Goal: Contribute content: Contribute content

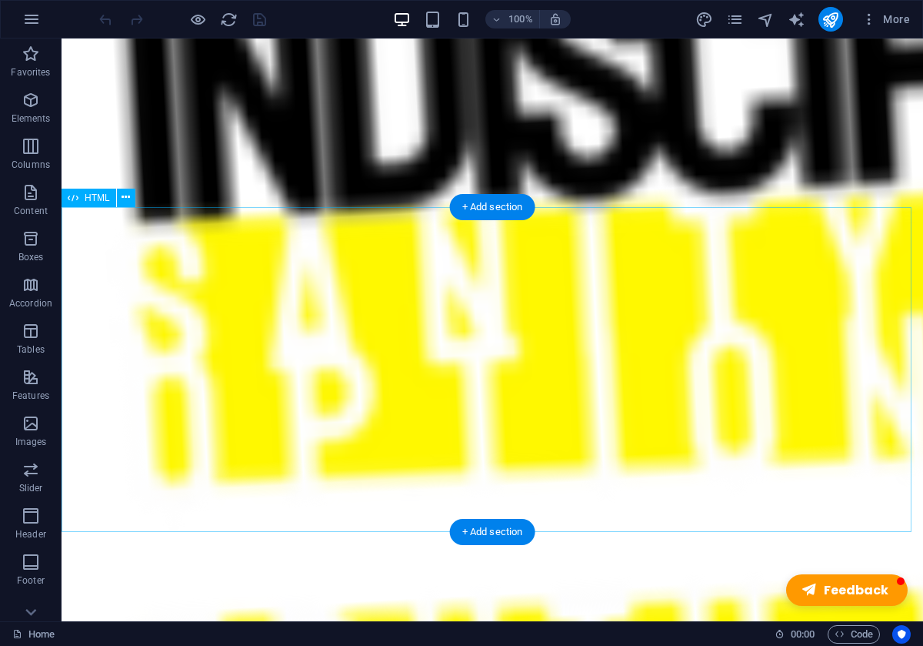
scroll to position [851, 0]
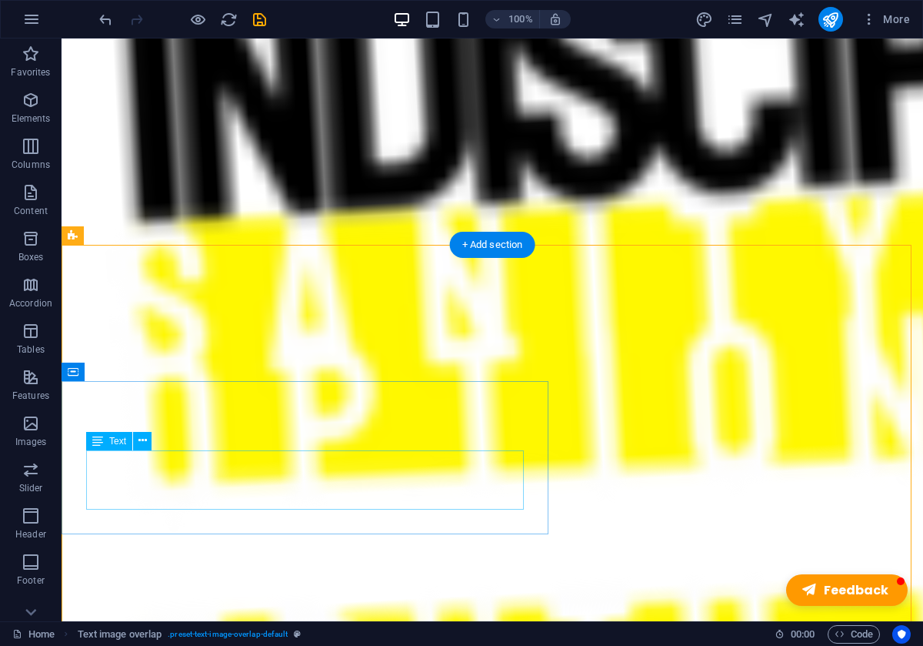
click at [153, 464] on div "H1 Unequal Columns Container Image Text image overlap Text Text image overlap C…" at bounding box center [493, 329] width 862 height 583
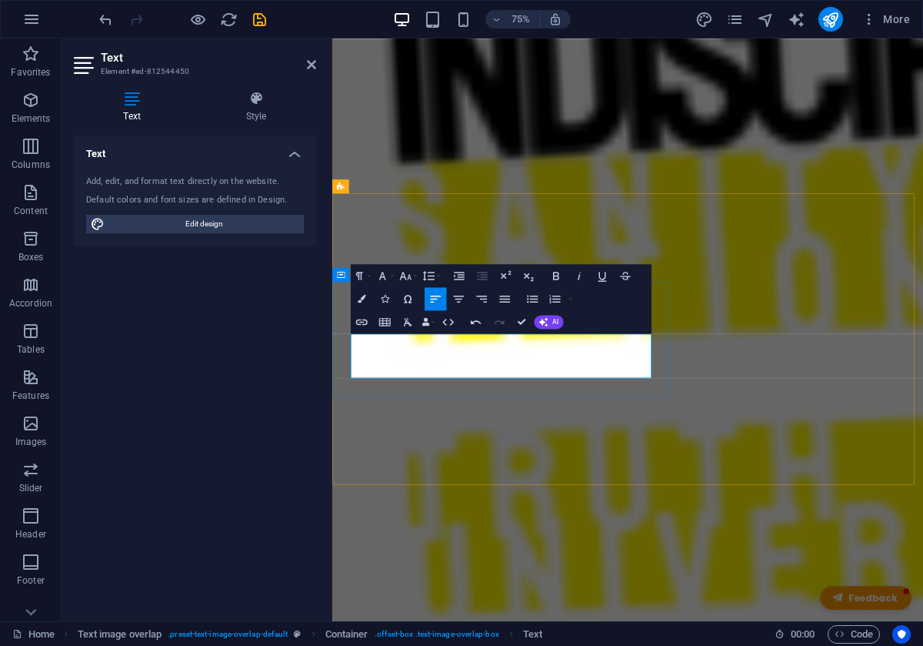
drag, startPoint x: 376, startPoint y: 458, endPoint x: 611, endPoint y: 579, distance: 264.7
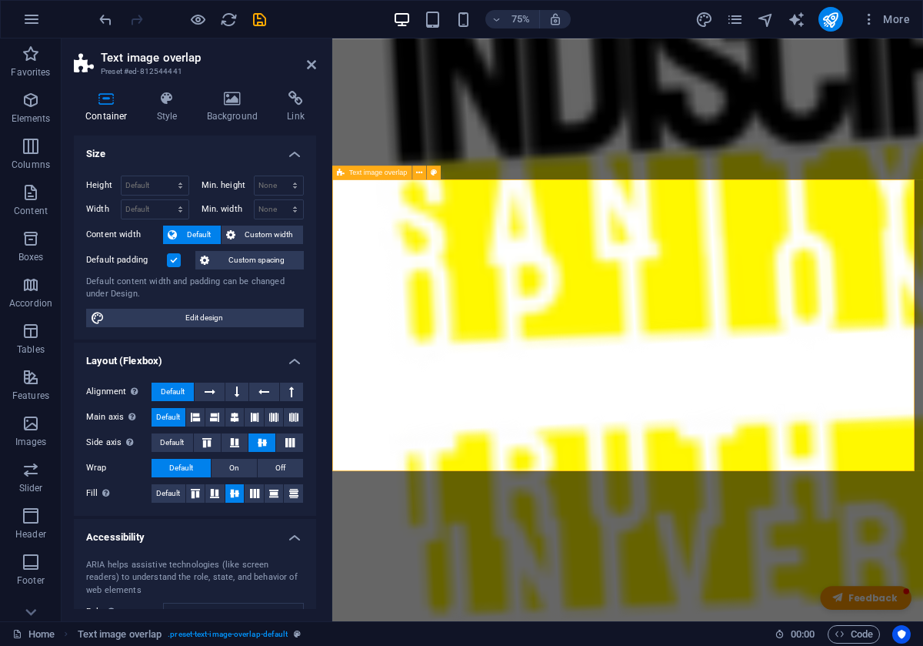
scroll to position [888, 0]
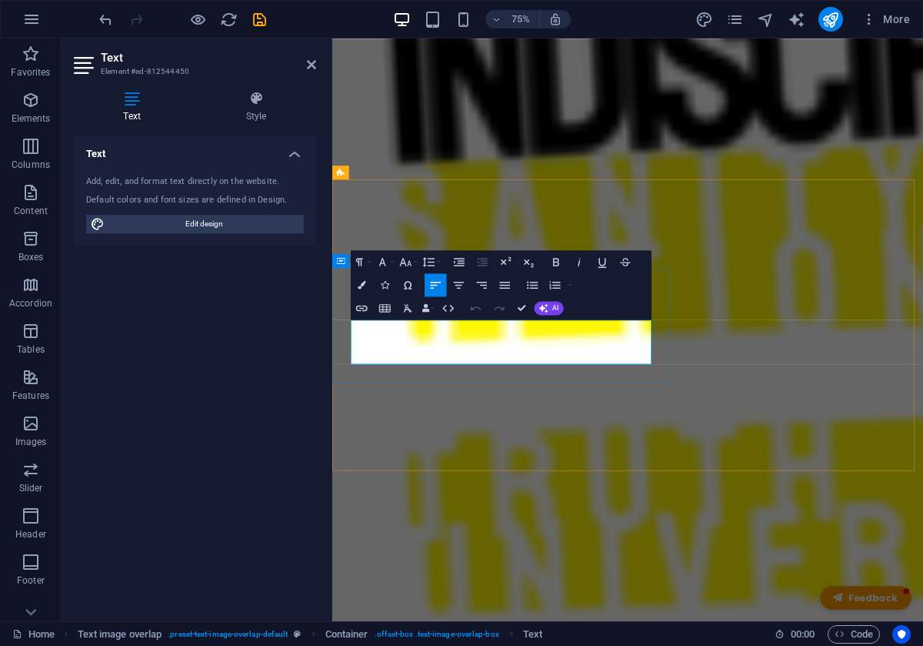
drag, startPoint x: 379, startPoint y: 441, endPoint x: 490, endPoint y: 464, distance: 113.9
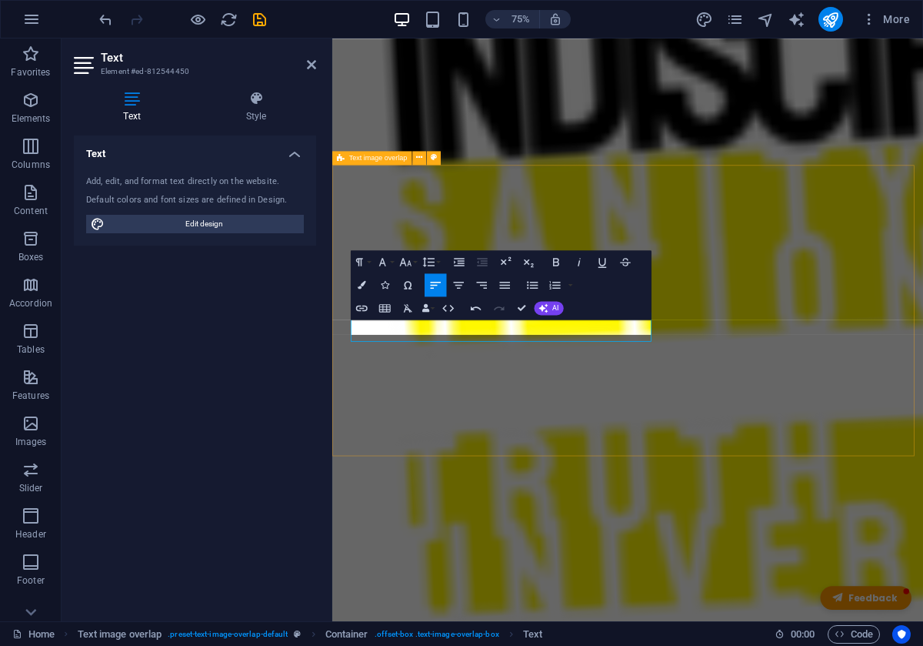
scroll to position [908, 0]
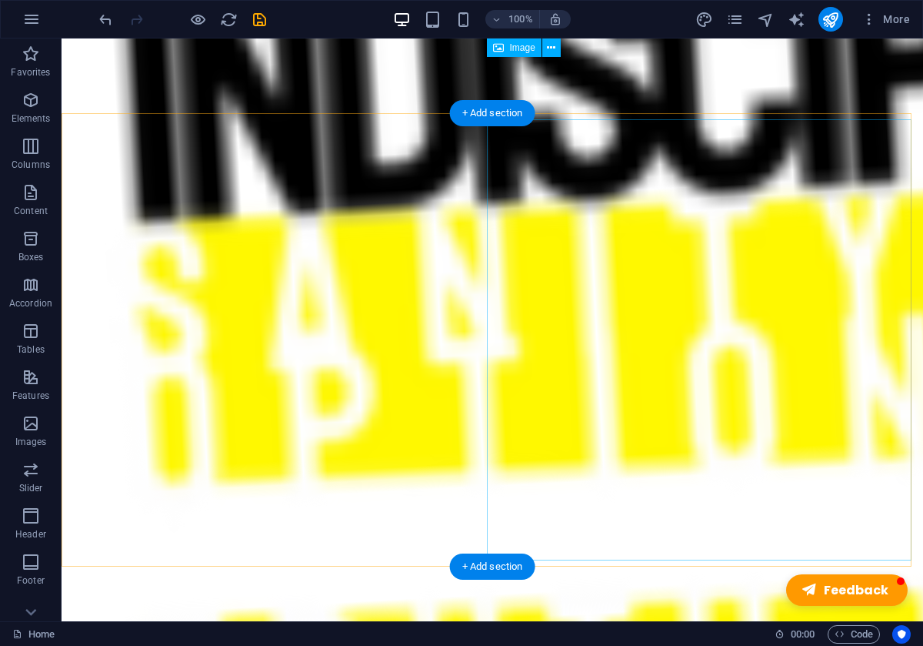
scroll to position [143, 0]
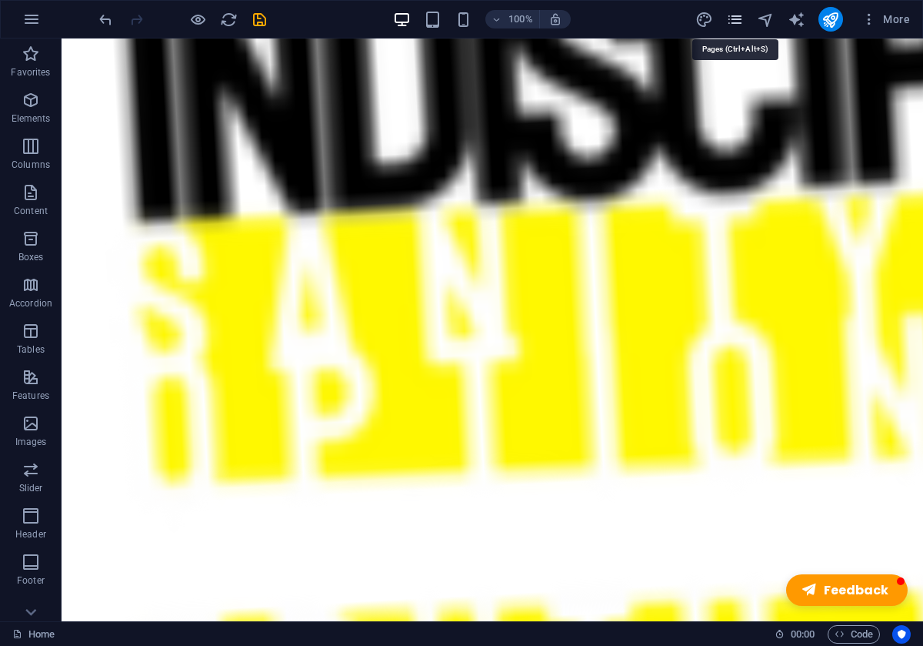
click at [742, 25] on icon "pages" at bounding box center [735, 20] width 18 height 18
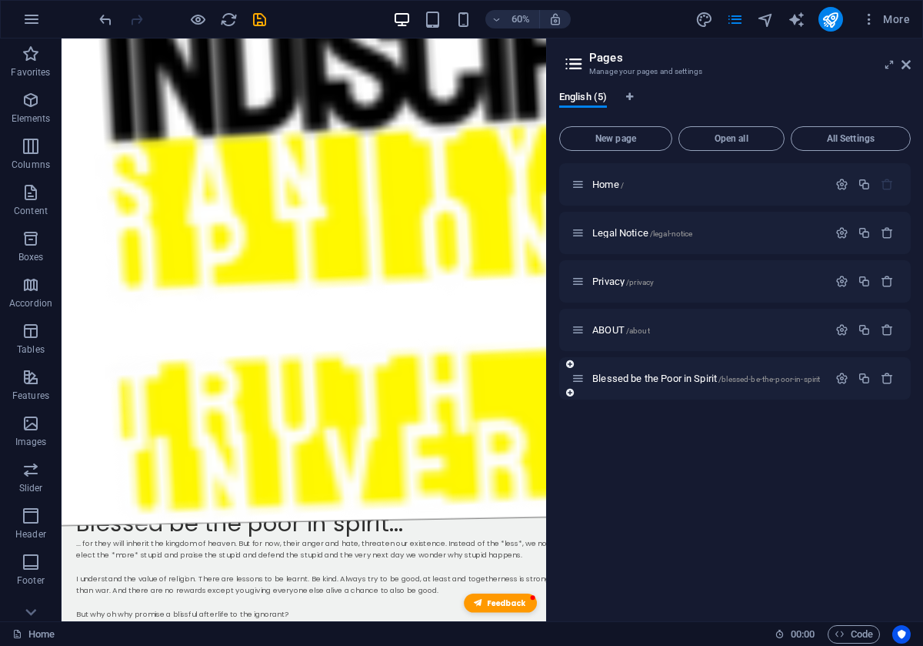
click at [677, 386] on div "Blessed be the Poor in Spirit /blessed-be-the-poor-in-spirit" at bounding box center [700, 378] width 256 height 18
click at [674, 375] on span "Blessed be the Poor in Spirit /blessed-be-the-poor-in-spirit" at bounding box center [707, 378] width 228 height 12
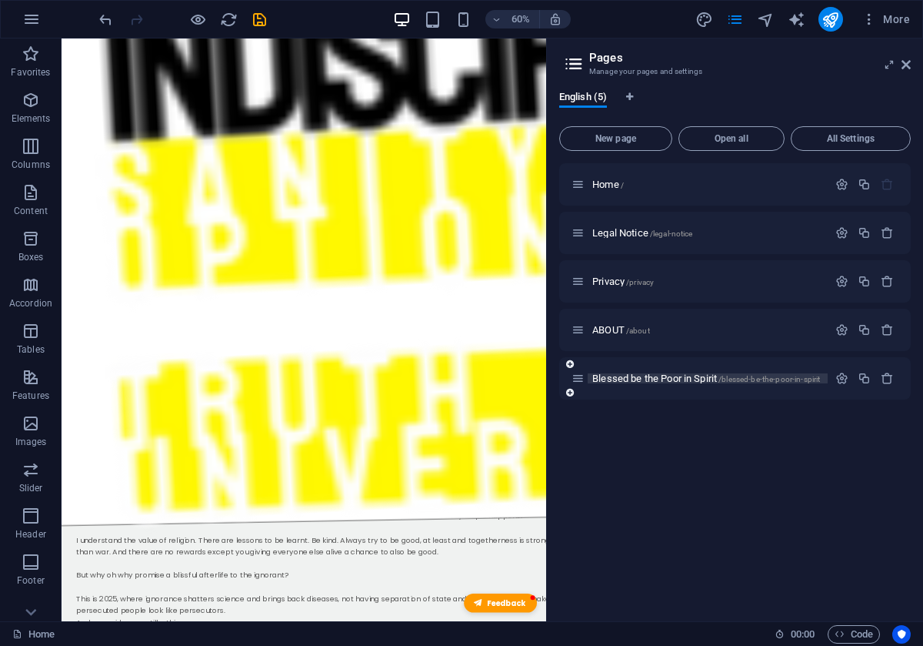
click at [674, 375] on div "Blessed be the Poor in Spirit /blessed-be-the-poor-in-spirit" at bounding box center [735, 378] width 352 height 42
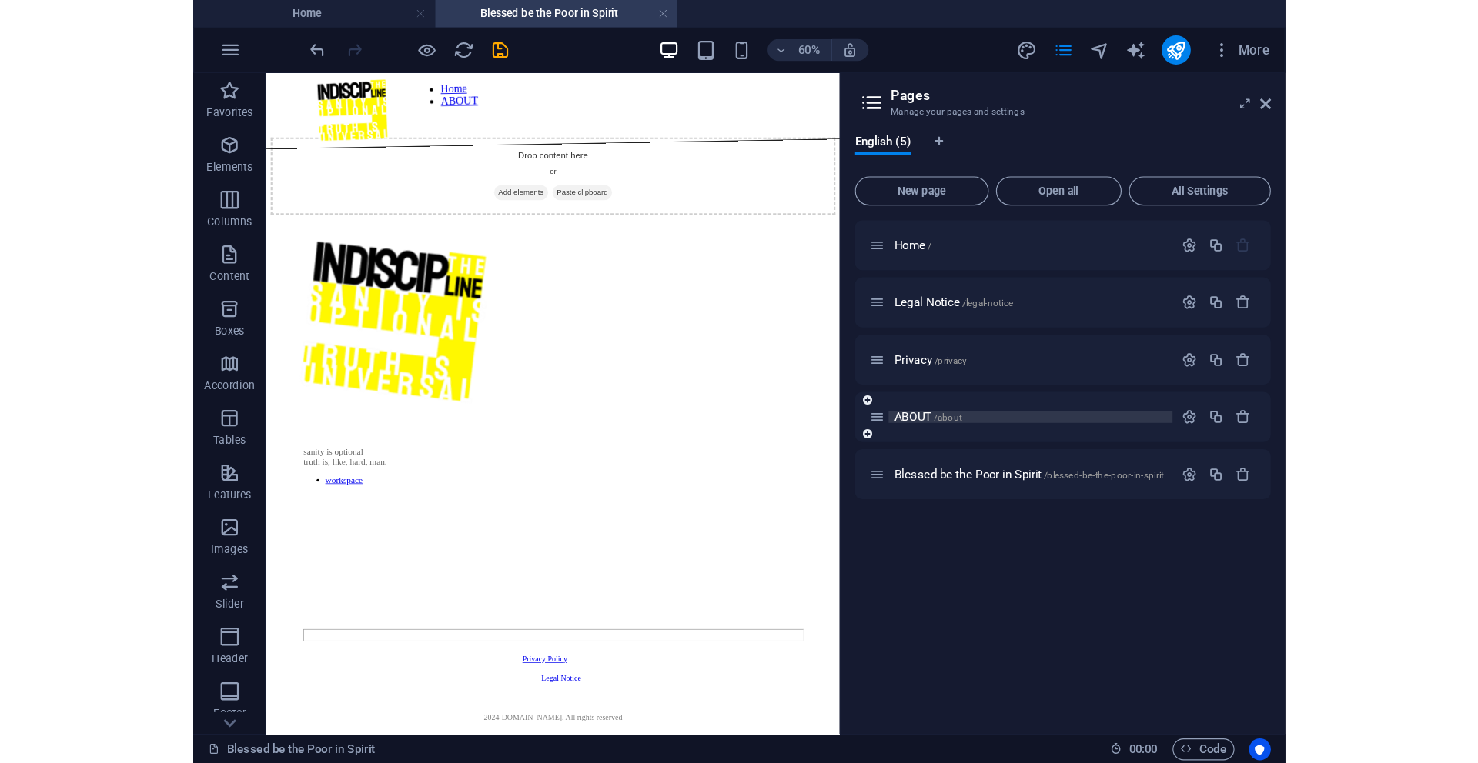
scroll to position [0, 0]
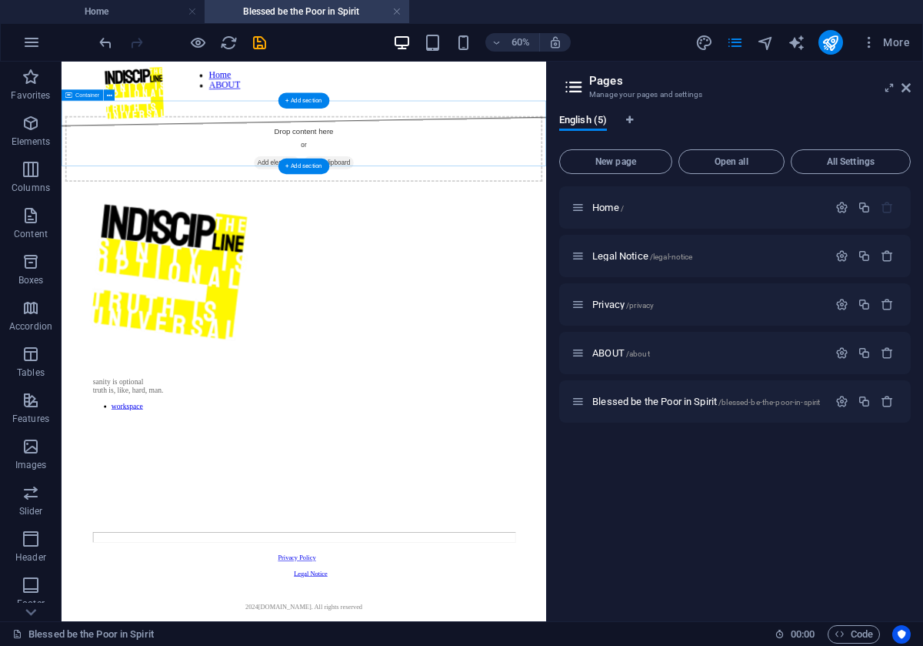
click at [427, 219] on span "Add elements" at bounding box center [420, 230] width 76 height 22
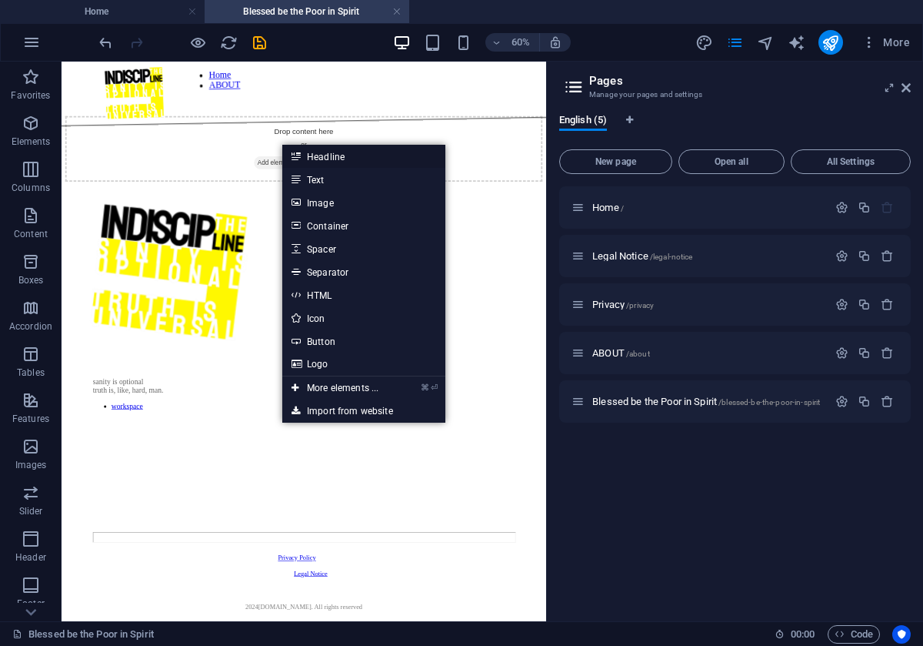
click at [307, 152] on link "Headline" at bounding box center [363, 156] width 163 height 23
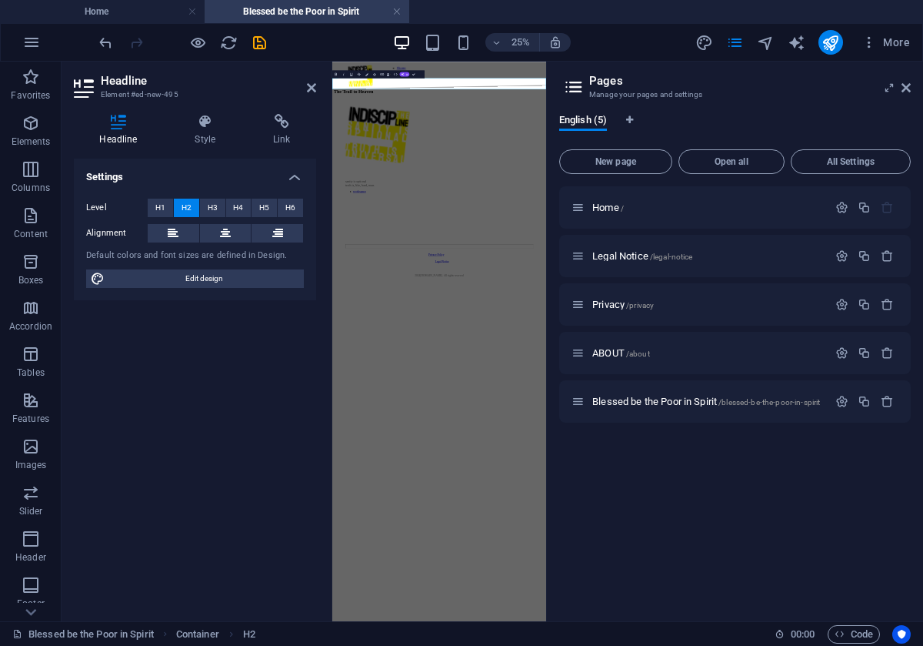
click at [790, 645] on html "Home ABOUT The Trail to Heaven sanity is optional truth is, like, hard, man. wo…" at bounding box center [760, 515] width 856 height 907
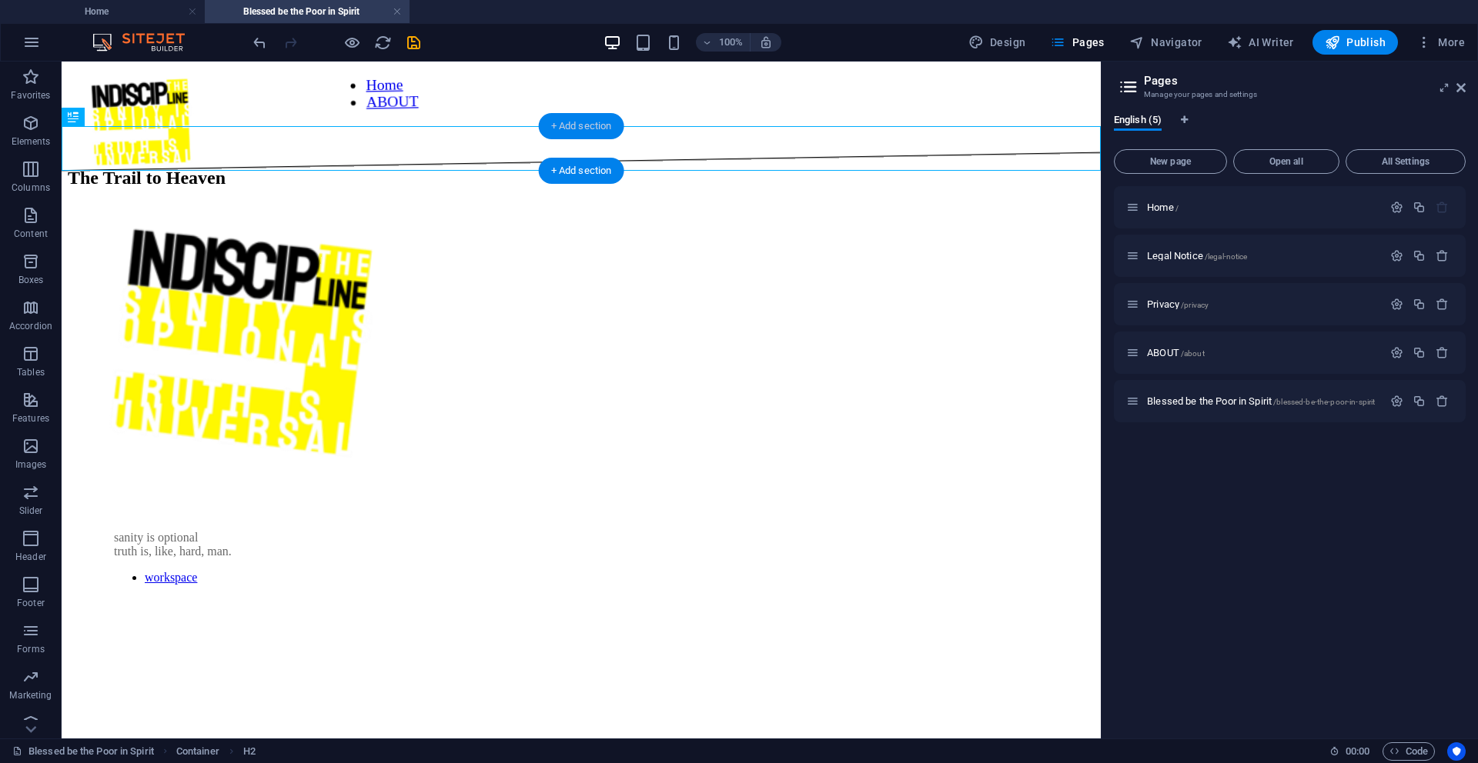
click at [561, 126] on div "+ Add section" at bounding box center [581, 126] width 85 height 26
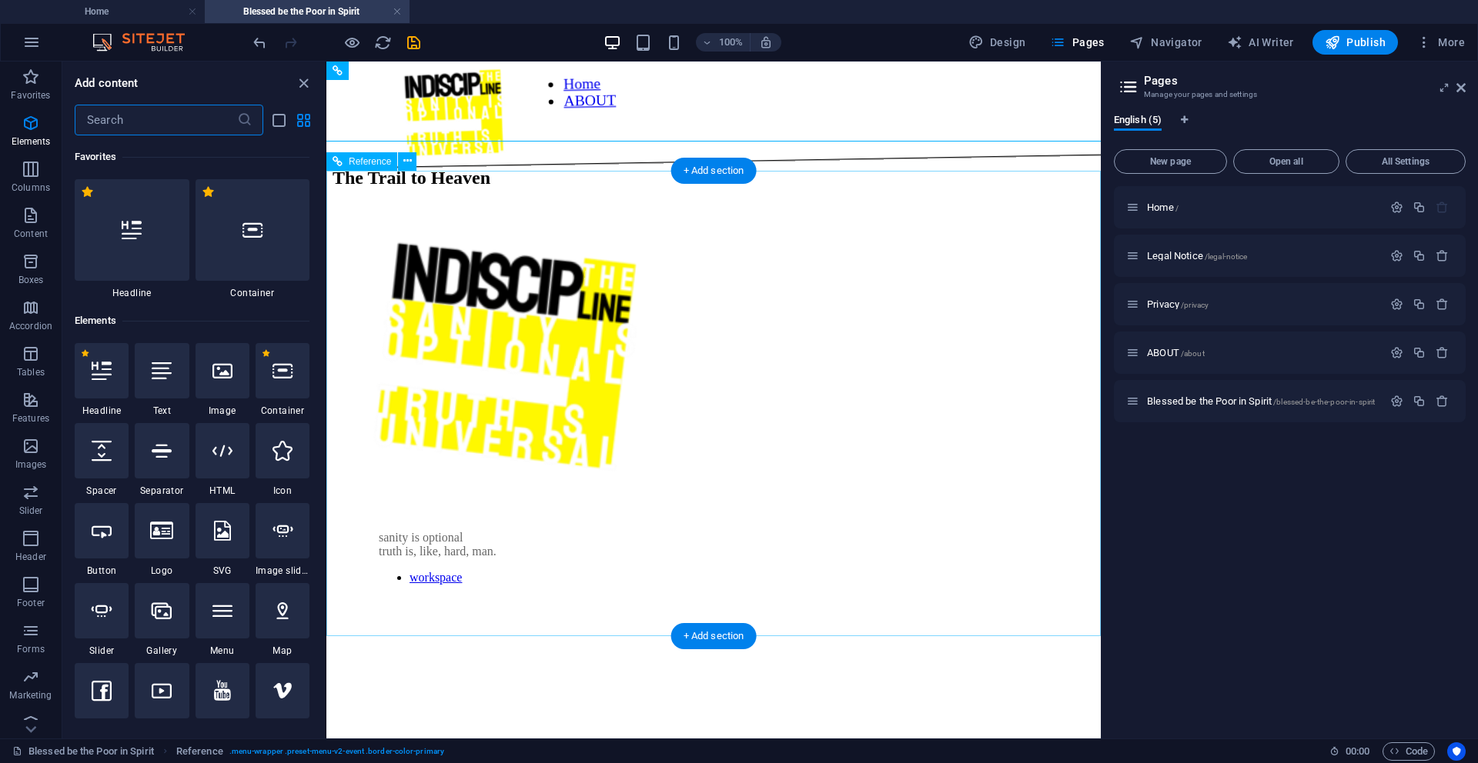
scroll to position [2693, 0]
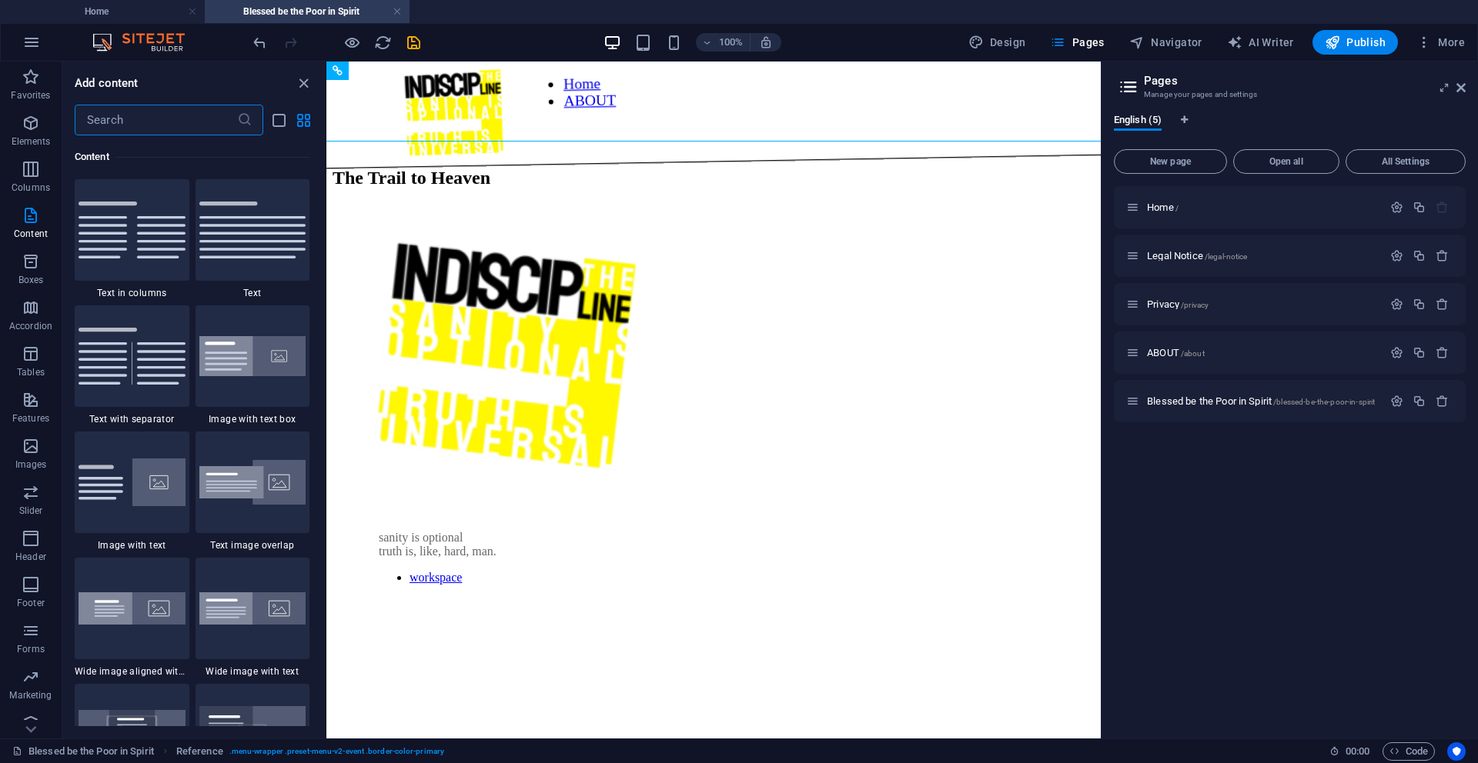
click at [100, 122] on input "text" at bounding box center [156, 120] width 162 height 31
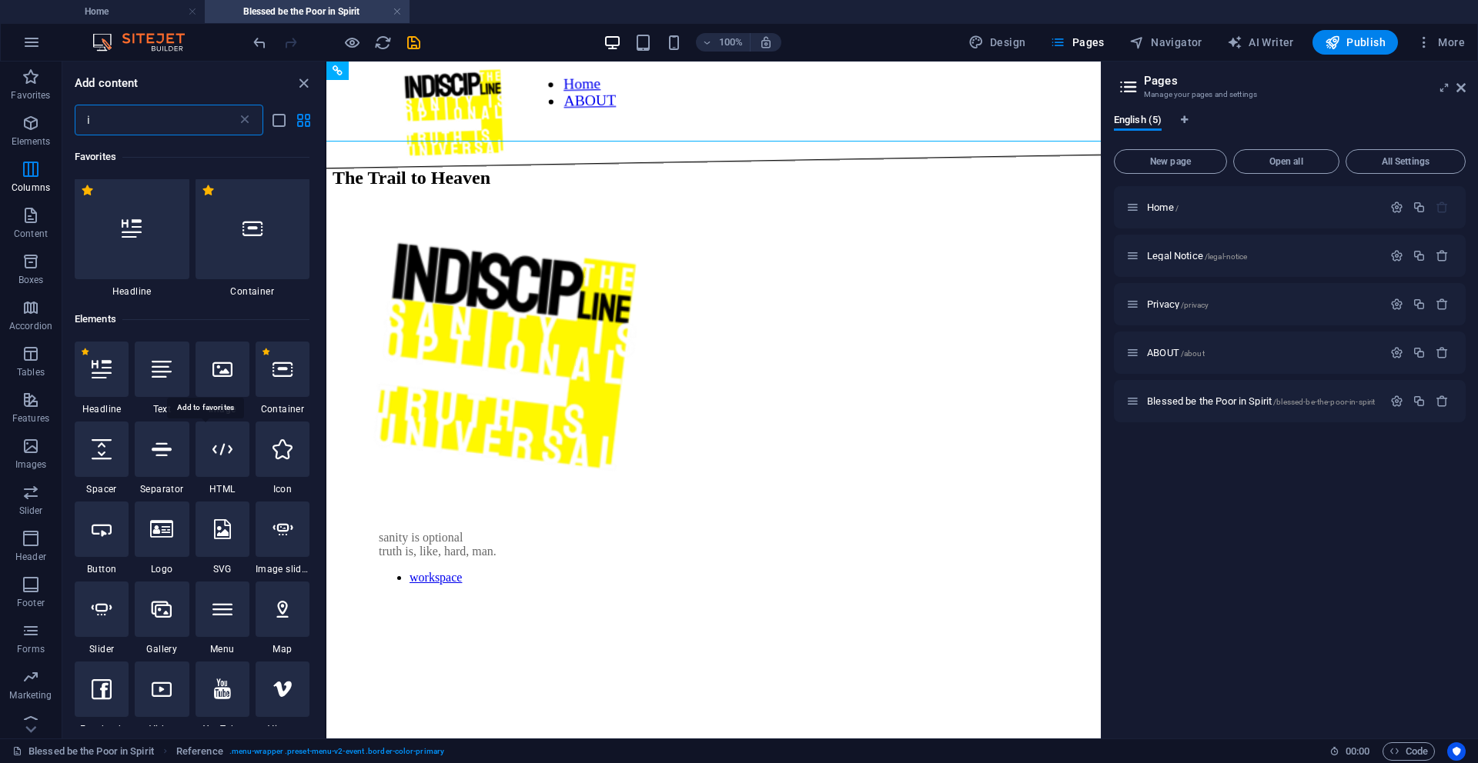
scroll to position [0, 0]
type input "i"
click at [232, 395] on div at bounding box center [222, 370] width 54 height 55
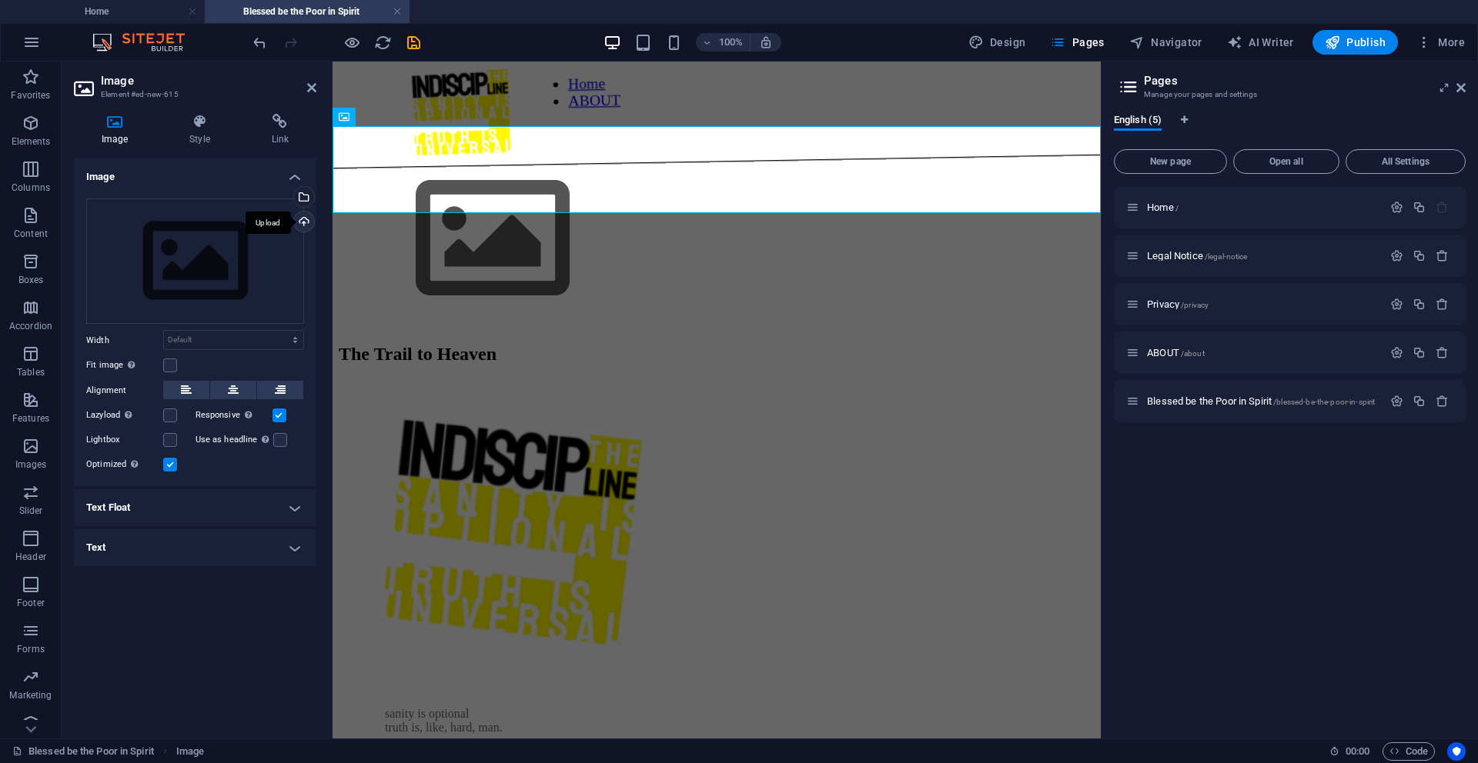
click at [304, 222] on div "Upload" at bounding box center [302, 223] width 23 height 23
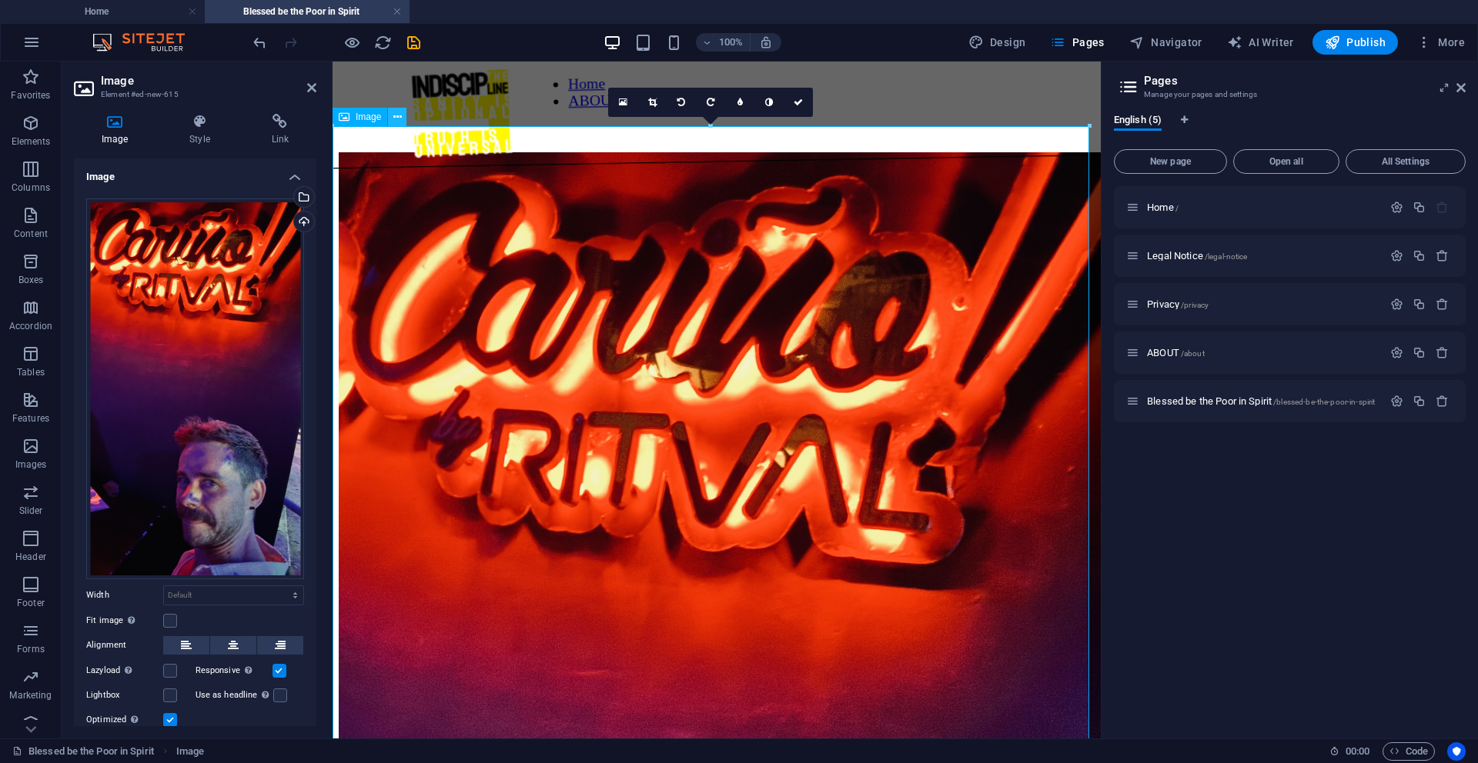
click at [395, 119] on icon at bounding box center [397, 117] width 8 height 16
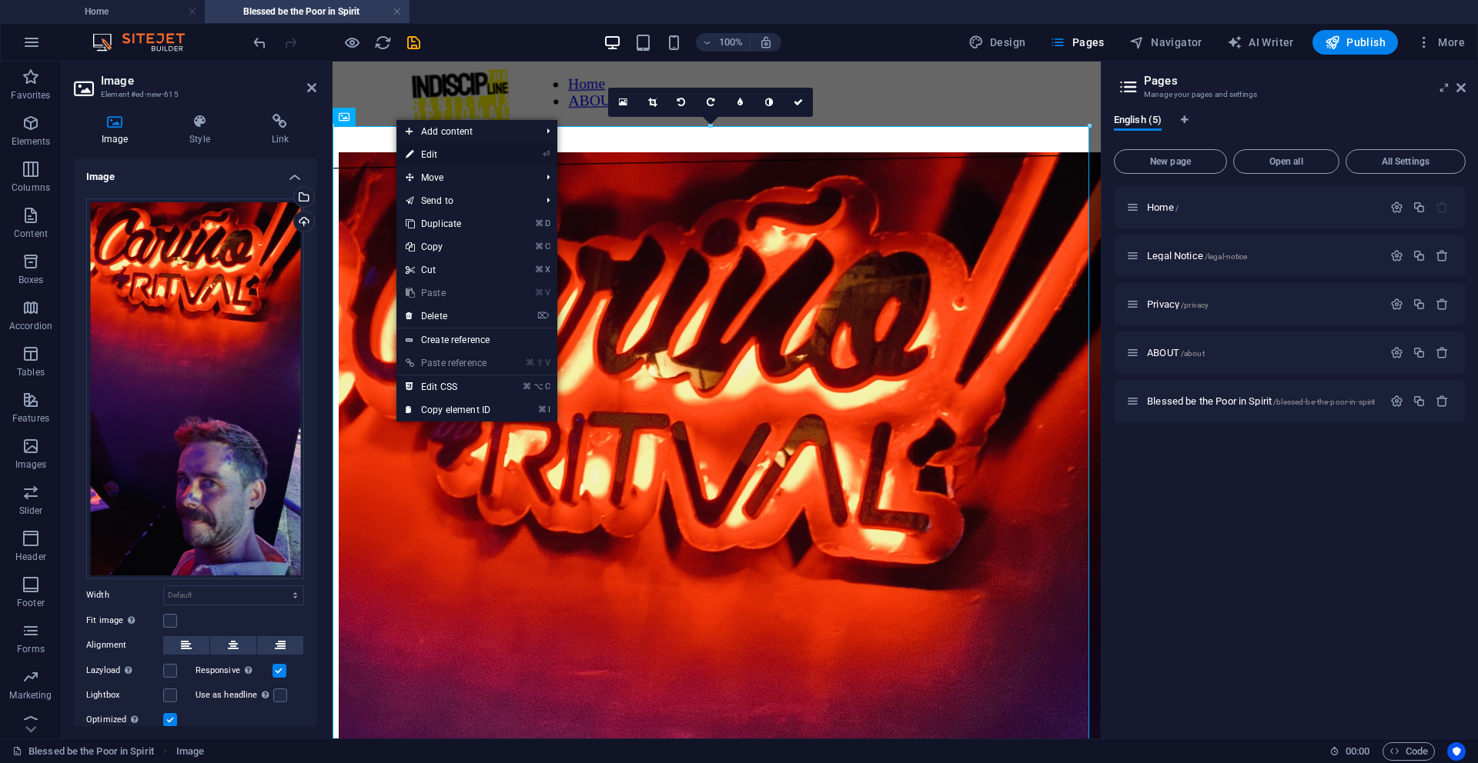
click at [462, 152] on link "⏎ Edit" at bounding box center [447, 154] width 103 height 23
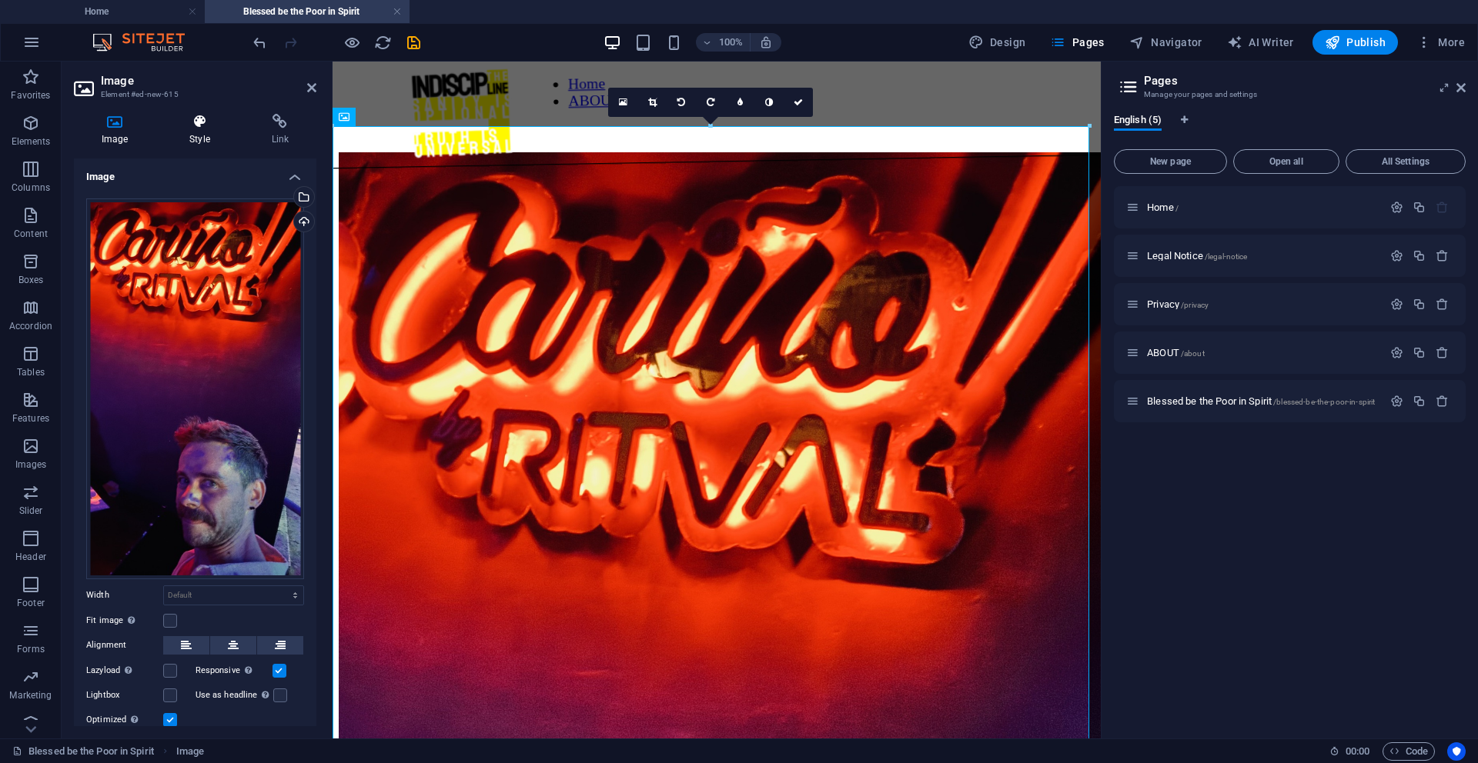
click at [209, 122] on icon at bounding box center [199, 121] width 75 height 15
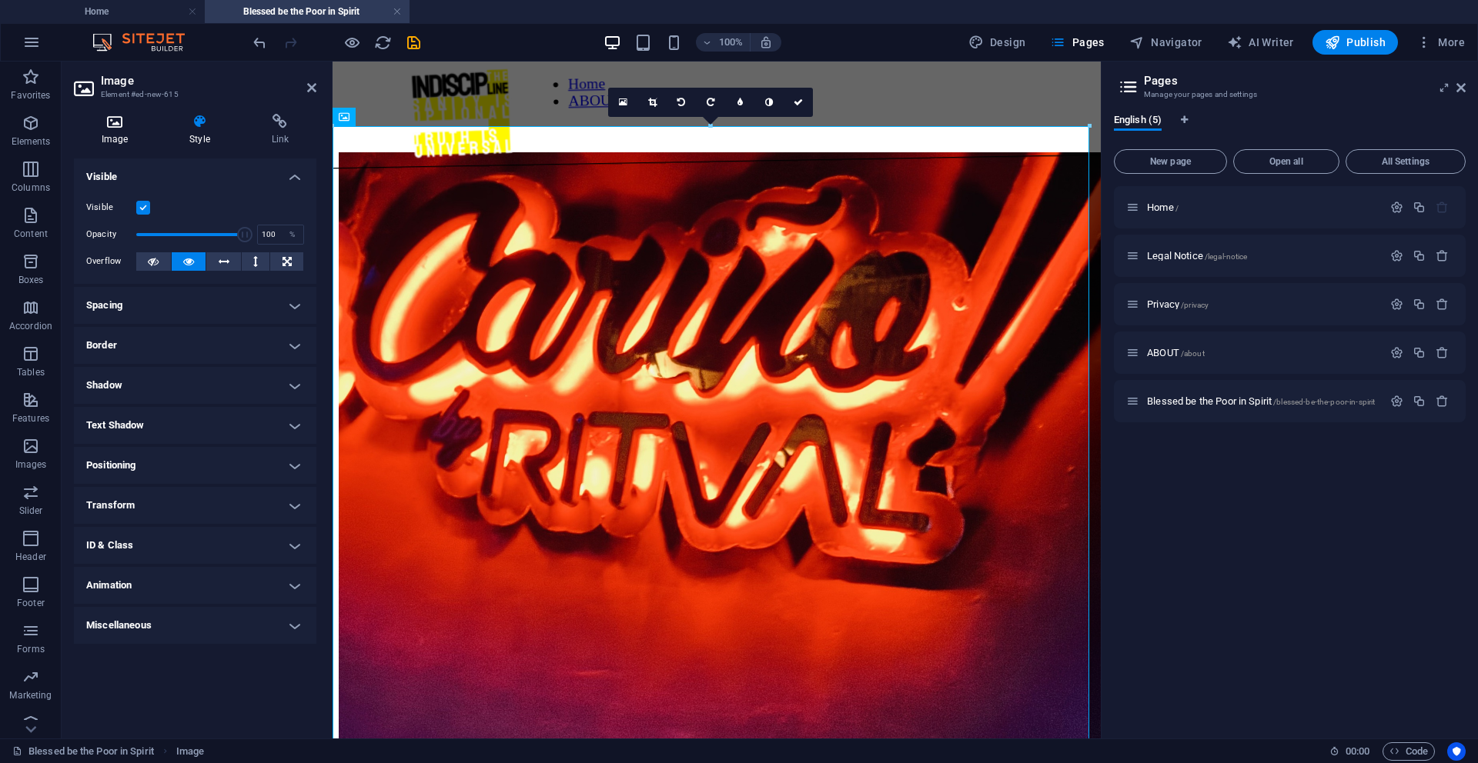
click at [109, 121] on icon at bounding box center [115, 121] width 82 height 15
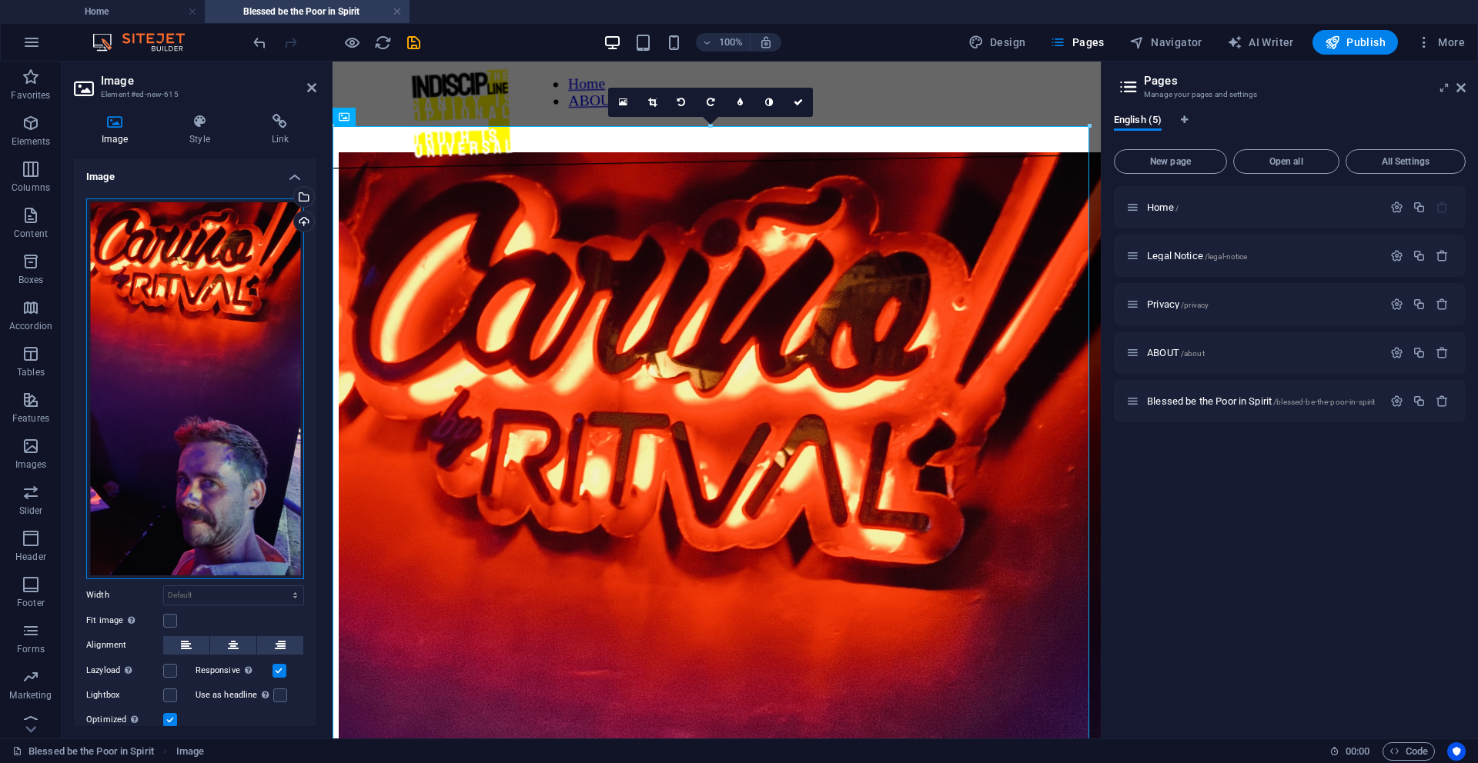
drag, startPoint x: 261, startPoint y: 573, endPoint x: 282, endPoint y: 453, distance: 122.0
click at [282, 453] on div "Drag files here, click to choose files or select files from Files or our free s…" at bounding box center [195, 389] width 218 height 381
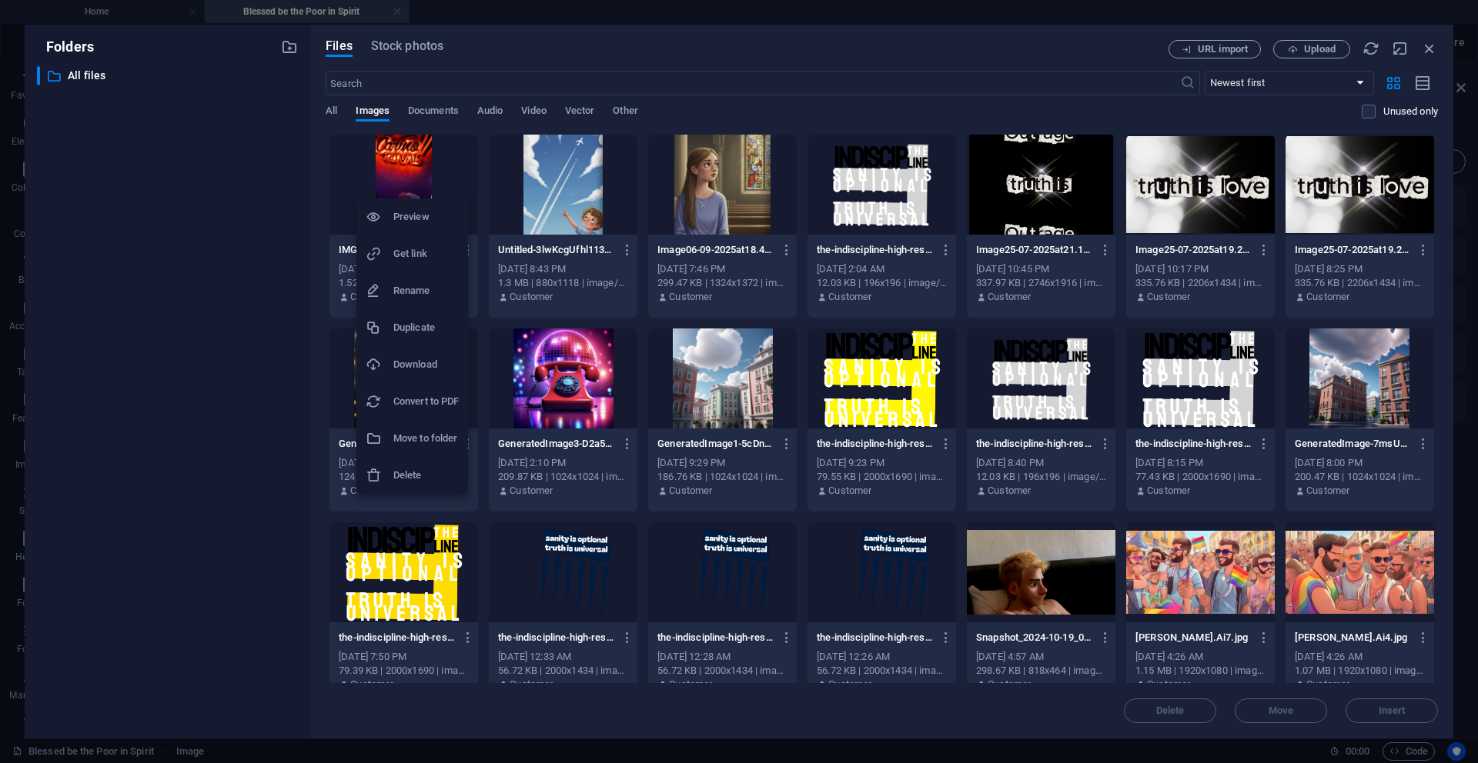
drag, startPoint x: 428, startPoint y: 483, endPoint x: 399, endPoint y: 224, distance: 261.0
click at [399, 224] on ul "Preview Get link Rename Duplicate Download Convert to PDF Move to folder Delete" at bounding box center [412, 347] width 112 height 296
click at [399, 224] on h6 "Preview" at bounding box center [425, 217] width 65 height 18
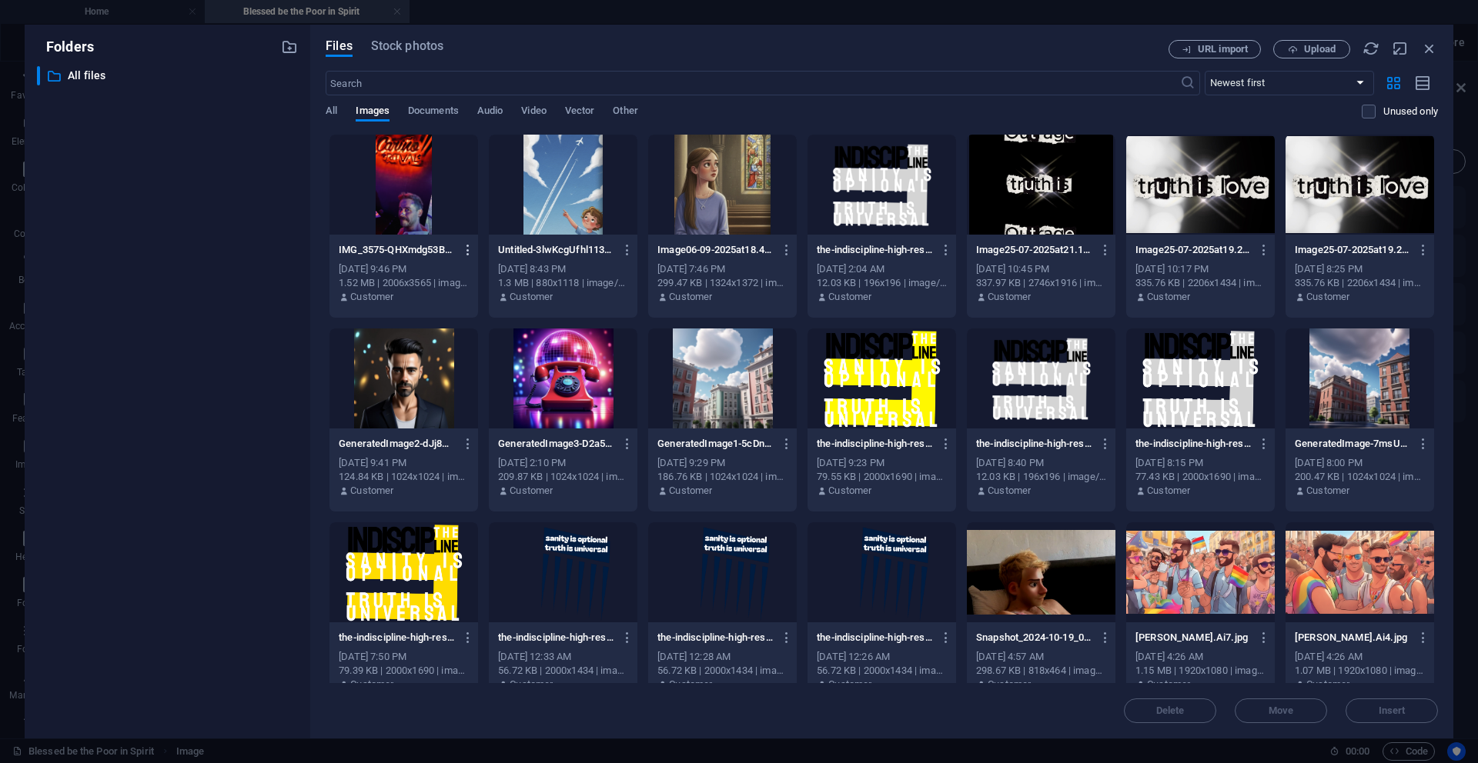
click at [466, 255] on icon "button" at bounding box center [468, 250] width 15 height 14
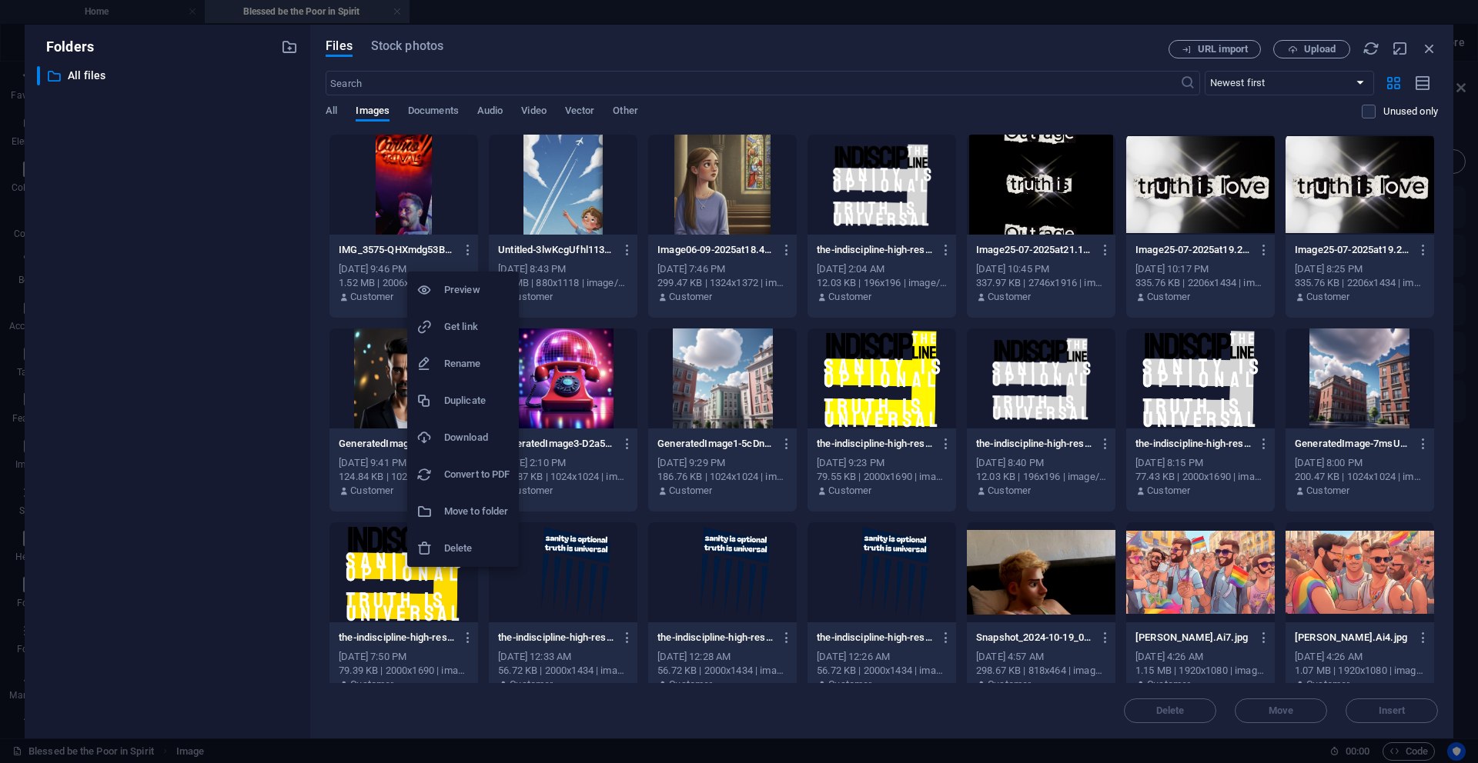
click at [464, 550] on h6 "Delete" at bounding box center [476, 548] width 65 height 18
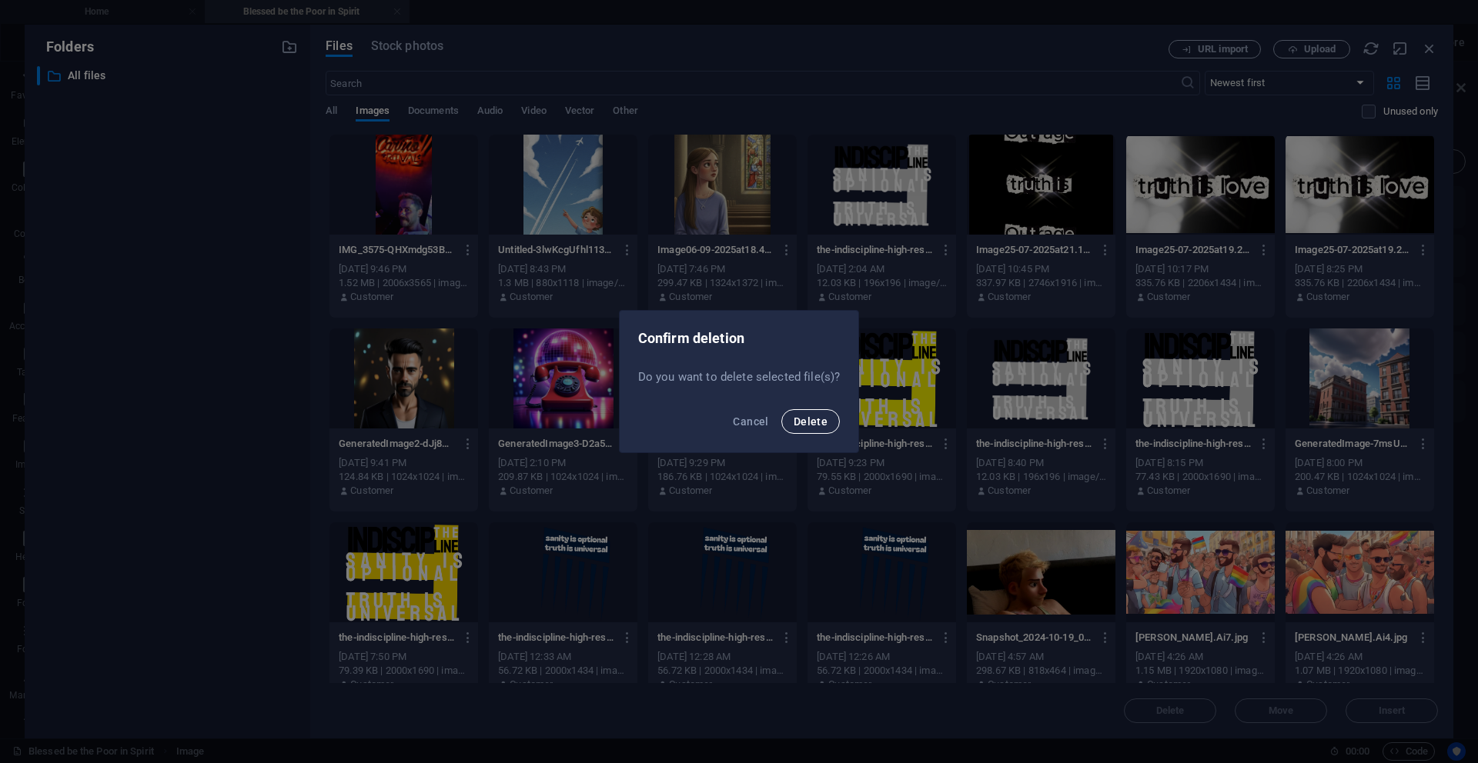
click at [815, 424] on span "Delete" at bounding box center [810, 422] width 34 height 12
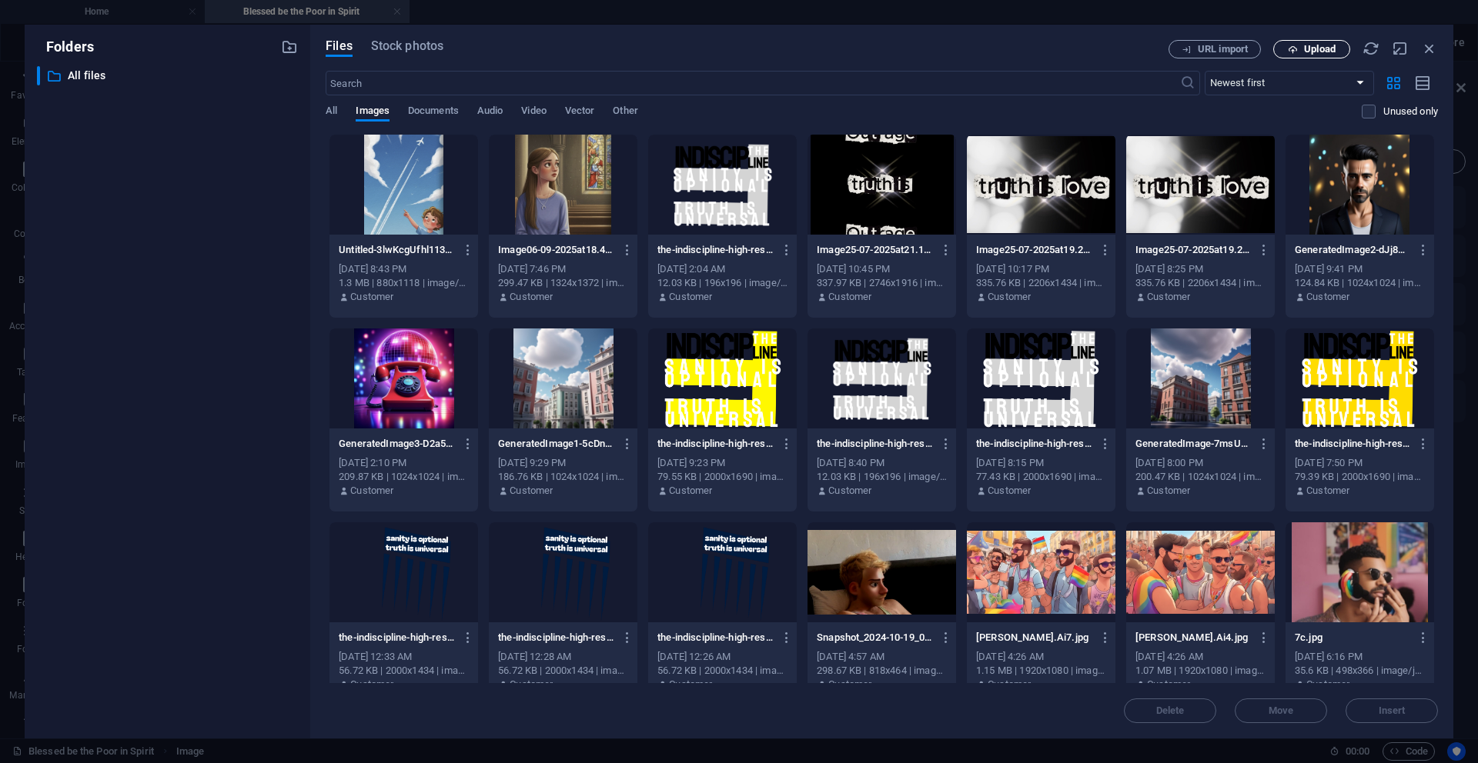
click at [923, 52] on span "Upload" at bounding box center [1320, 49] width 32 height 9
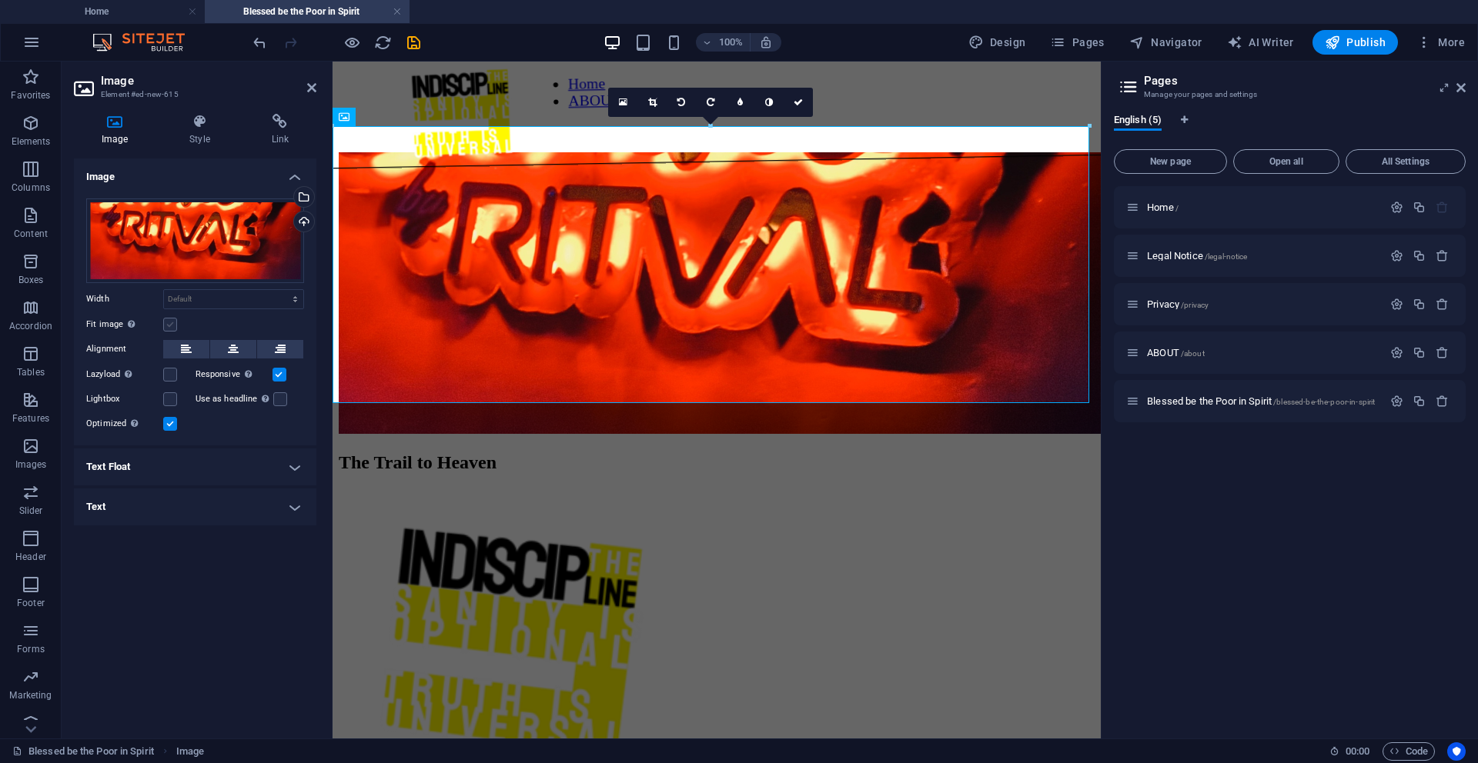
click at [175, 328] on label at bounding box center [170, 325] width 14 height 14
click at [0, 0] on input "Fit image Automatically fit image to a fixed width and height" at bounding box center [0, 0] width 0 height 0
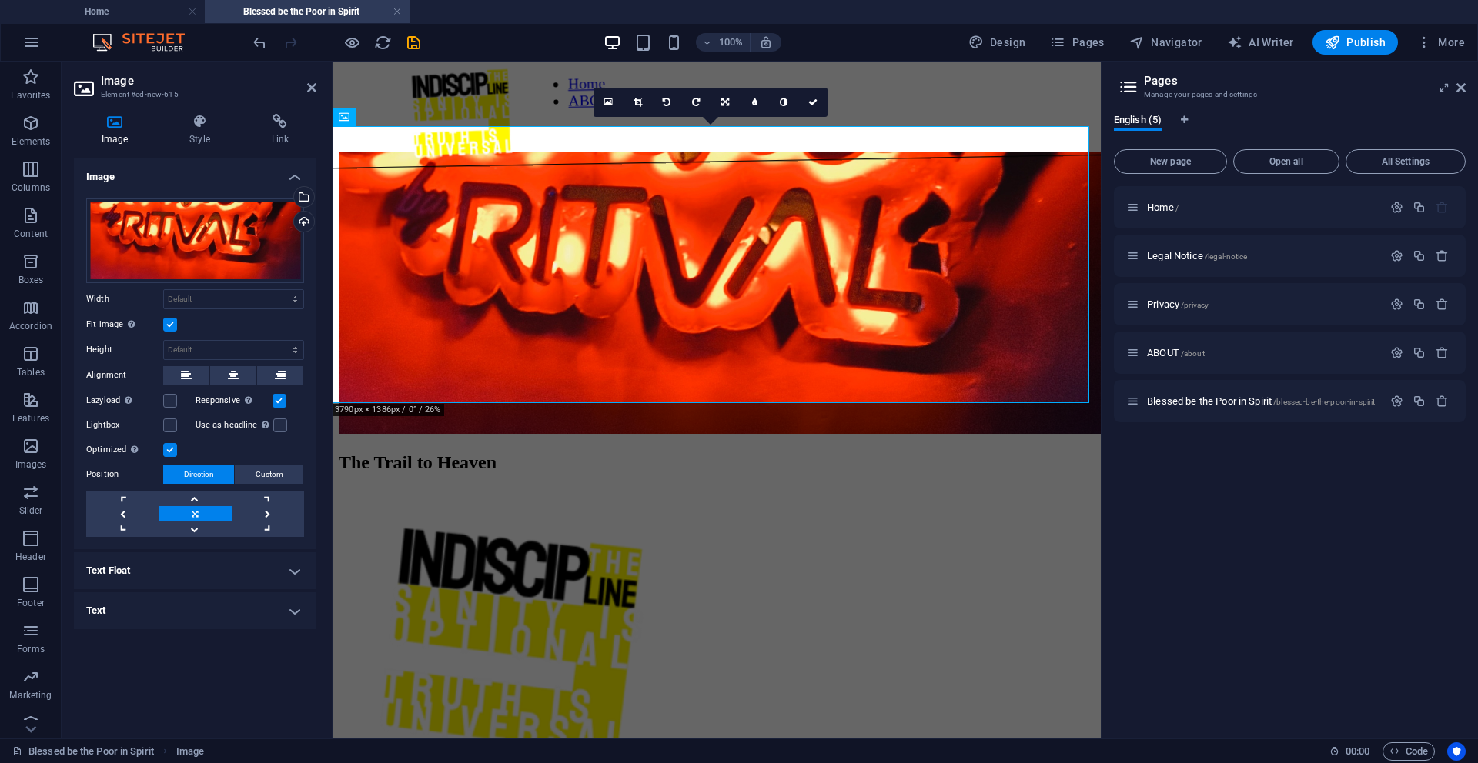
click at [175, 328] on label at bounding box center [170, 325] width 14 height 14
click at [0, 0] on input "Fit image Automatically fit image to a fixed width and height" at bounding box center [0, 0] width 0 height 0
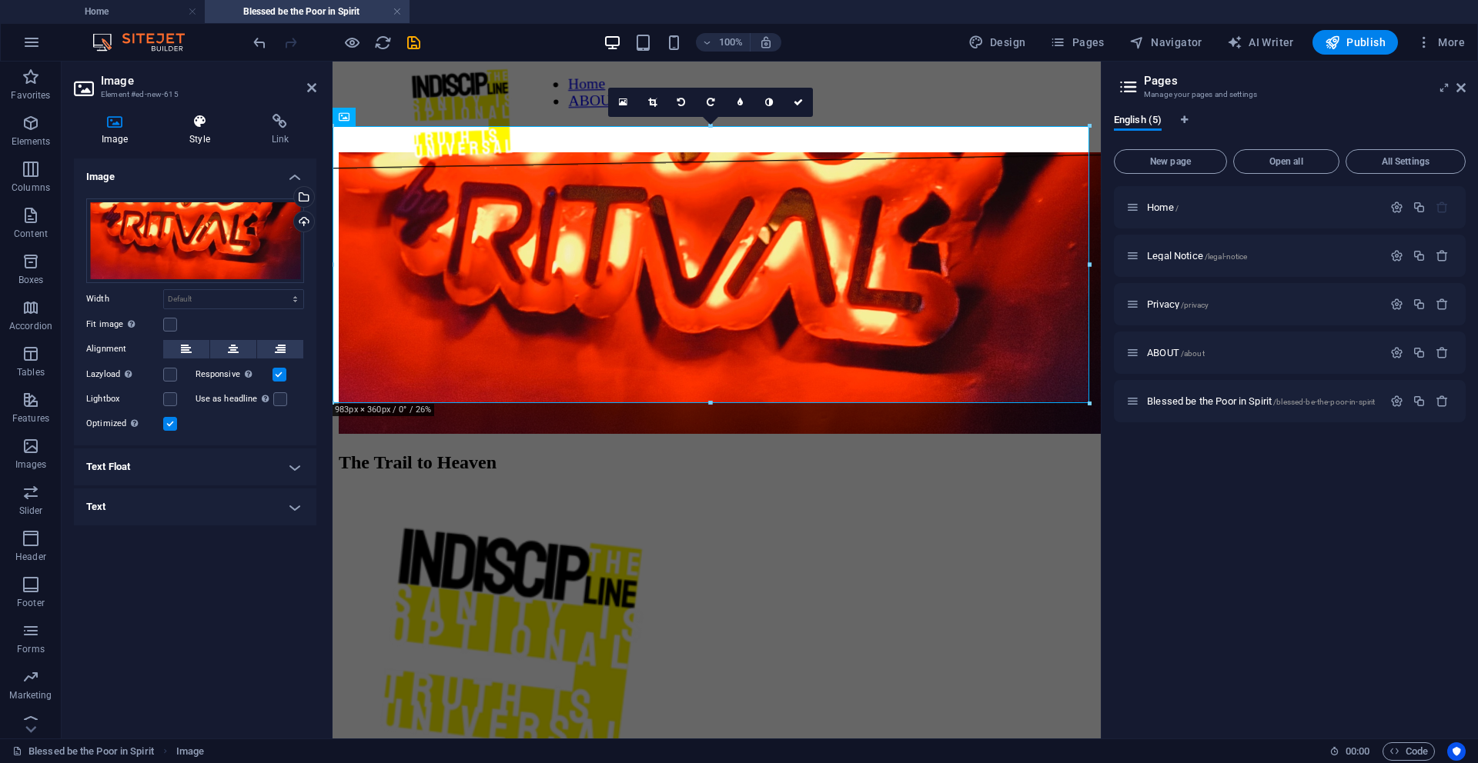
click at [203, 144] on h4 "Style" at bounding box center [203, 130] width 82 height 32
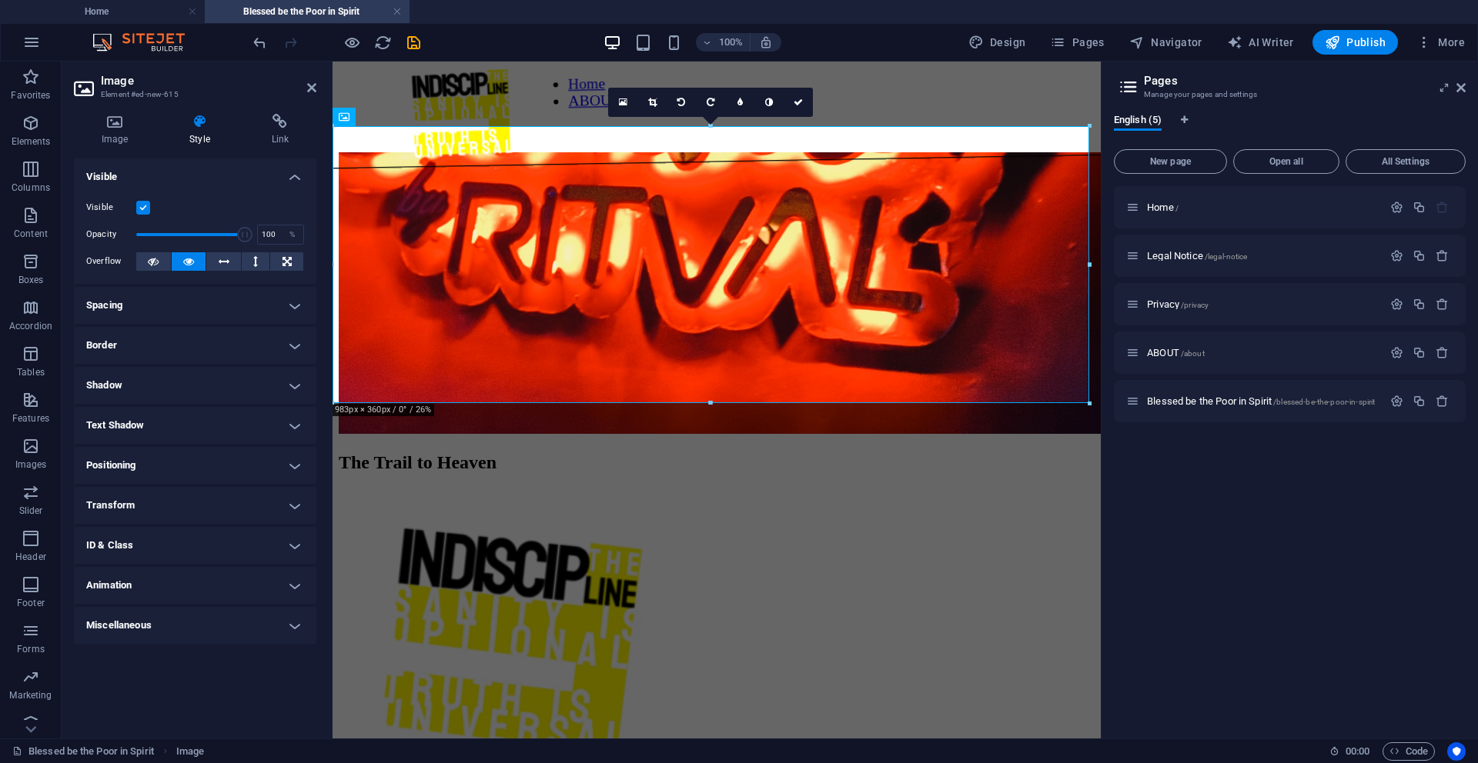
click at [291, 588] on h4 "Animation" at bounding box center [195, 585] width 242 height 37
click at [283, 633] on select "Don't animate Show / Hide Slide up/down Zoom in/out Slide left to right Slide r…" at bounding box center [195, 632] width 218 height 18
click at [86, 623] on select "Don't animate Show / Hide Slide up/down Zoom in/out Slide left to right Slide r…" at bounding box center [195, 632] width 218 height 18
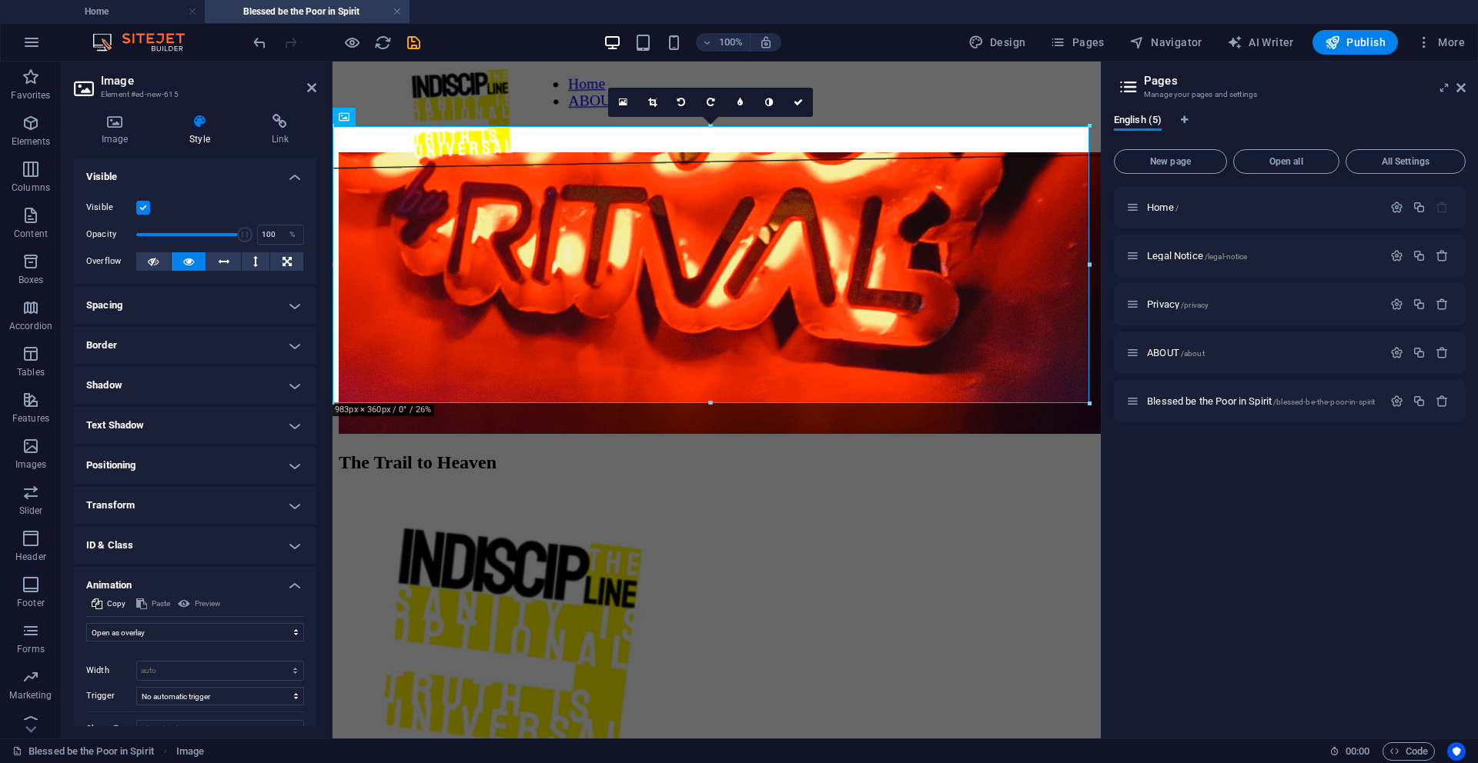
click at [208, 606] on div "Preview" at bounding box center [199, 604] width 48 height 18
click at [184, 603] on div "Preview" at bounding box center [199, 604] width 48 height 18
click at [189, 642] on div "Initial Element hidden Element shown Duration .5 s [PERSON_NAME] 0 s ms [PERSON…" at bounding box center [195, 690] width 218 height 97
click at [186, 630] on select "Don't animate Show / Hide Slide up/down Zoom in/out Slide left to right Slide r…" at bounding box center [195, 632] width 218 height 18
select select "pulse"
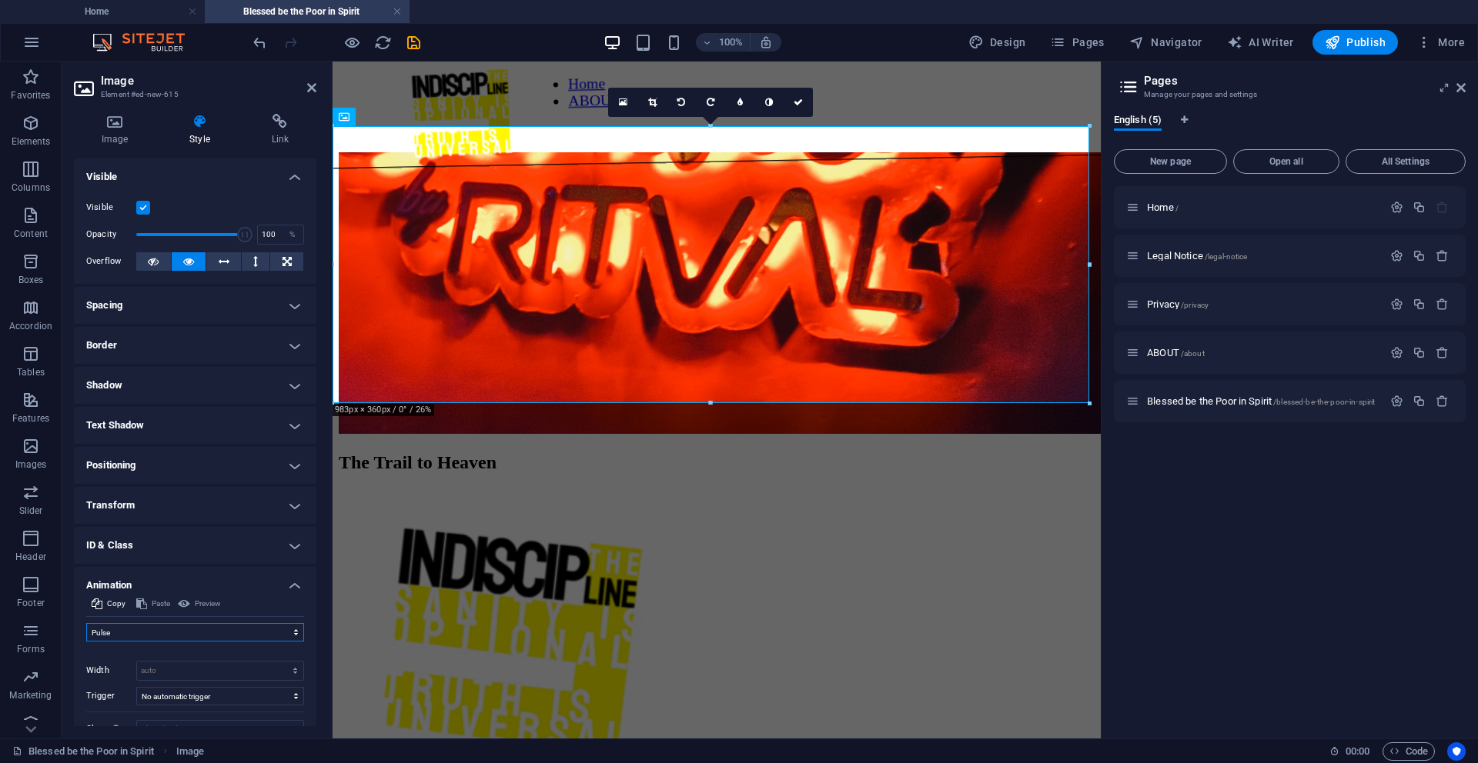
click at [86, 623] on select "Don't animate Show / Hide Slide up/down Zoom in/out Slide left to right Slide r…" at bounding box center [195, 632] width 218 height 18
select select "scroll"
click at [799, 104] on icon at bounding box center [797, 102] width 9 height 9
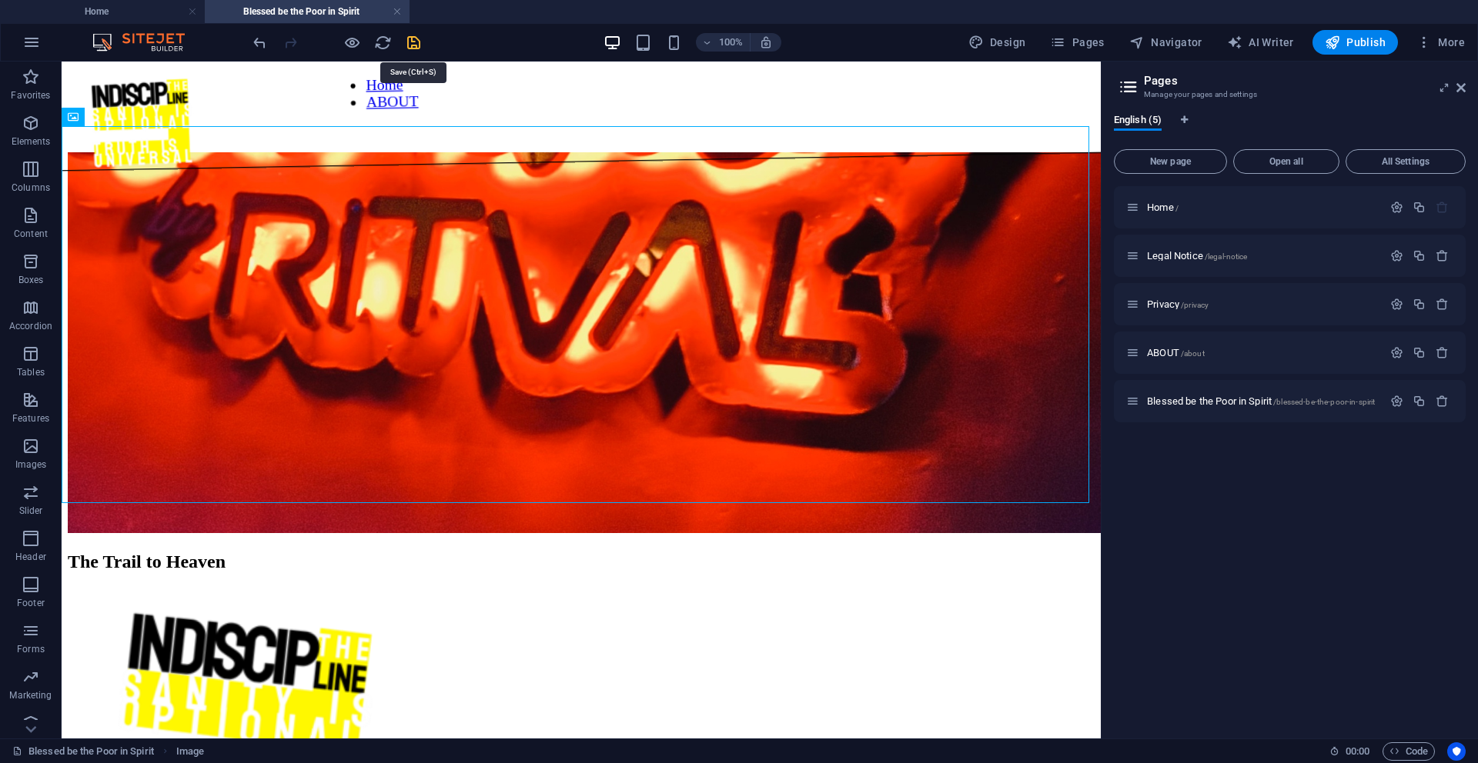
click at [411, 44] on icon "save" at bounding box center [414, 43] width 18 height 18
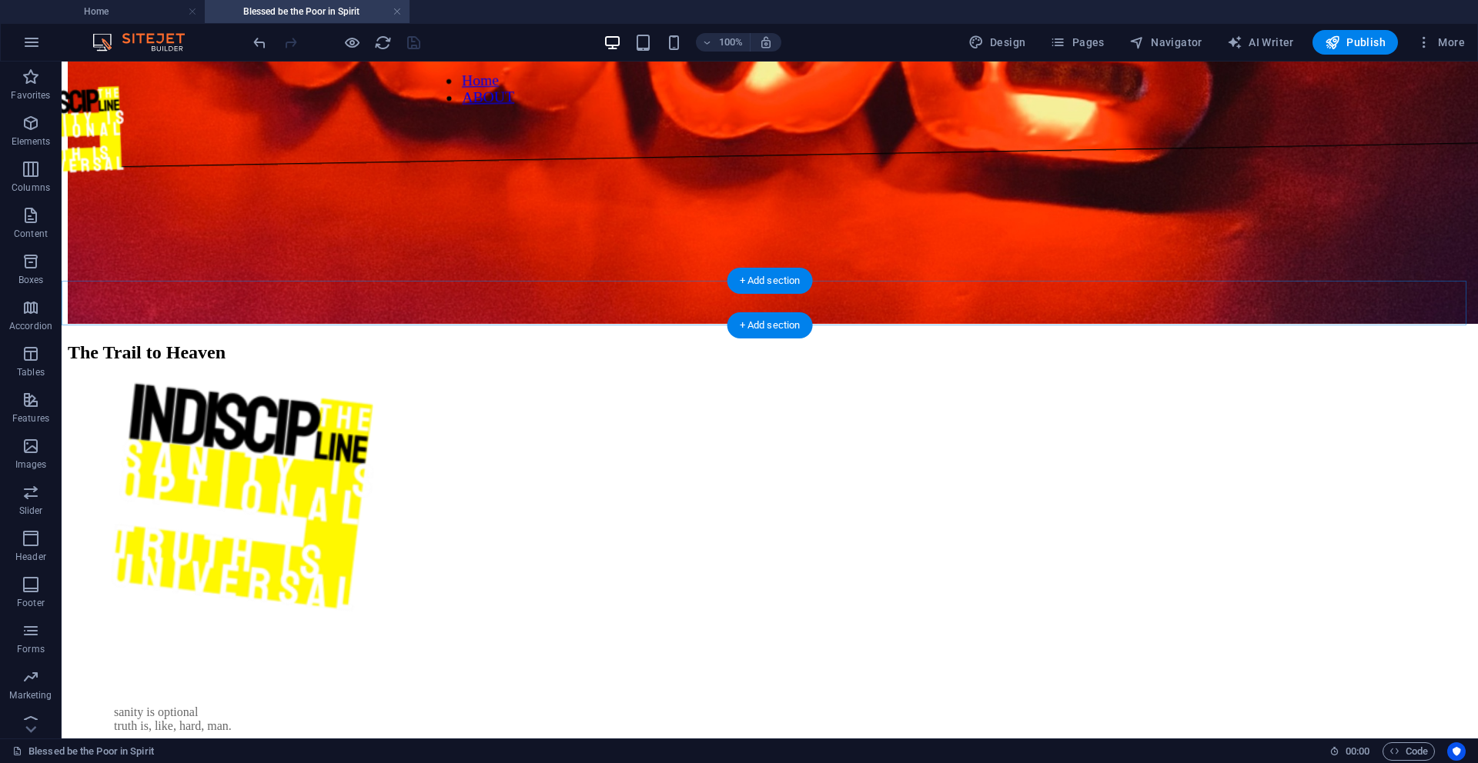
scroll to position [446, 0]
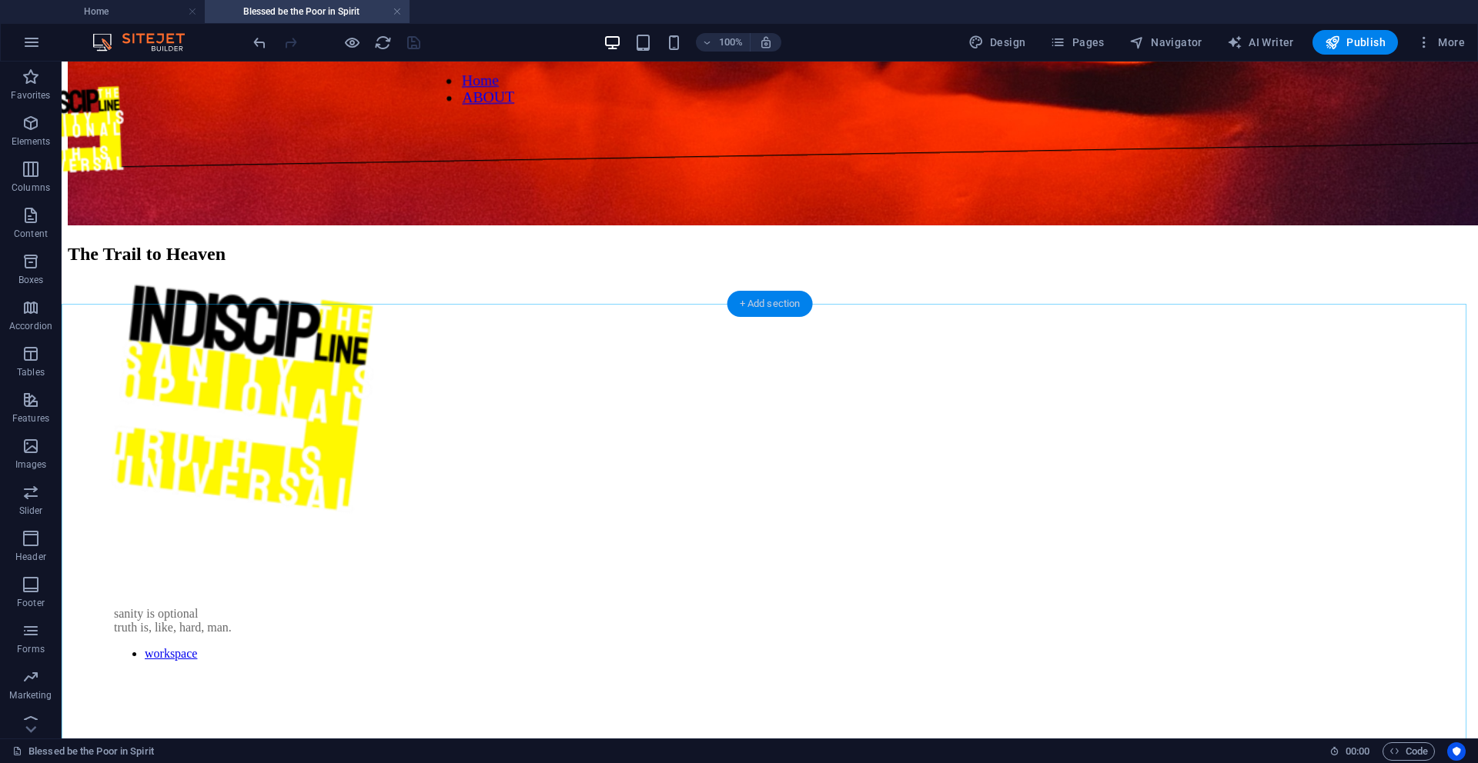
click at [773, 304] on div "+ Add section" at bounding box center [769, 304] width 85 height 26
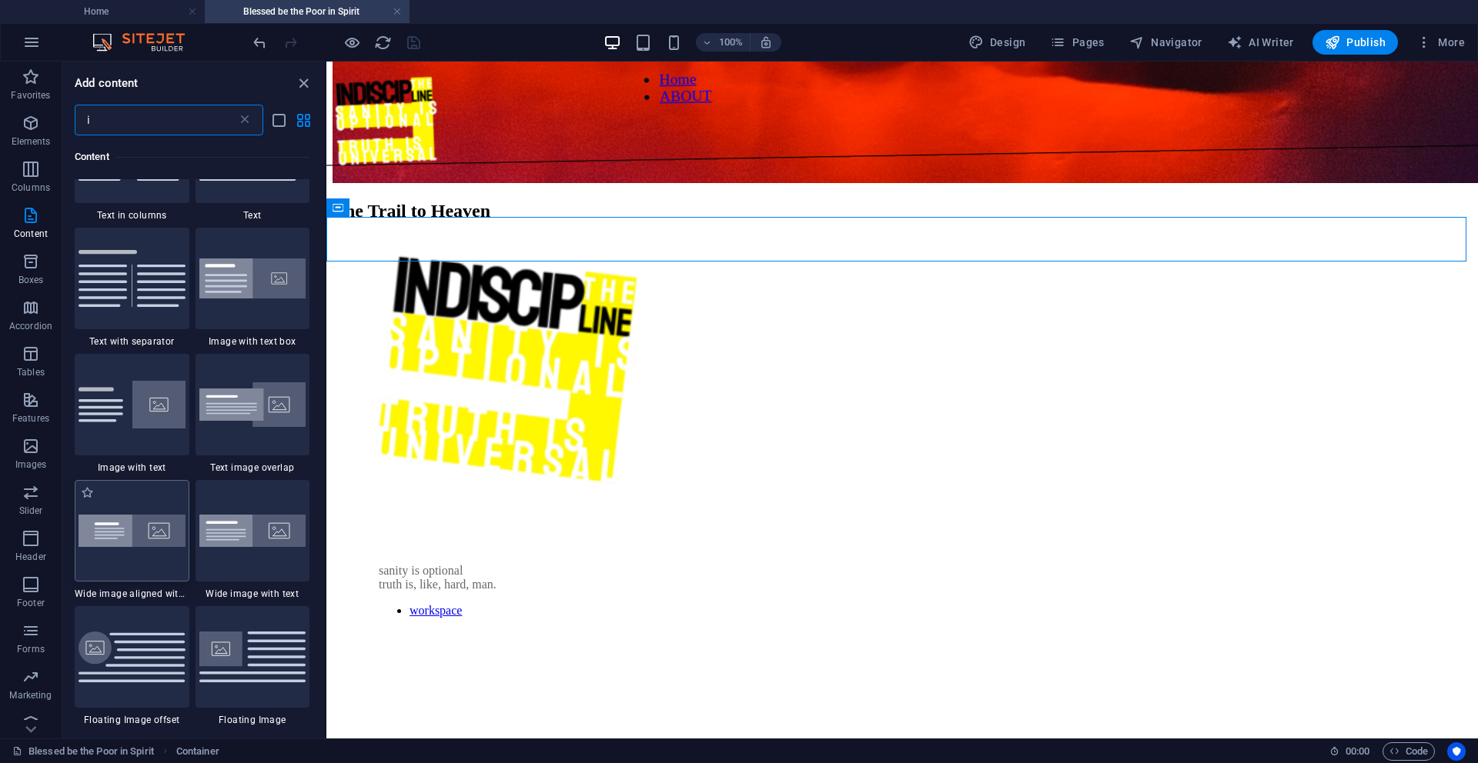
scroll to position [2151, 0]
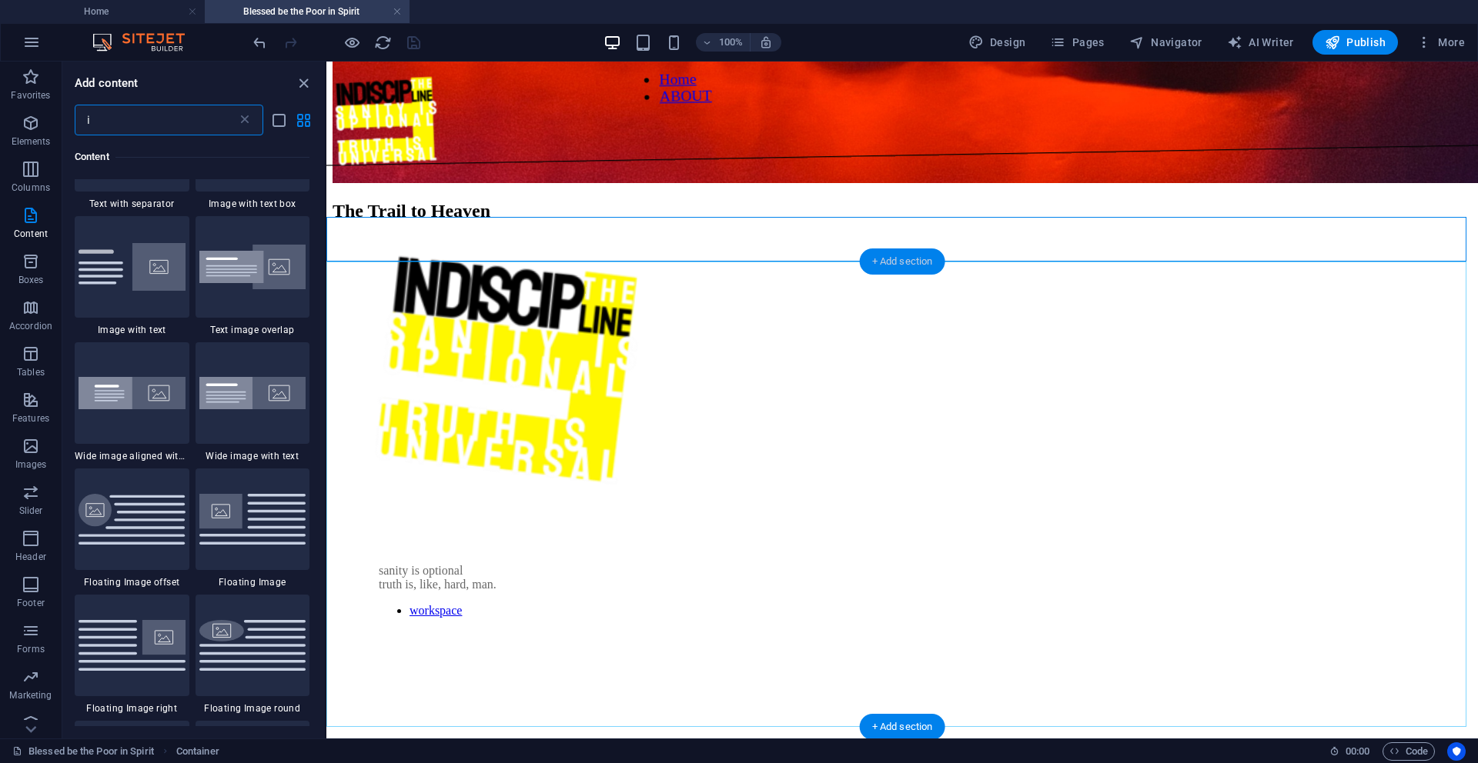
click at [923, 263] on div "+ Add section" at bounding box center [902, 262] width 85 height 26
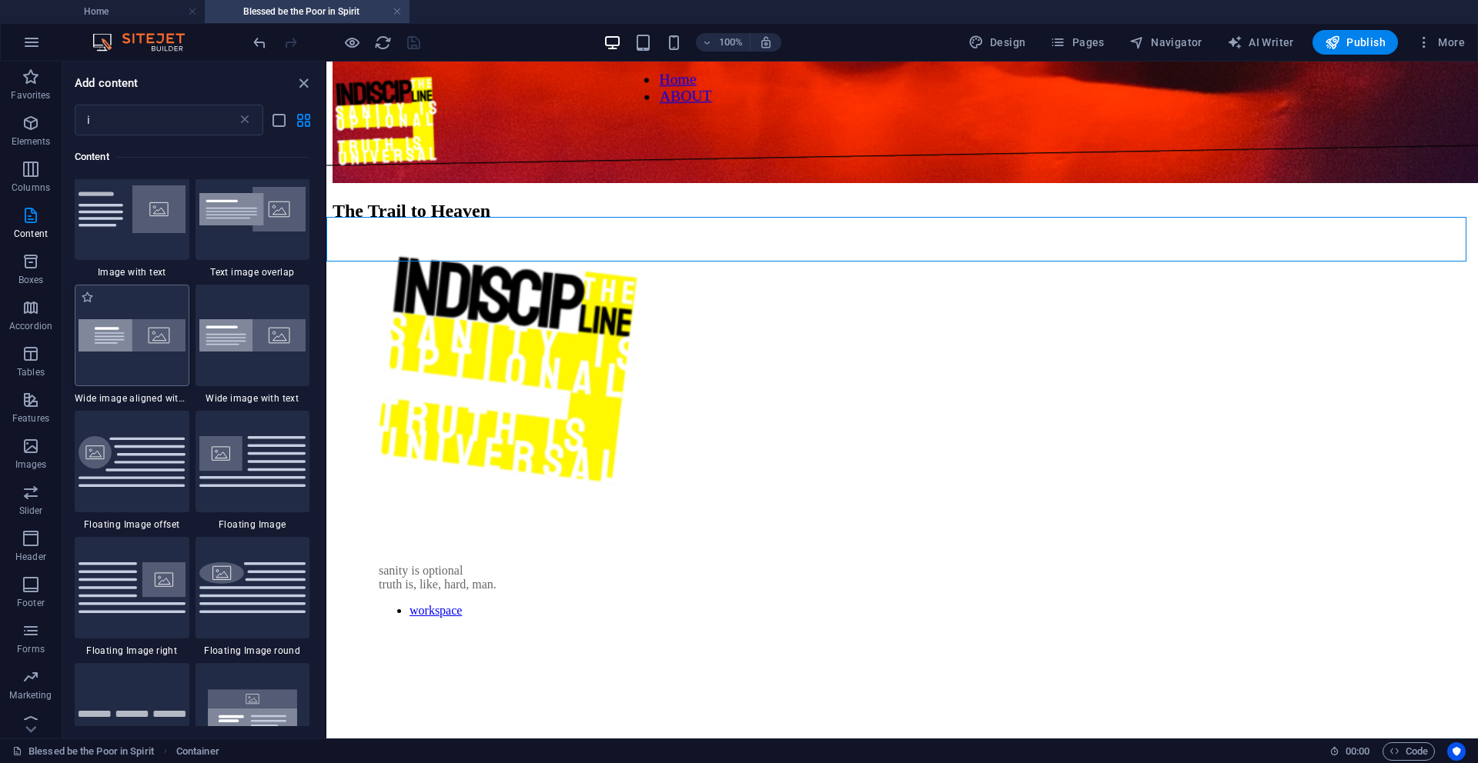
scroll to position [2258, 0]
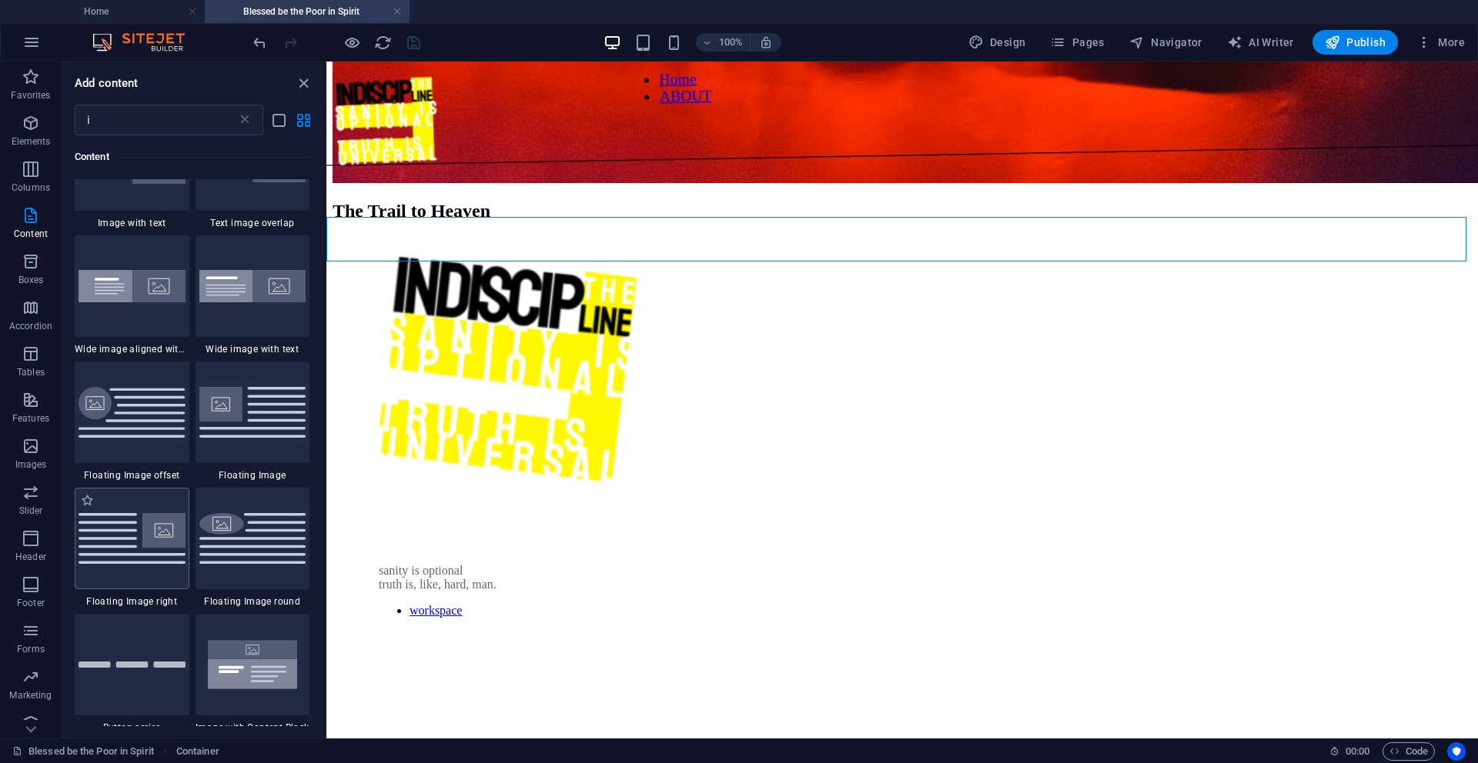
click at [133, 520] on img at bounding box center [131, 538] width 107 height 50
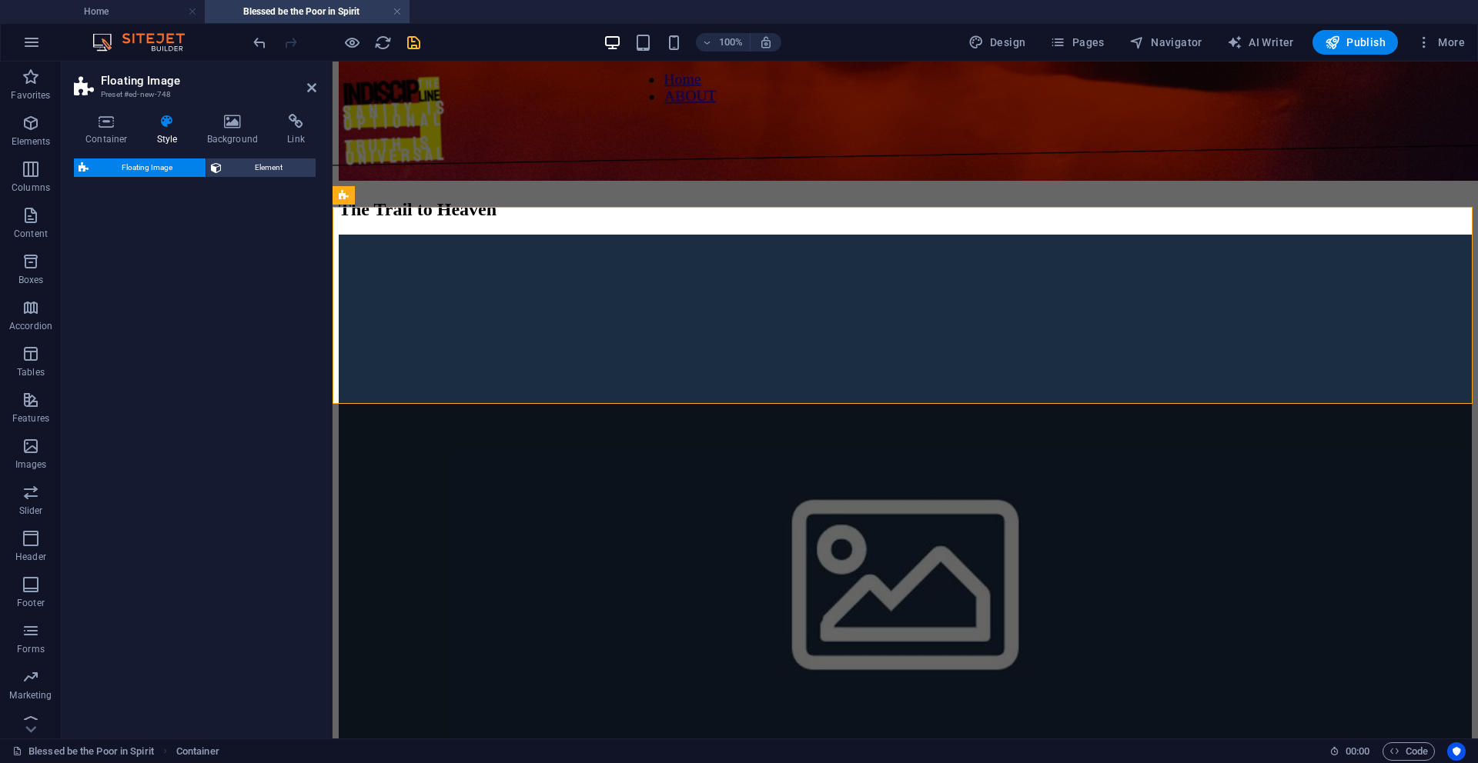
select select "%"
select select "rem"
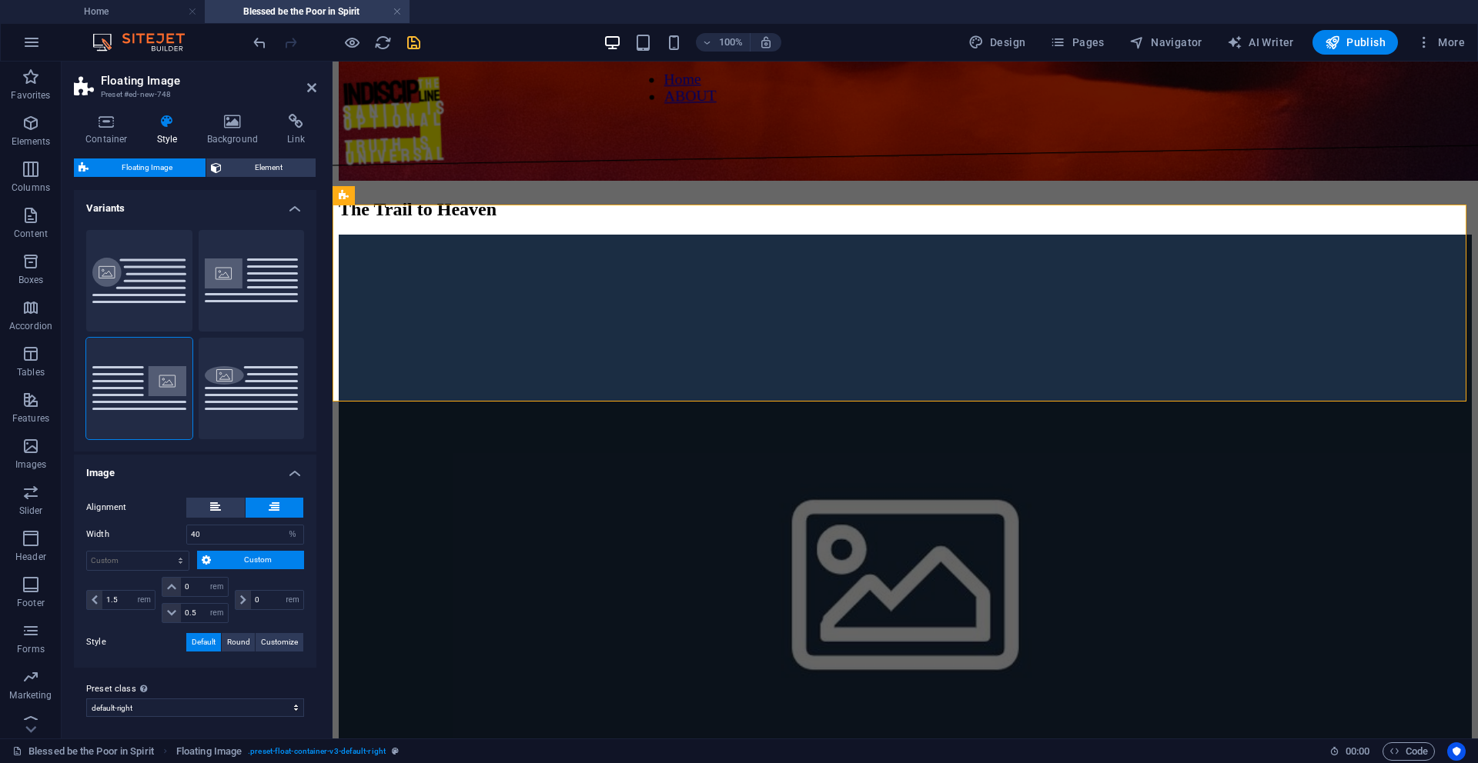
scroll to position [446, 0]
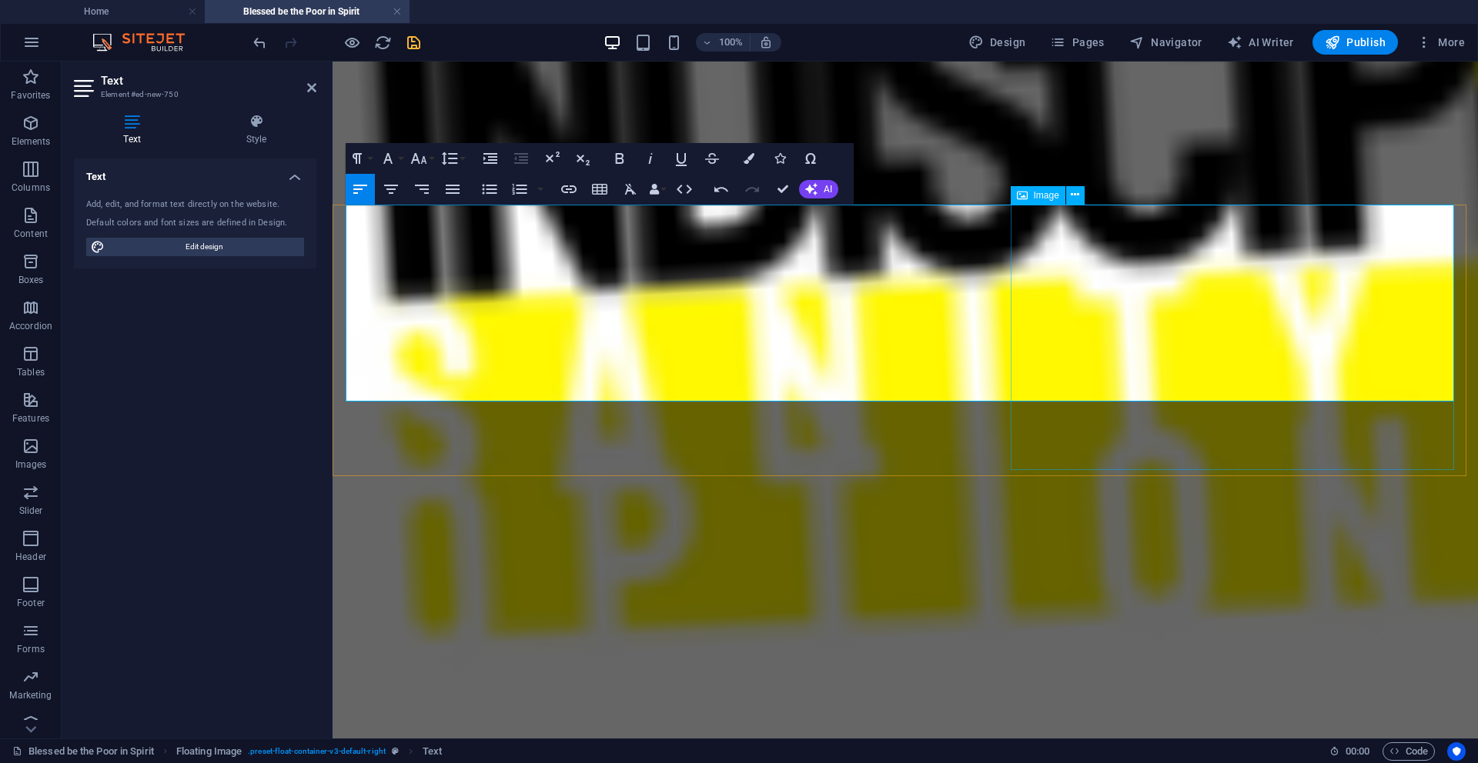
select select "%"
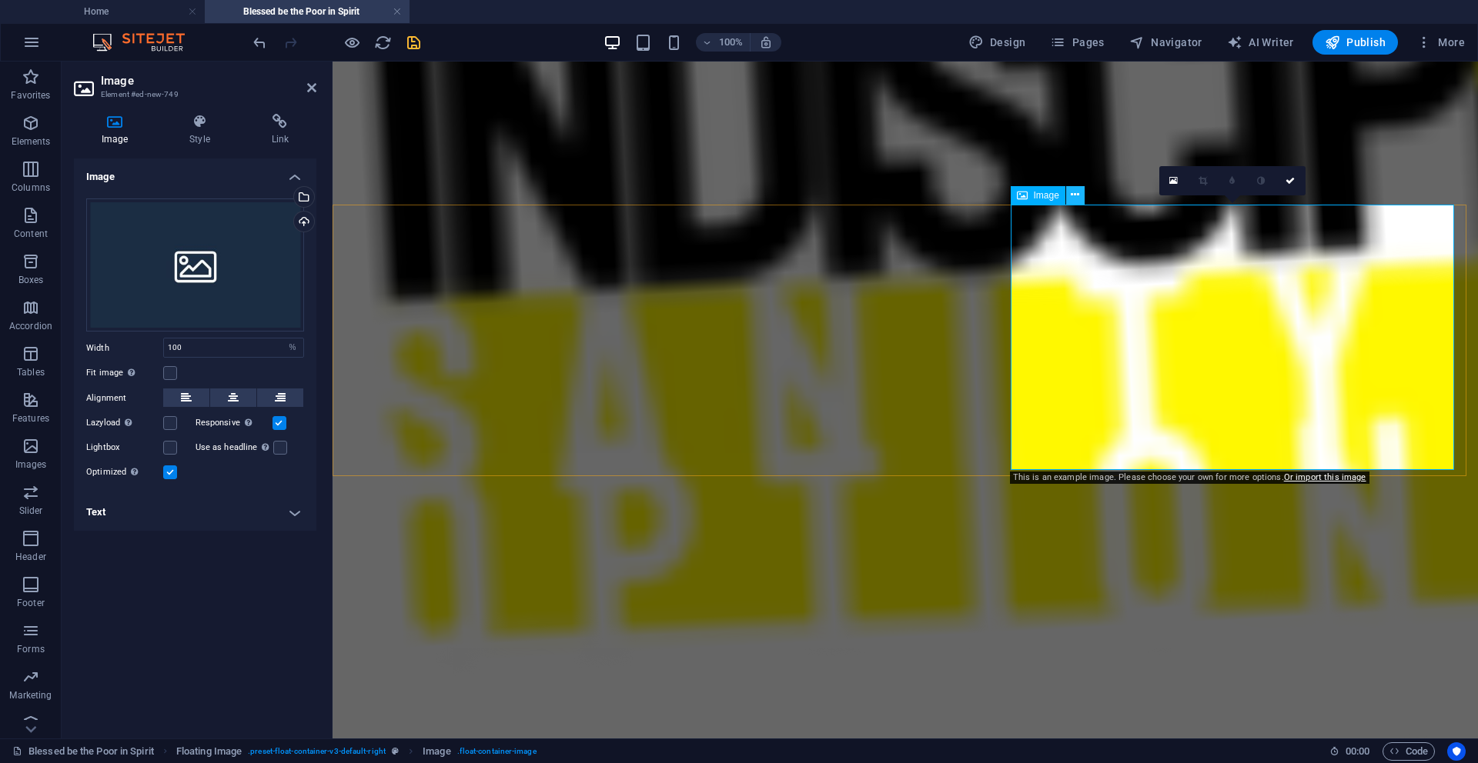
click at [923, 195] on icon at bounding box center [1074, 195] width 8 height 16
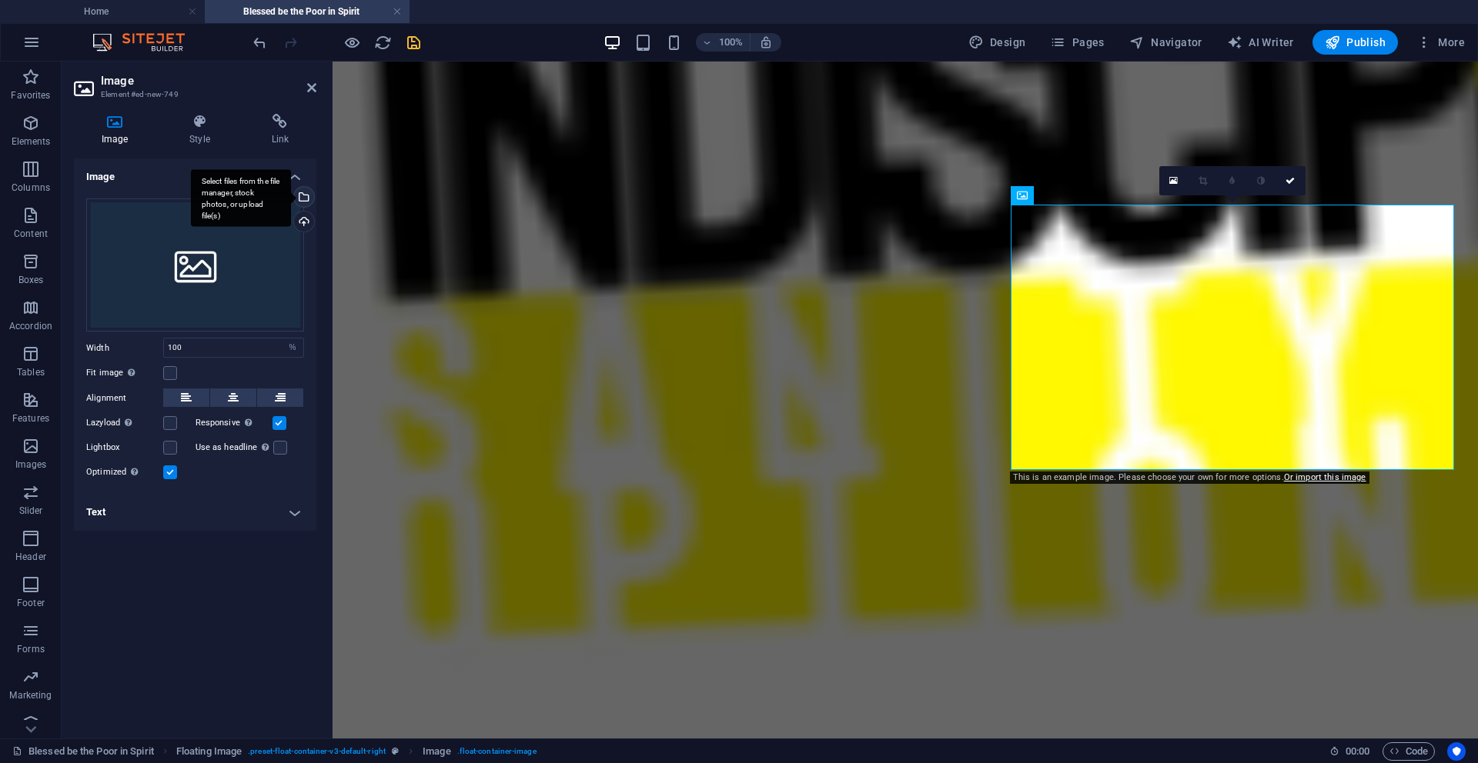
click at [306, 198] on div "Select files from the file manager, stock photos, or upload file(s)" at bounding box center [302, 198] width 23 height 23
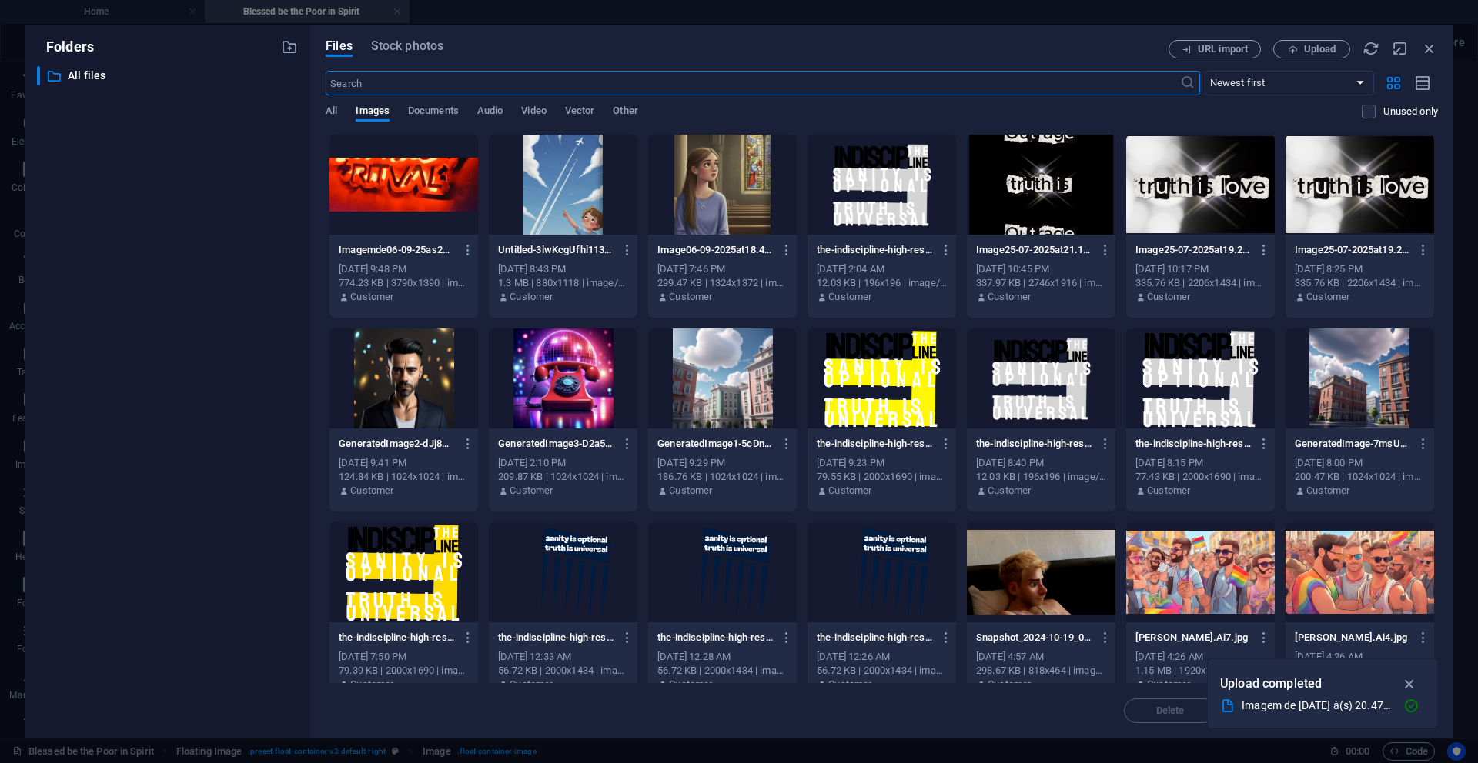
click at [586, 188] on div at bounding box center [563, 185] width 149 height 100
click at [586, 188] on div "1" at bounding box center [563, 185] width 149 height 100
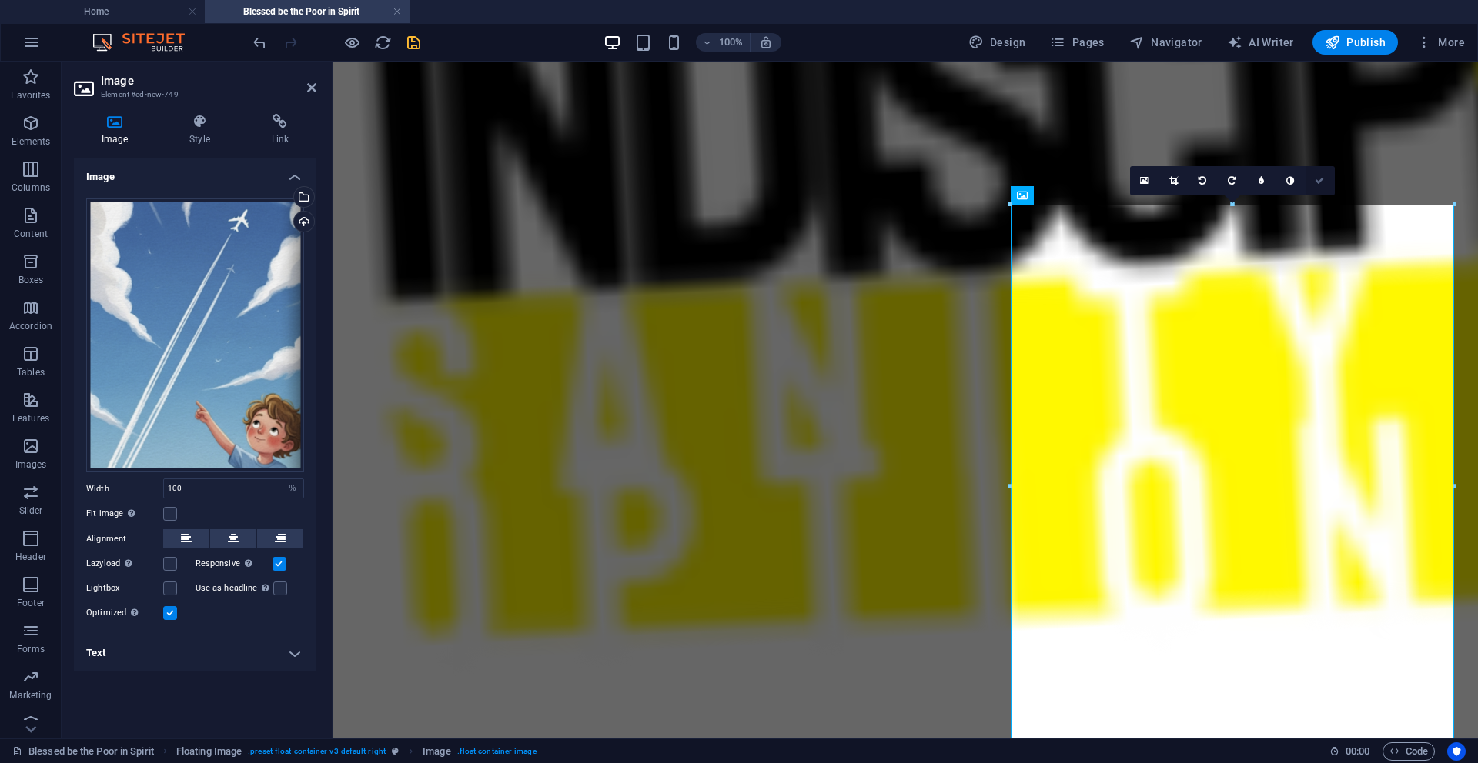
click at [923, 181] on link at bounding box center [1319, 180] width 29 height 29
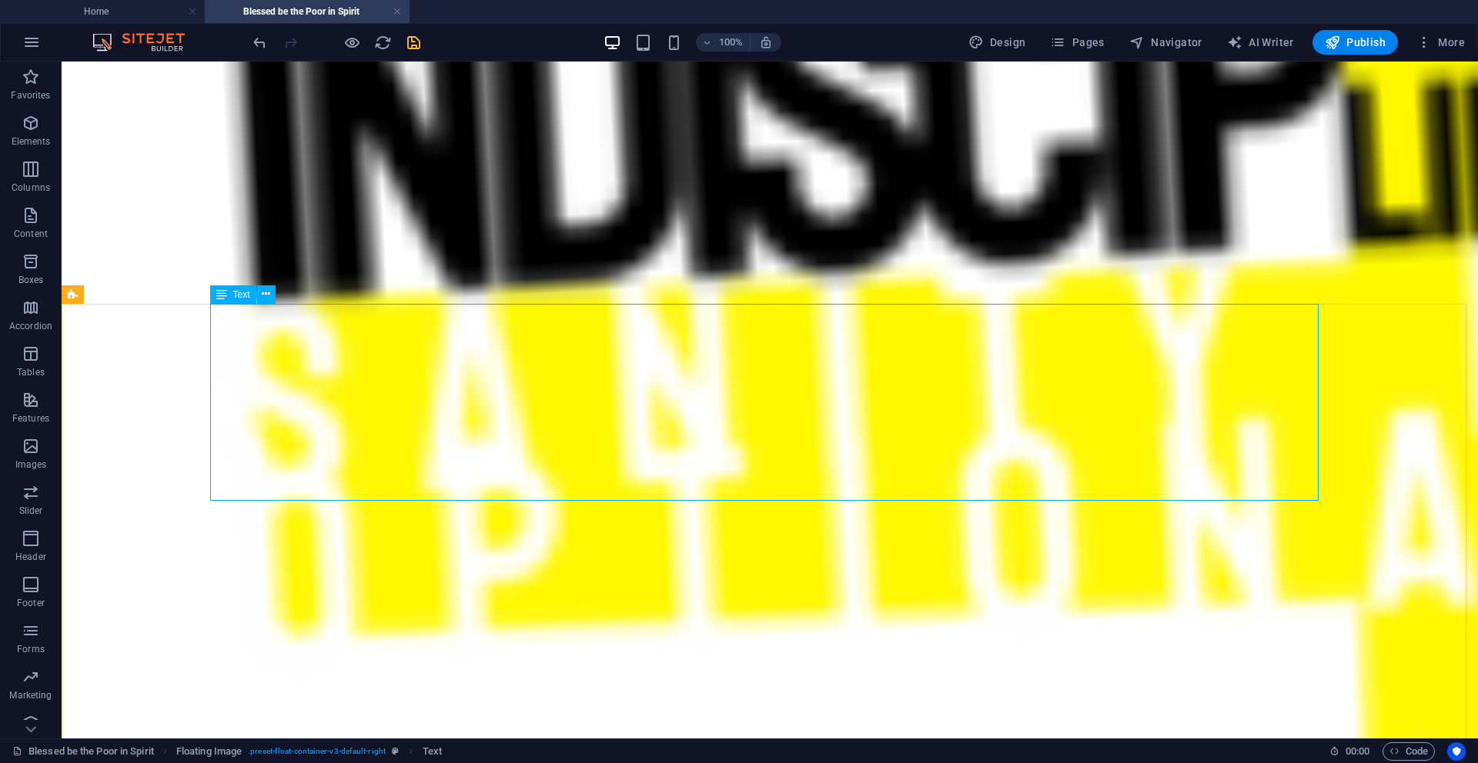
click at [242, 292] on span "Text" at bounding box center [241, 294] width 17 height 9
click at [265, 293] on icon at bounding box center [266, 294] width 8 height 16
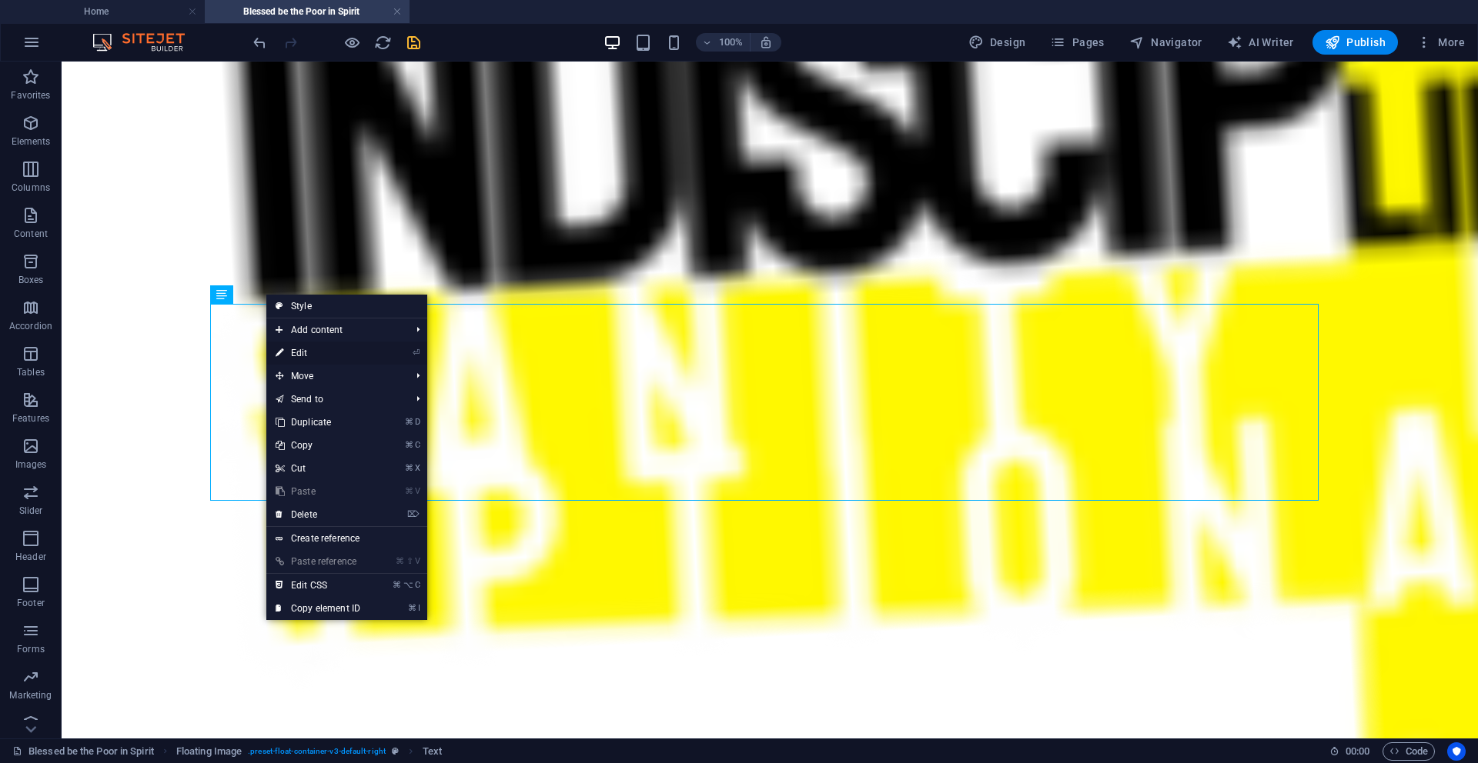
click at [288, 356] on link "⏎ Edit" at bounding box center [317, 353] width 103 height 23
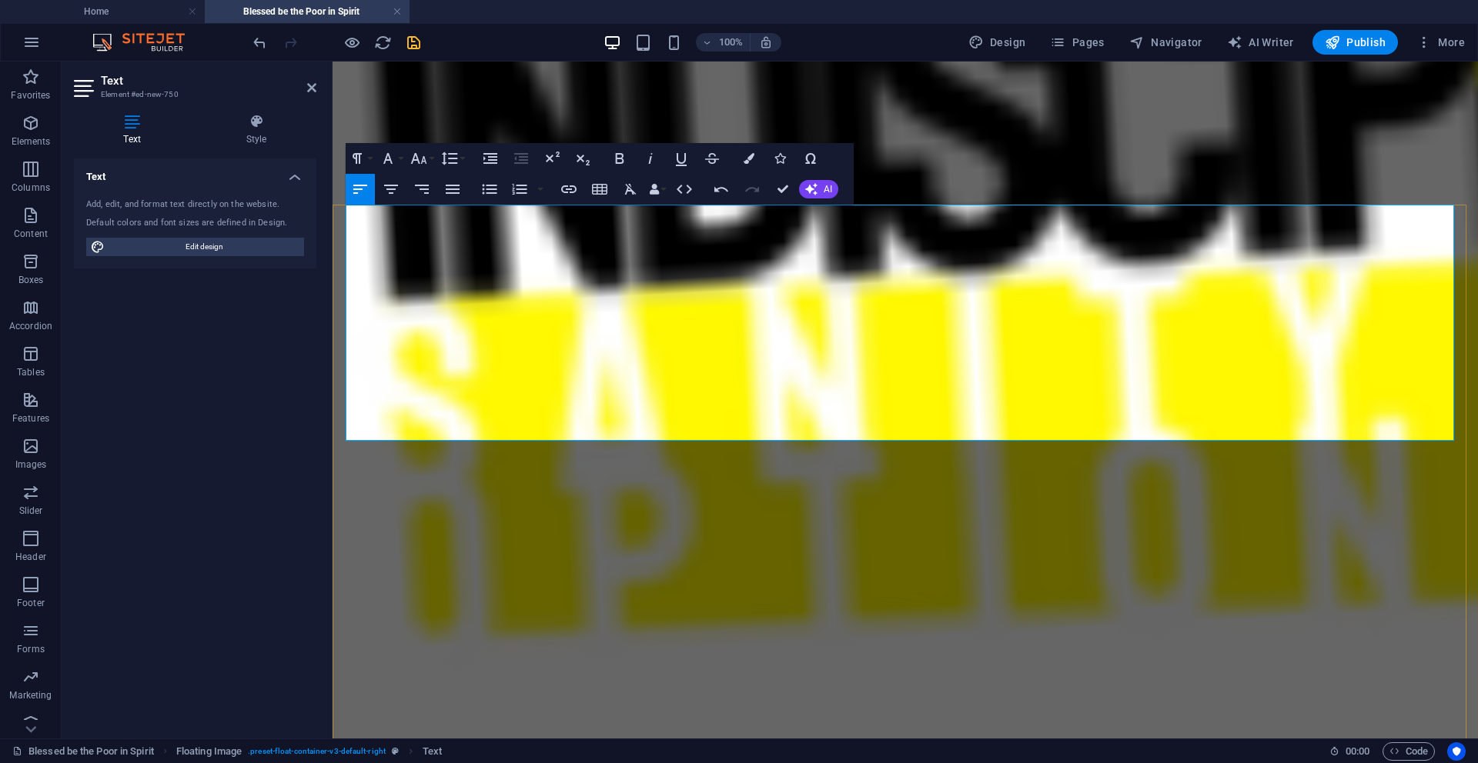
drag, startPoint x: 670, startPoint y: 369, endPoint x: 714, endPoint y: 372, distance: 44.0
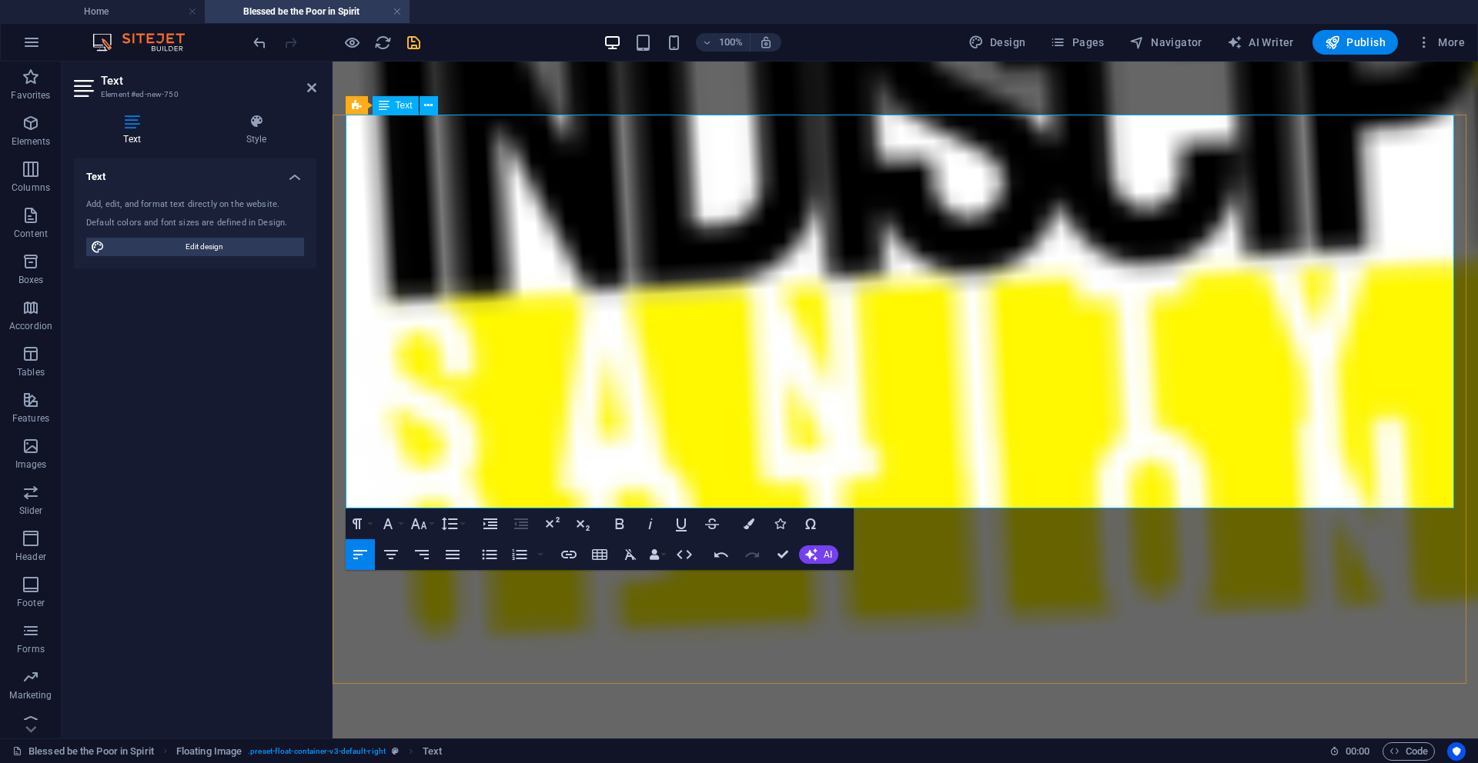
scroll to position [536, 0]
drag, startPoint x: 612, startPoint y: 459, endPoint x: 844, endPoint y: 456, distance: 232.4
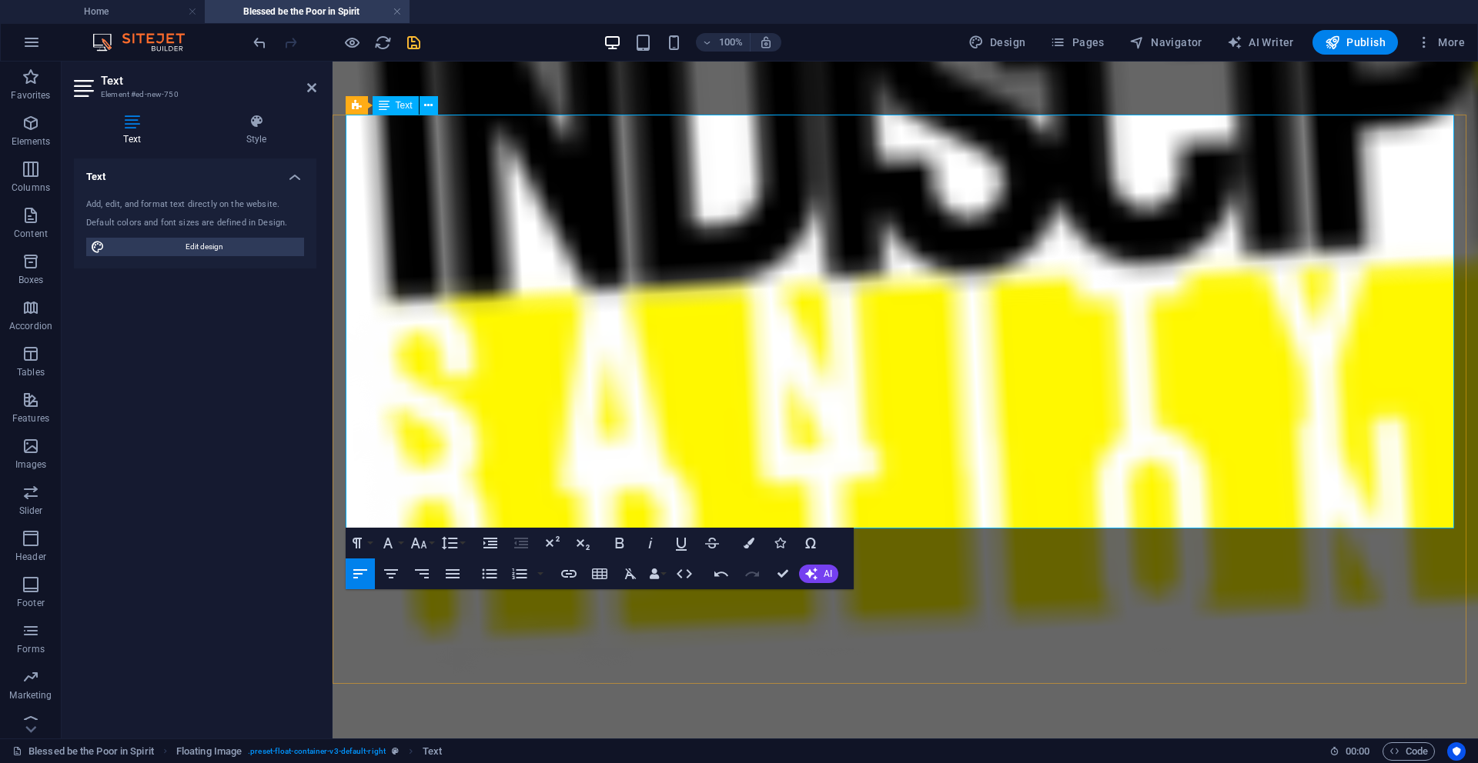
drag, startPoint x: 426, startPoint y: 498, endPoint x: 707, endPoint y: 553, distance: 287.0
select select "%"
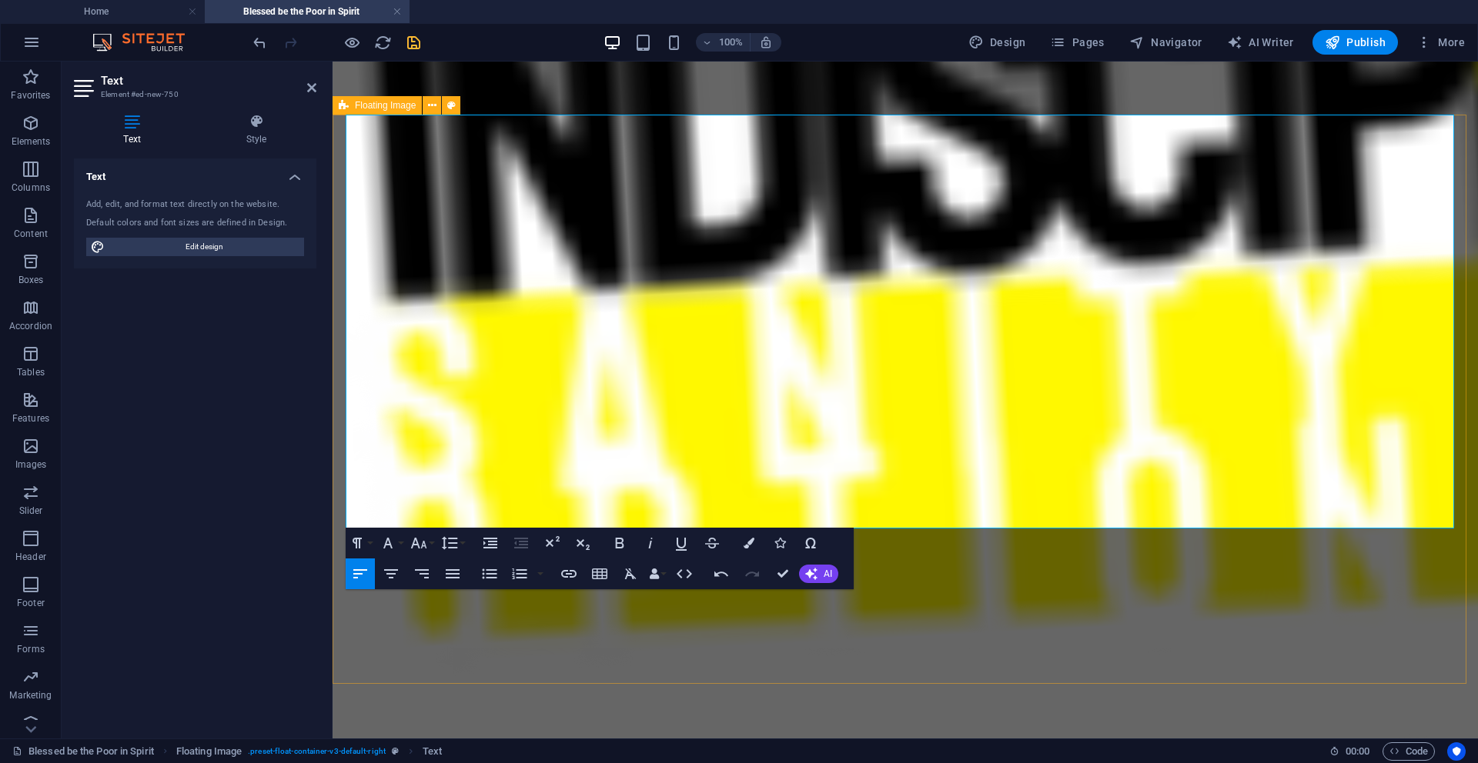
select select "rem"
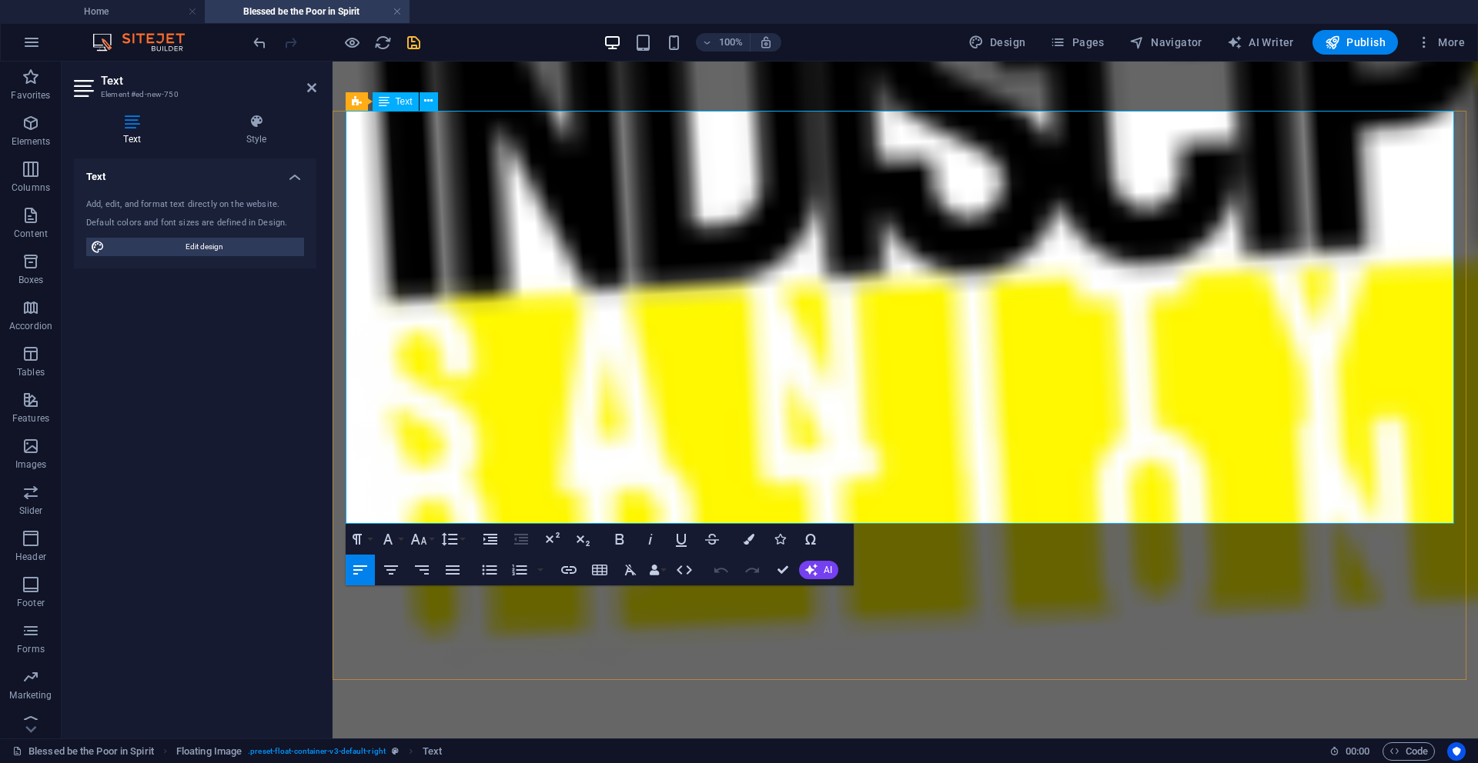
drag, startPoint x: 422, startPoint y: 495, endPoint x: 1128, endPoint y: 660, distance: 724.8
select select "%"
select select "rem"
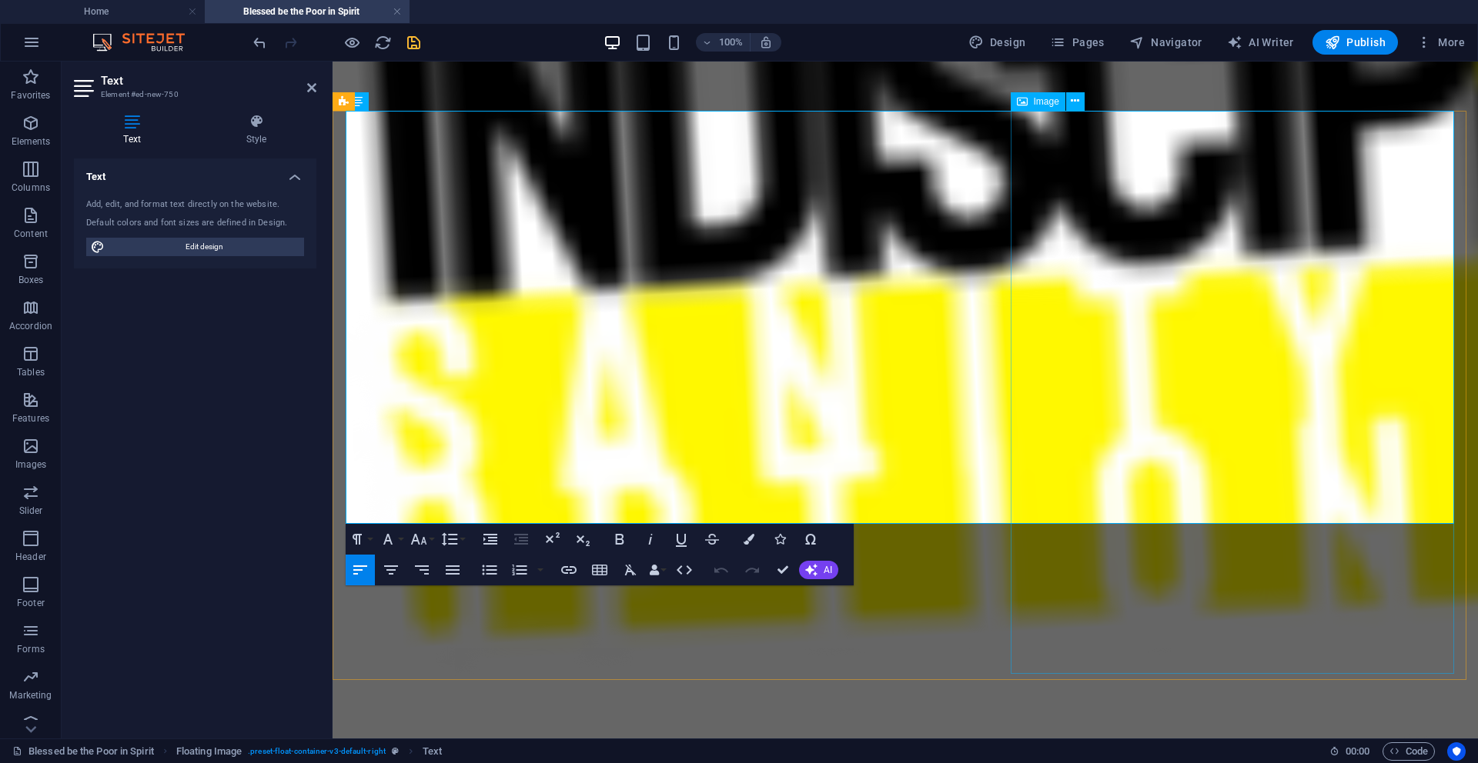
select select "rem"
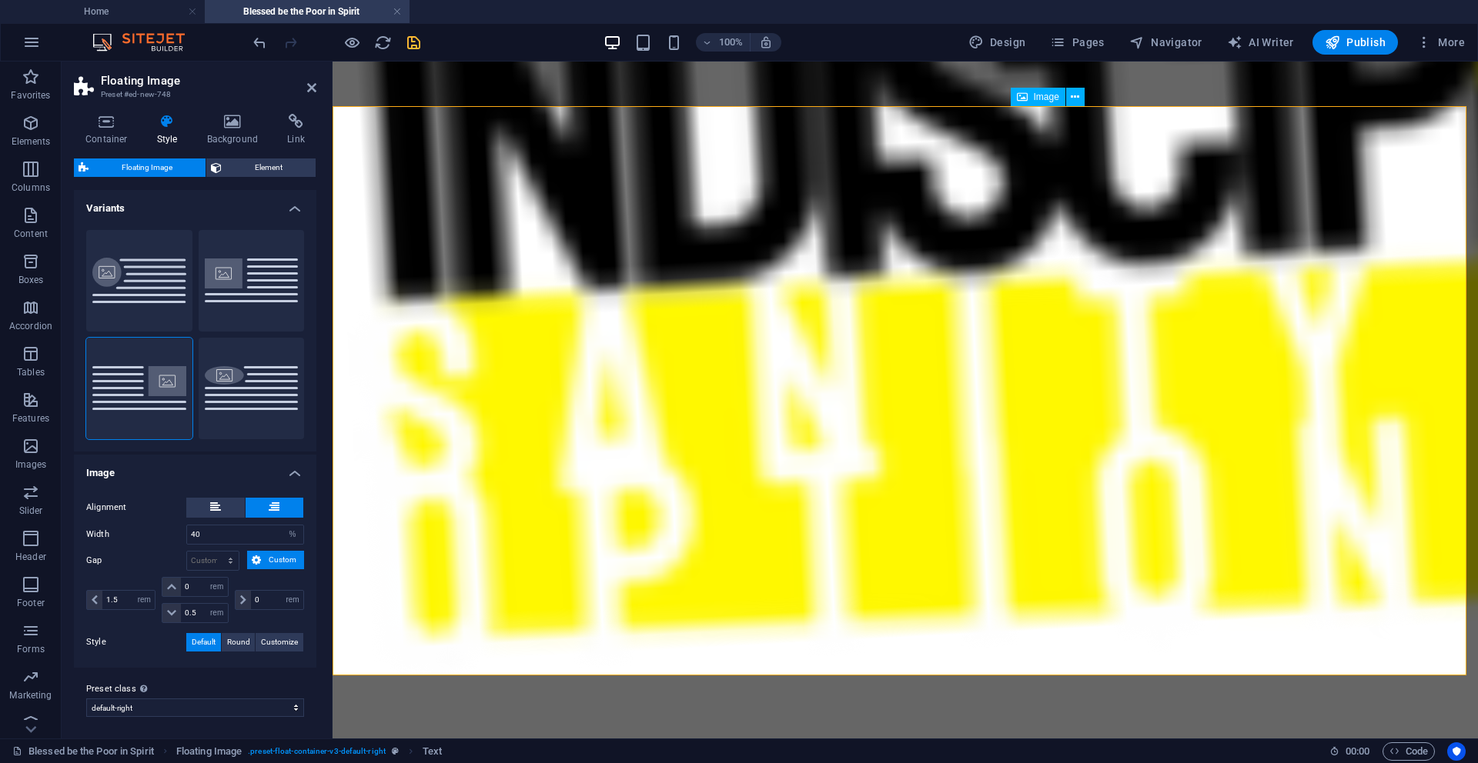
scroll to position [544, 0]
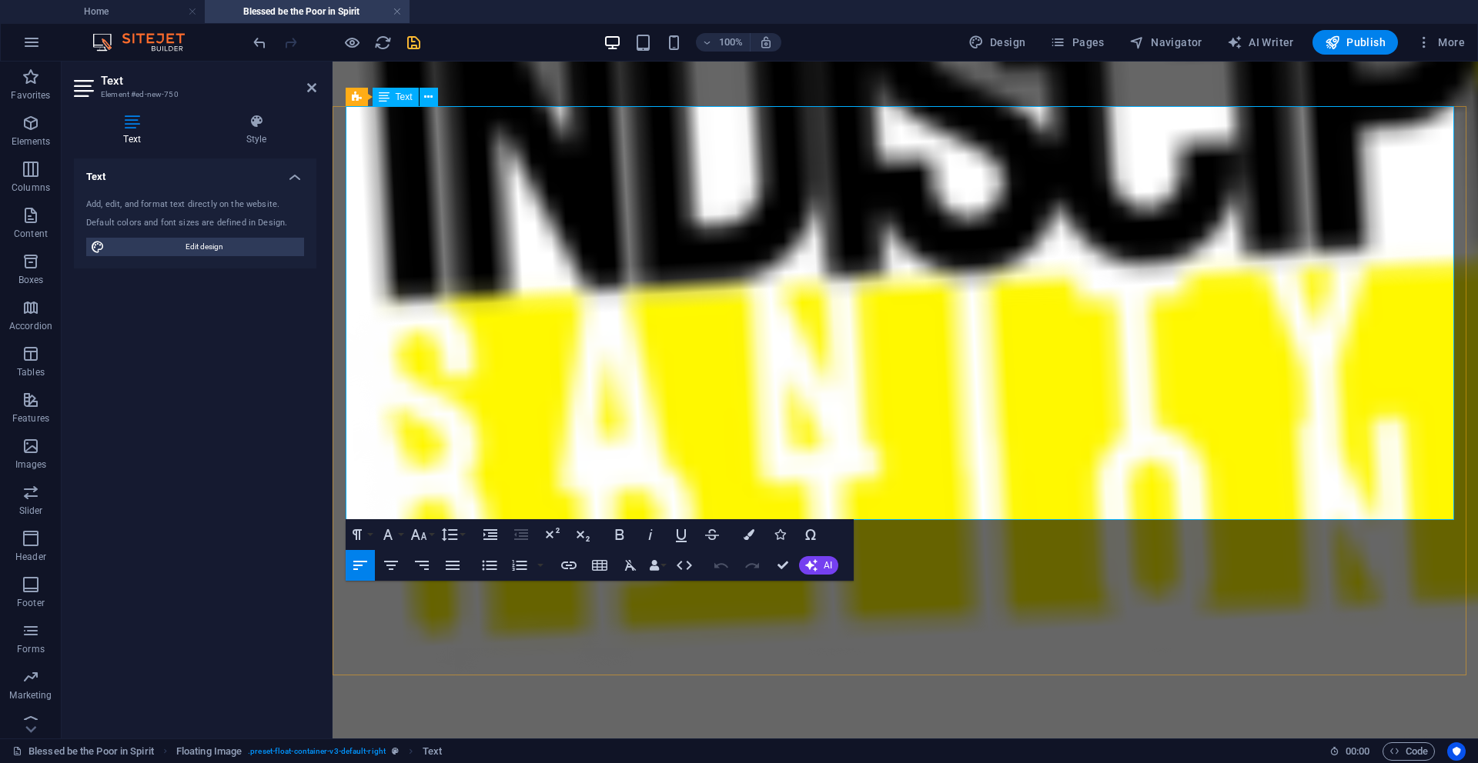
drag, startPoint x: 419, startPoint y: 489, endPoint x: 918, endPoint y: 557, distance: 504.1
select select "%"
select select "rem"
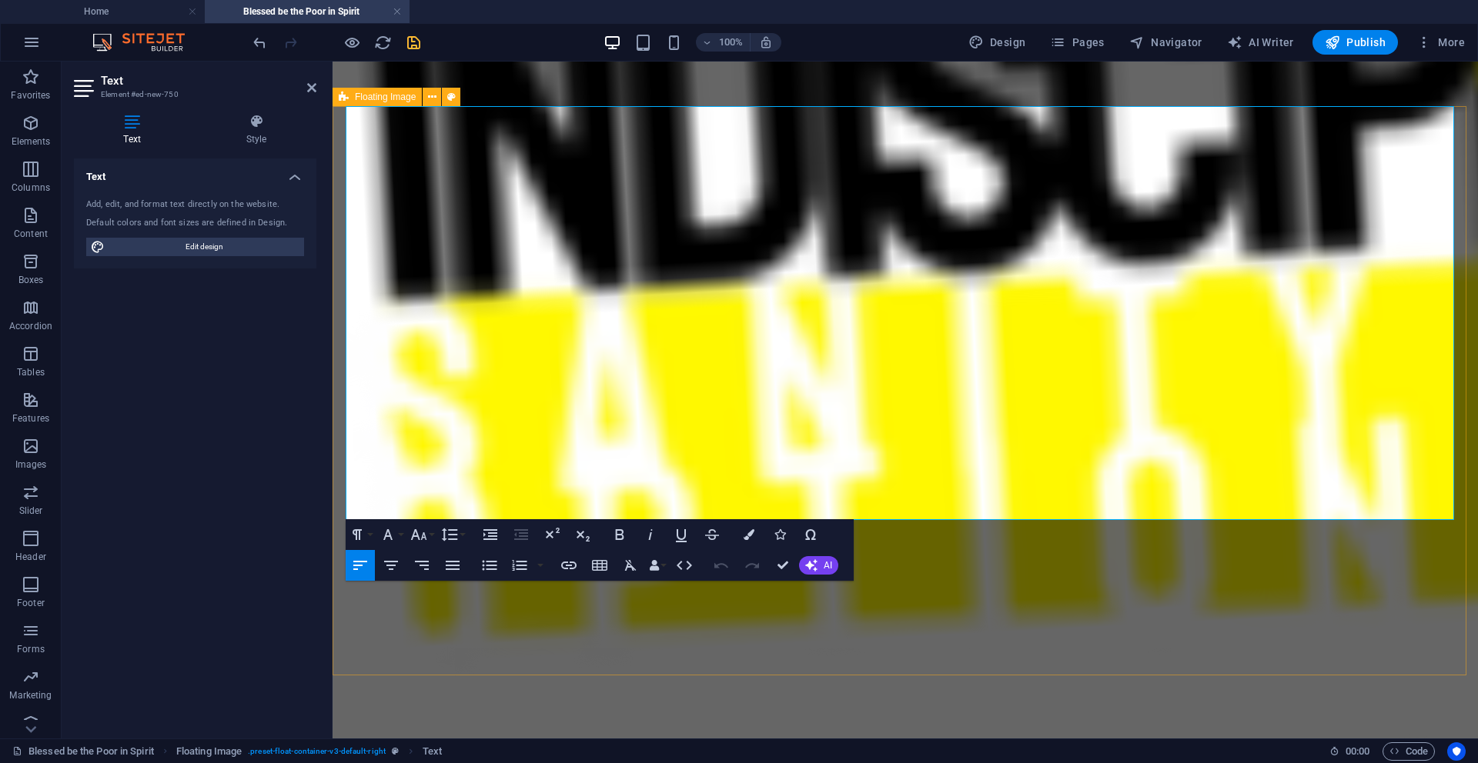
select select "rem"
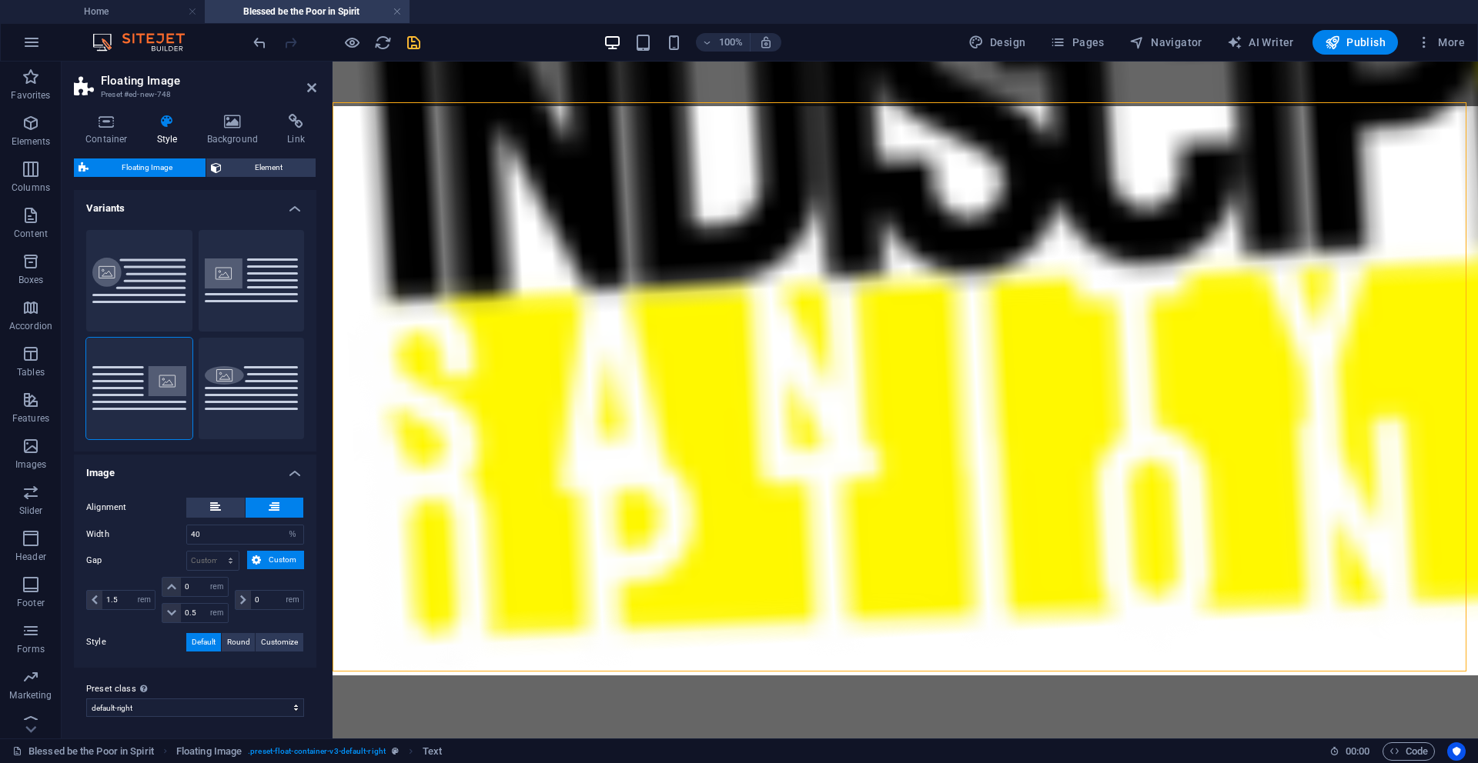
scroll to position [549, 0]
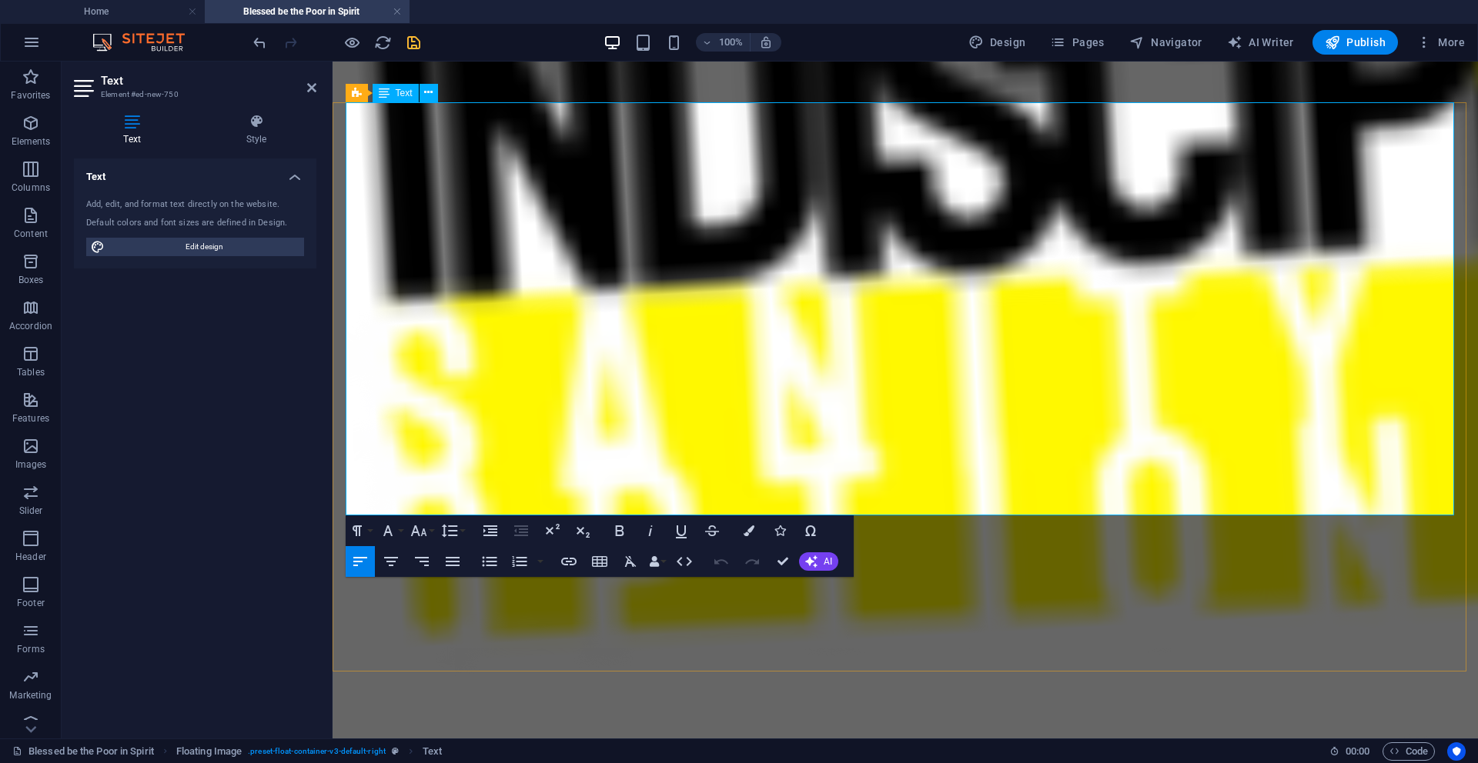
drag, startPoint x: 422, startPoint y: 487, endPoint x: 691, endPoint y: 509, distance: 269.5
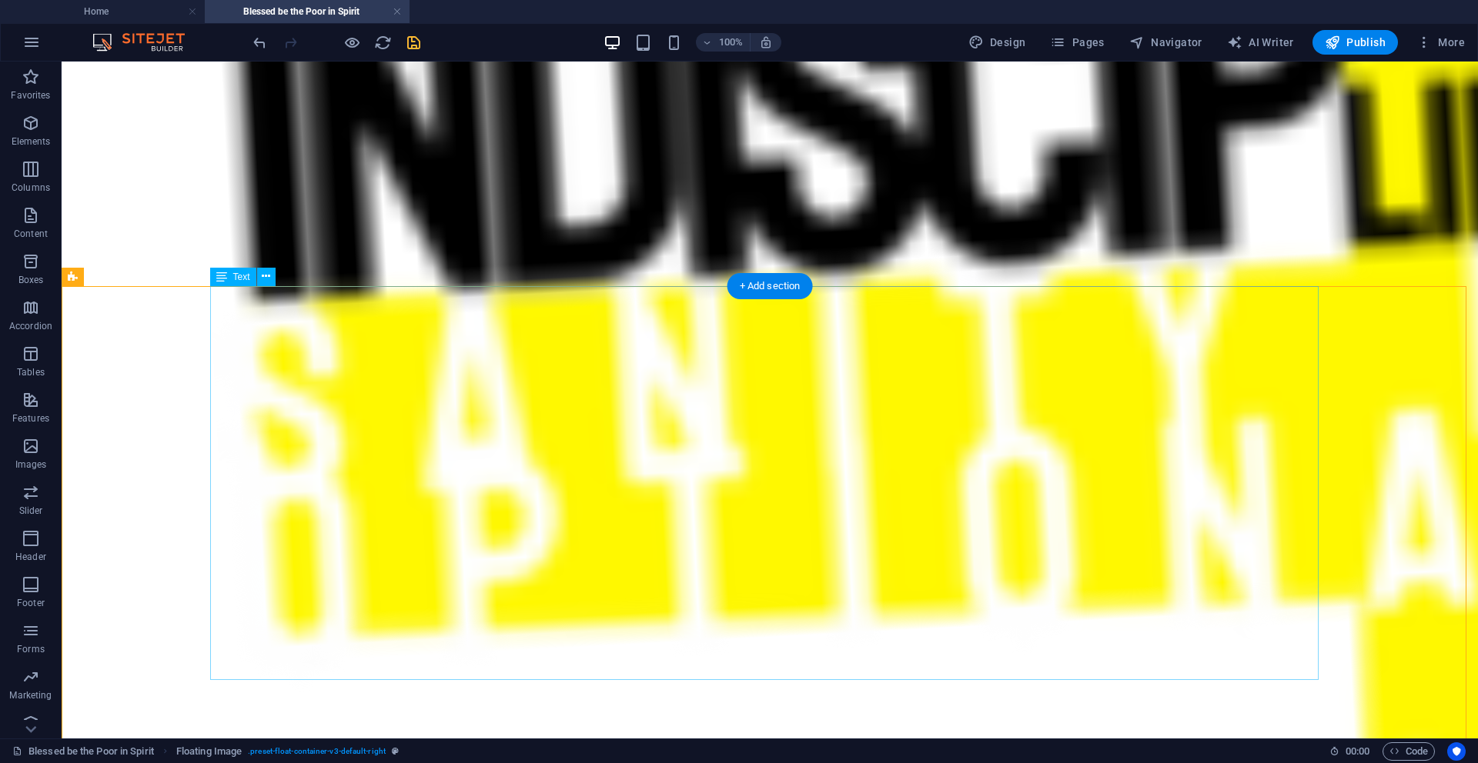
scroll to position [649, 0]
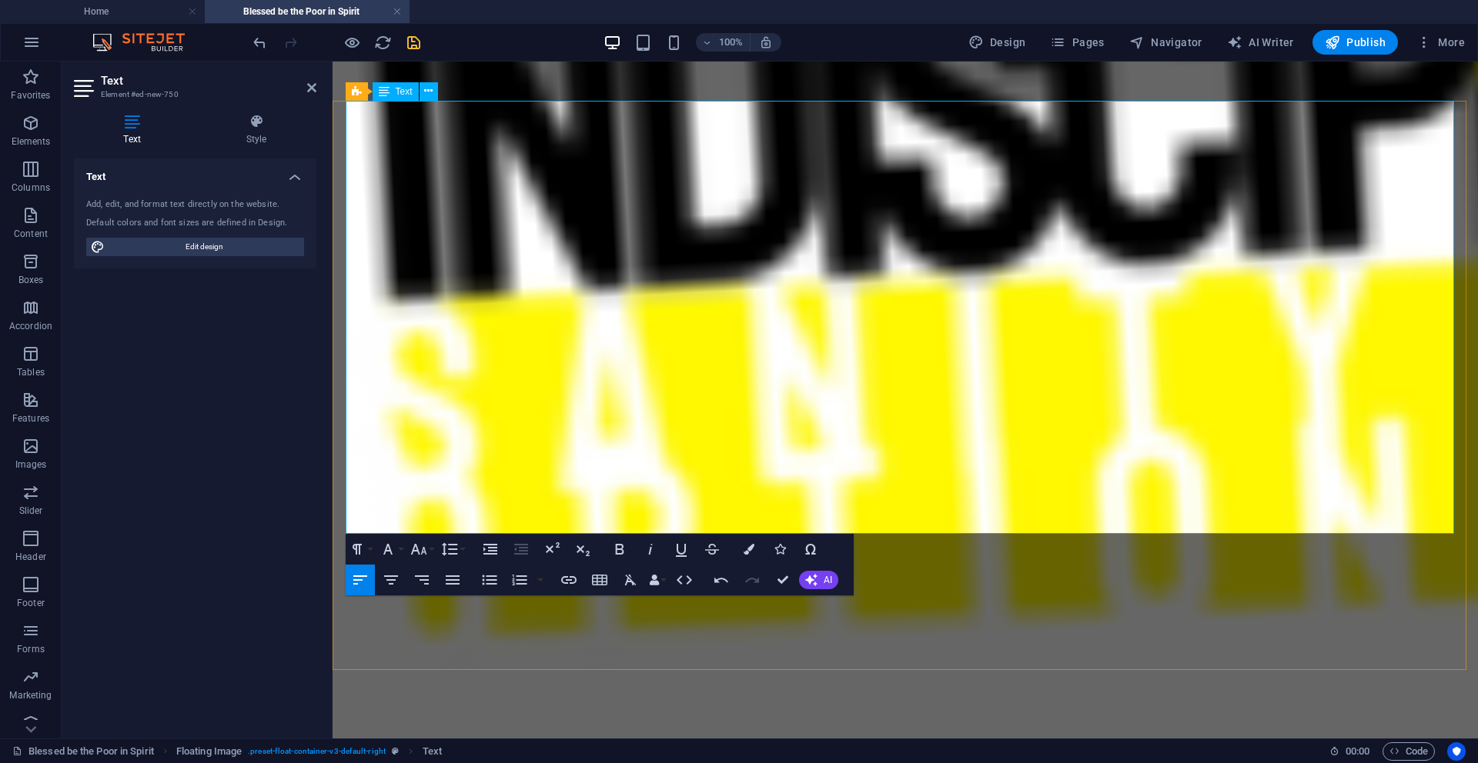
drag, startPoint x: 643, startPoint y: 523, endPoint x: 770, endPoint y: 533, distance: 127.4
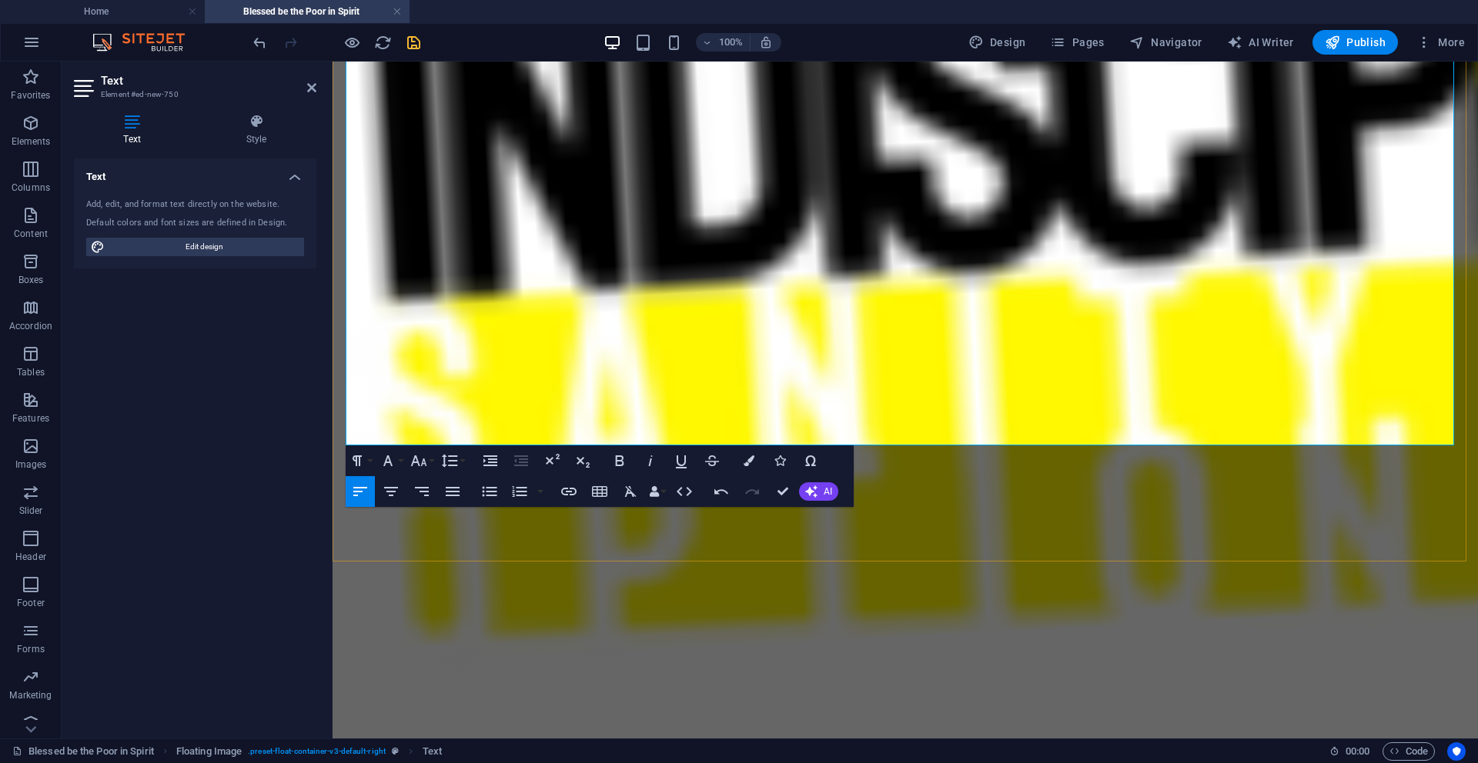
scroll to position [674, 0]
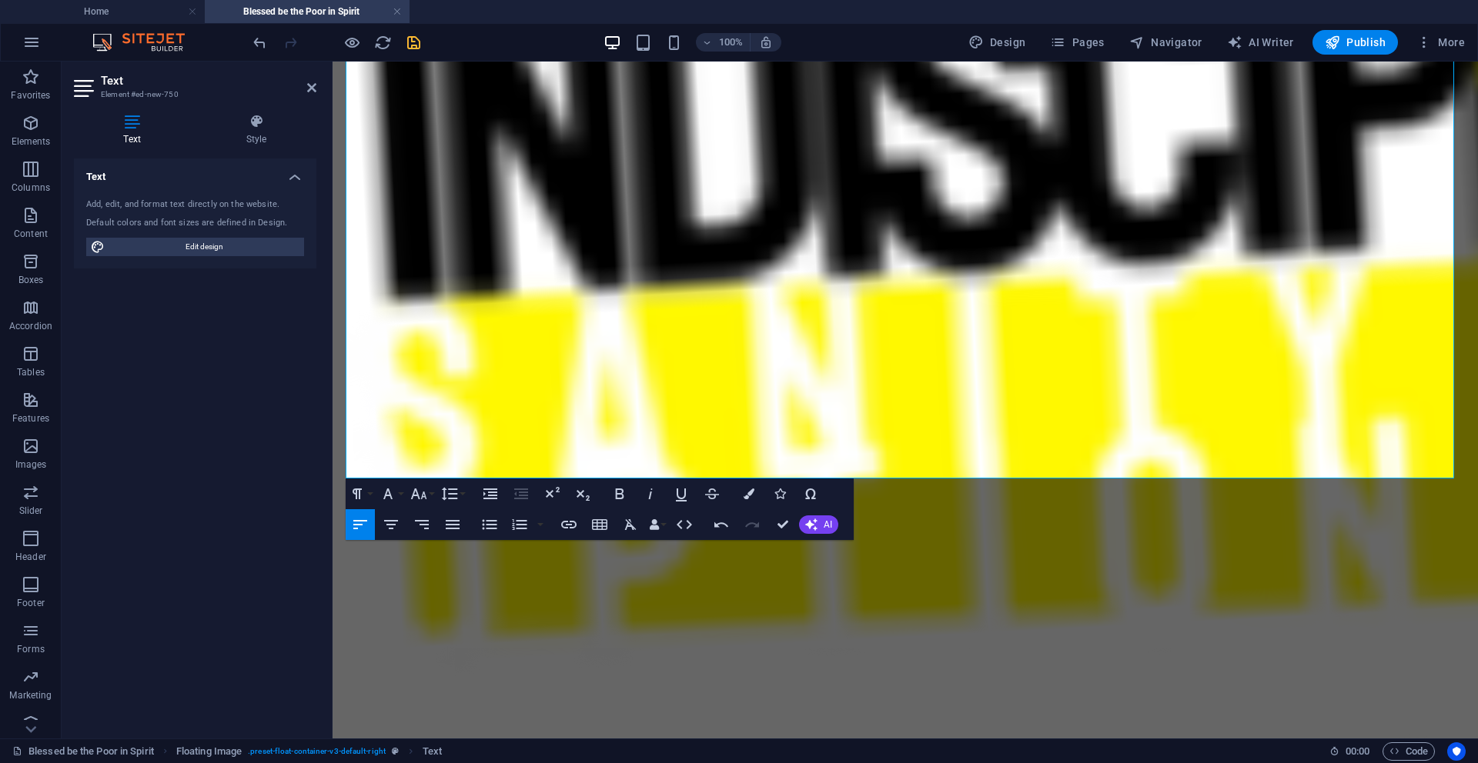
scroll to position [980, 0]
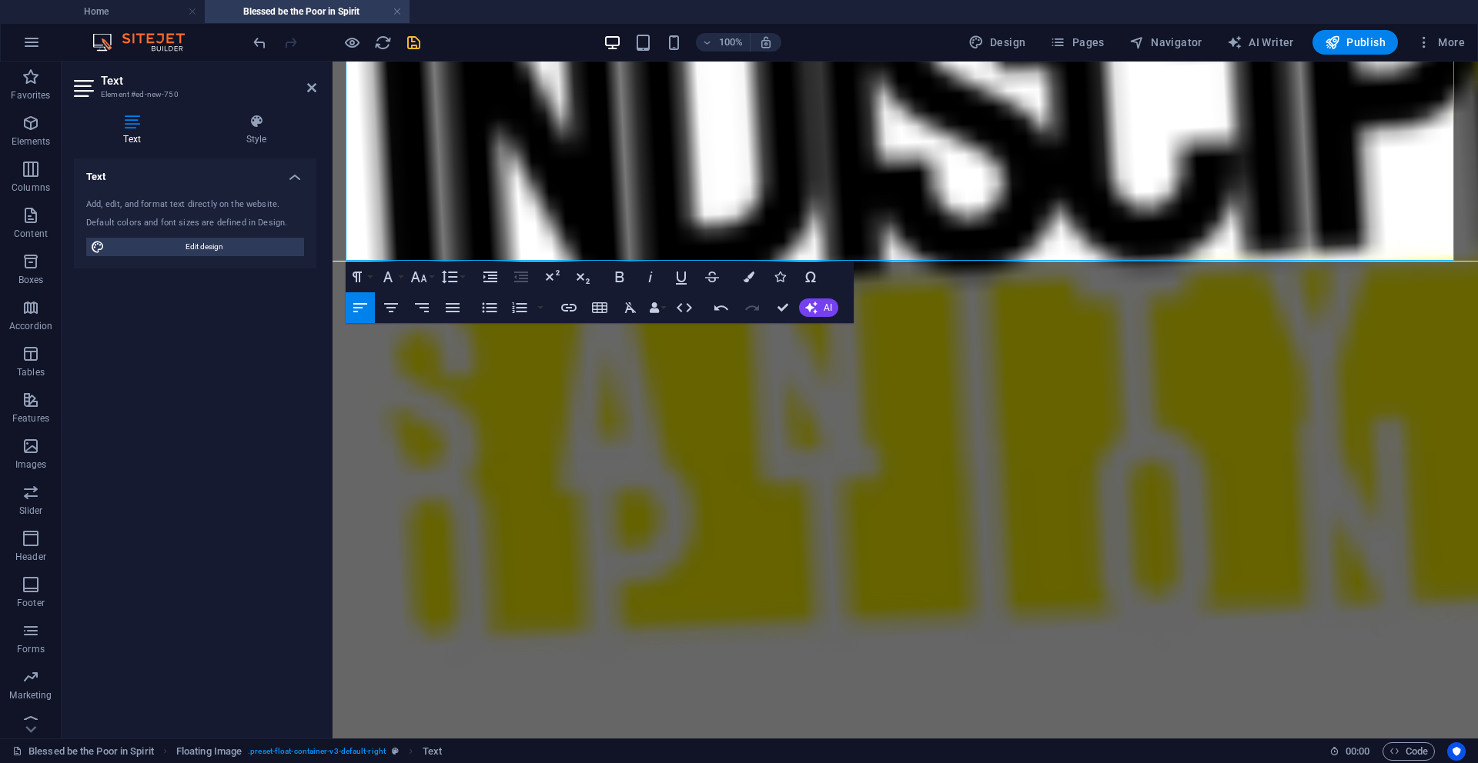
drag, startPoint x: 556, startPoint y: 499, endPoint x: 1211, endPoint y: 763, distance: 706.1
click at [923, 645] on html "Home ABOUT The Trail to Heaven He was a curious [DEMOGRAPHIC_DATA]. As puberty …" at bounding box center [904, 459] width 1145 height 2757
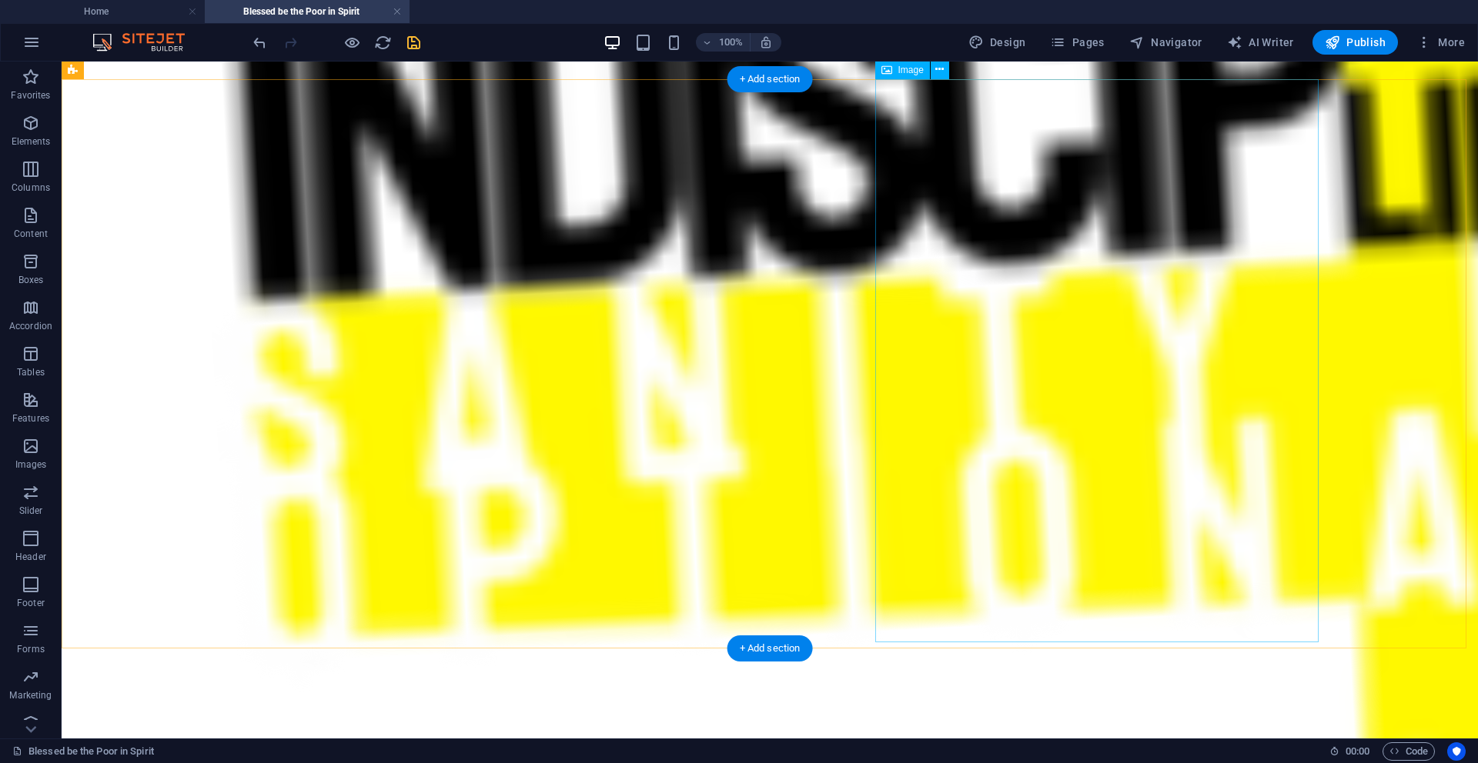
scroll to position [673, 0]
click at [796, 645] on div "+ Add section" at bounding box center [769, 646] width 85 height 26
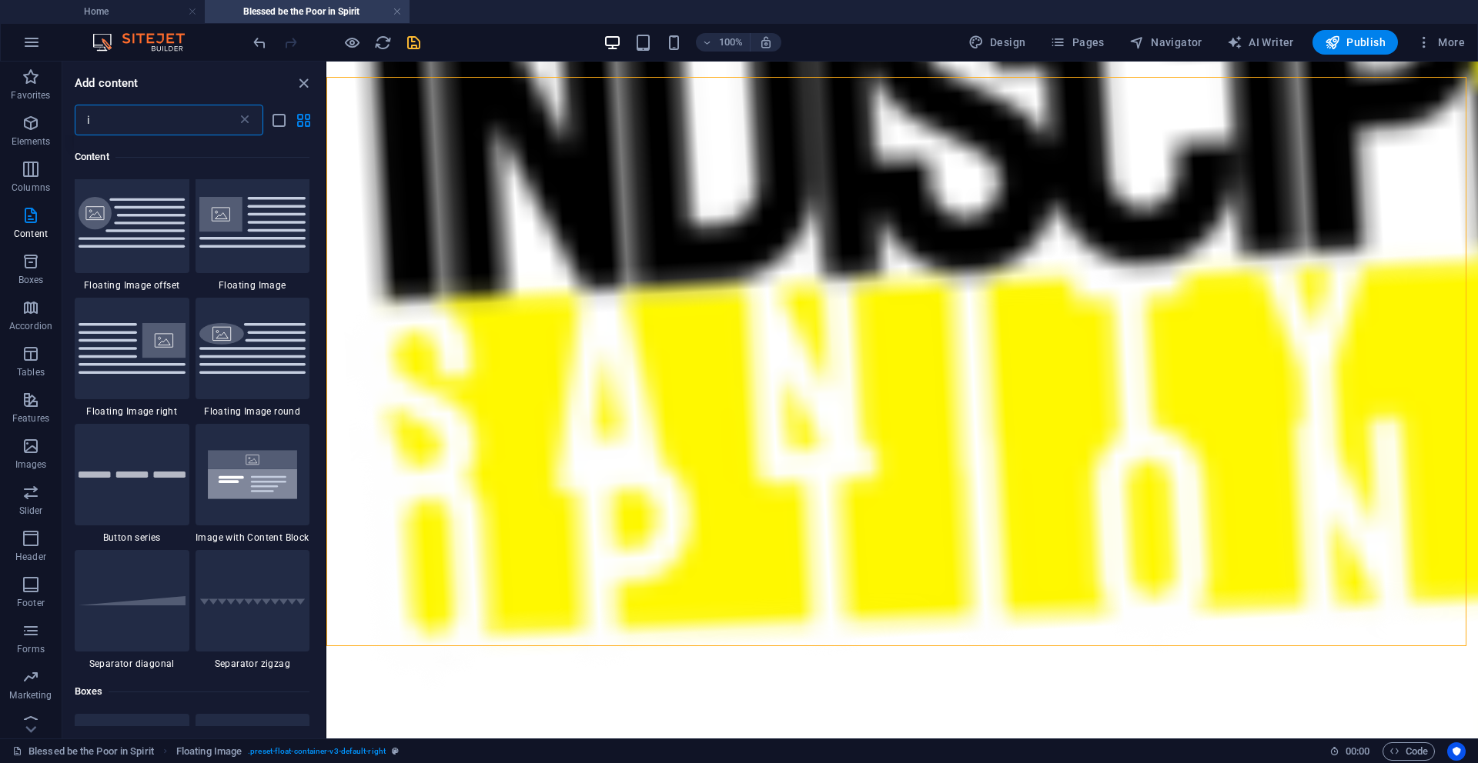
scroll to position [2459, 0]
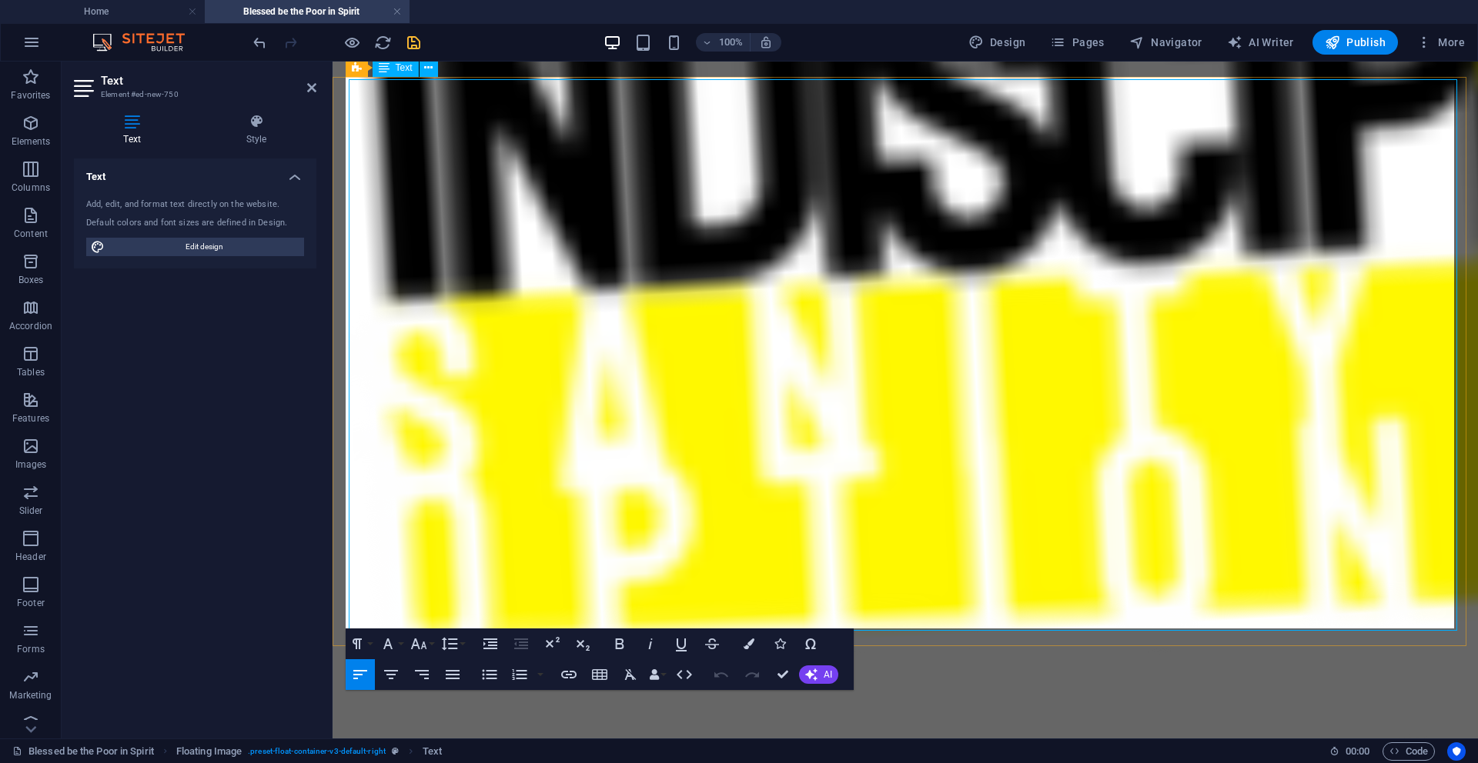
scroll to position [573, 0]
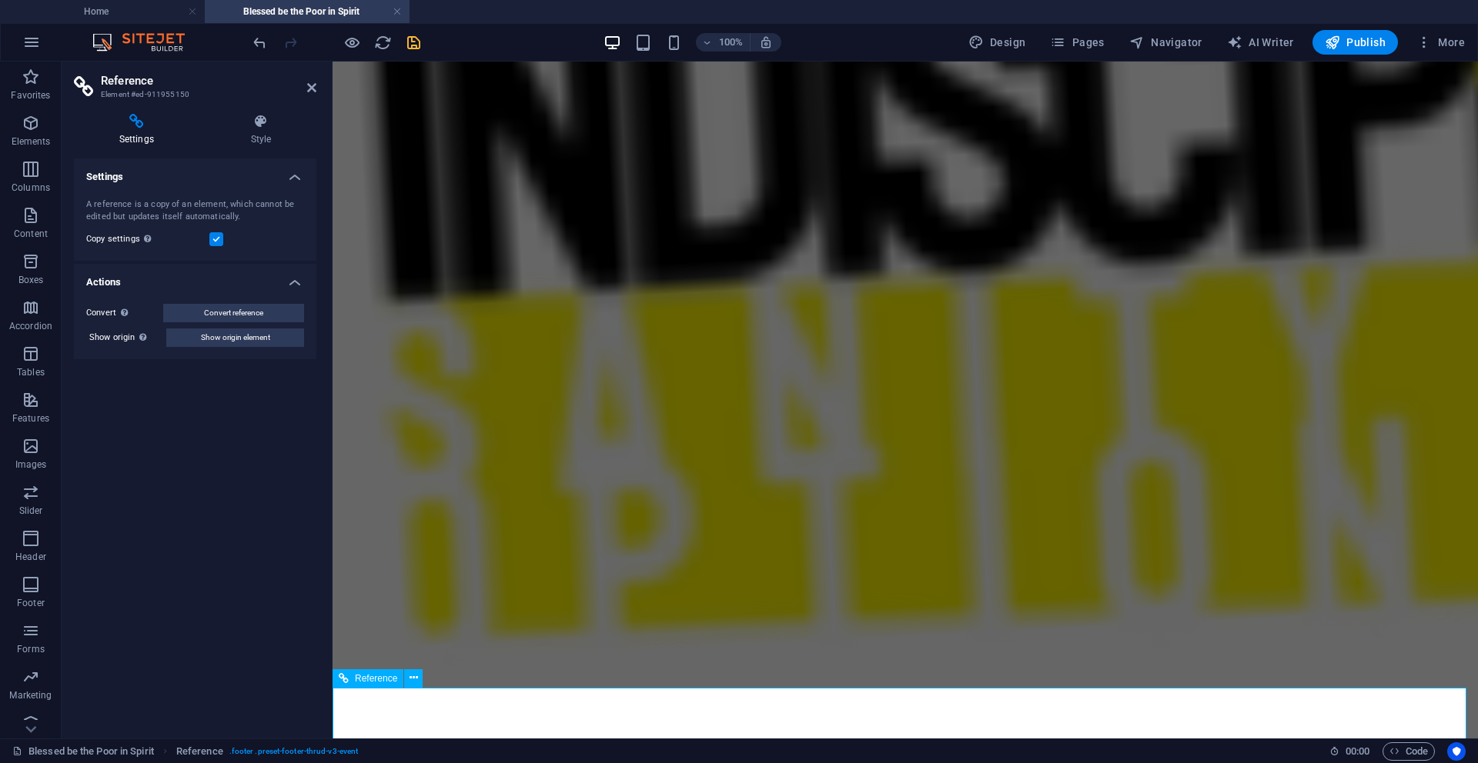
click at [309, 92] on icon at bounding box center [311, 88] width 9 height 12
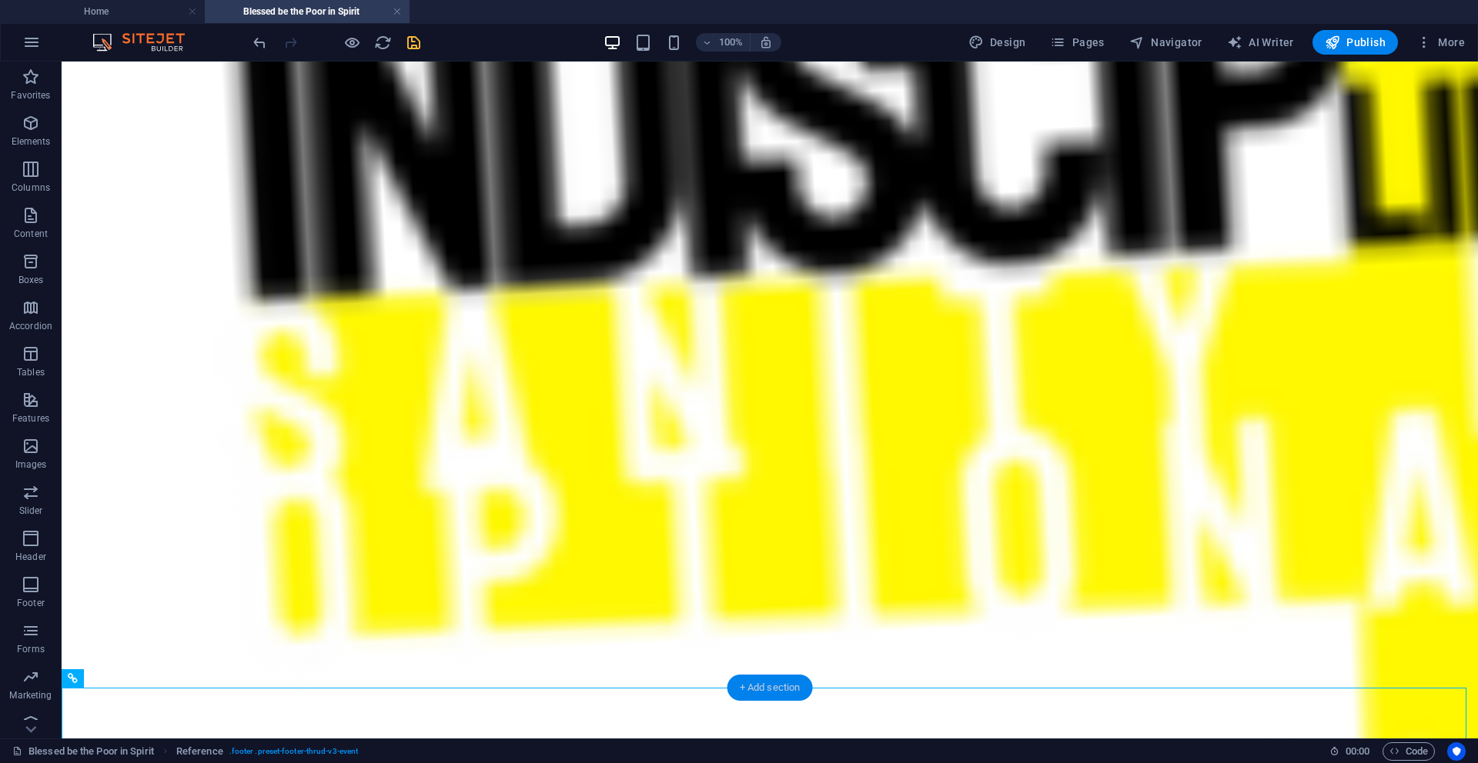
click at [746, 645] on div "+ Add section" at bounding box center [769, 688] width 85 height 26
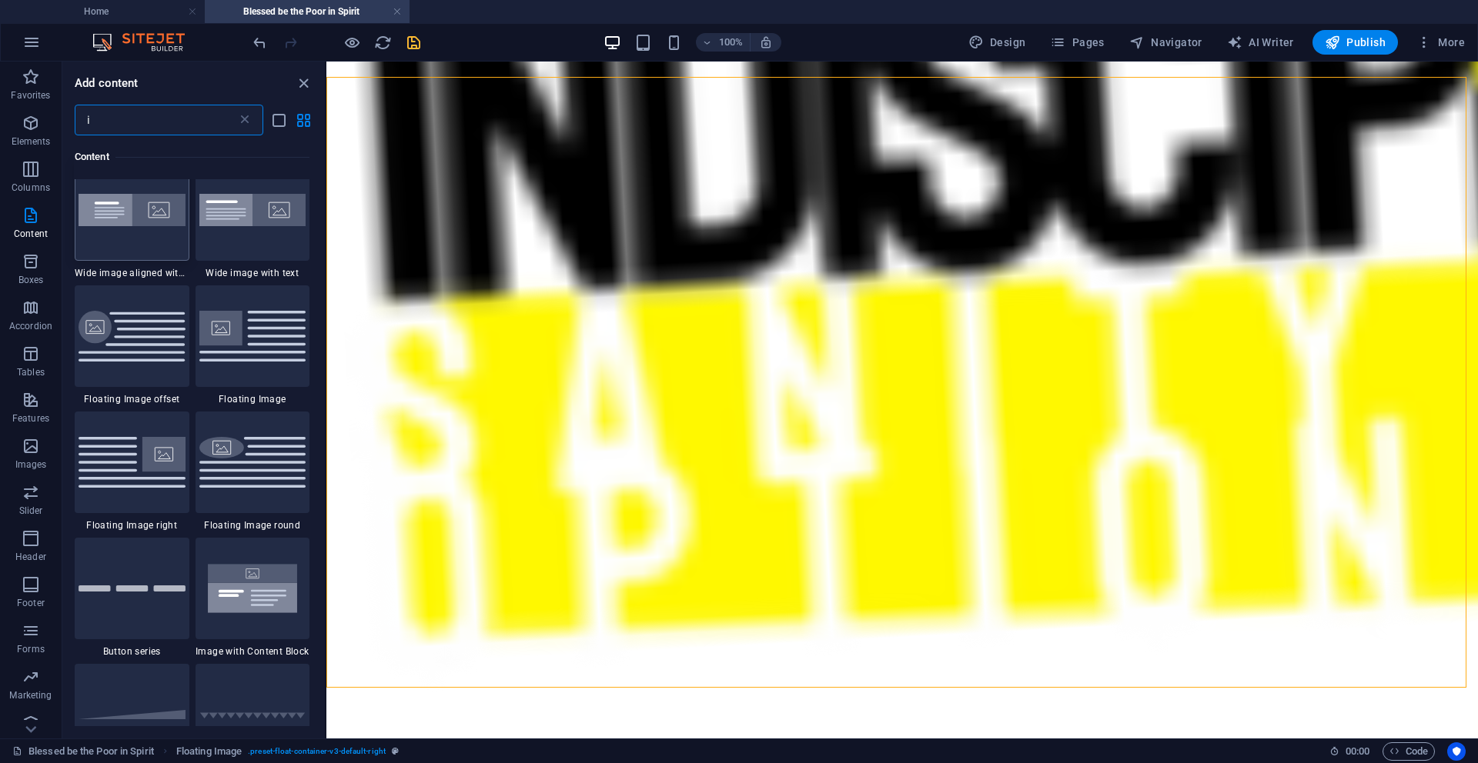
scroll to position [2223, 0]
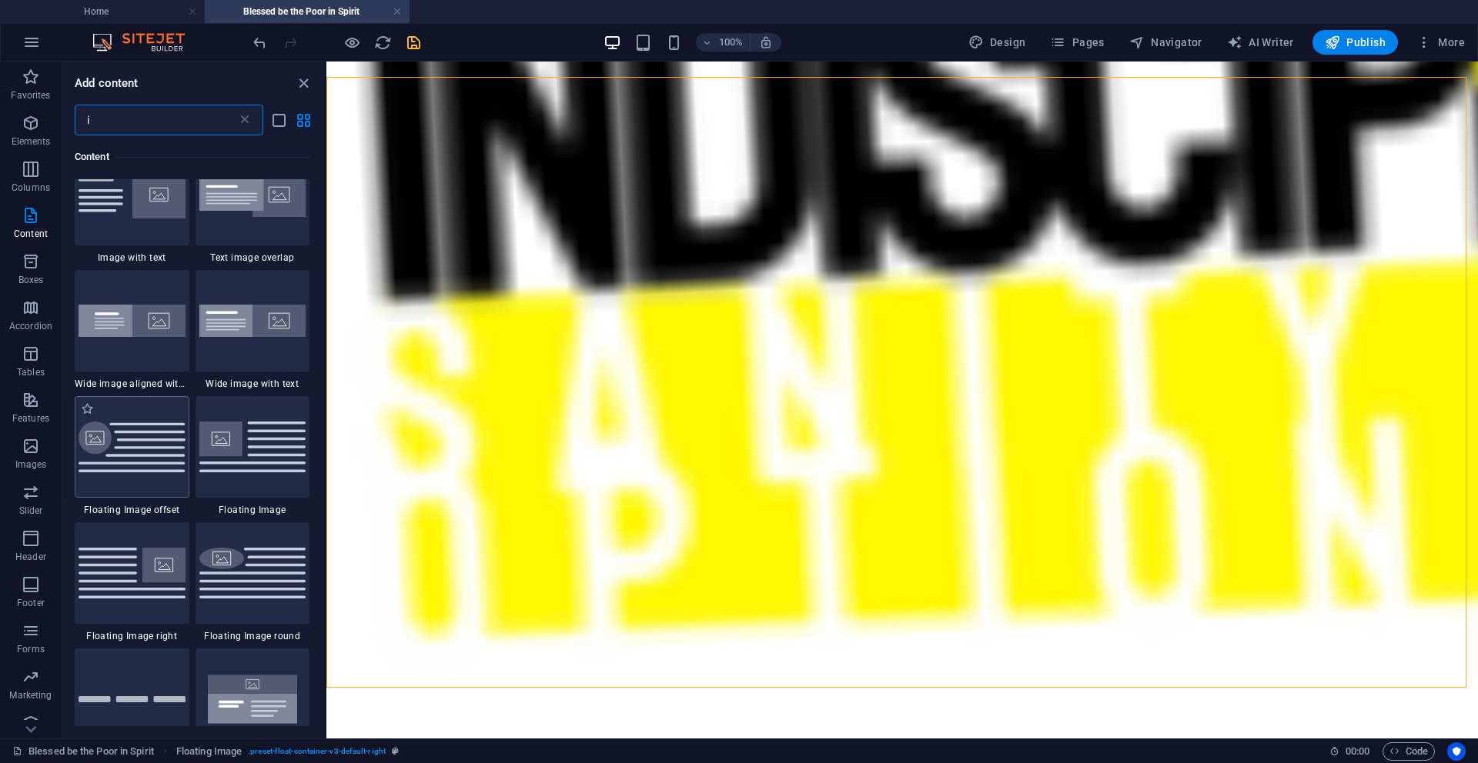
click at [119, 465] on img at bounding box center [131, 448] width 107 height 52
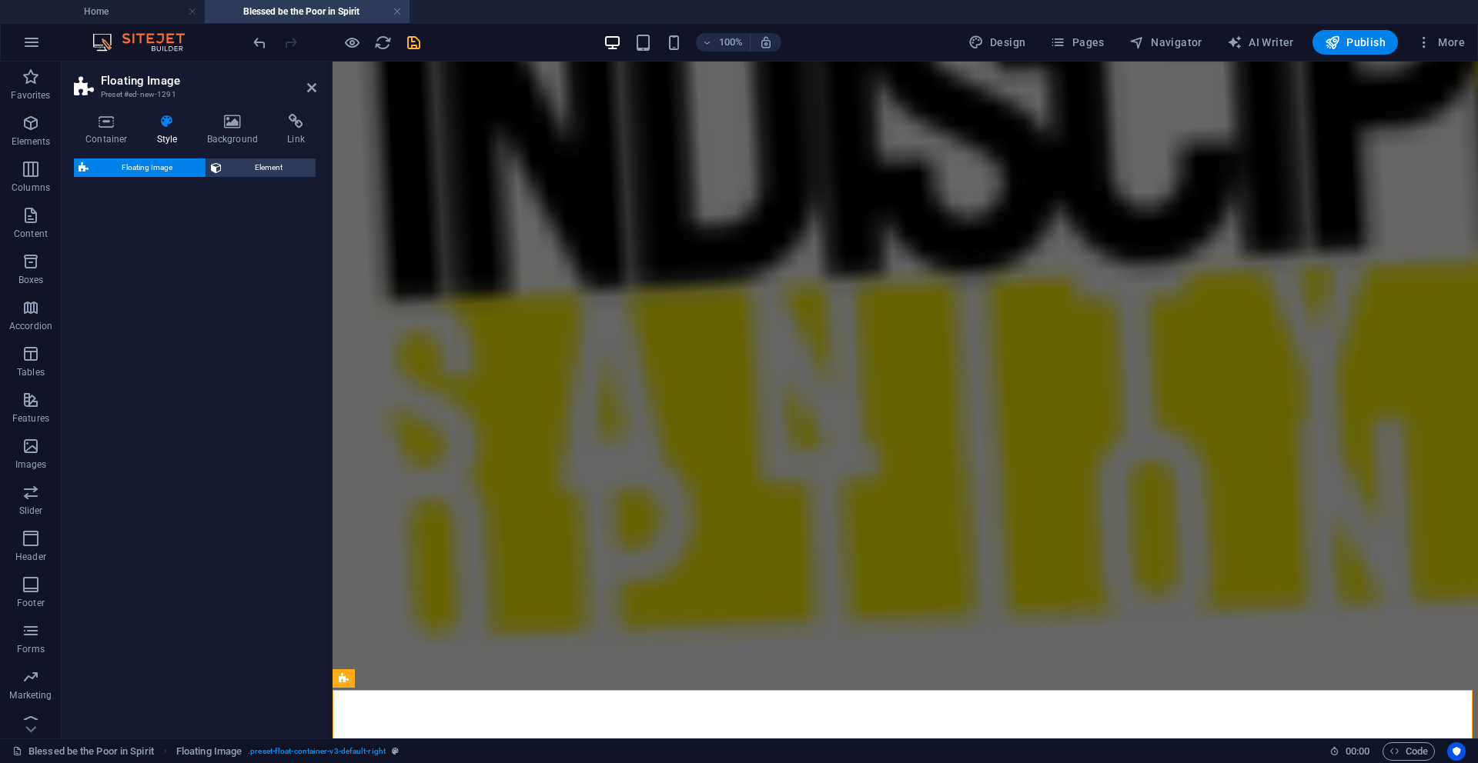
scroll to position [573, 0]
select select "%"
select select "rem"
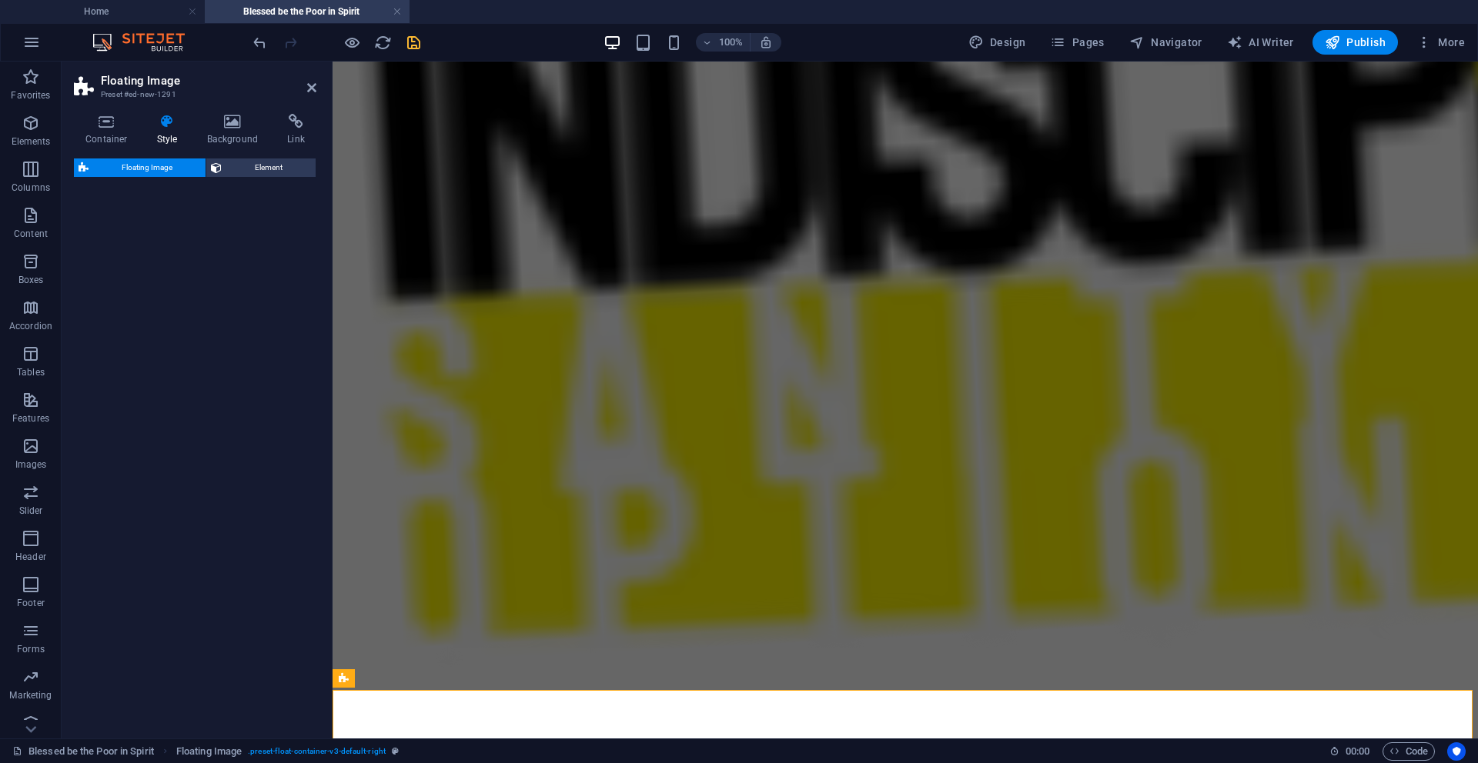
select select "rem"
select select "%"
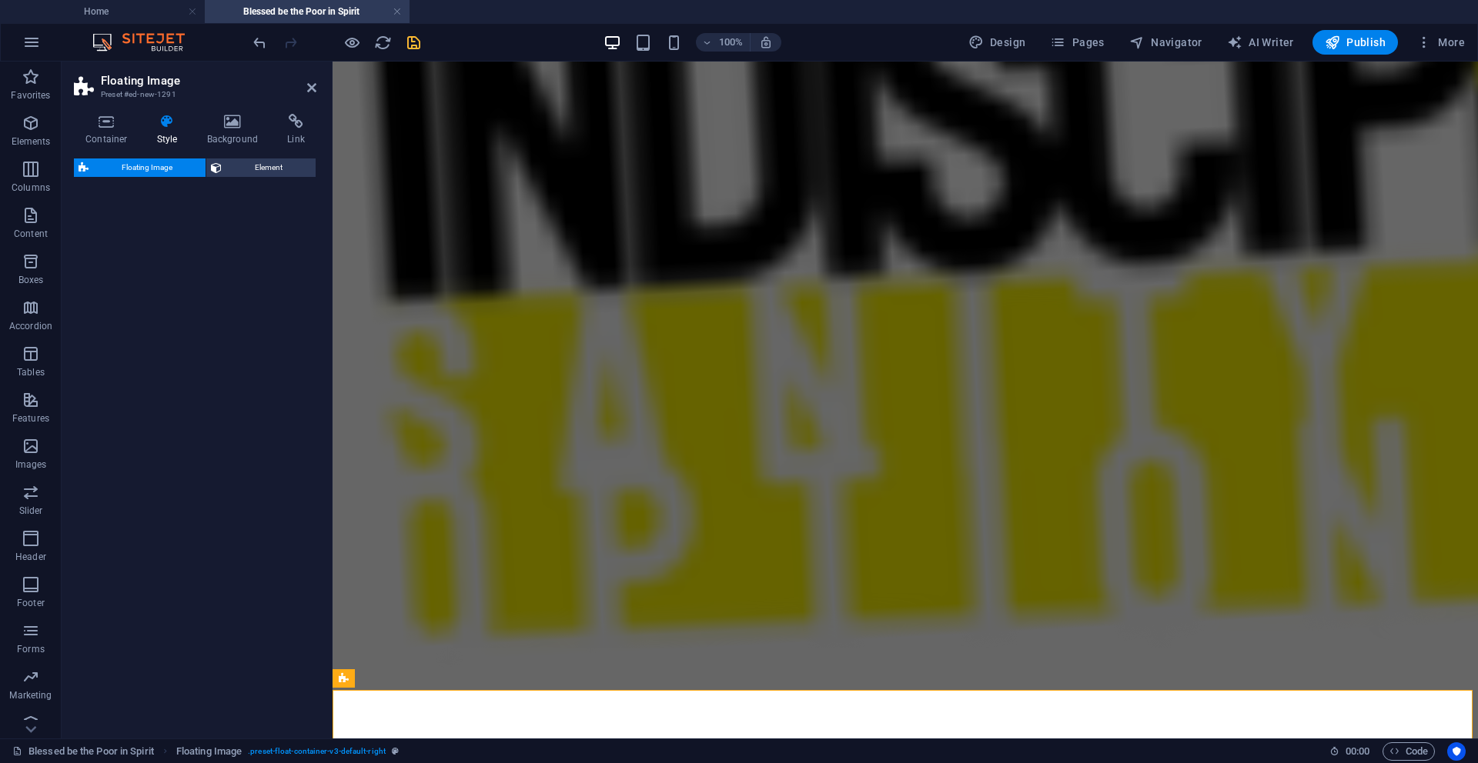
select select "preset-float-container-v3-custom"
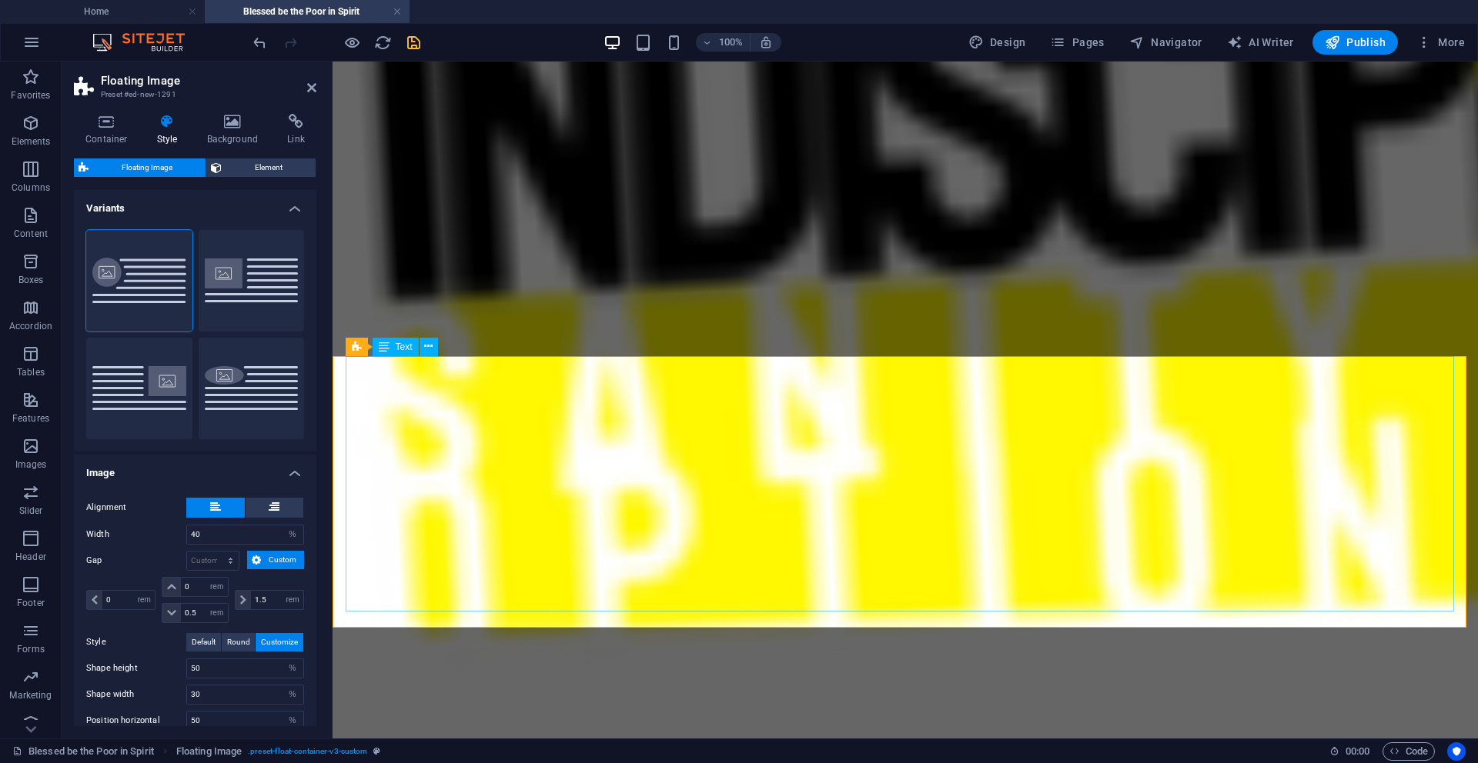
scroll to position [905, 0]
select select "%"
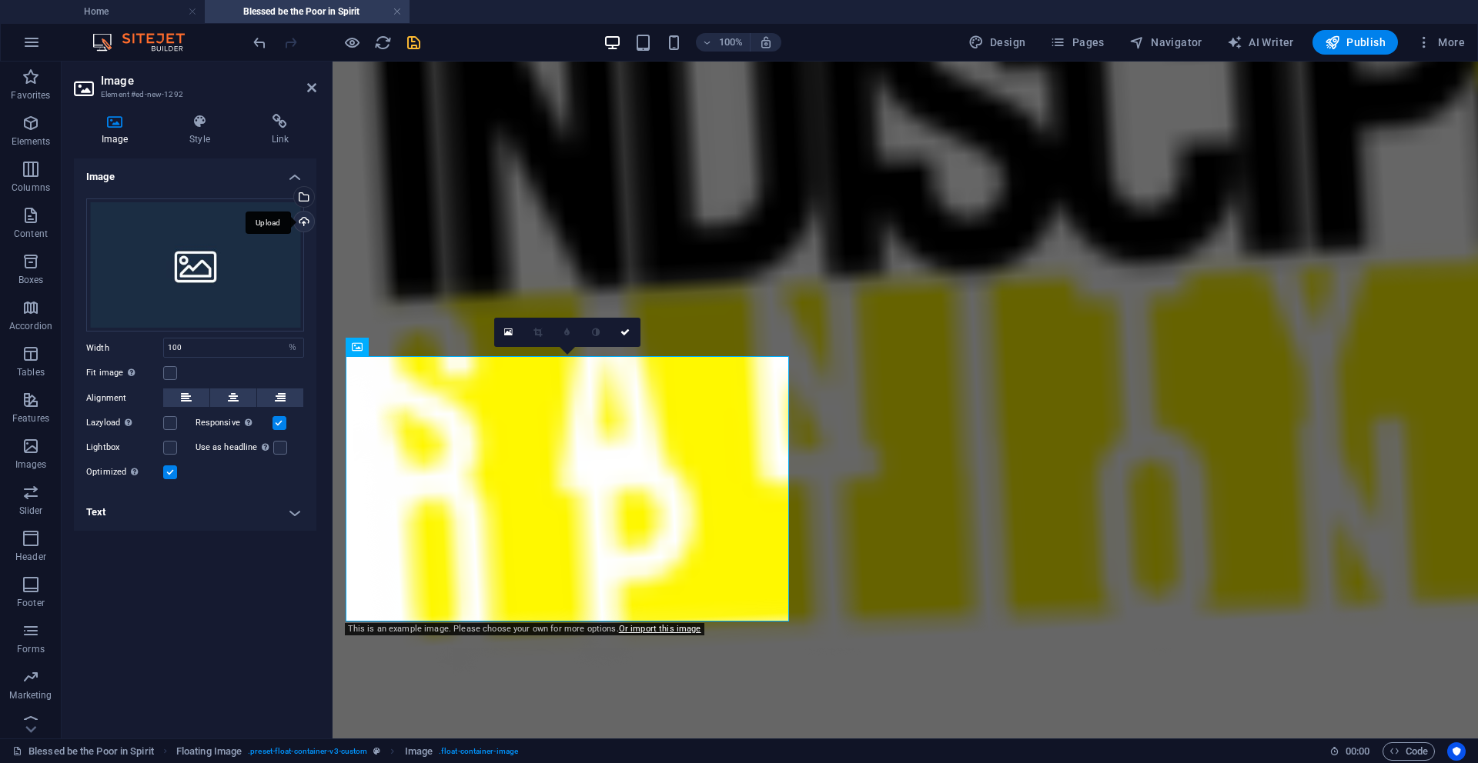
click at [303, 222] on div "Upload" at bounding box center [302, 223] width 23 height 23
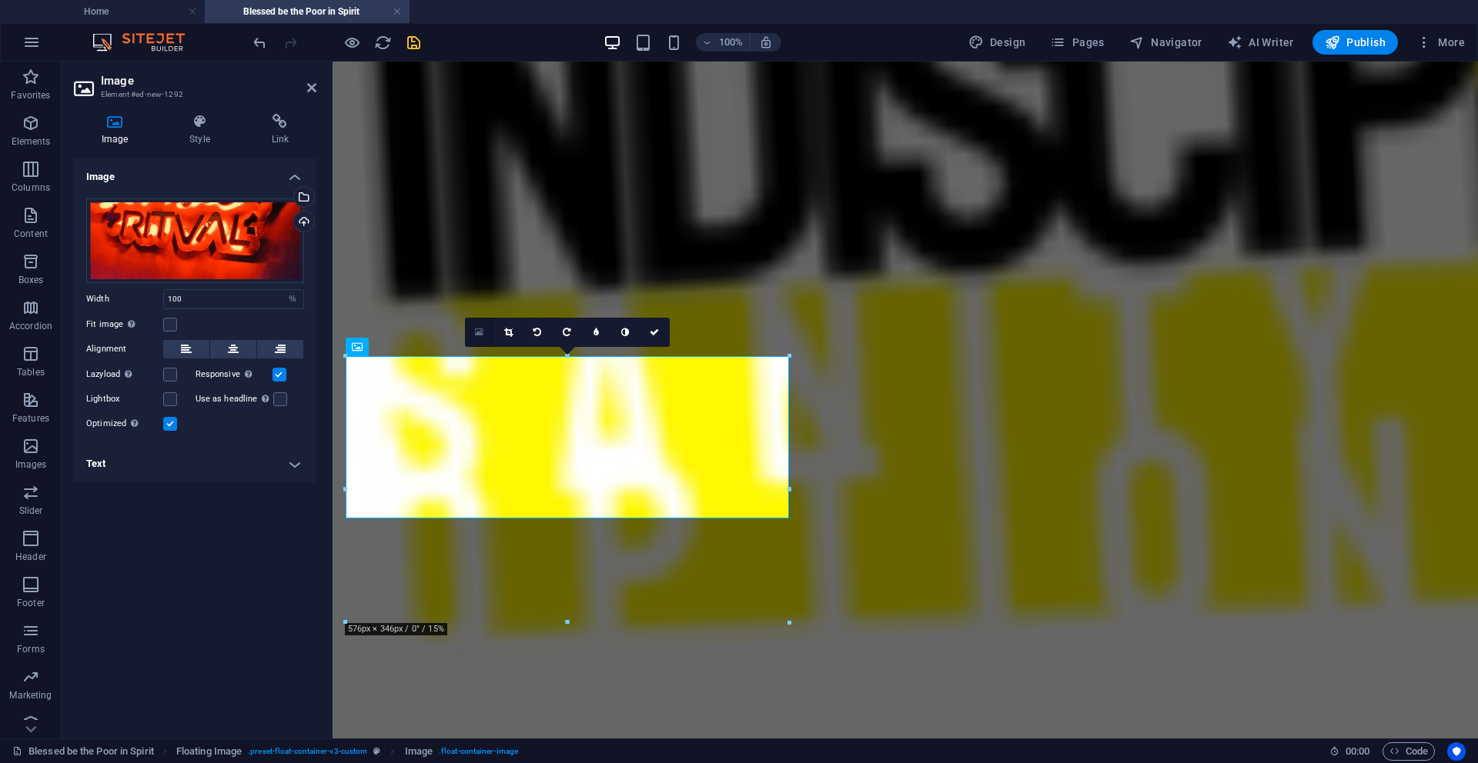
click at [481, 337] on link at bounding box center [479, 332] width 29 height 29
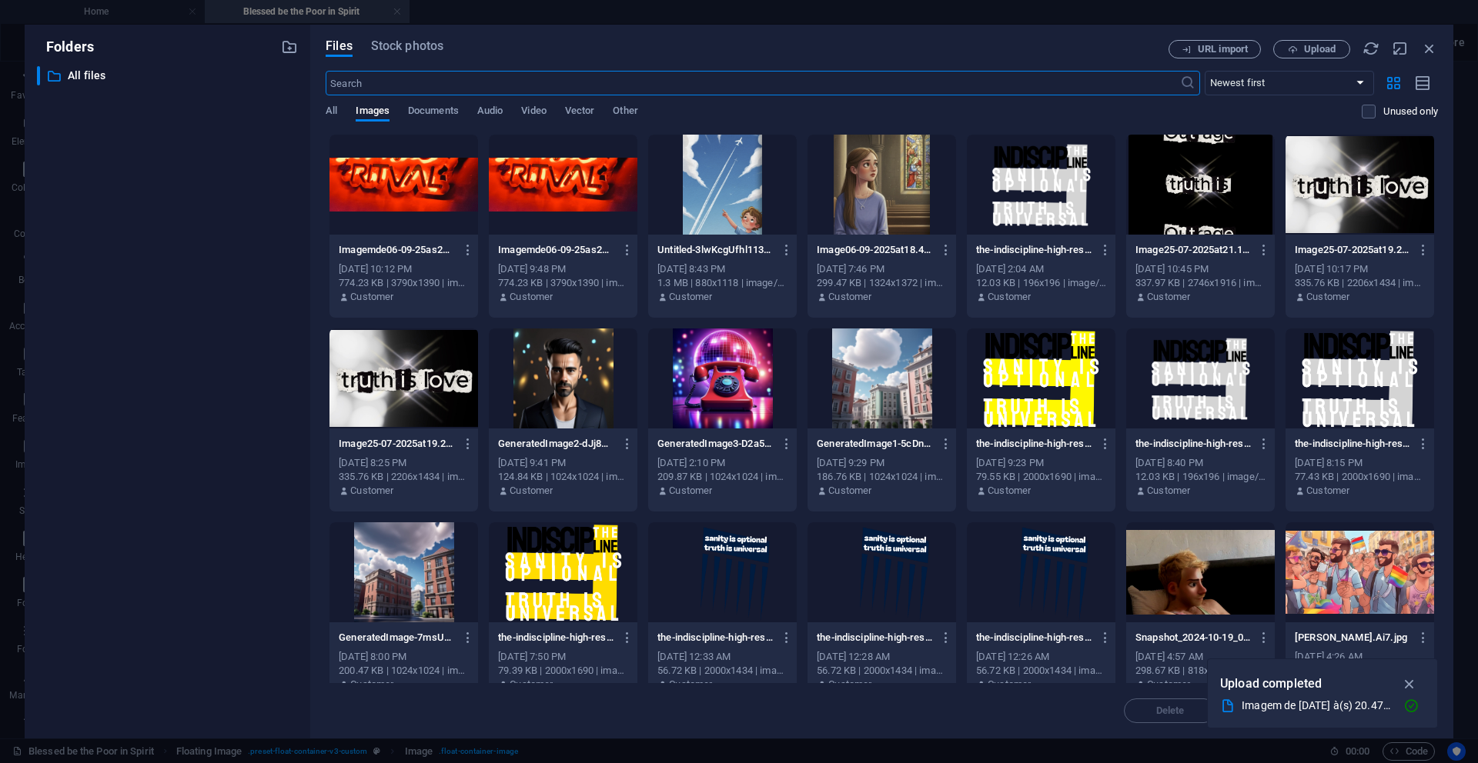
scroll to position [767, 0]
click at [923, 53] on span "Upload" at bounding box center [1320, 49] width 32 height 9
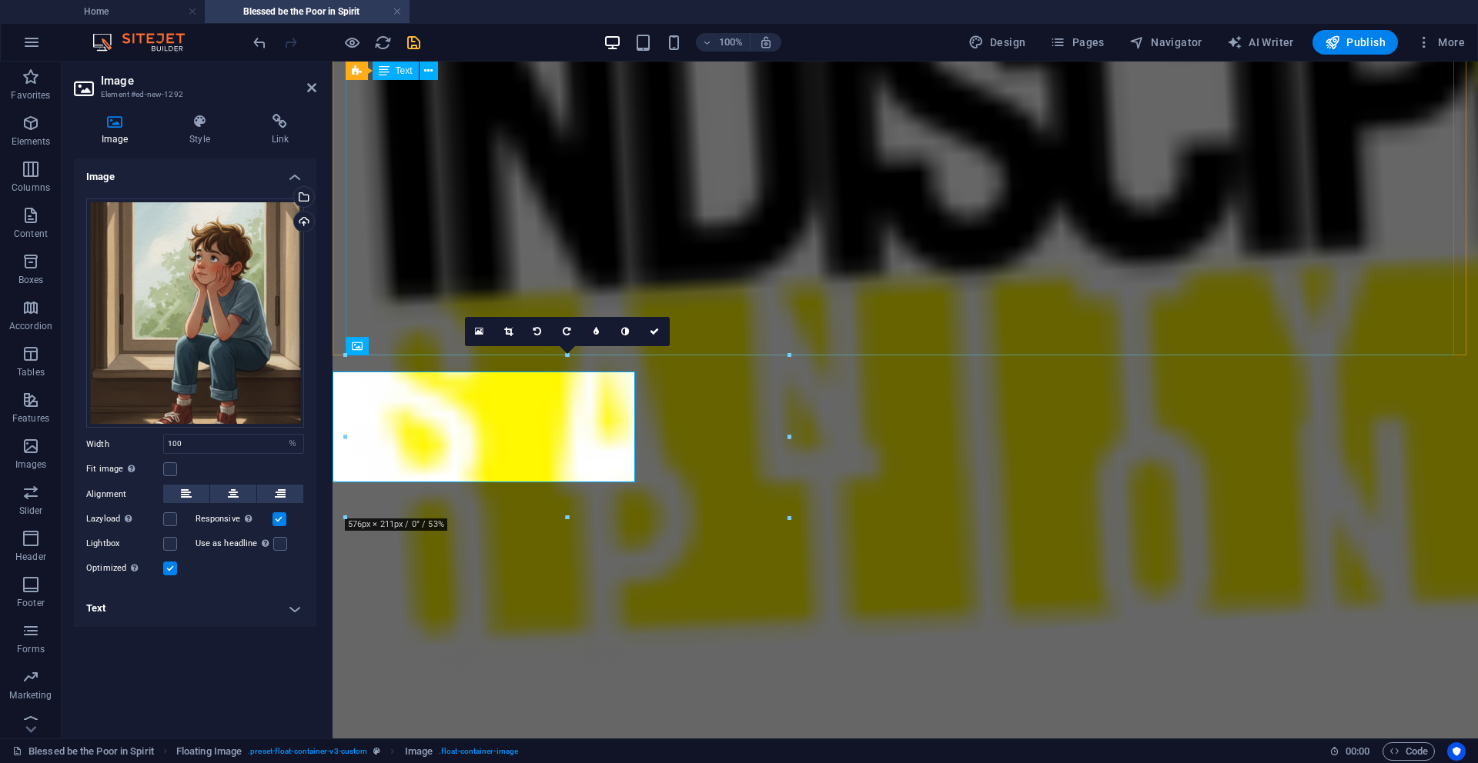
scroll to position [905, 0]
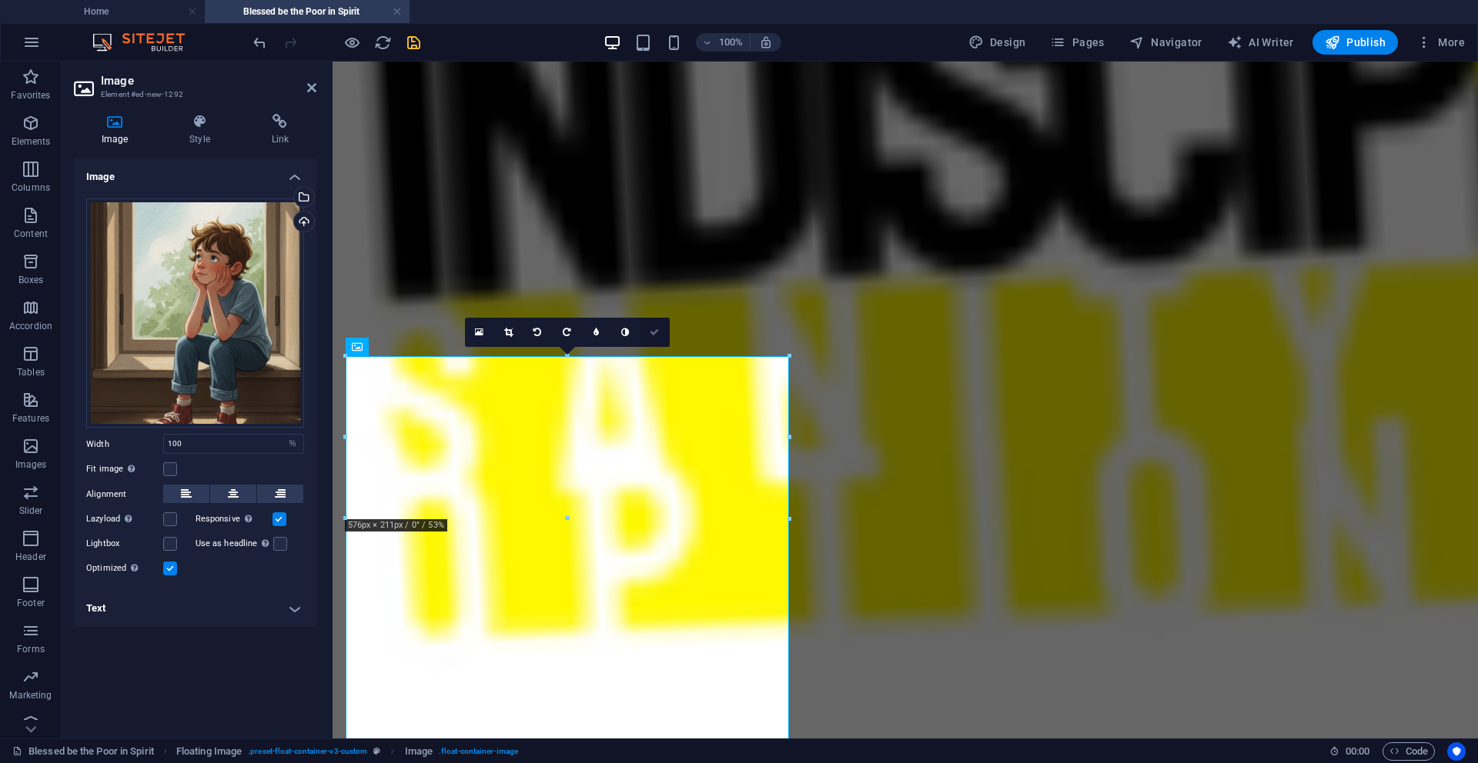
click at [659, 334] on link at bounding box center [654, 332] width 29 height 29
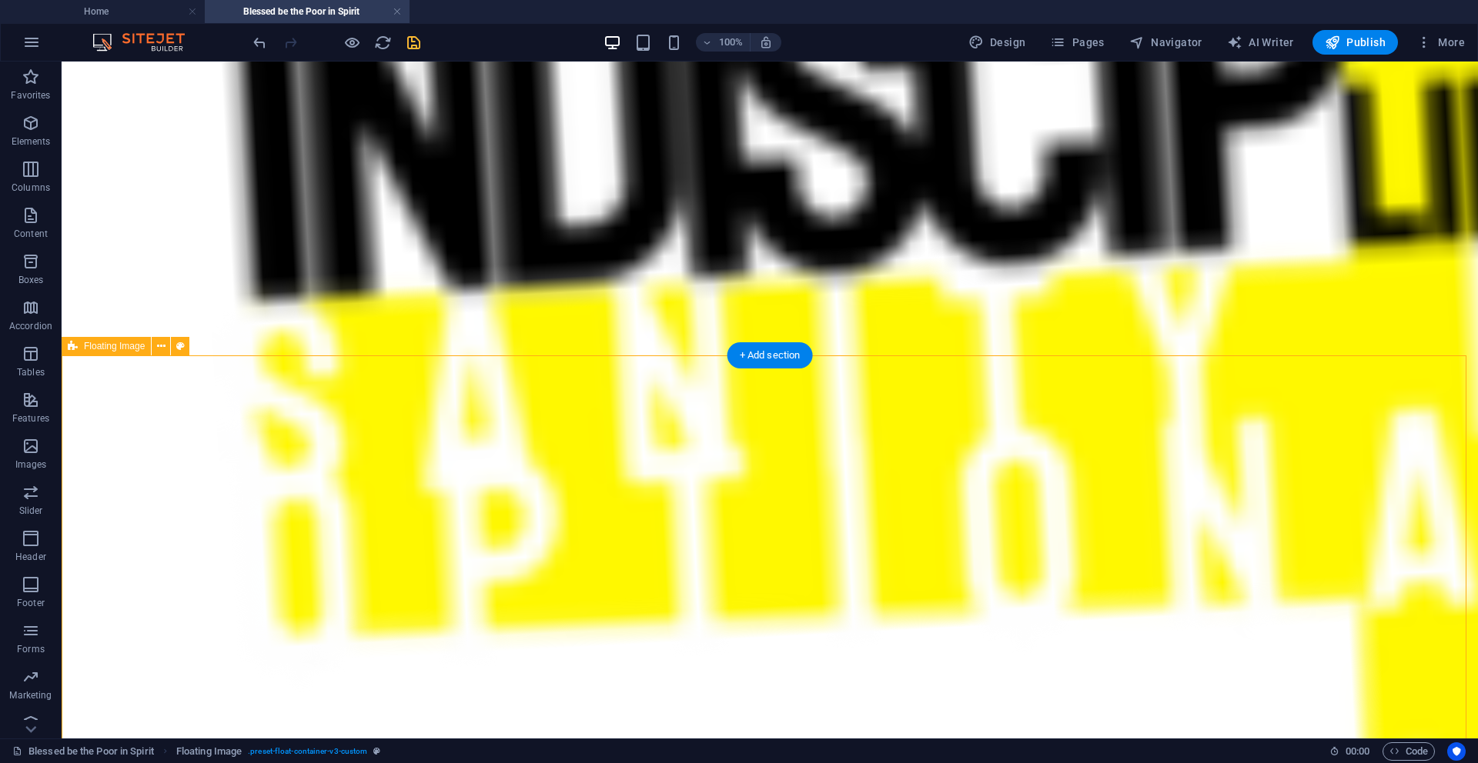
select select "%"
select select "rem"
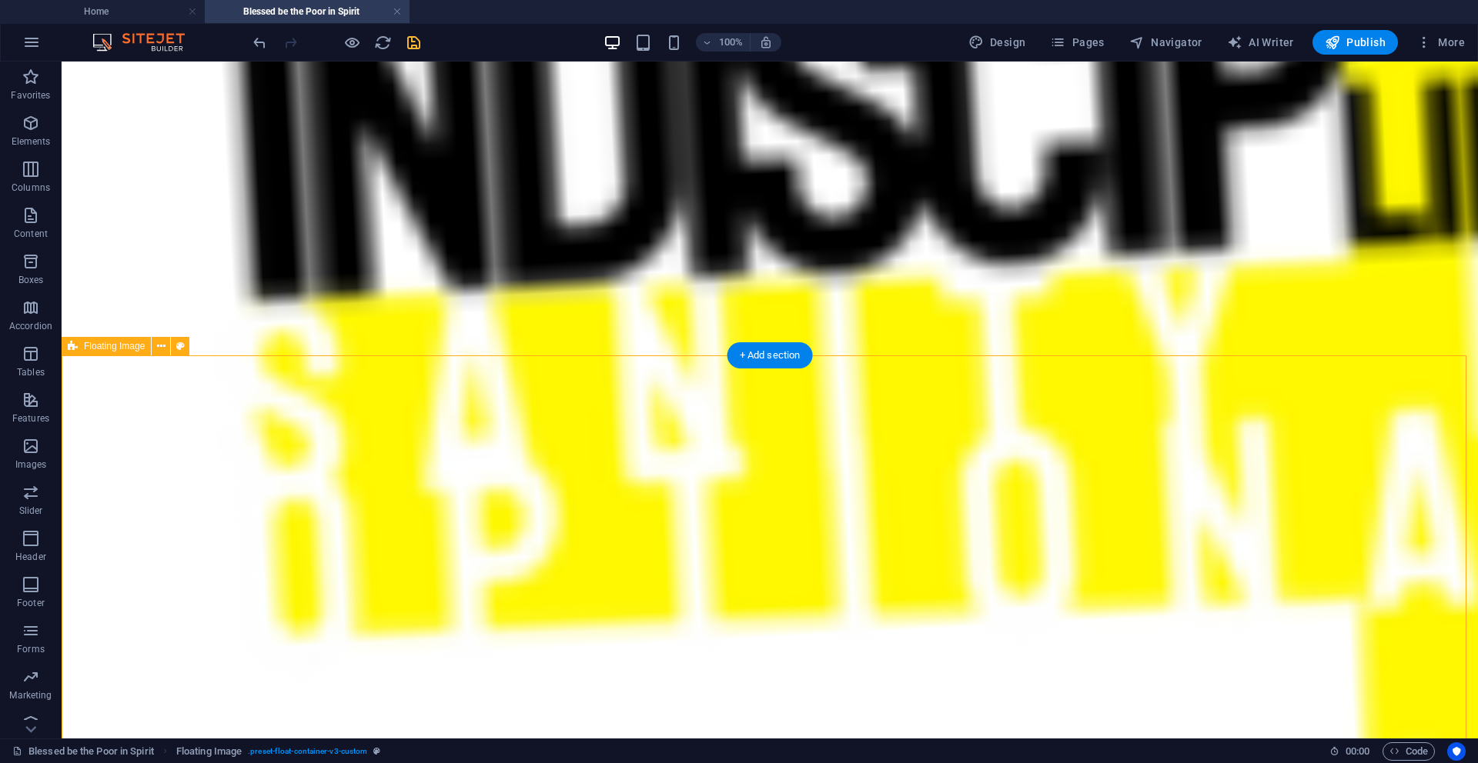
select select "rem"
select select "%"
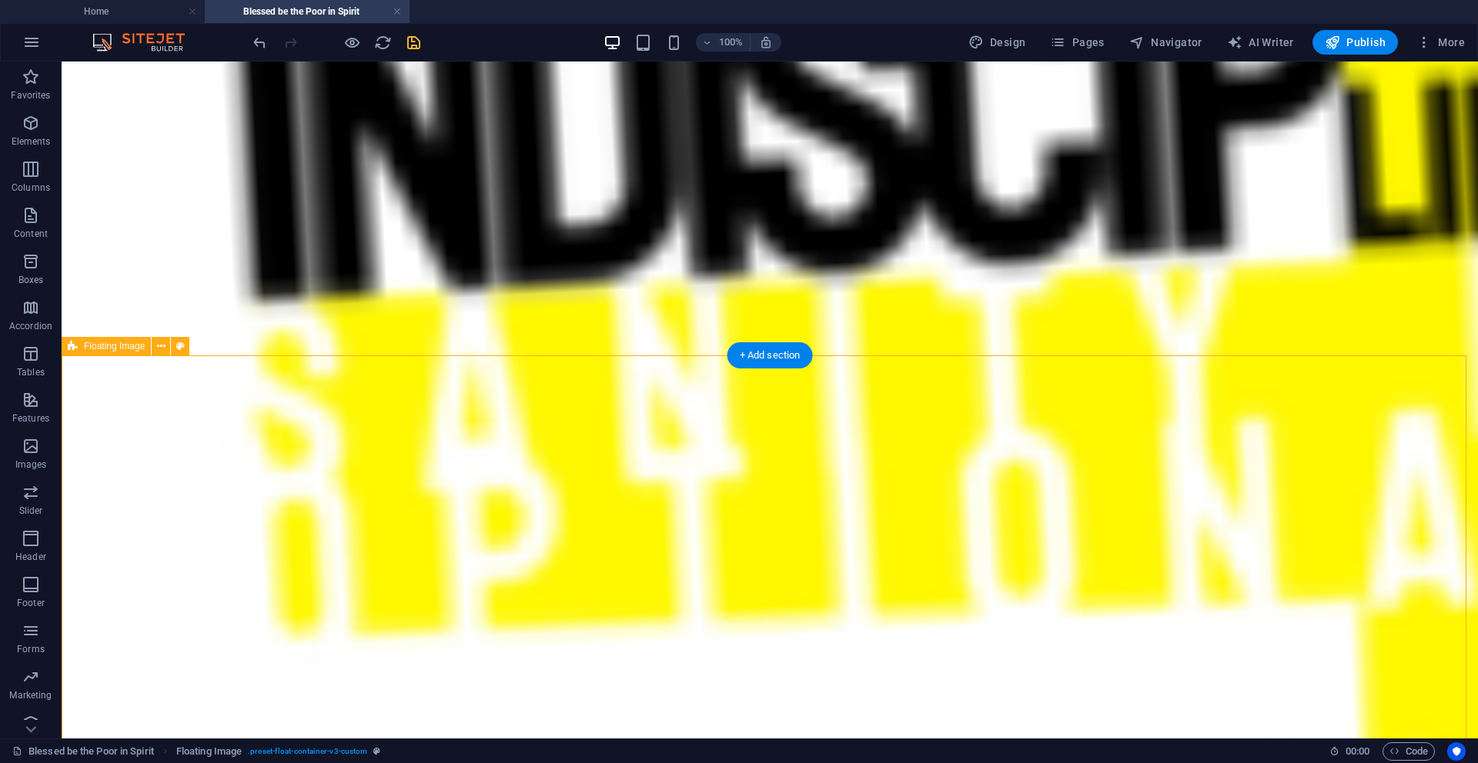
select select "%"
select select "preset-float-container-v3-custom"
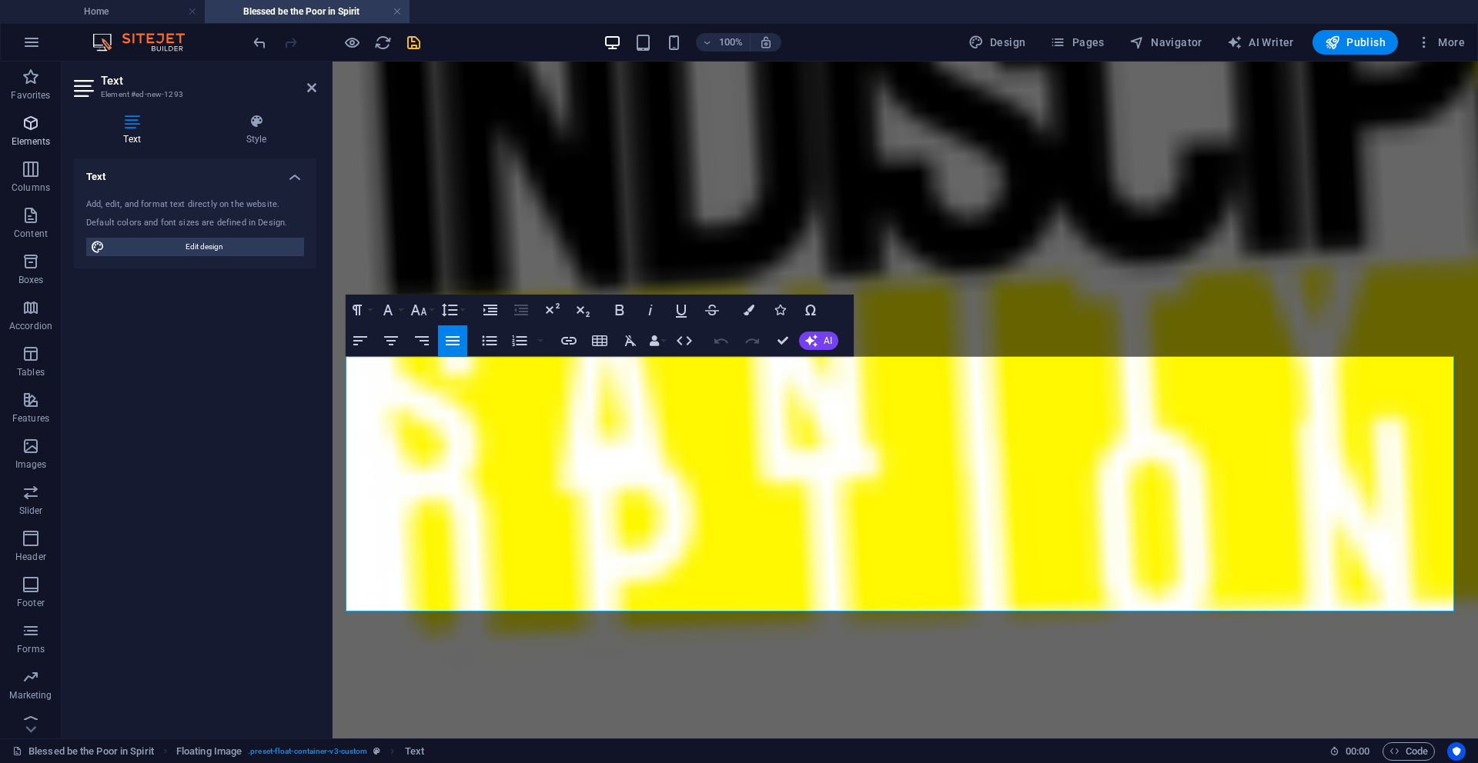
click at [22, 131] on icon "button" at bounding box center [31, 123] width 18 height 18
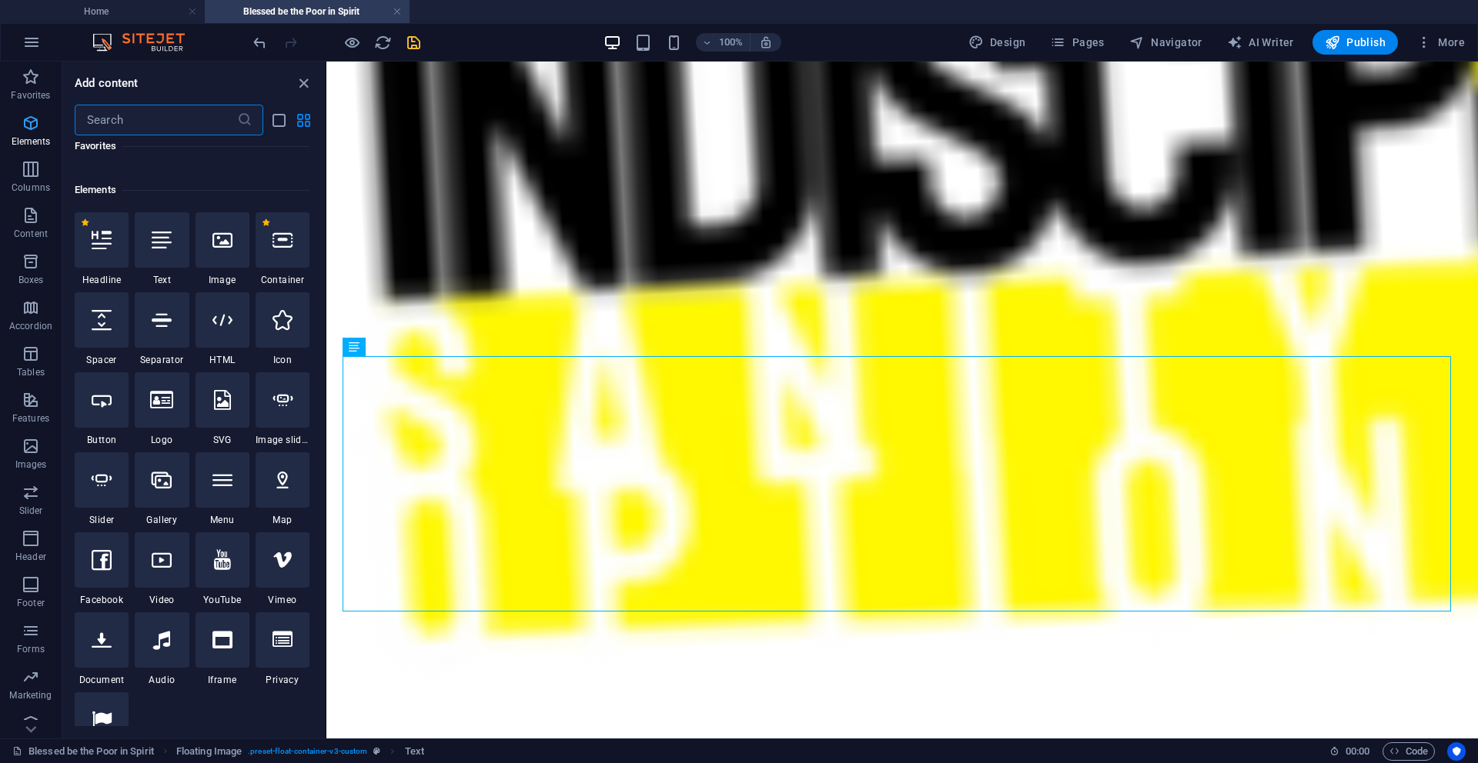
scroll to position [164, 0]
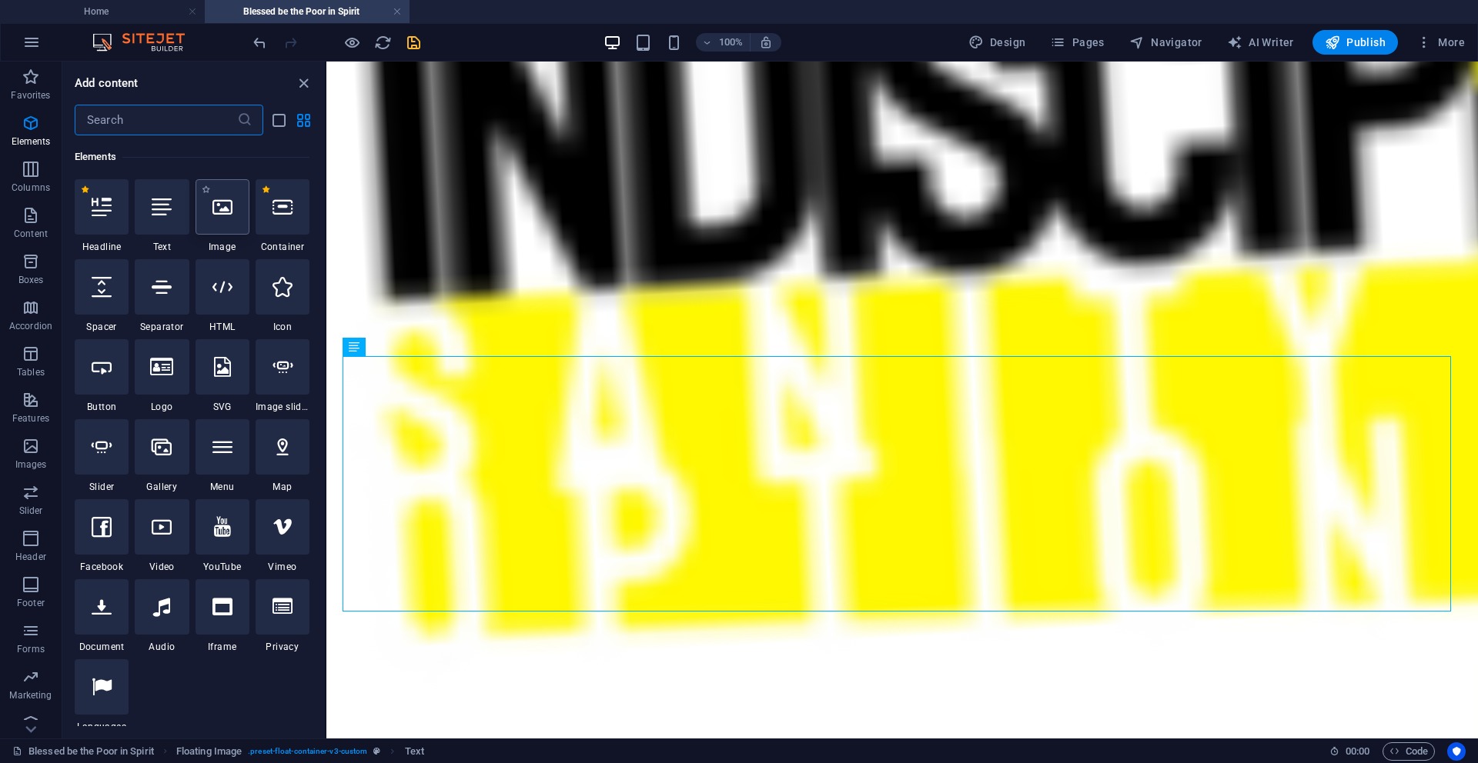
click at [229, 221] on div at bounding box center [222, 206] width 54 height 55
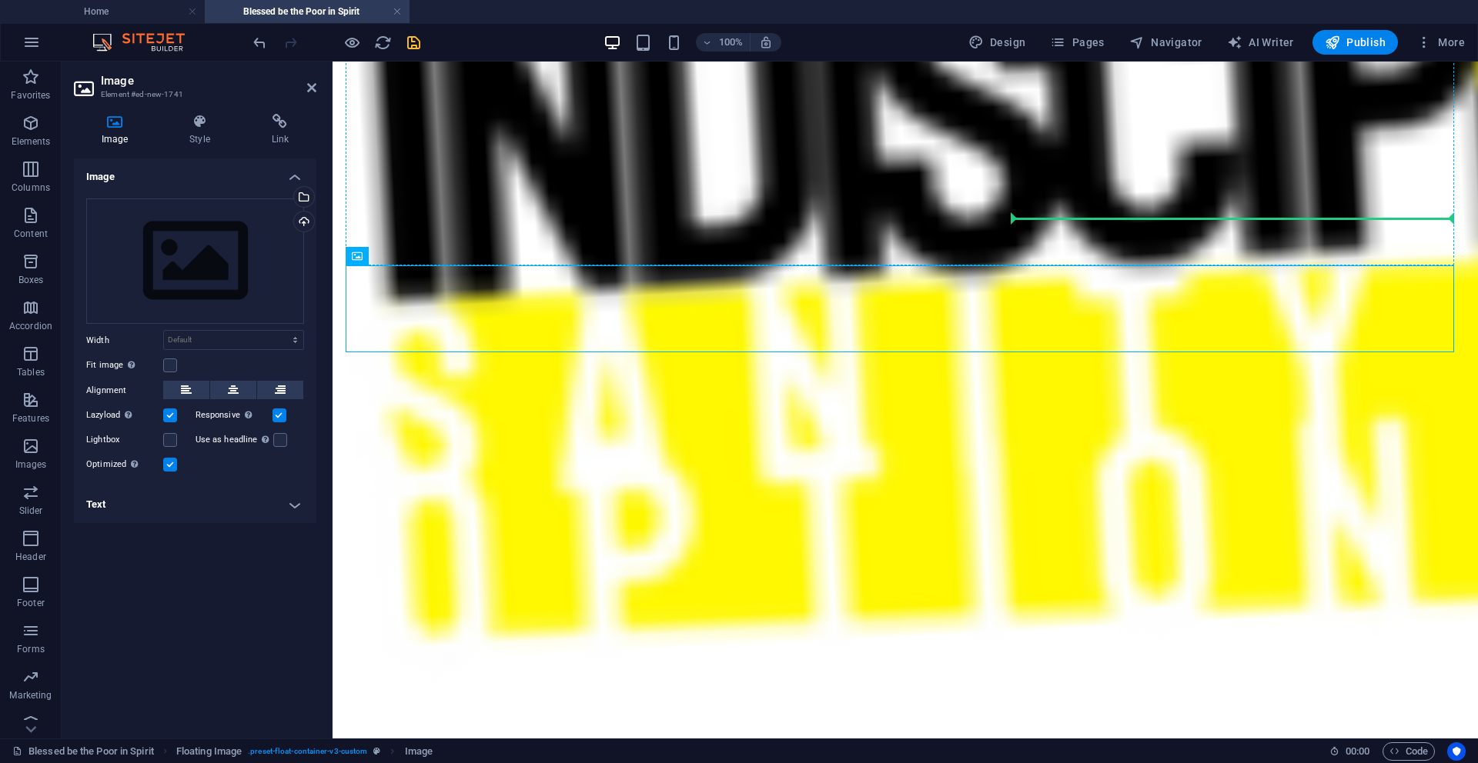
scroll to position [996, 0]
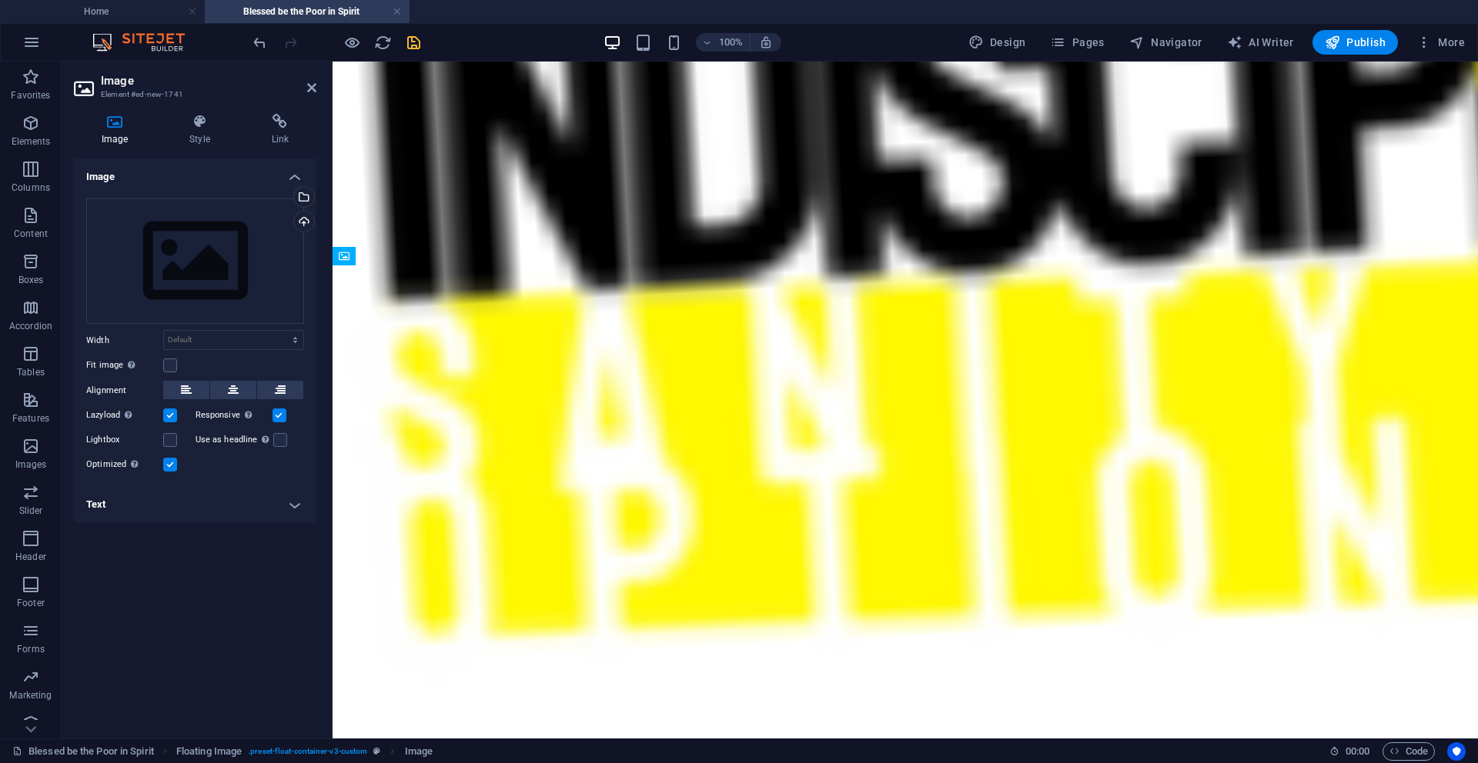
drag, startPoint x: 419, startPoint y: 401, endPoint x: 1321, endPoint y: 466, distance: 903.4
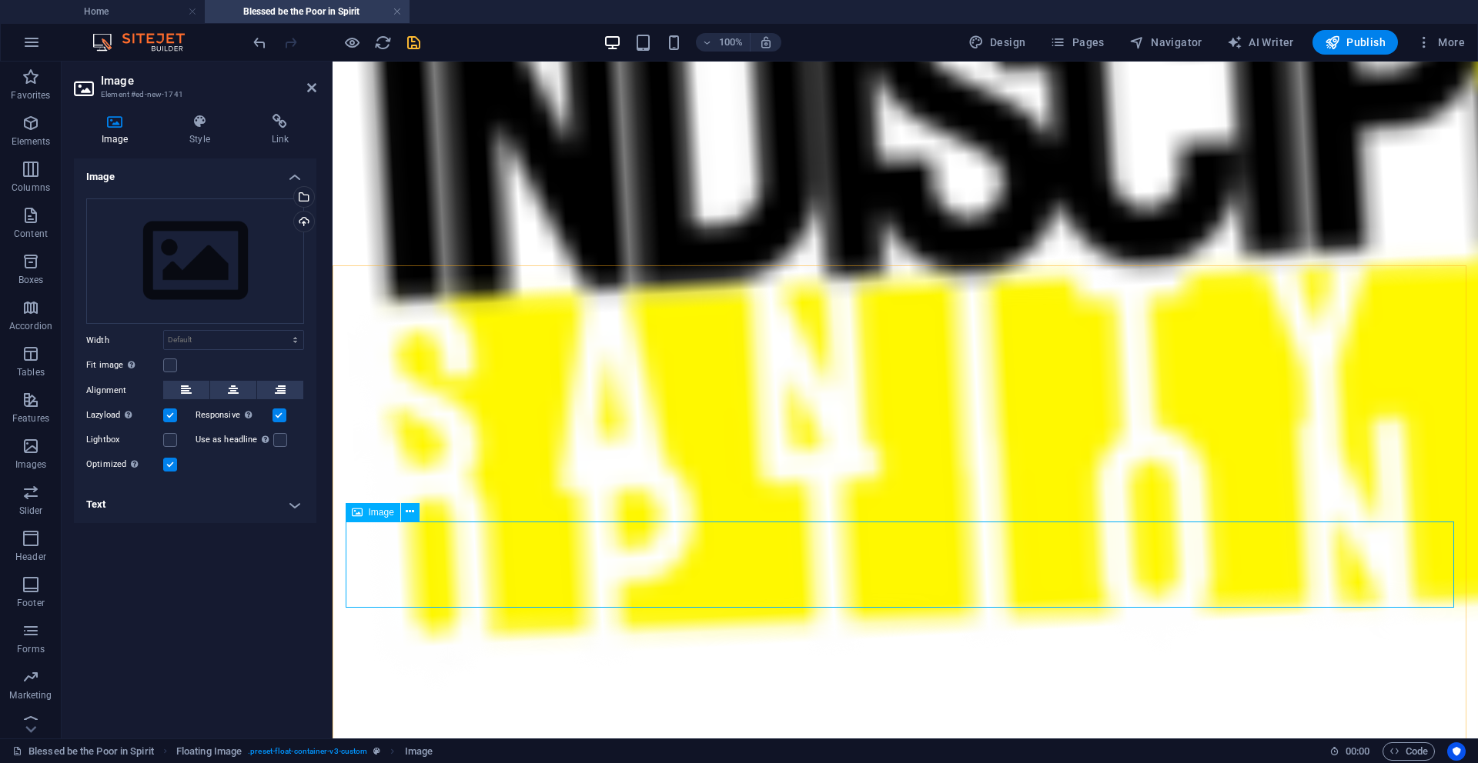
click at [306, 223] on div "Upload" at bounding box center [302, 223] width 23 height 23
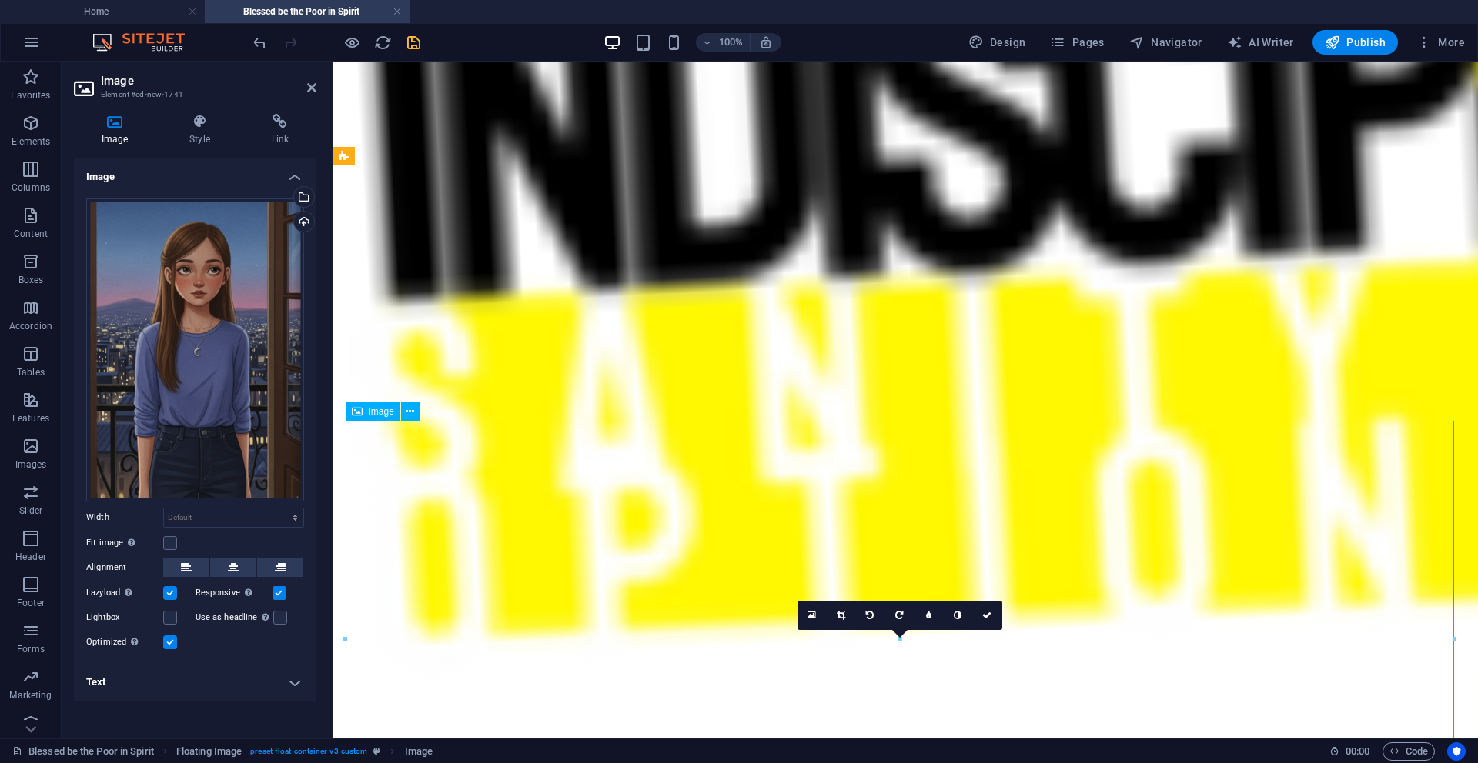
scroll to position [1107, 0]
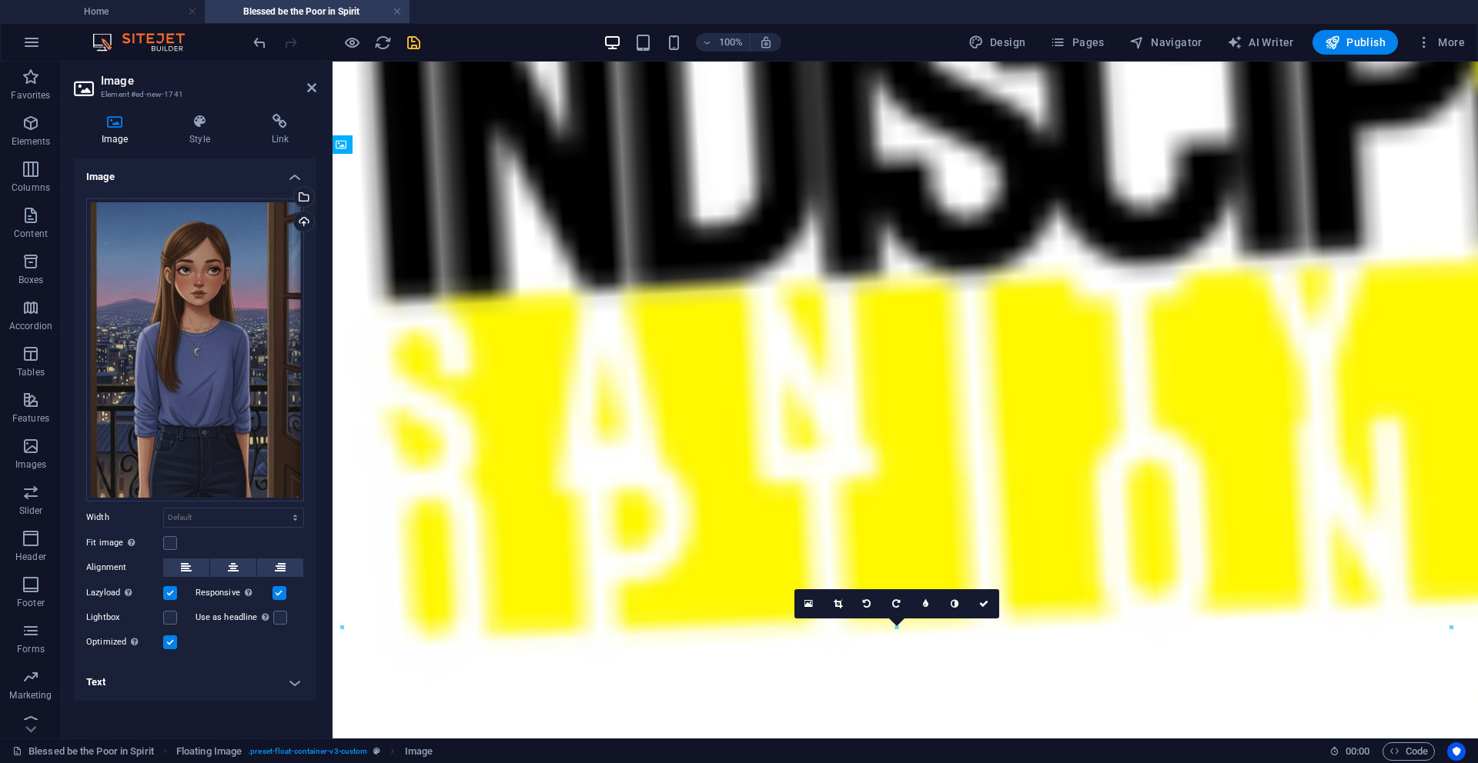
drag, startPoint x: 1223, startPoint y: 676, endPoint x: 1205, endPoint y: 222, distance: 453.6
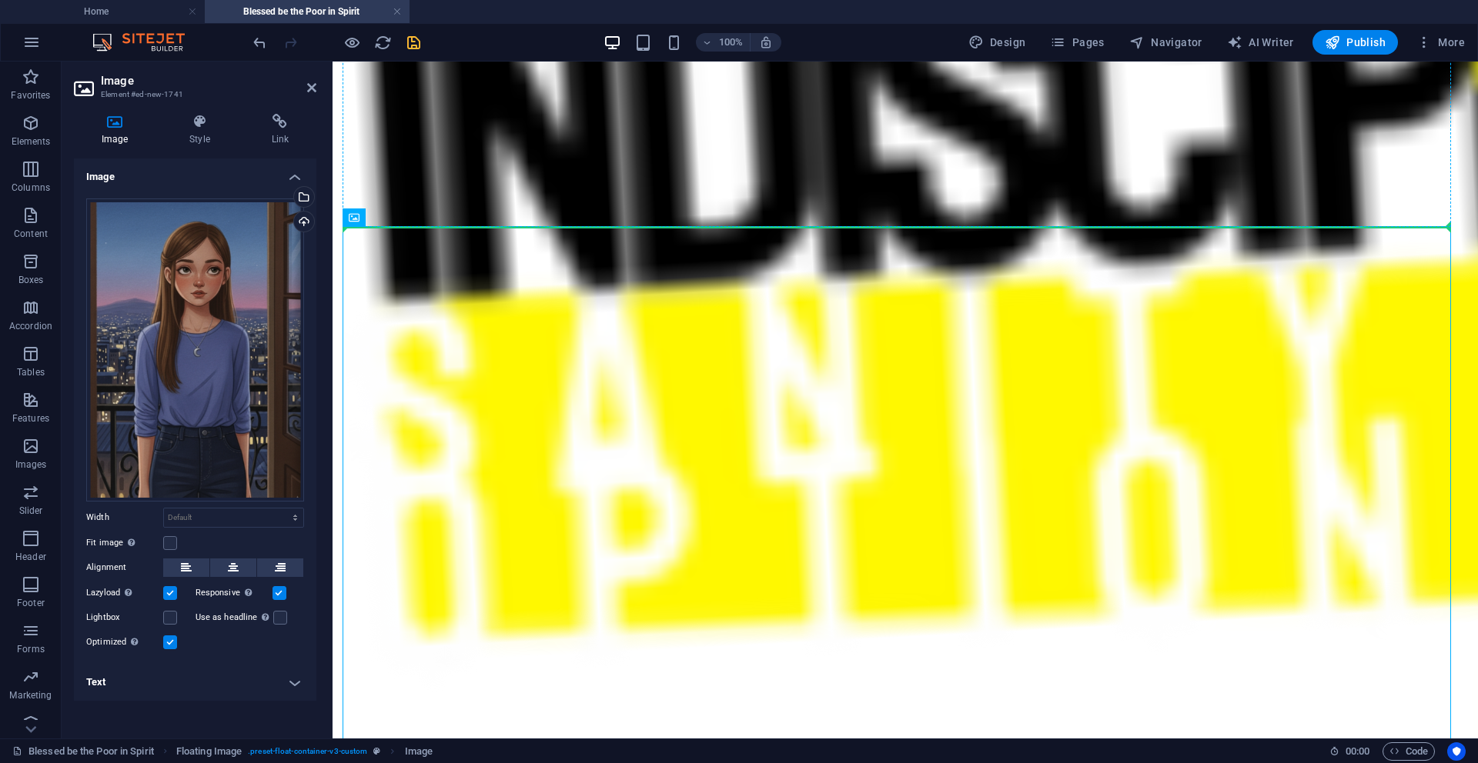
scroll to position [903, 3]
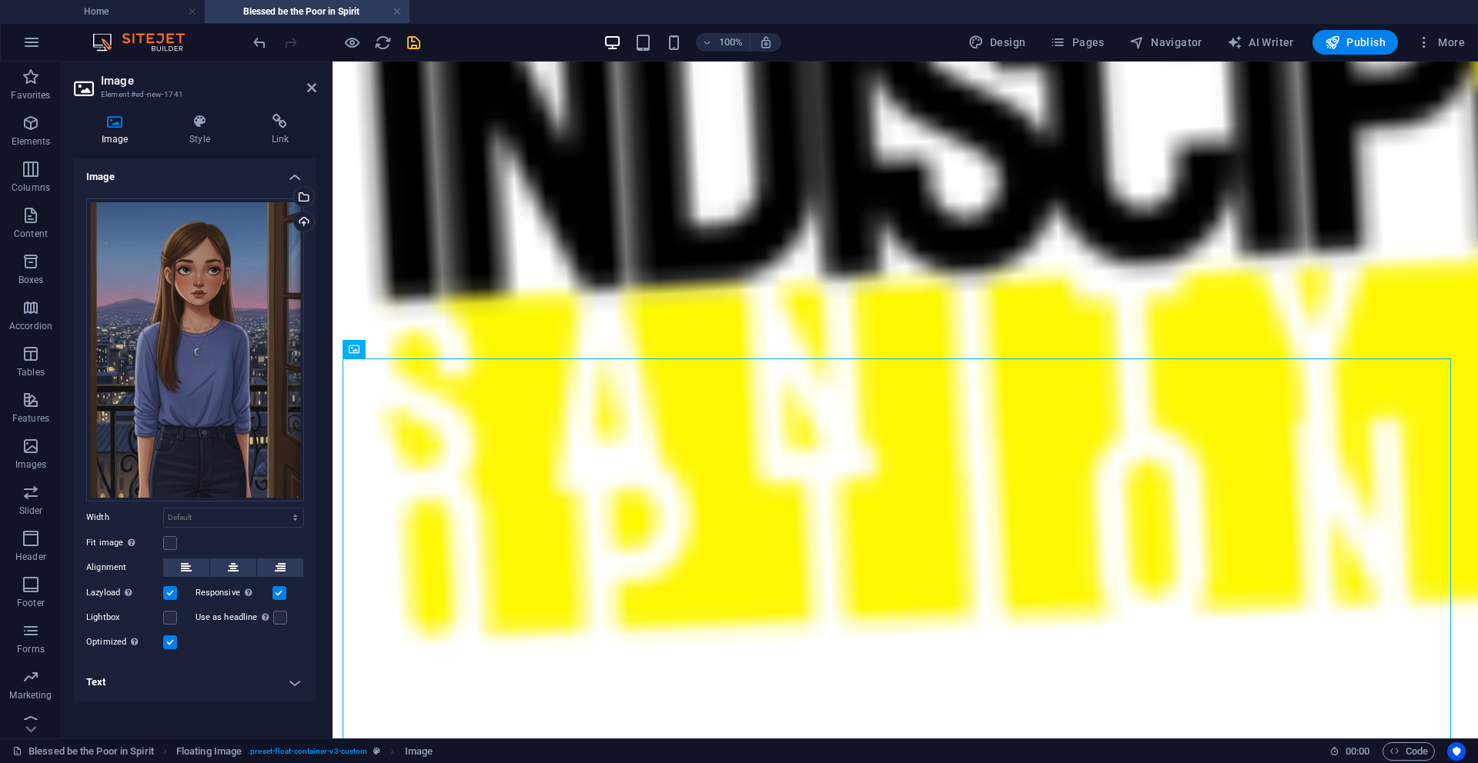
drag, startPoint x: 1140, startPoint y: 713, endPoint x: 1123, endPoint y: 370, distance: 343.7
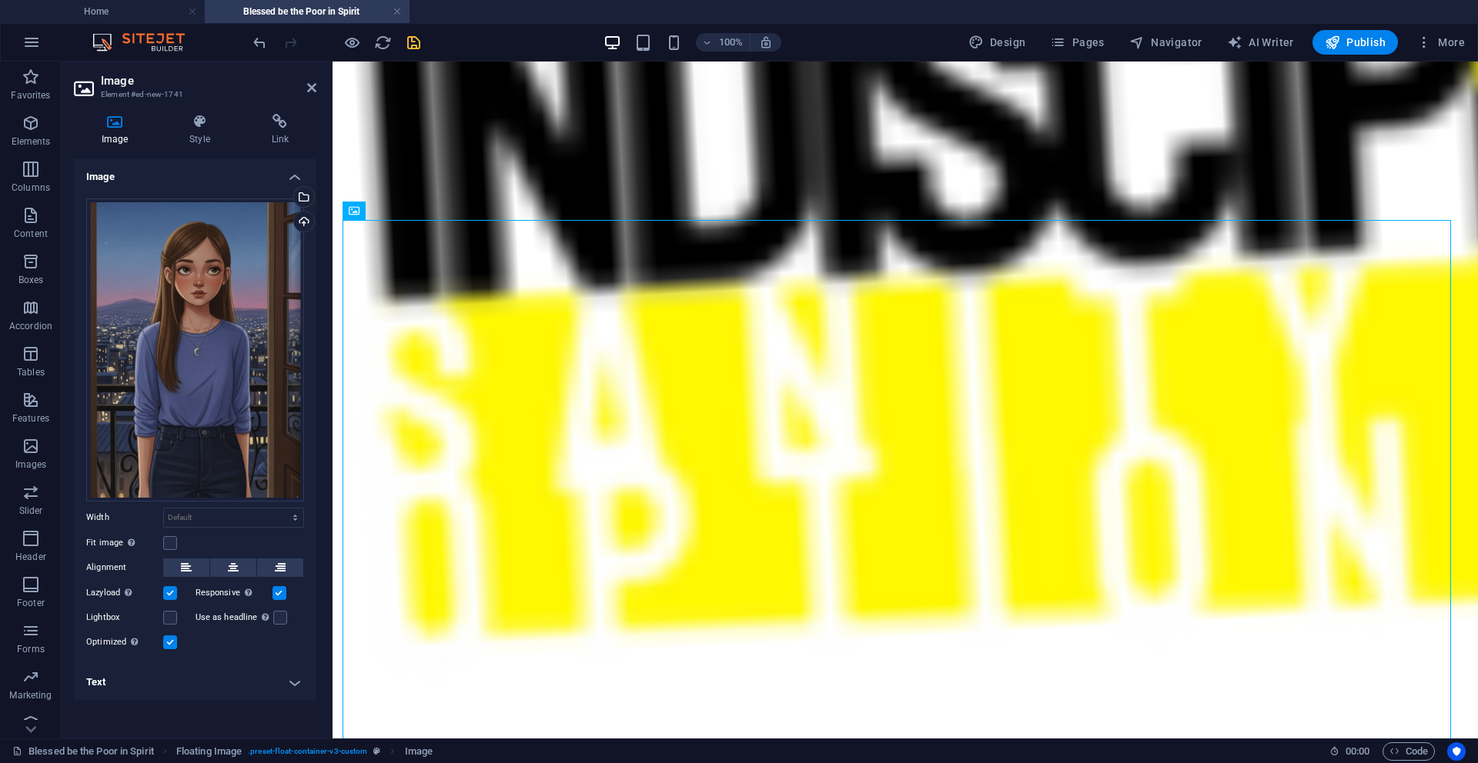
scroll to position [1054, 3]
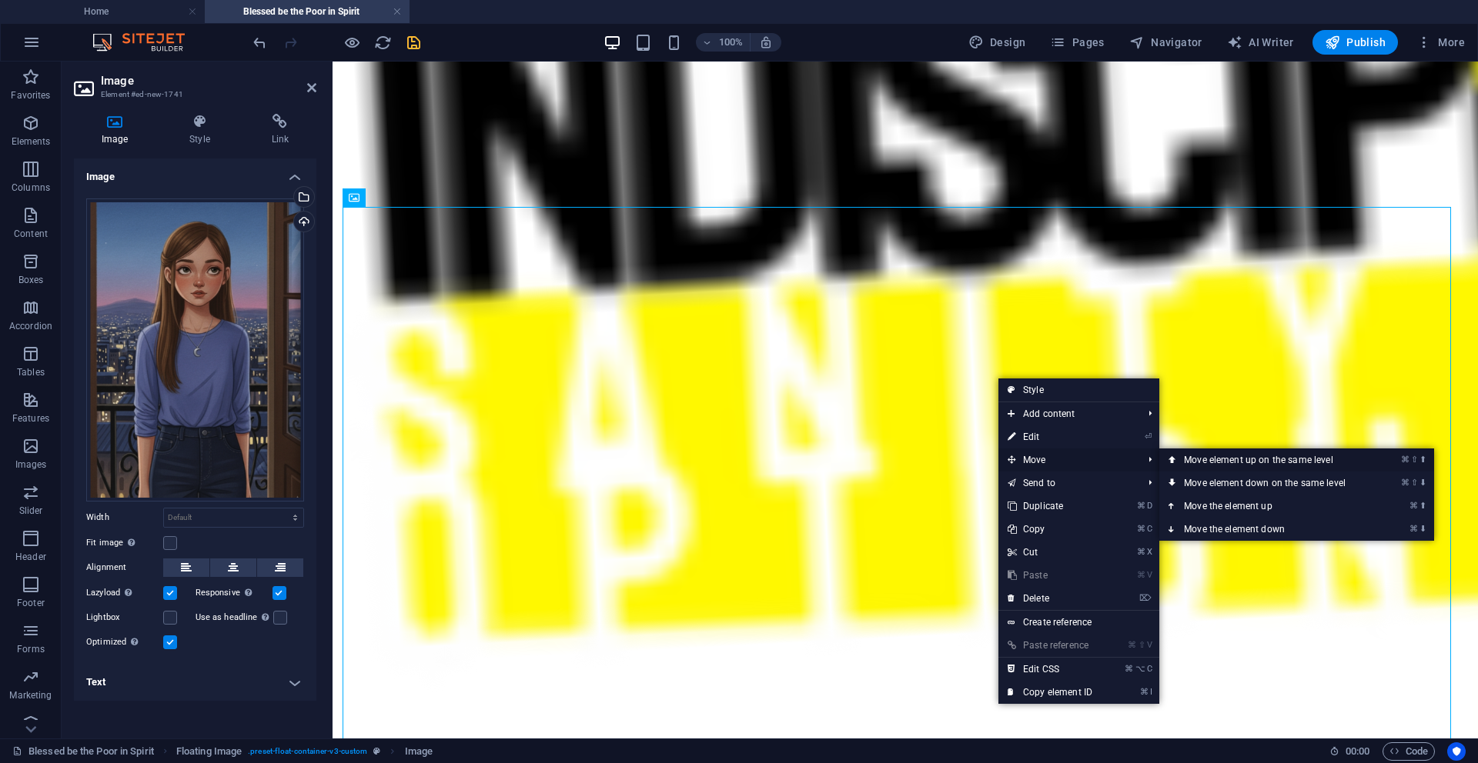
click at [923, 460] on link "⌘ ⇧ ⬆ Move element up on the same level" at bounding box center [1267, 460] width 217 height 23
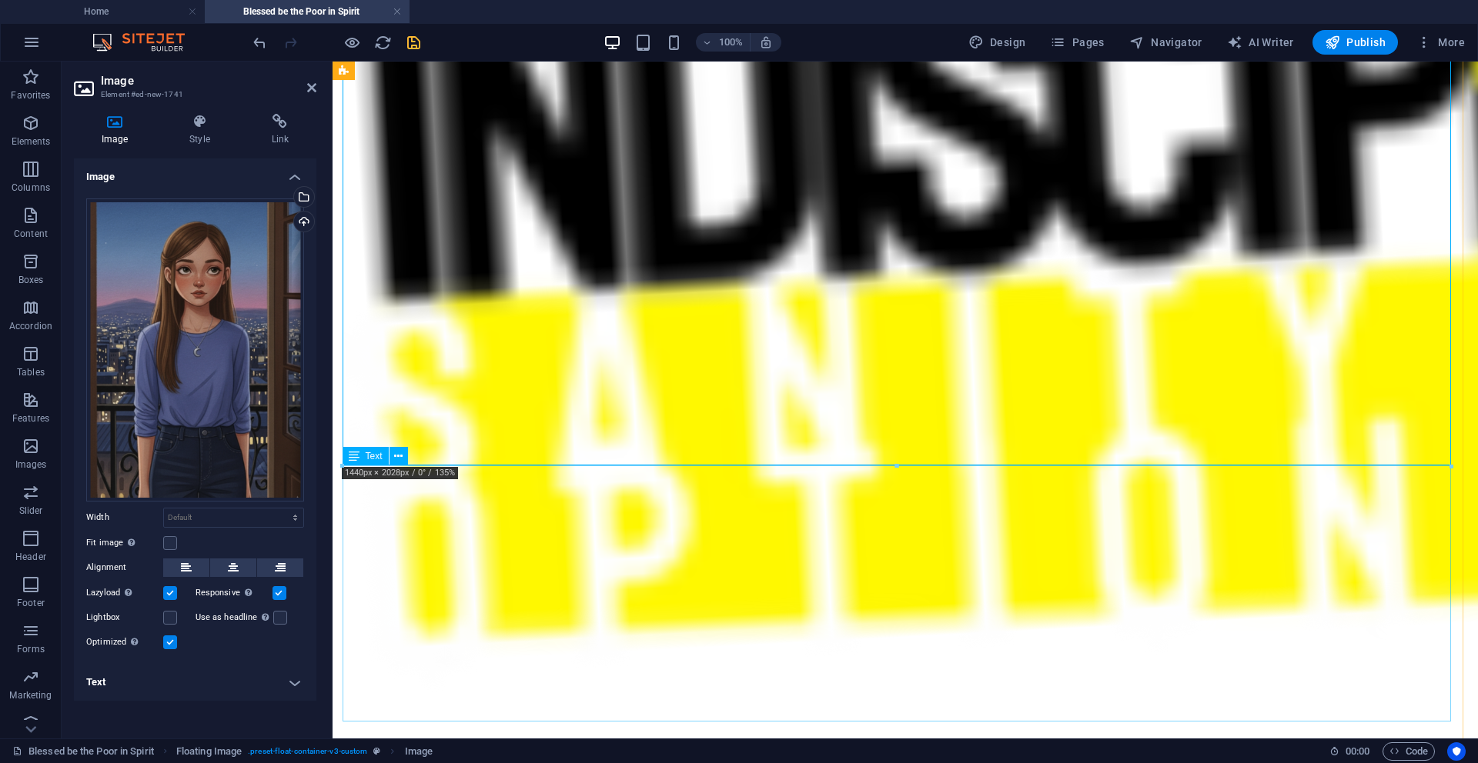
scroll to position [2713, 3]
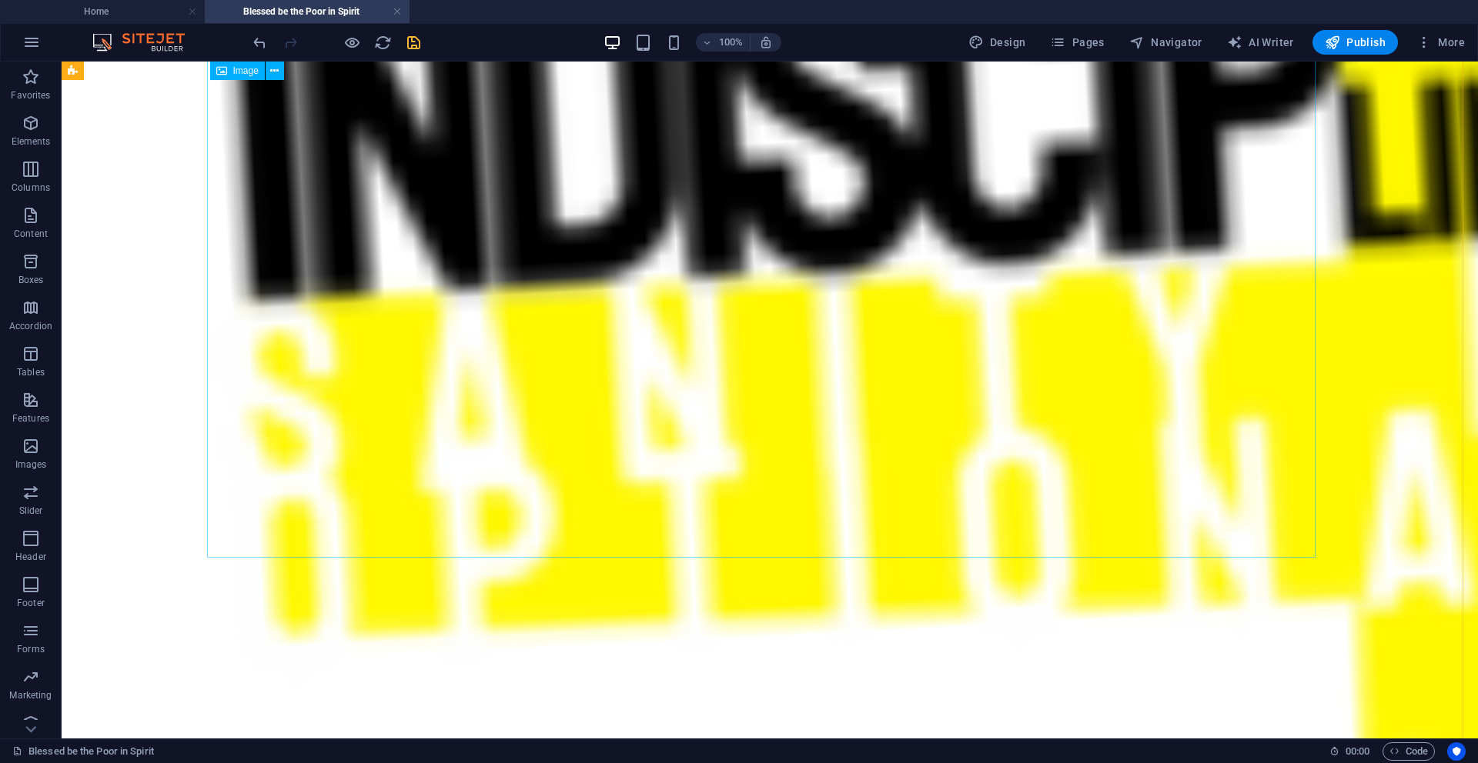
scroll to position [2605, 3]
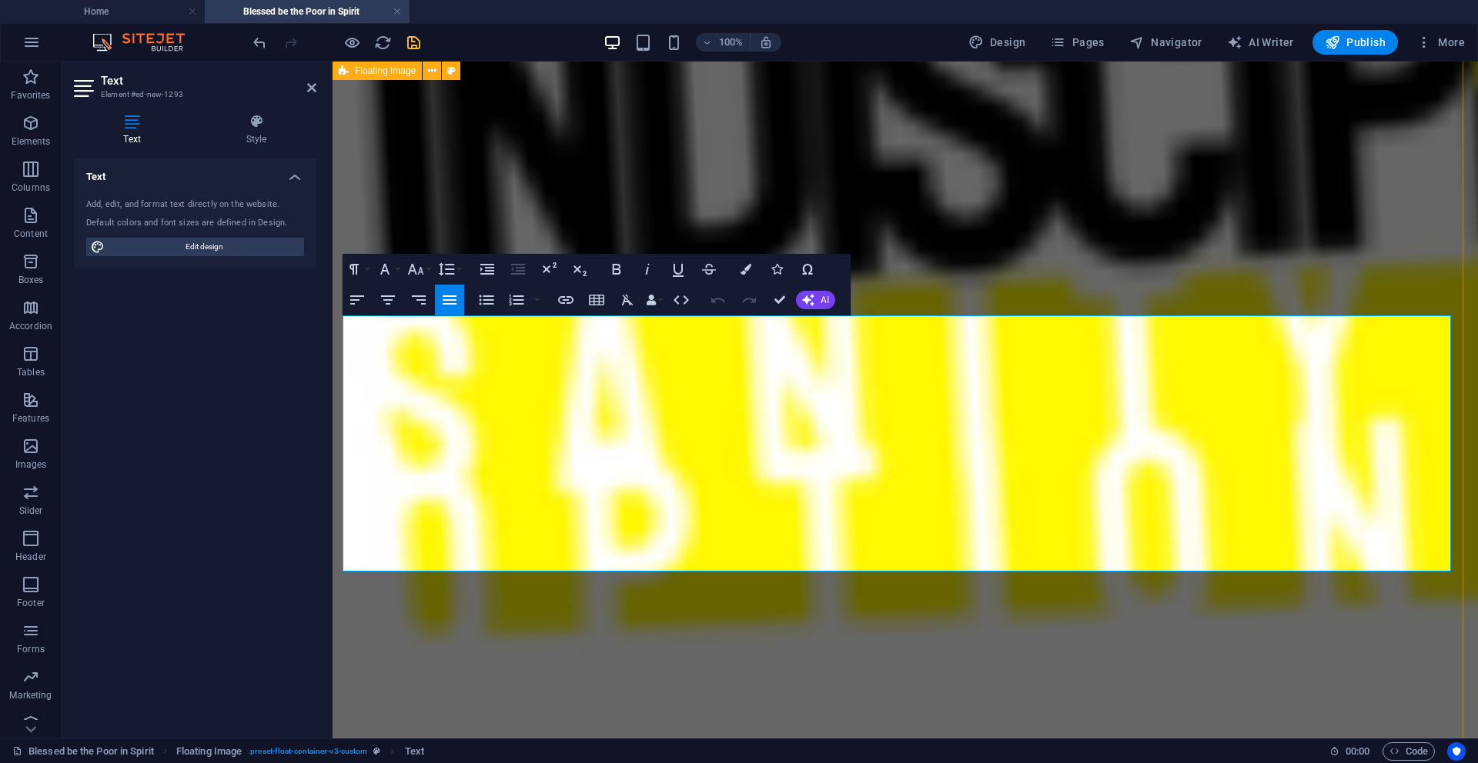
click at [851, 612] on div at bounding box center [901, 595] width 1145 height 1849
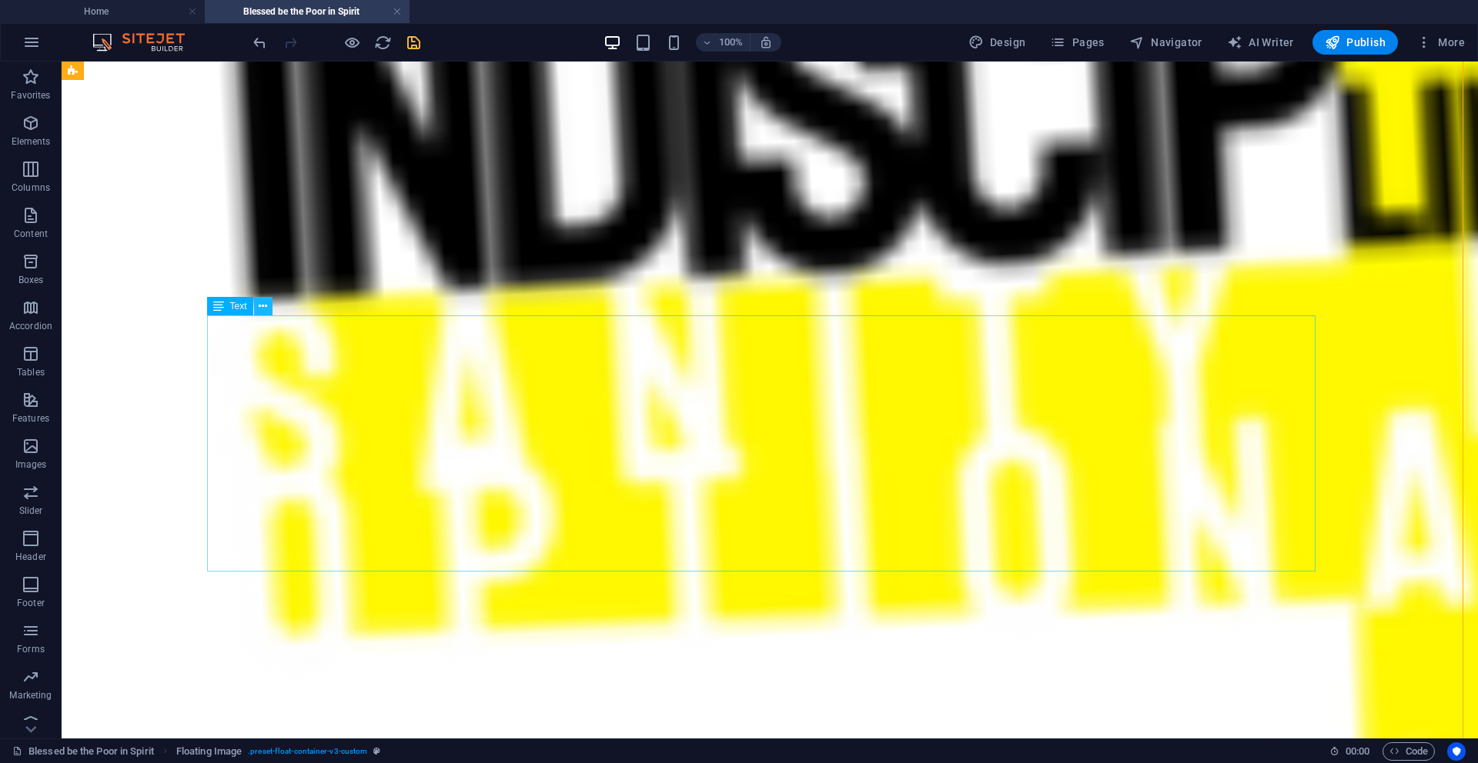
click at [257, 309] on button at bounding box center [263, 306] width 18 height 18
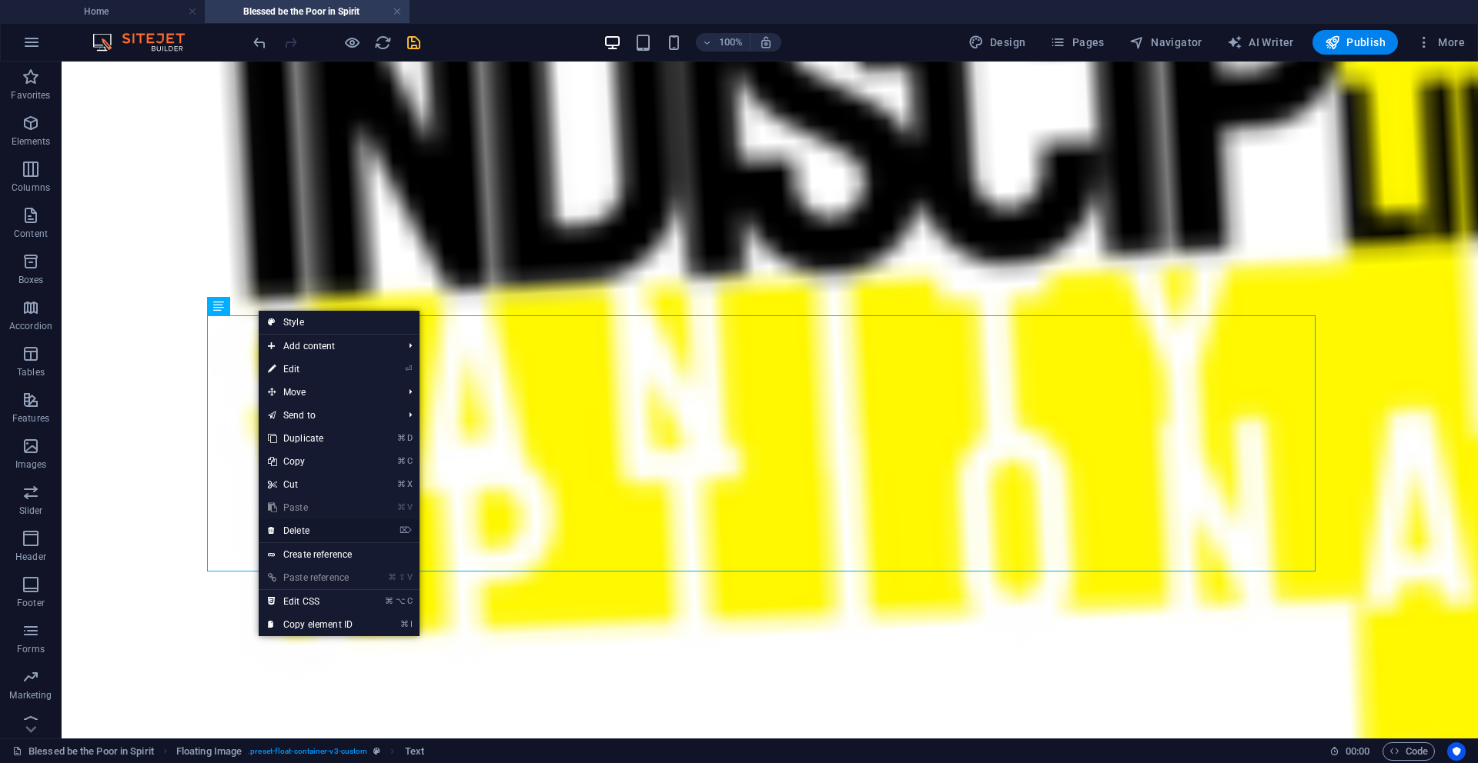
click at [315, 533] on link "⌦ Delete" at bounding box center [310, 530] width 103 height 23
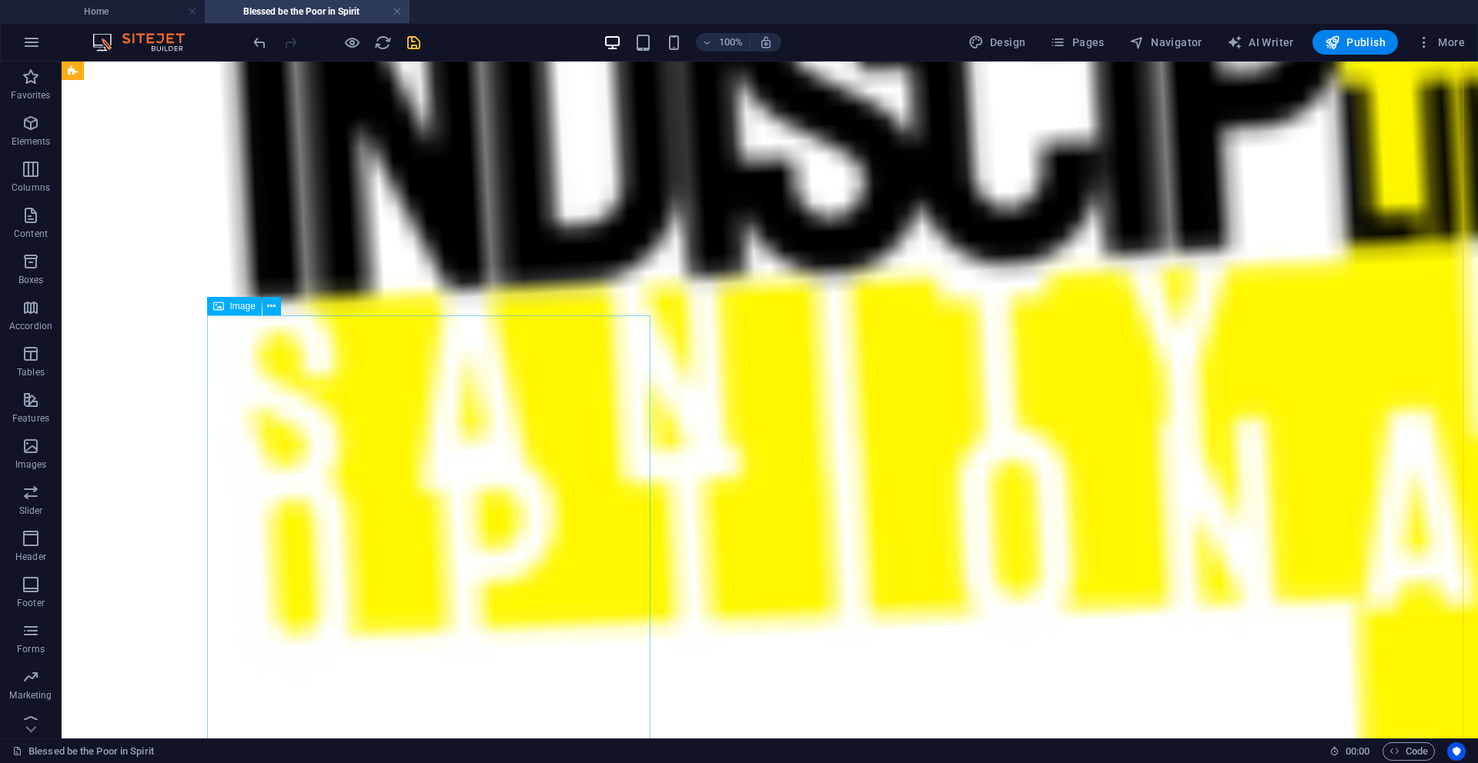
click at [272, 382] on div at bounding box center [766, 668] width 1416 height 1994
click at [268, 308] on icon at bounding box center [271, 307] width 8 height 16
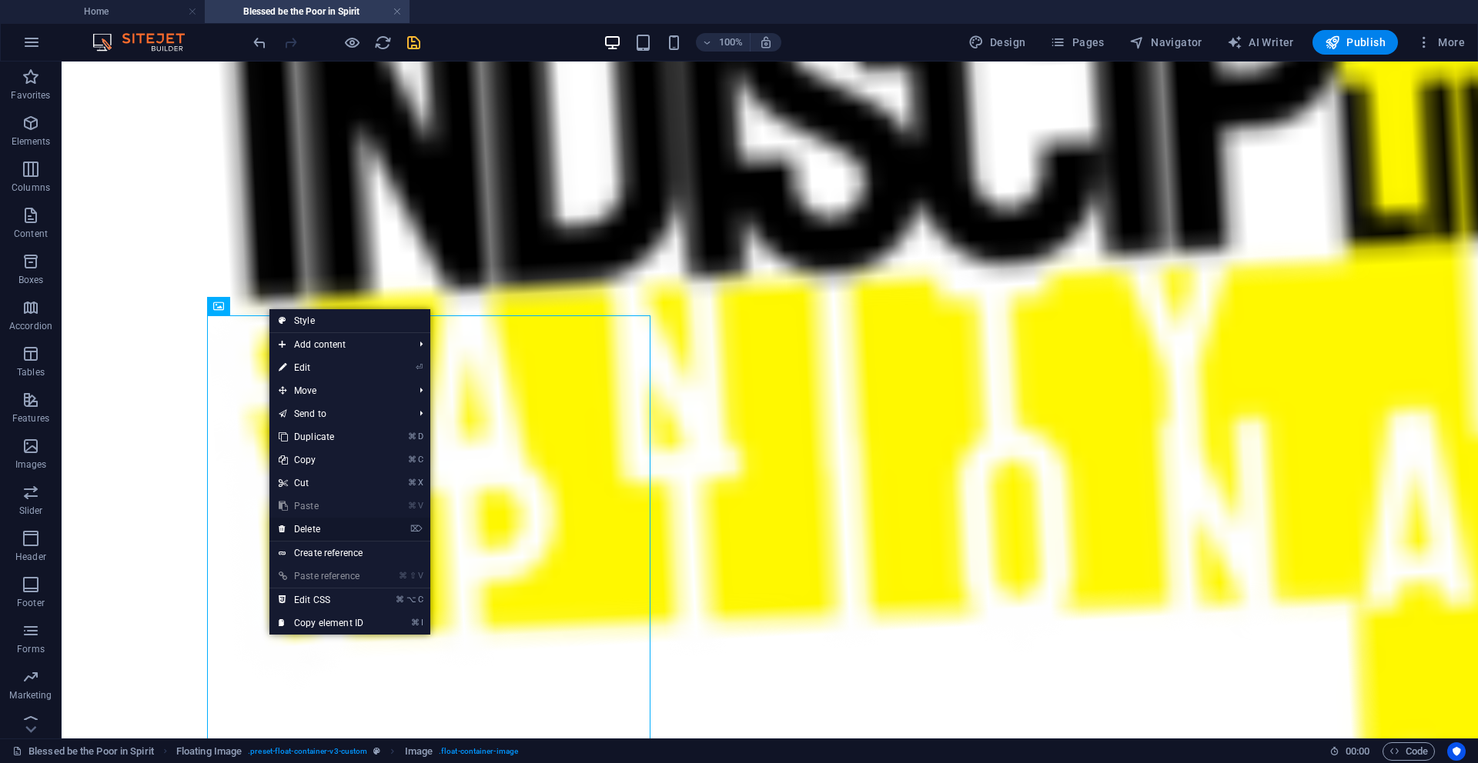
click at [312, 524] on link "⌦ Delete" at bounding box center [320, 529] width 103 height 23
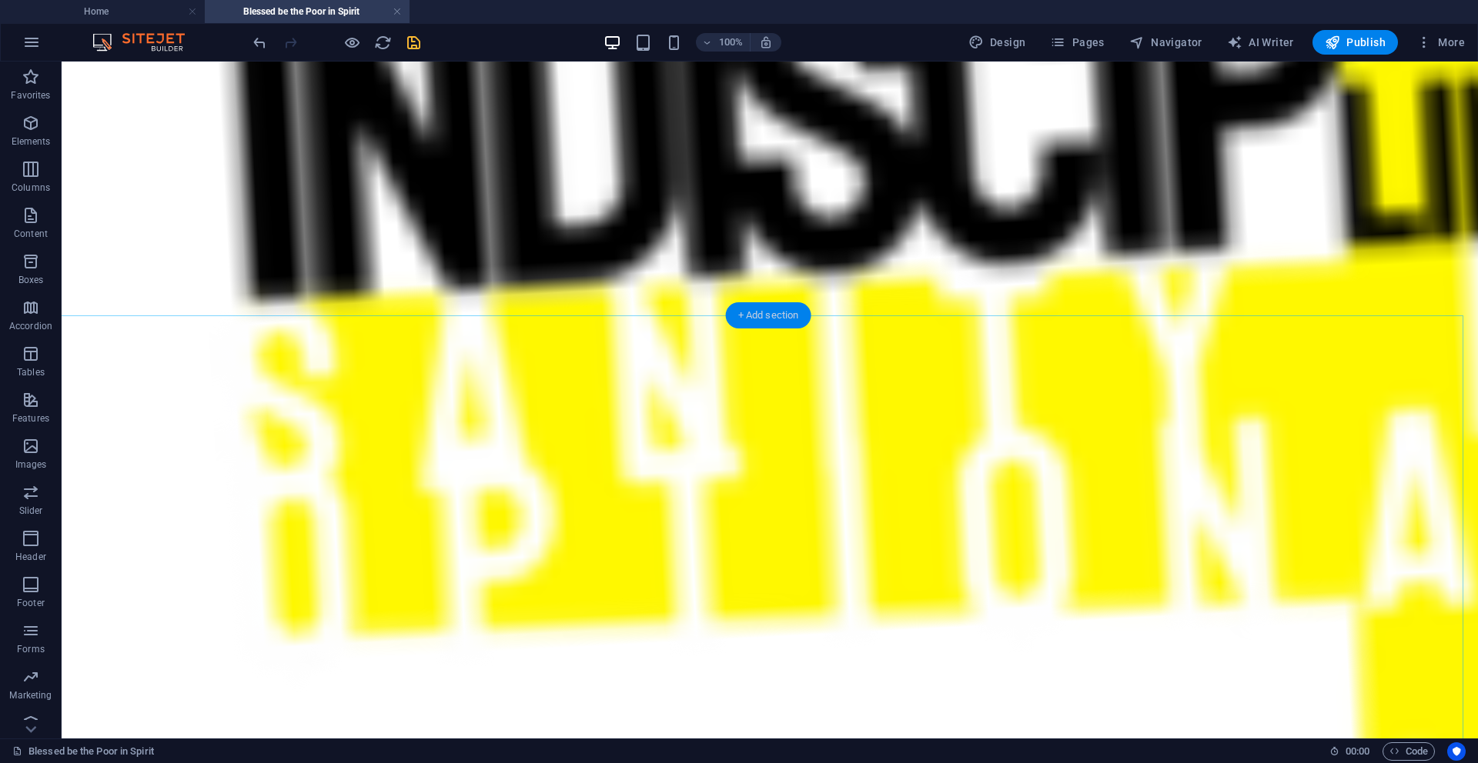
click at [756, 319] on div "+ Add section" at bounding box center [768, 315] width 85 height 26
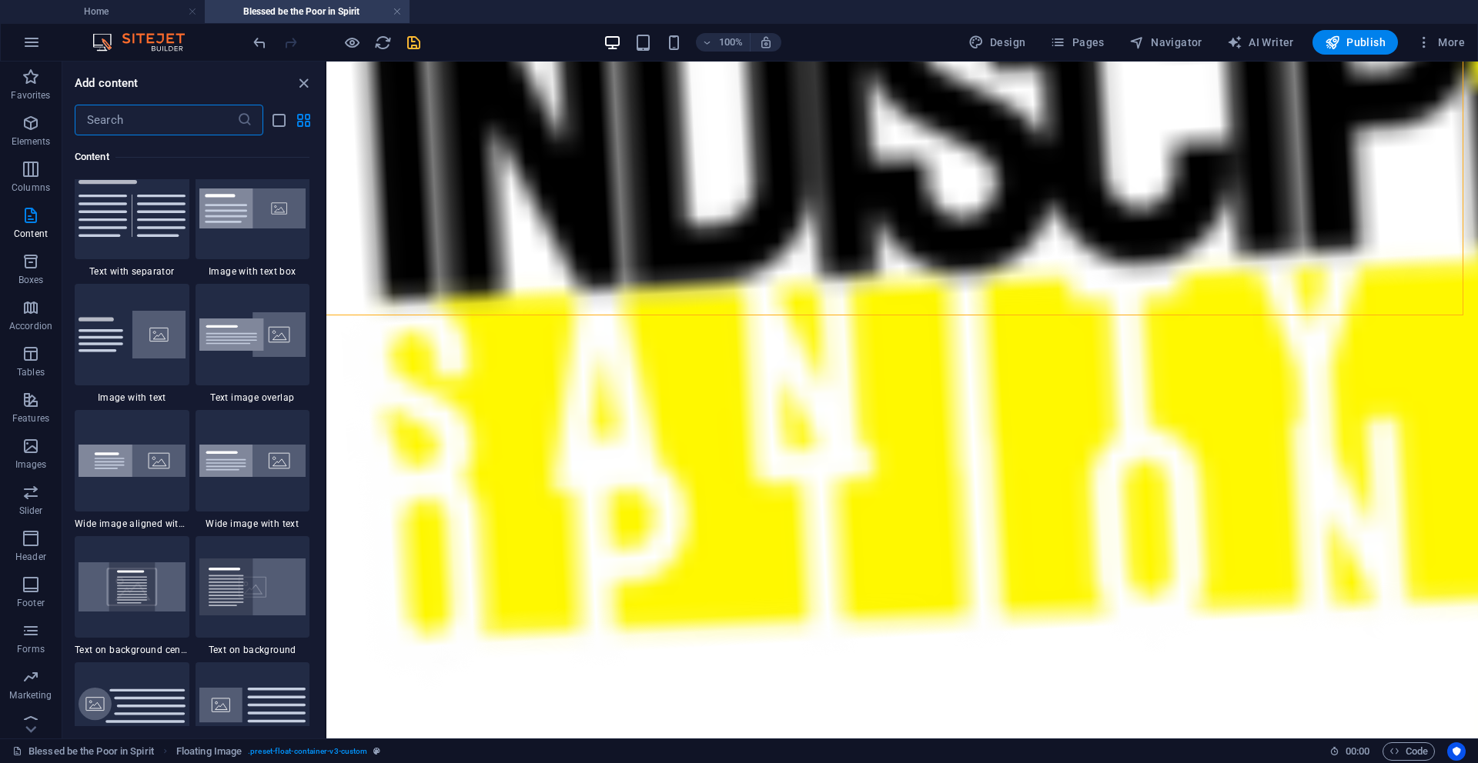
scroll to position [2890, 0]
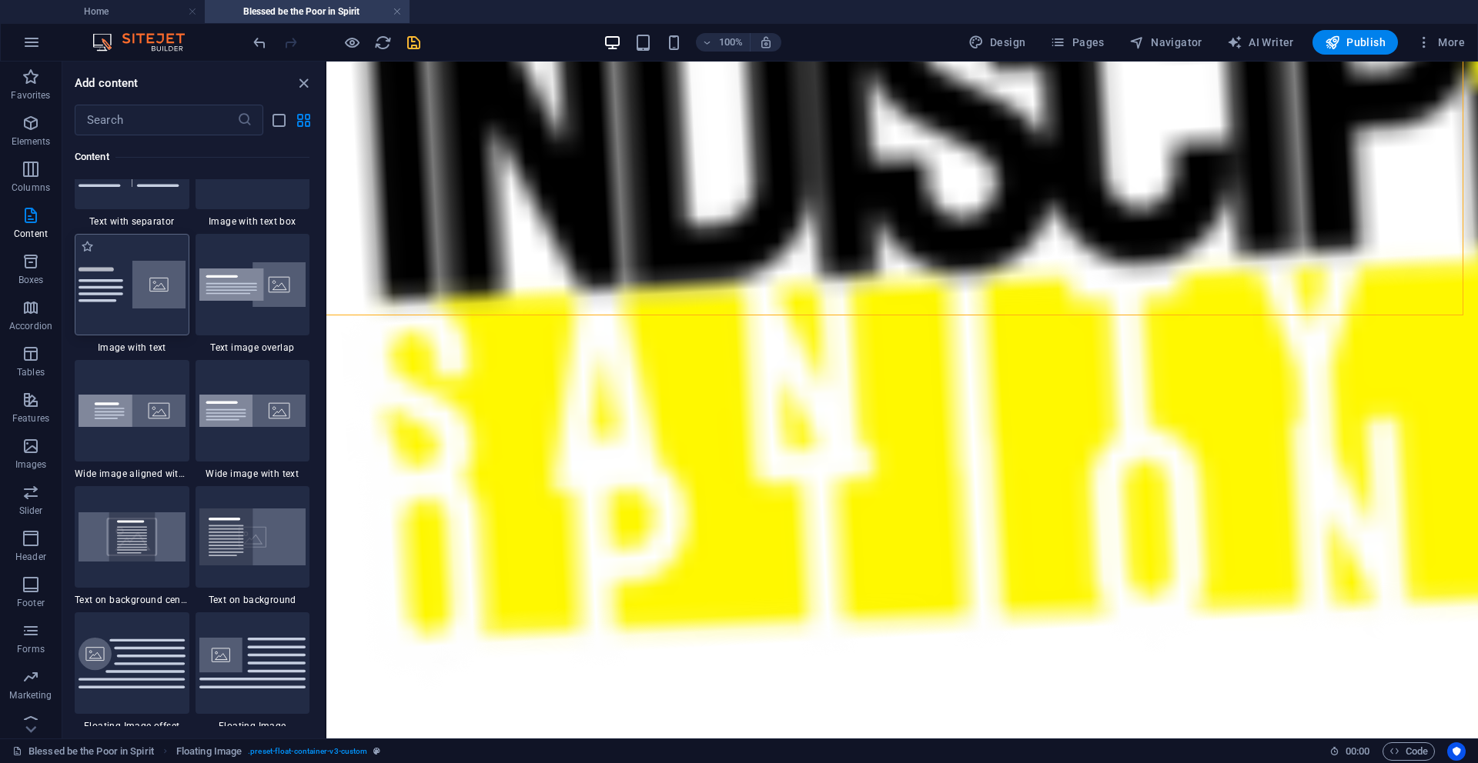
click at [168, 303] on img at bounding box center [131, 285] width 107 height 48
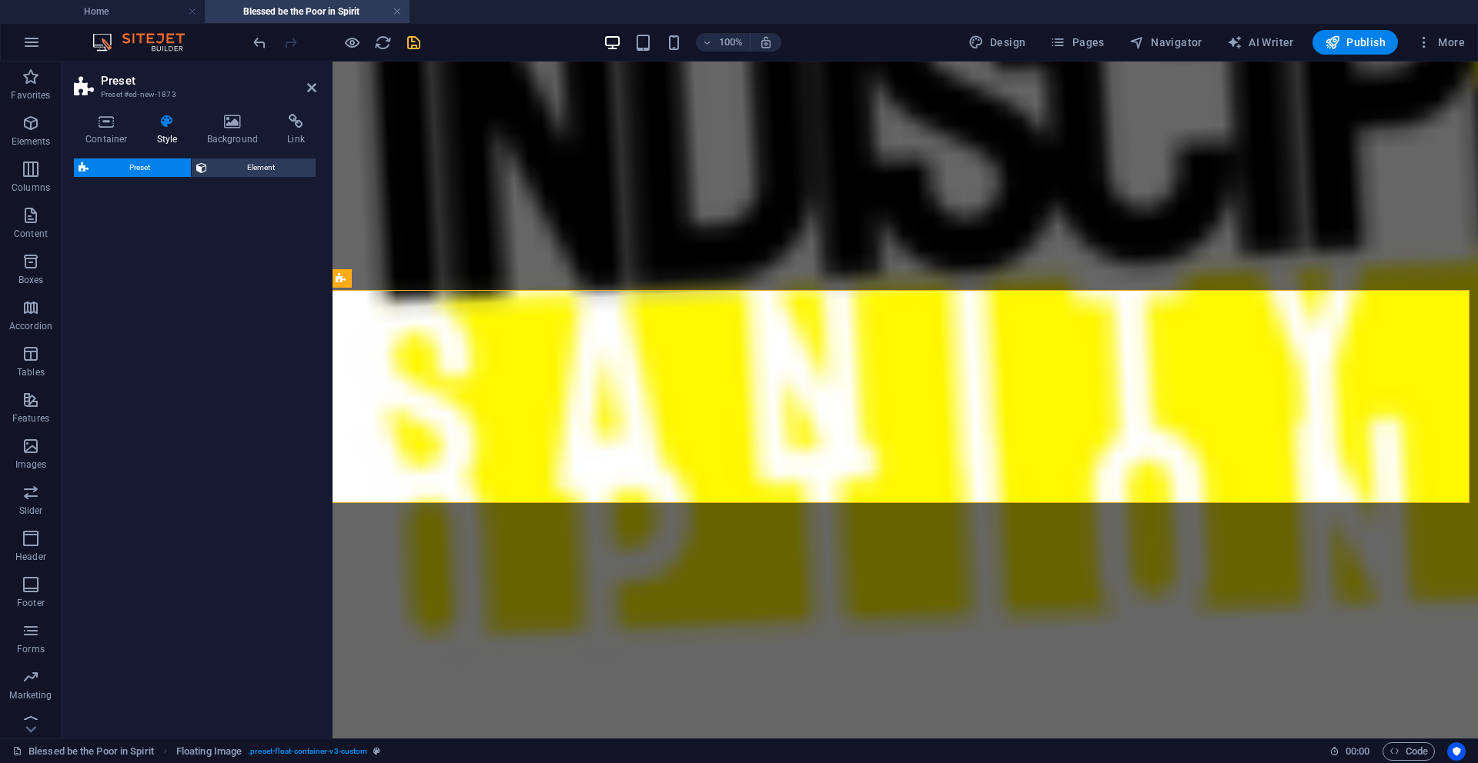
select select "rem"
select select "px"
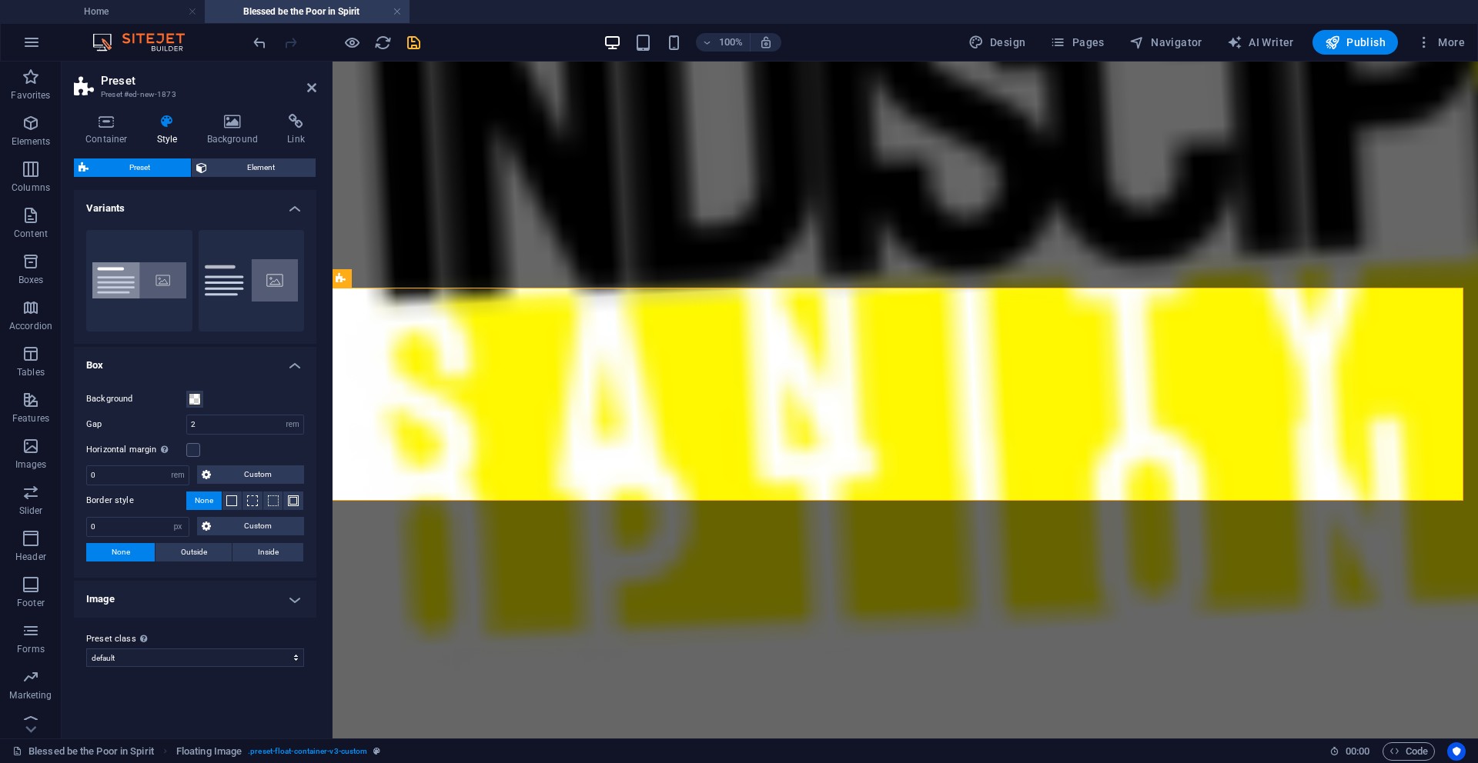
scroll to position [2533, 3]
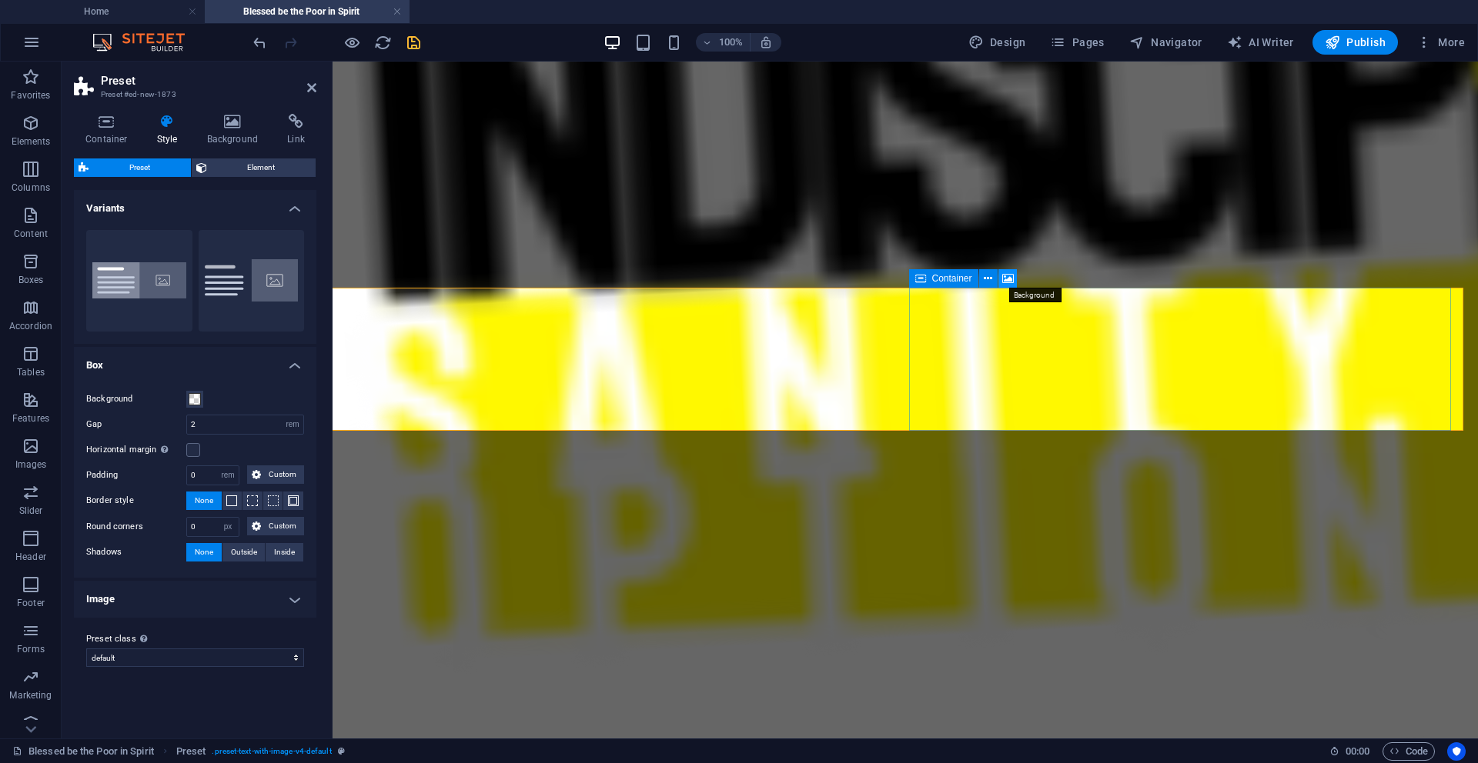
click at [923, 282] on icon at bounding box center [1008, 279] width 12 height 16
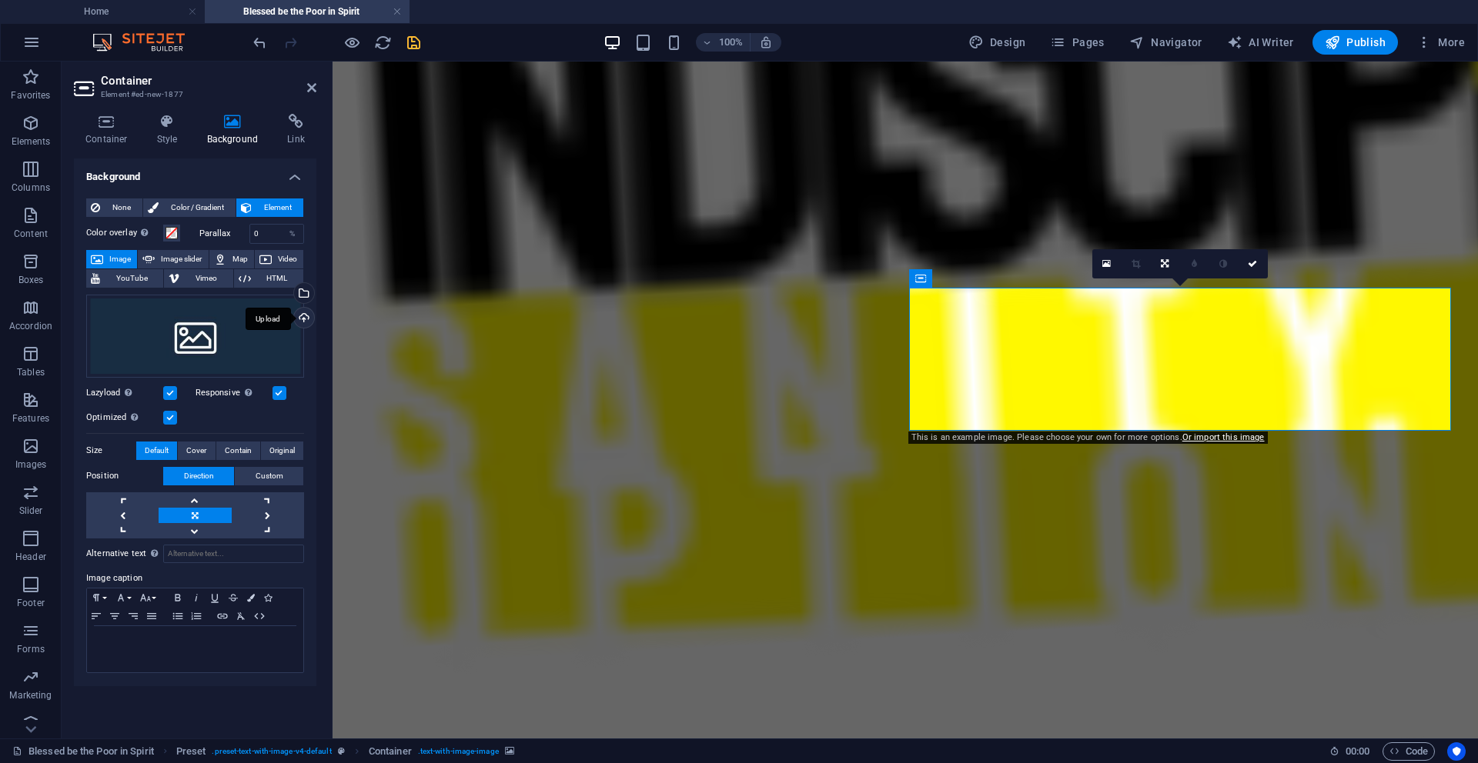
click at [303, 319] on div "Upload" at bounding box center [302, 319] width 23 height 23
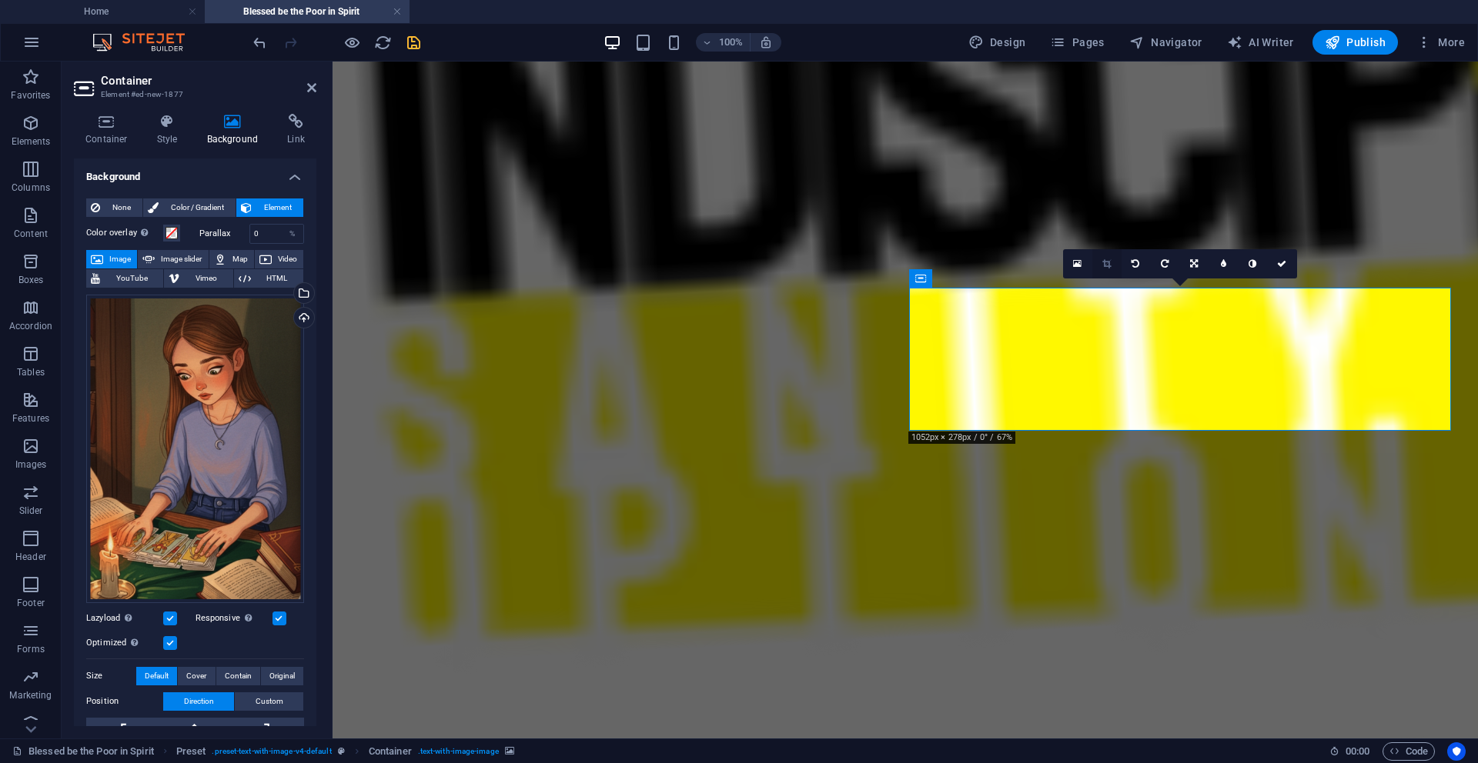
click at [923, 263] on icon at bounding box center [1106, 263] width 8 height 9
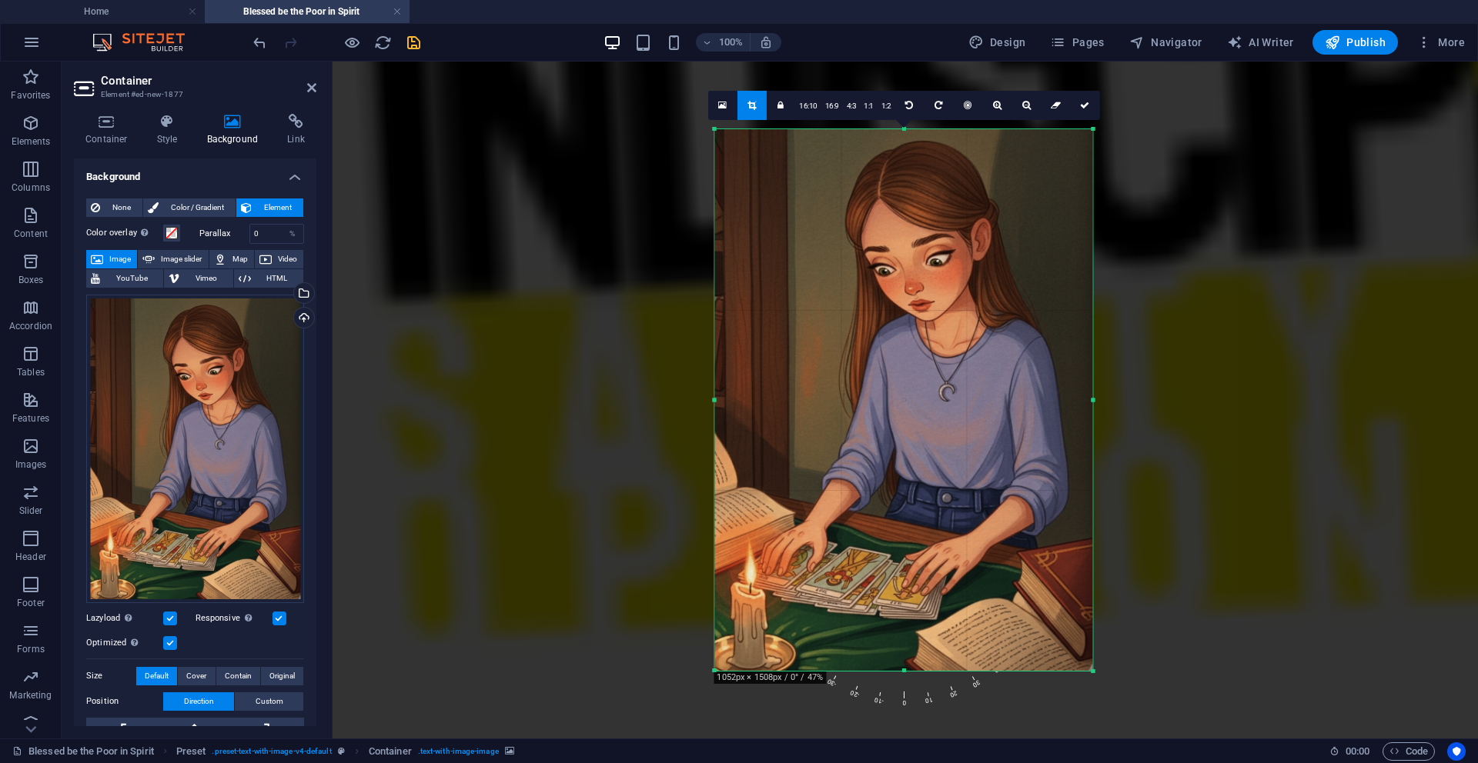
drag, startPoint x: 1096, startPoint y: 132, endPoint x: 1040, endPoint y: 210, distance: 96.5
click at [923, 210] on div "180 170 160 150 140 130 120 110 100 90 80 70 60 50 40 30 20 10 0 -10 -20 -30 -4…" at bounding box center [903, 400] width 378 height 542
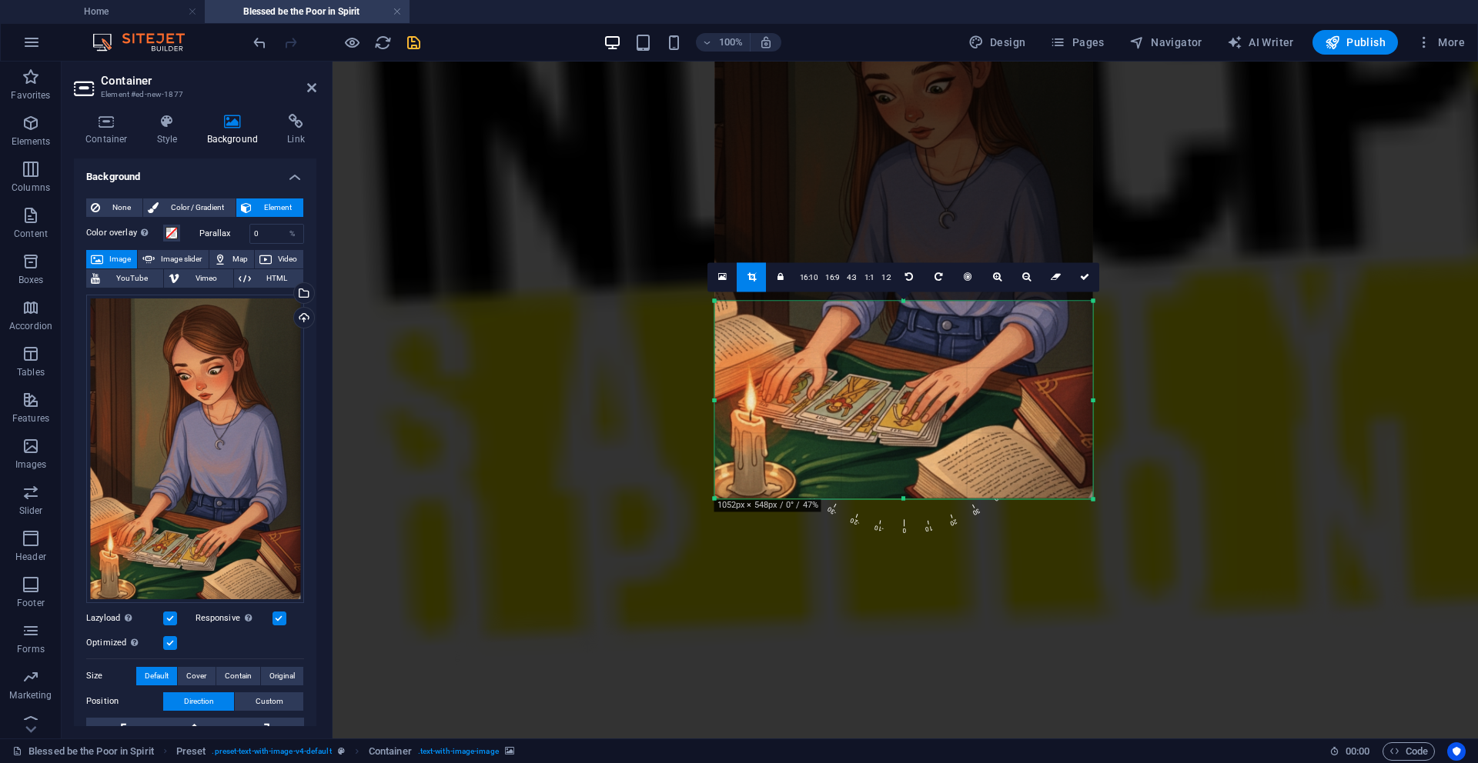
drag, startPoint x: 903, startPoint y: 129, endPoint x: 876, endPoint y: 474, distance: 345.7
click at [876, 474] on div "180 170 160 150 140 130 120 110 100 90 80 70 60 50 40 30 20 10 0 -10 -20 -30 -4…" at bounding box center [904, 400] width 378 height 198
click at [923, 278] on icon at bounding box center [1084, 277] width 9 height 9
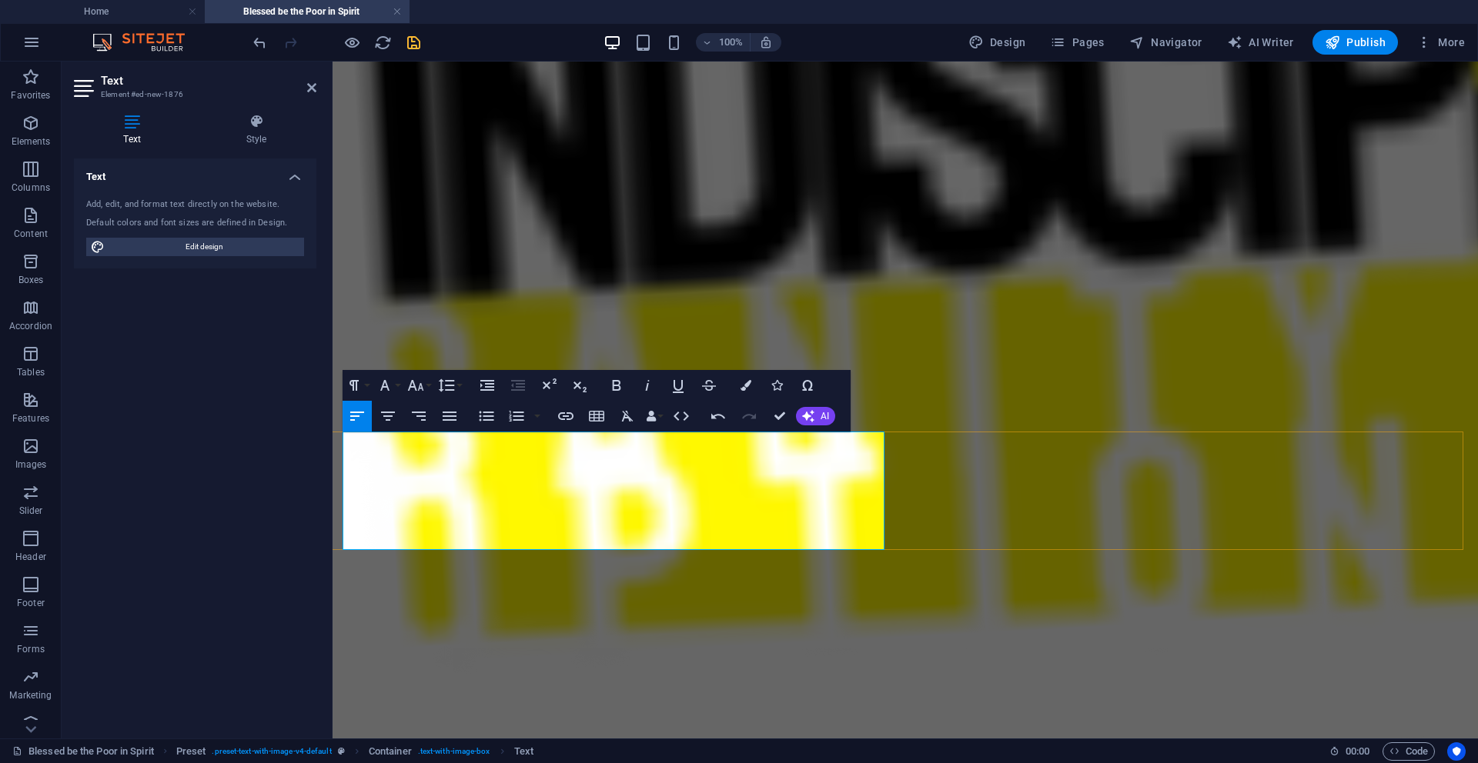
scroll to position [6280, 2]
drag, startPoint x: 345, startPoint y: 445, endPoint x: 453, endPoint y: 439, distance: 108.7
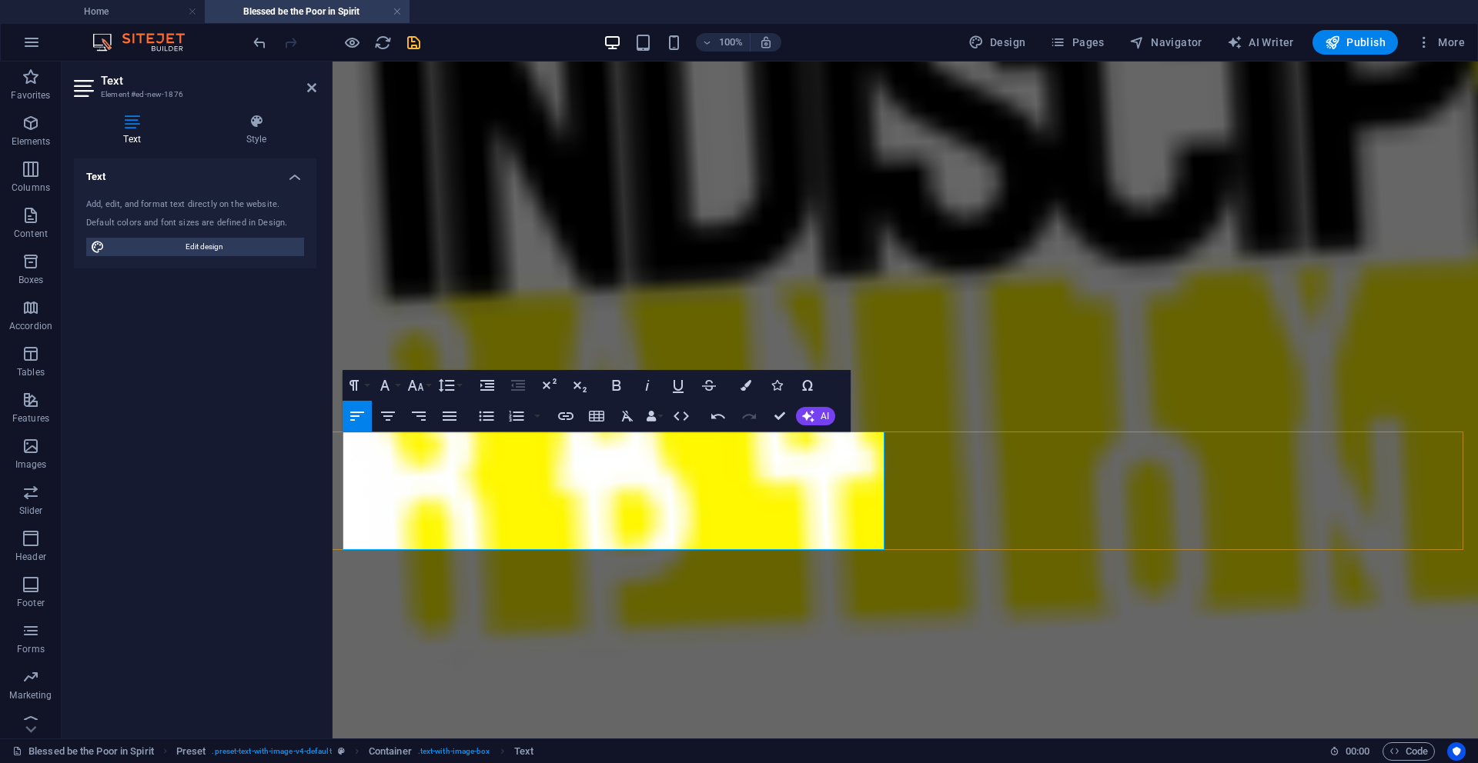
drag, startPoint x: 370, startPoint y: 464, endPoint x: 411, endPoint y: 469, distance: 41.1
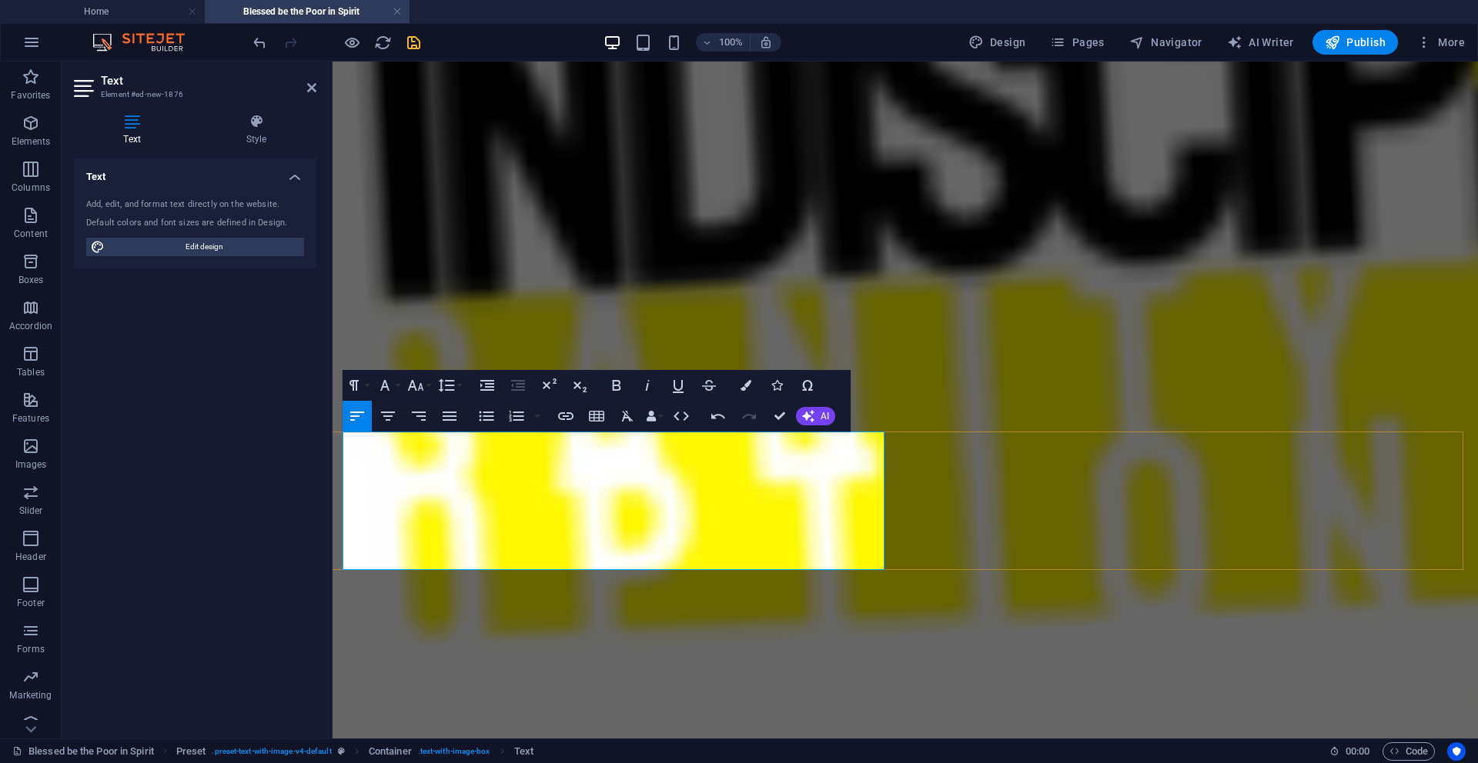
drag, startPoint x: 443, startPoint y: 486, endPoint x: 743, endPoint y: 482, distance: 300.1
drag, startPoint x: 539, startPoint y: 498, endPoint x: 796, endPoint y: 496, distance: 257.8
drag, startPoint x: 651, startPoint y: 519, endPoint x: 723, endPoint y: 593, distance: 103.4
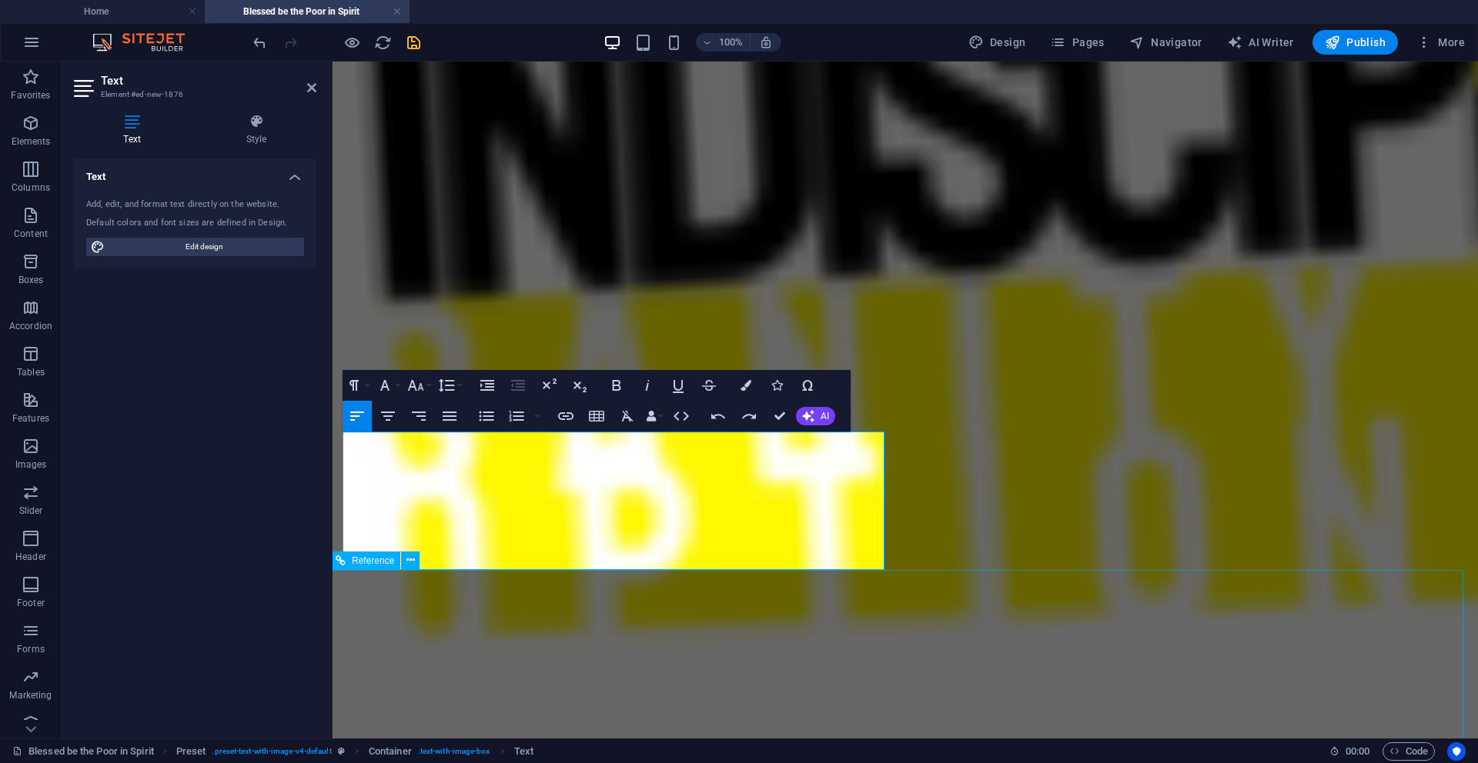
click at [723, 593] on div "Home ABOUT The Trail to Heaven He was a curious [DEMOGRAPHIC_DATA]. As puberty …" at bounding box center [901, 36] width 1145 height 4728
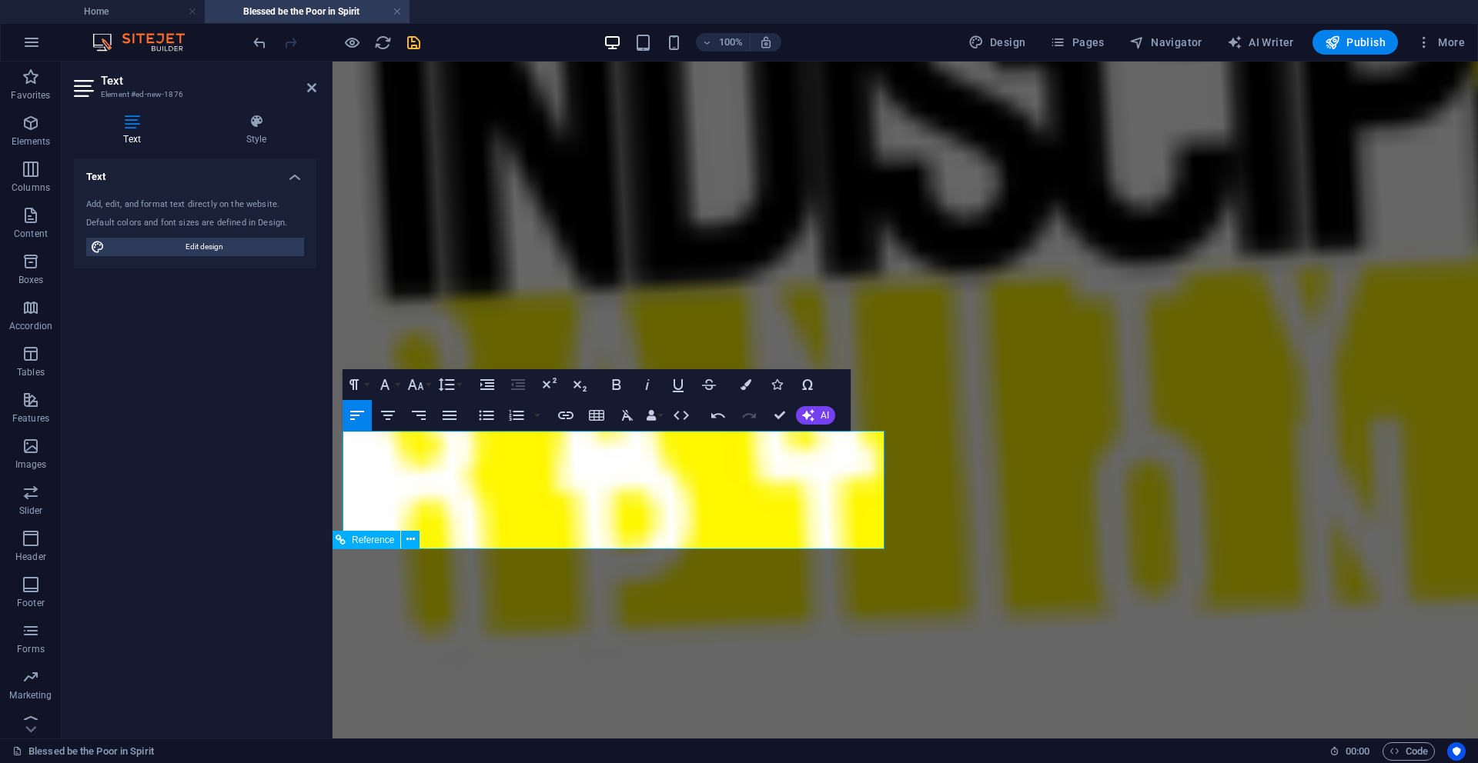
scroll to position [2544, 3]
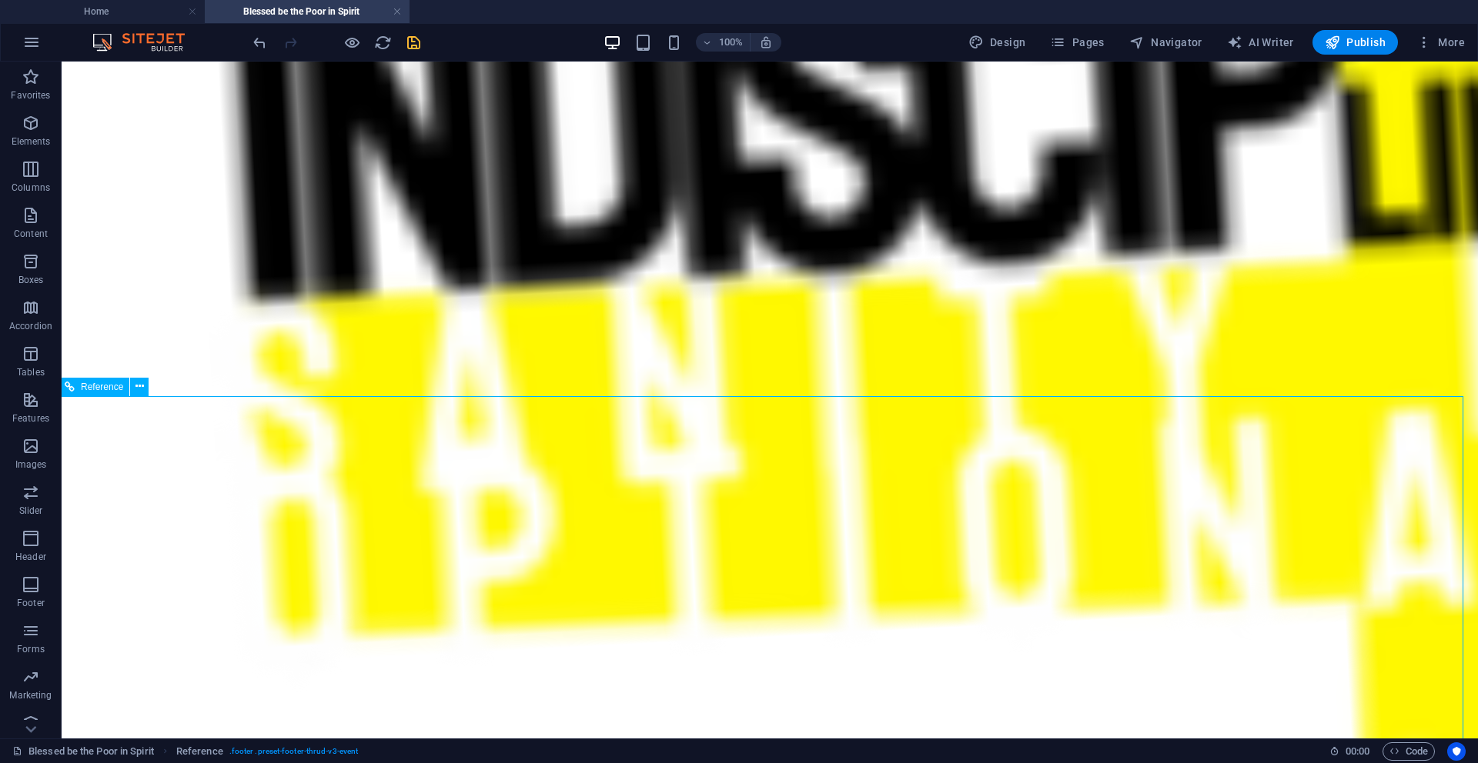
scroll to position [2643, 3]
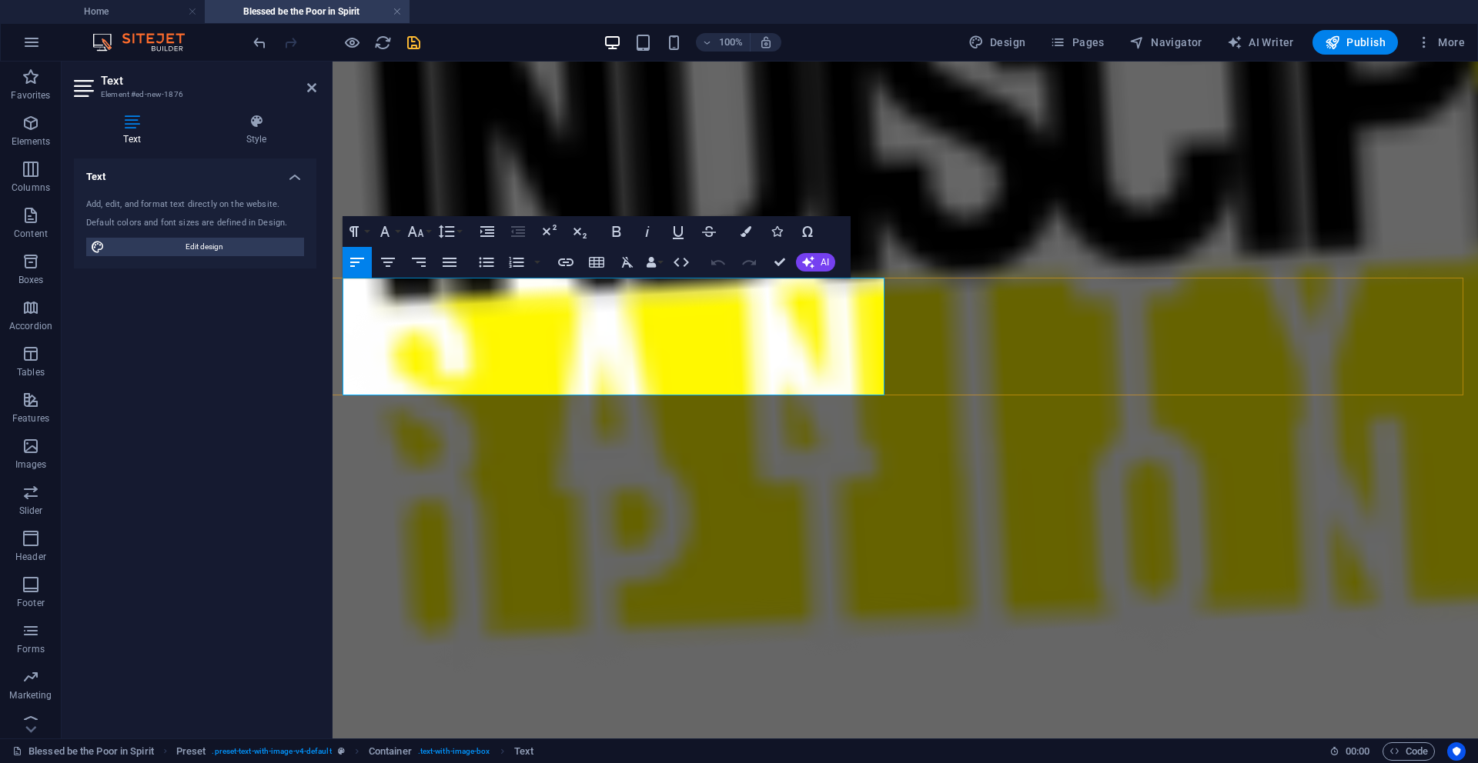
scroll to position [2544, 3]
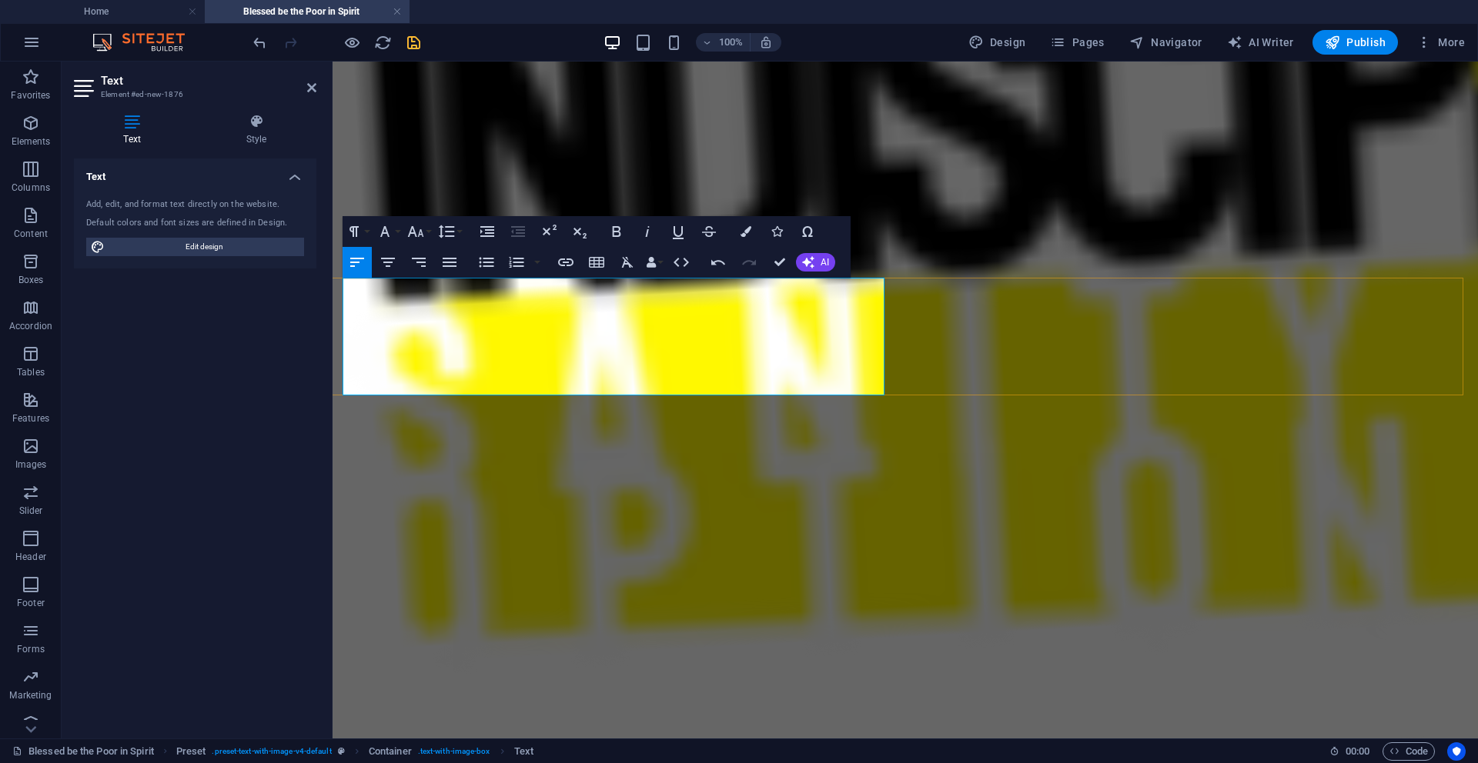
drag, startPoint x: 513, startPoint y: 392, endPoint x: 577, endPoint y: 380, distance: 64.9
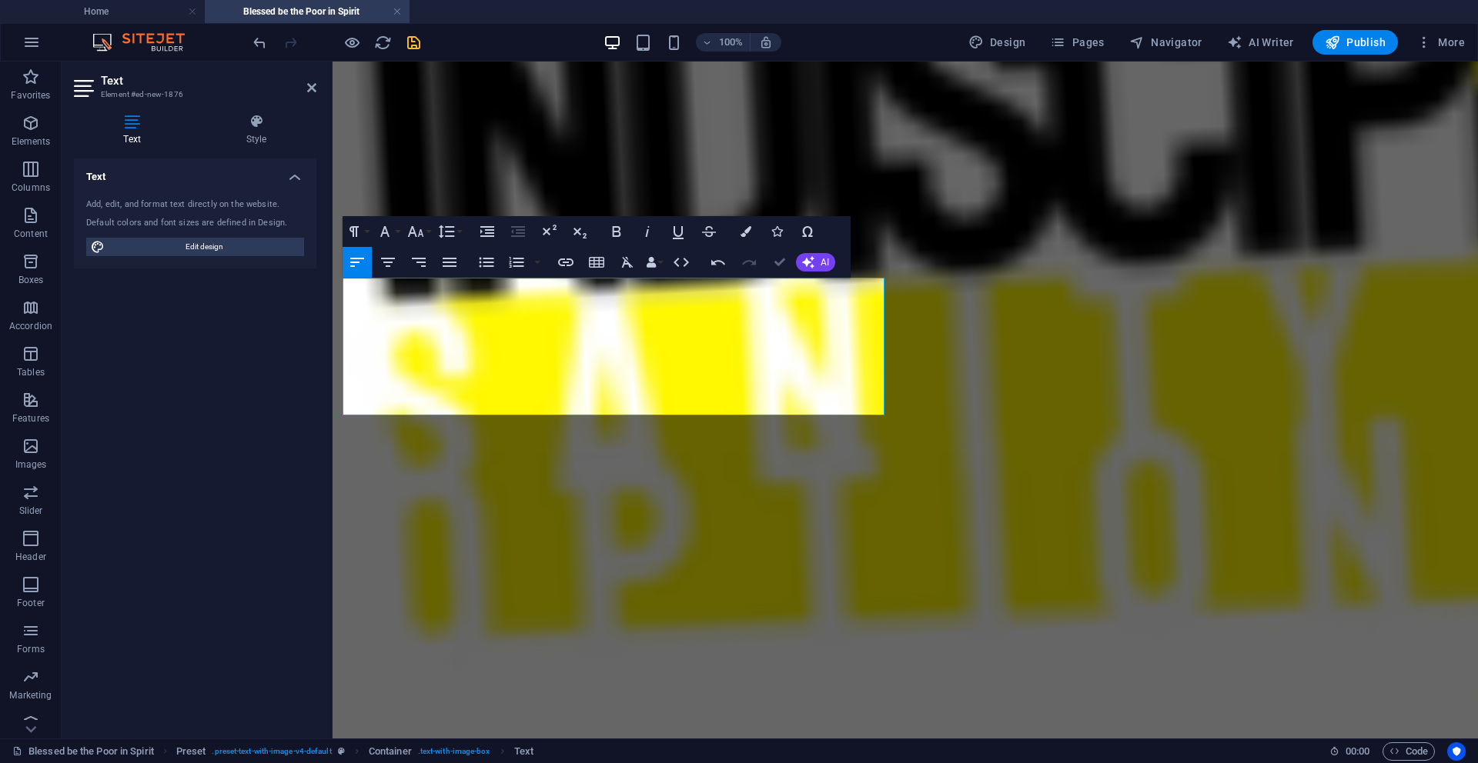
scroll to position [2643, 3]
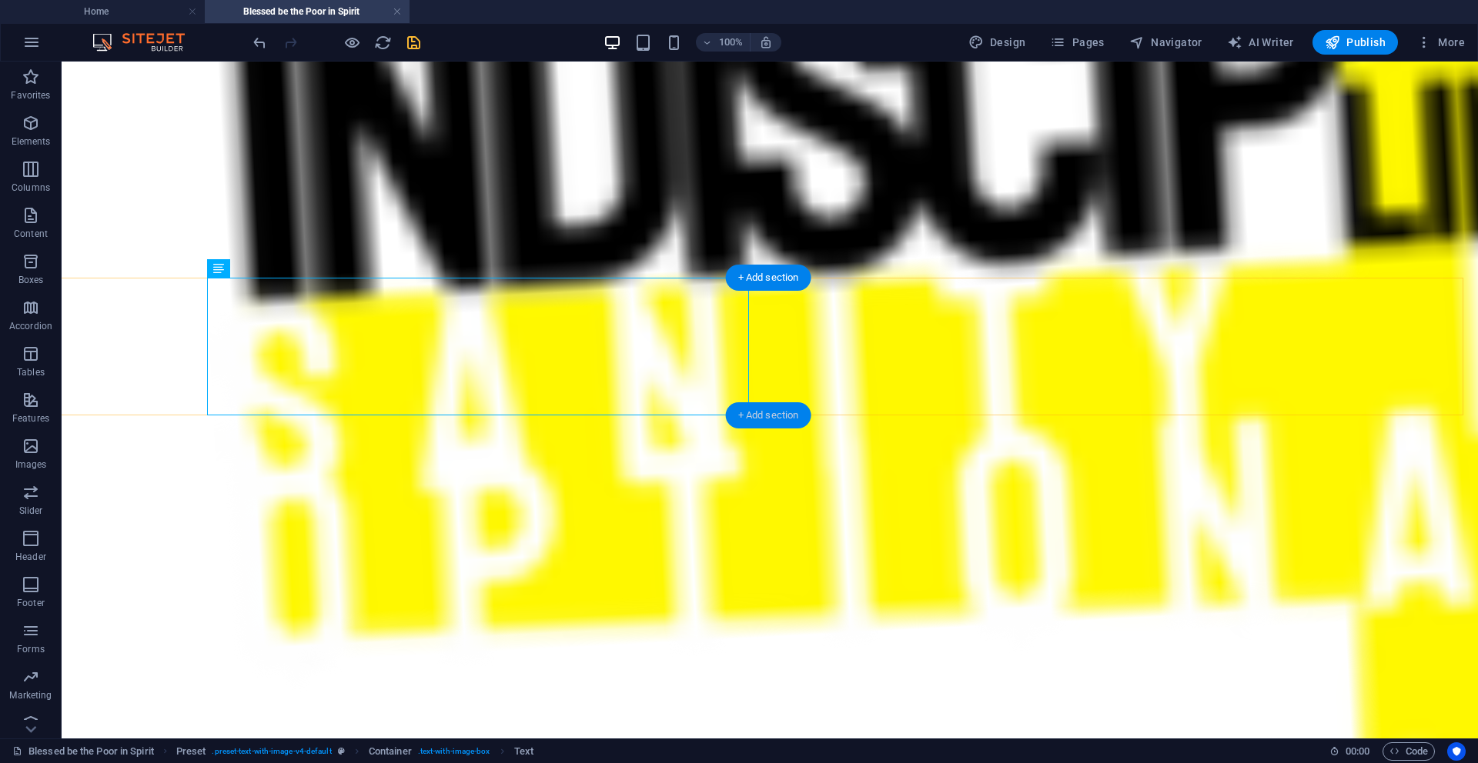
click at [791, 413] on div "+ Add section" at bounding box center [768, 415] width 85 height 26
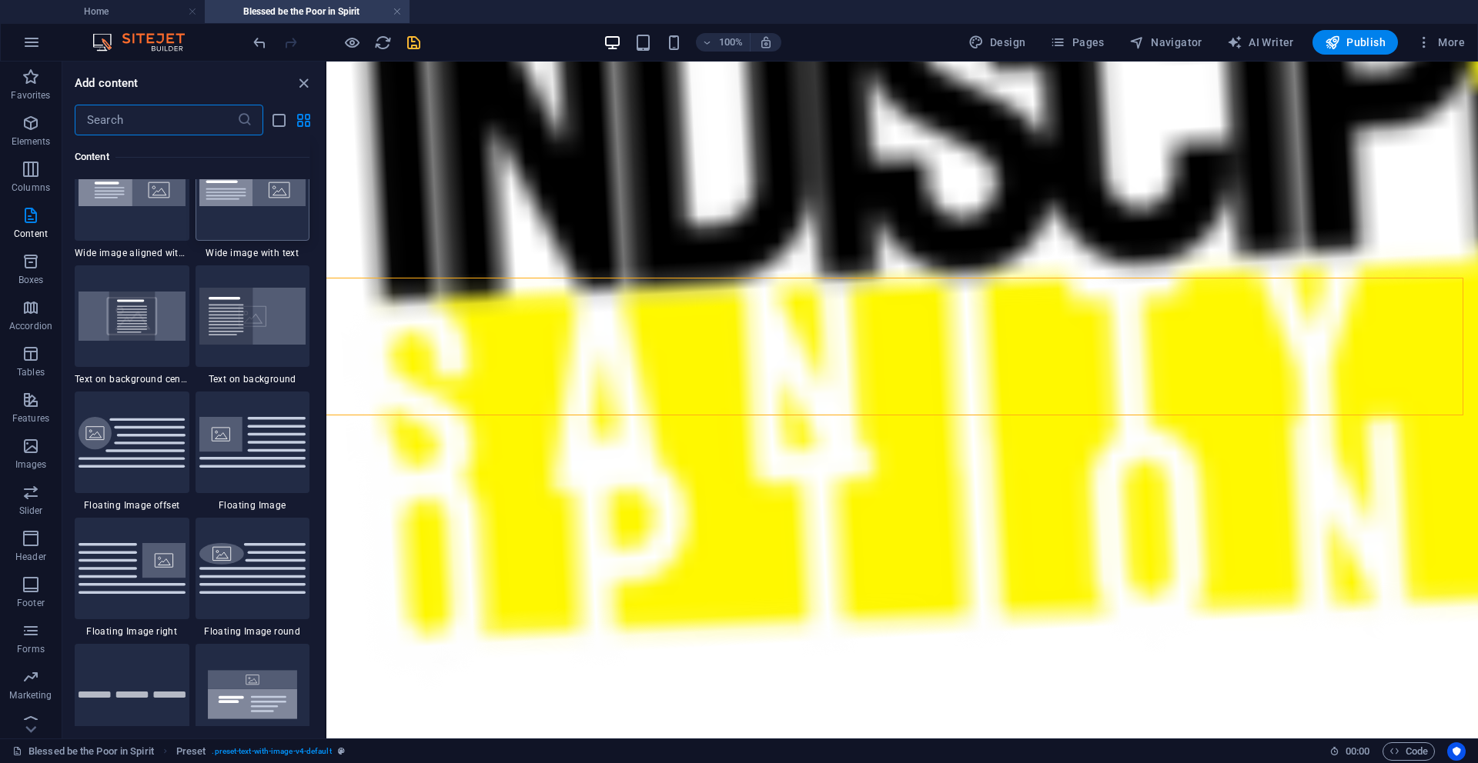
scroll to position [3137, 0]
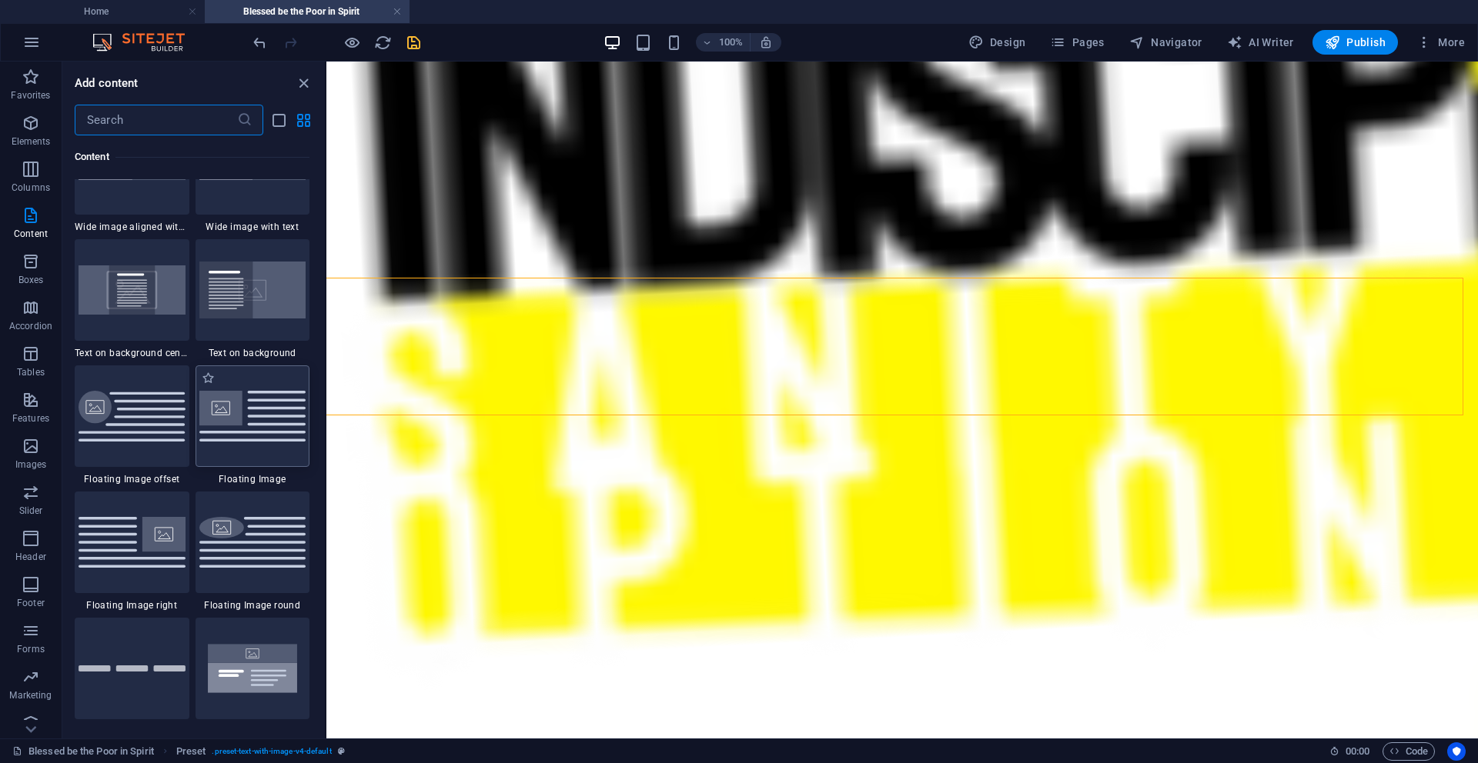
click at [214, 412] on img at bounding box center [252, 416] width 107 height 50
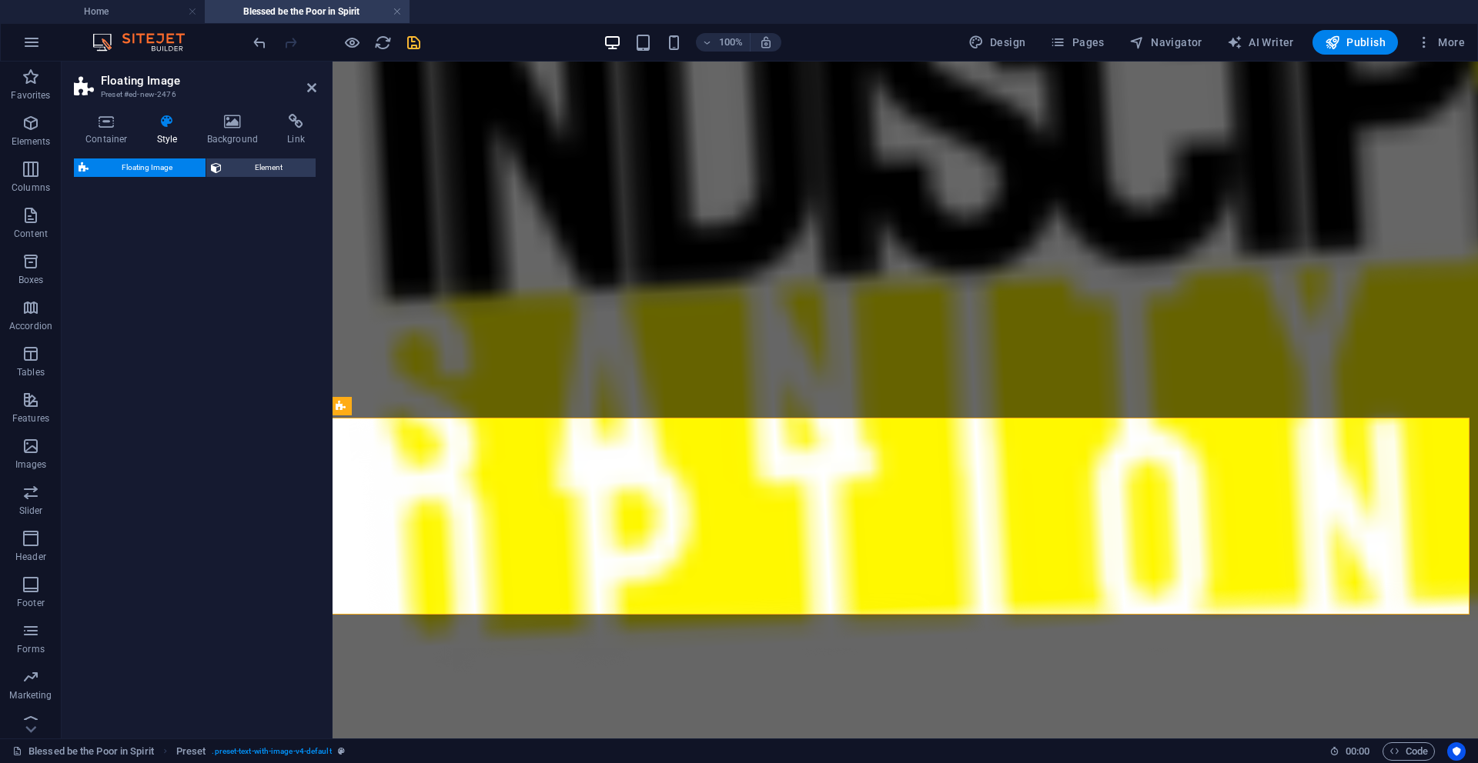
scroll to position [2544, 3]
select select "%"
select select "rem"
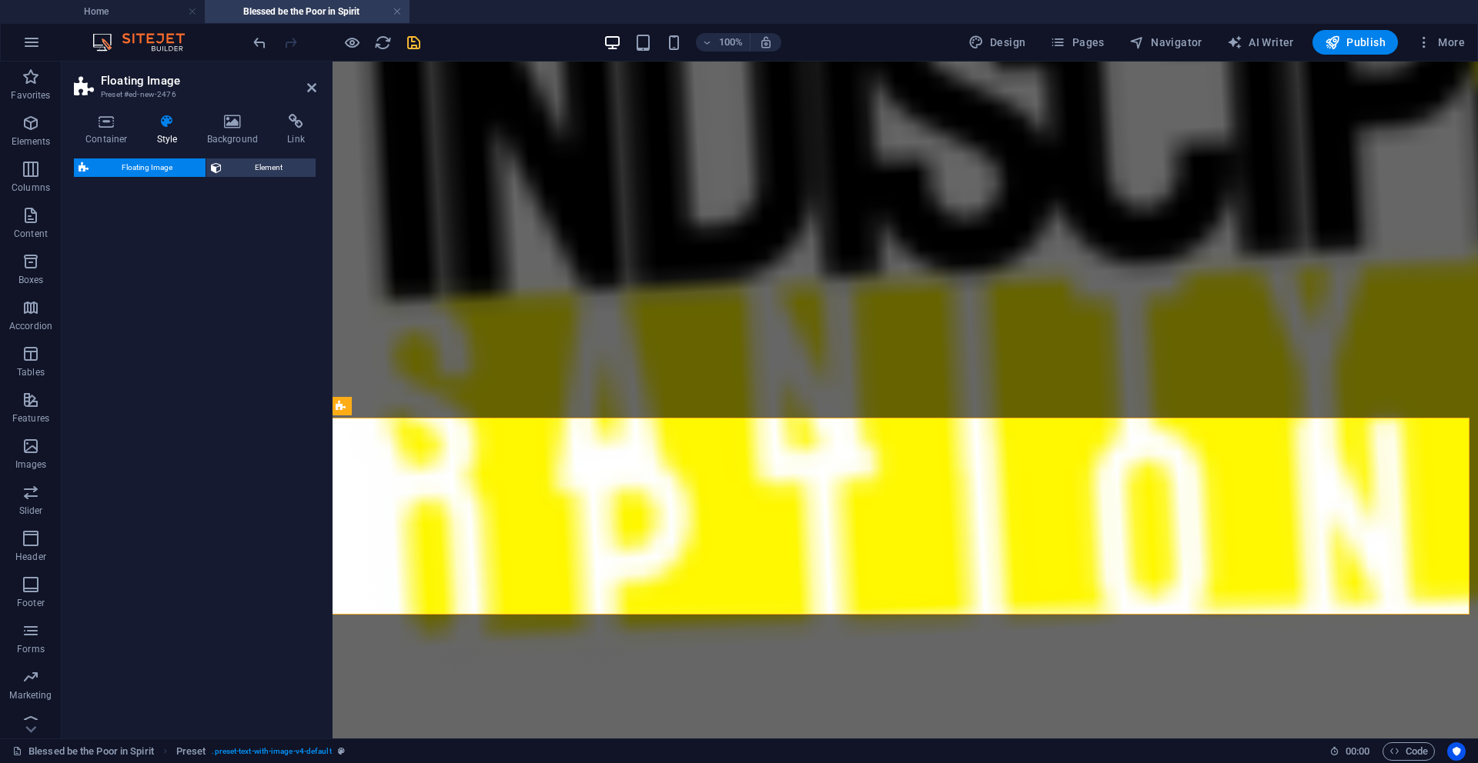
select select "rem"
select select "preset-float-container-v3-default"
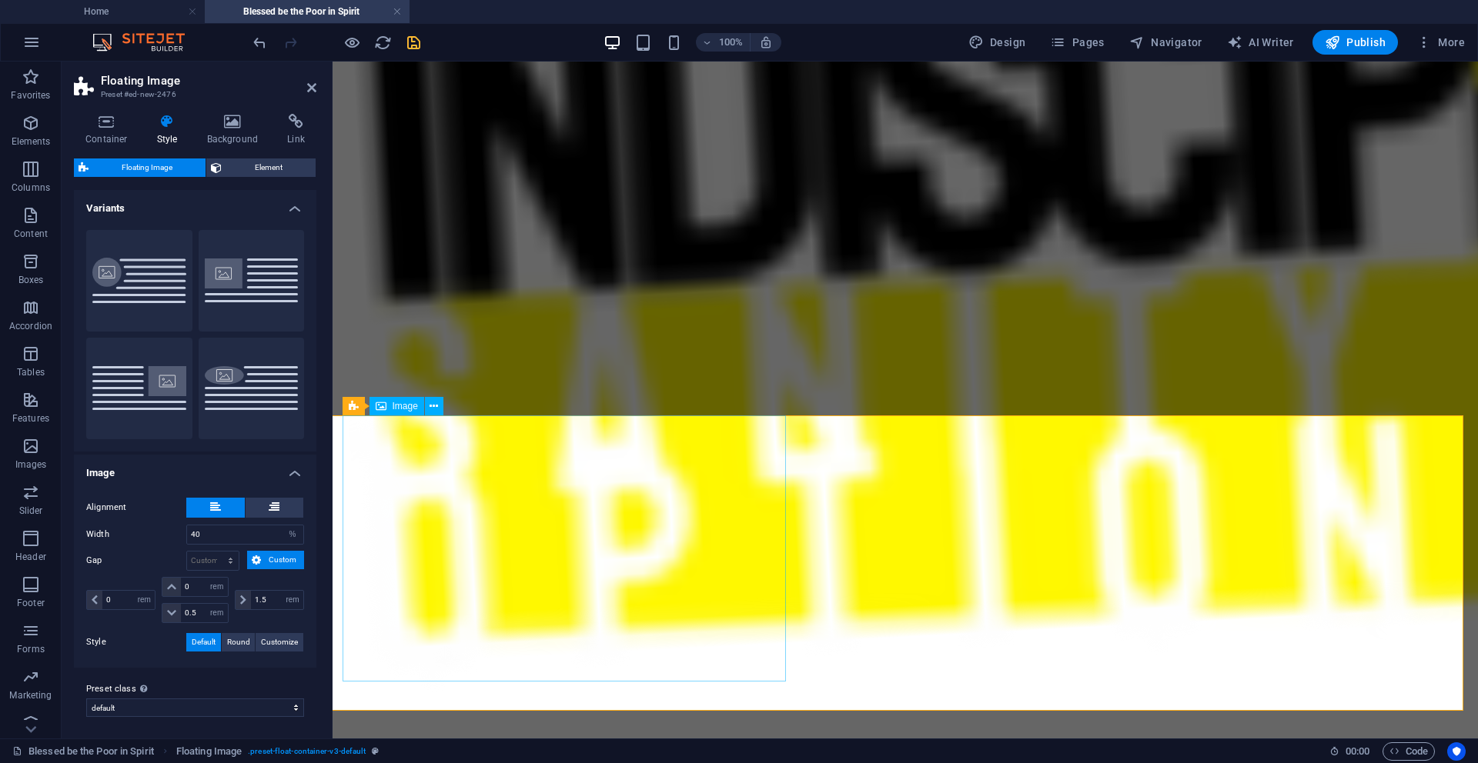
click at [399, 410] on span "Image" at bounding box center [404, 406] width 25 height 9
select select "%"
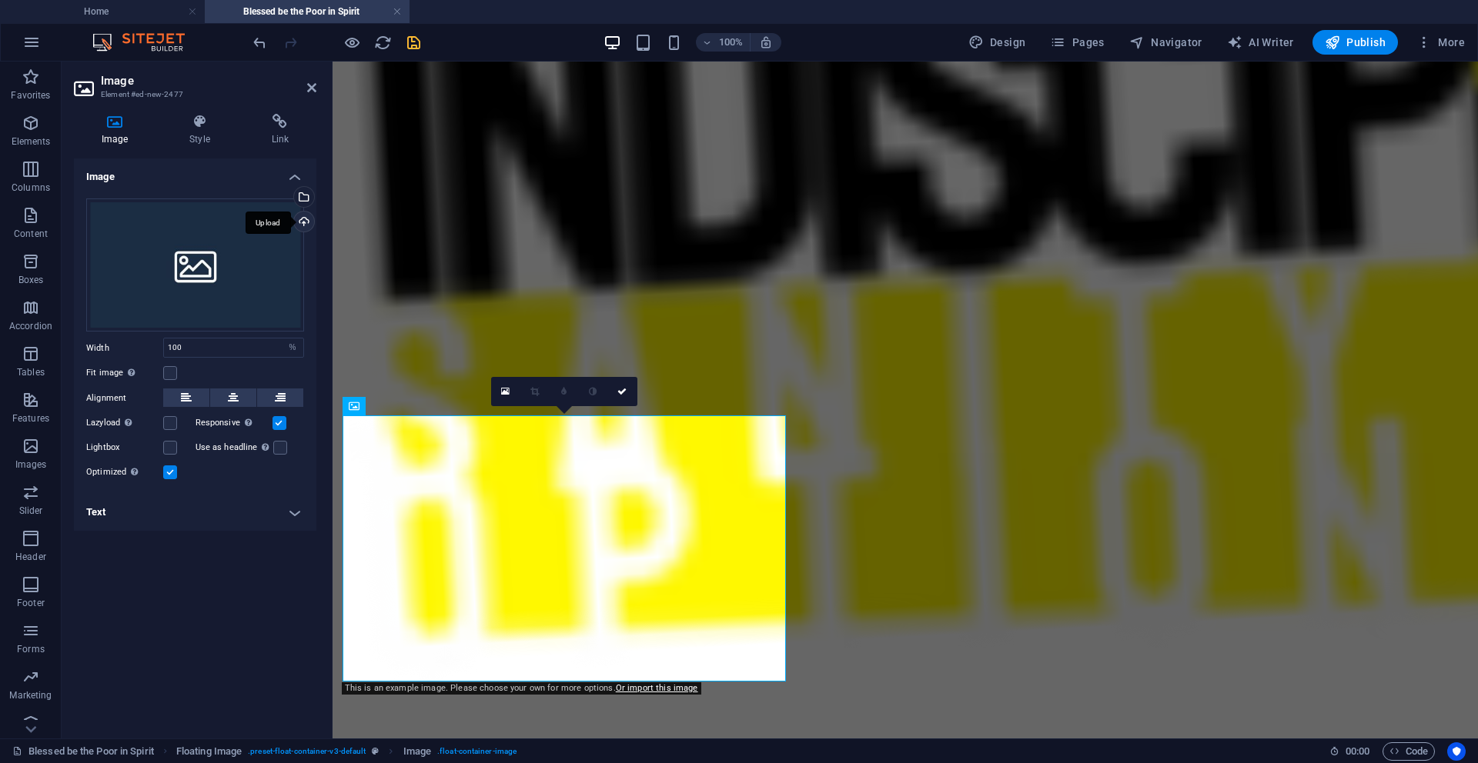
click at [306, 219] on div "Upload" at bounding box center [302, 223] width 23 height 23
click at [306, 223] on div "Upload" at bounding box center [302, 223] width 23 height 23
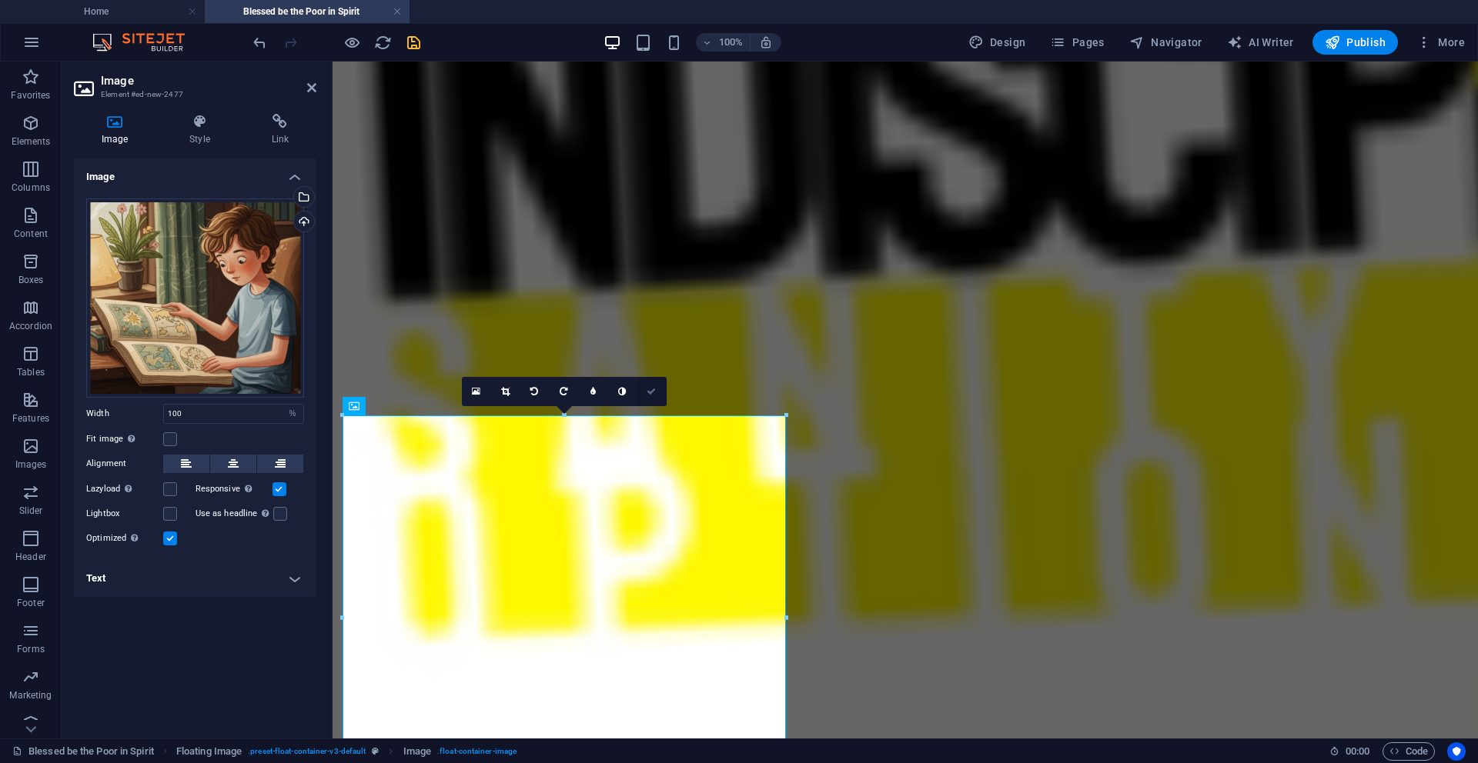
click at [655, 392] on icon at bounding box center [650, 391] width 9 height 9
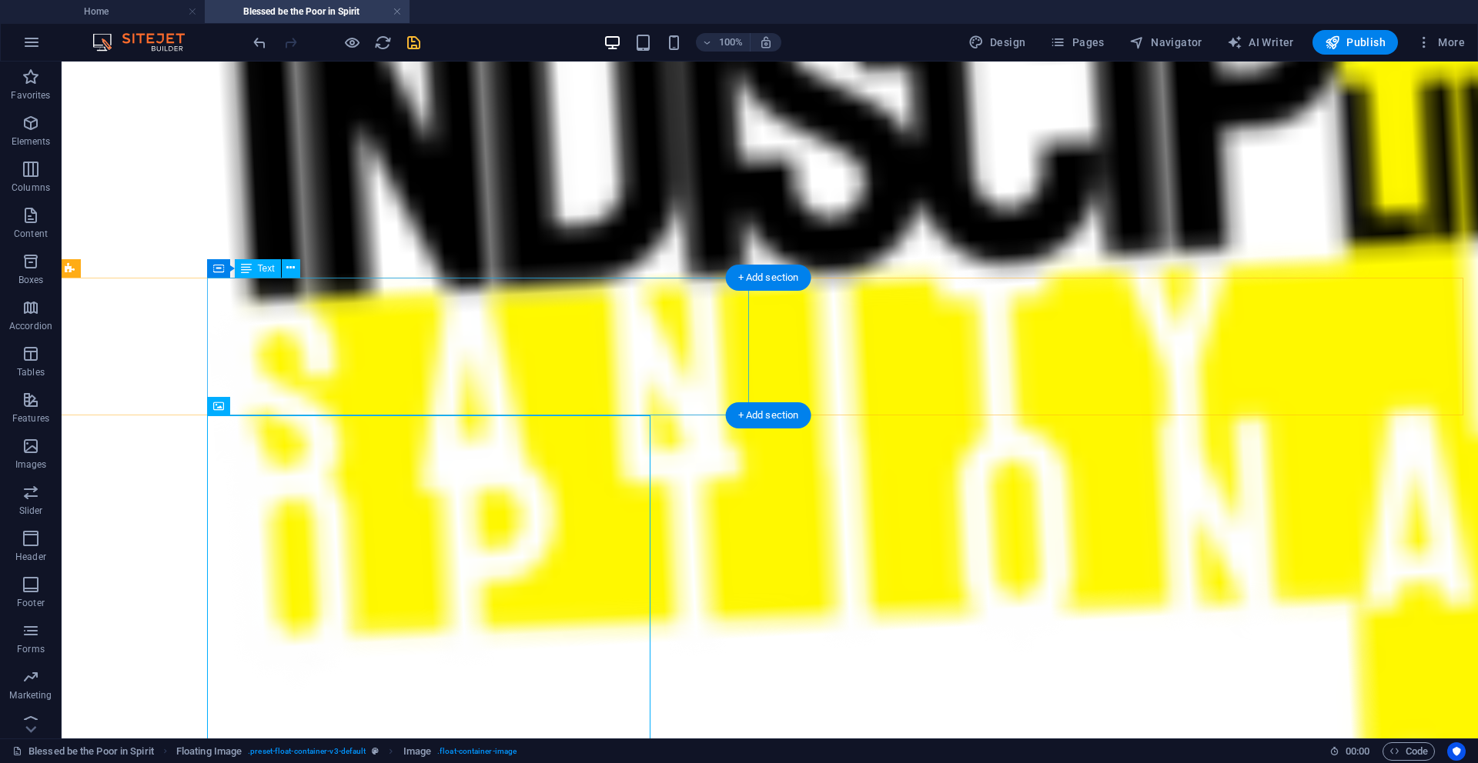
scroll to position [2643, 3]
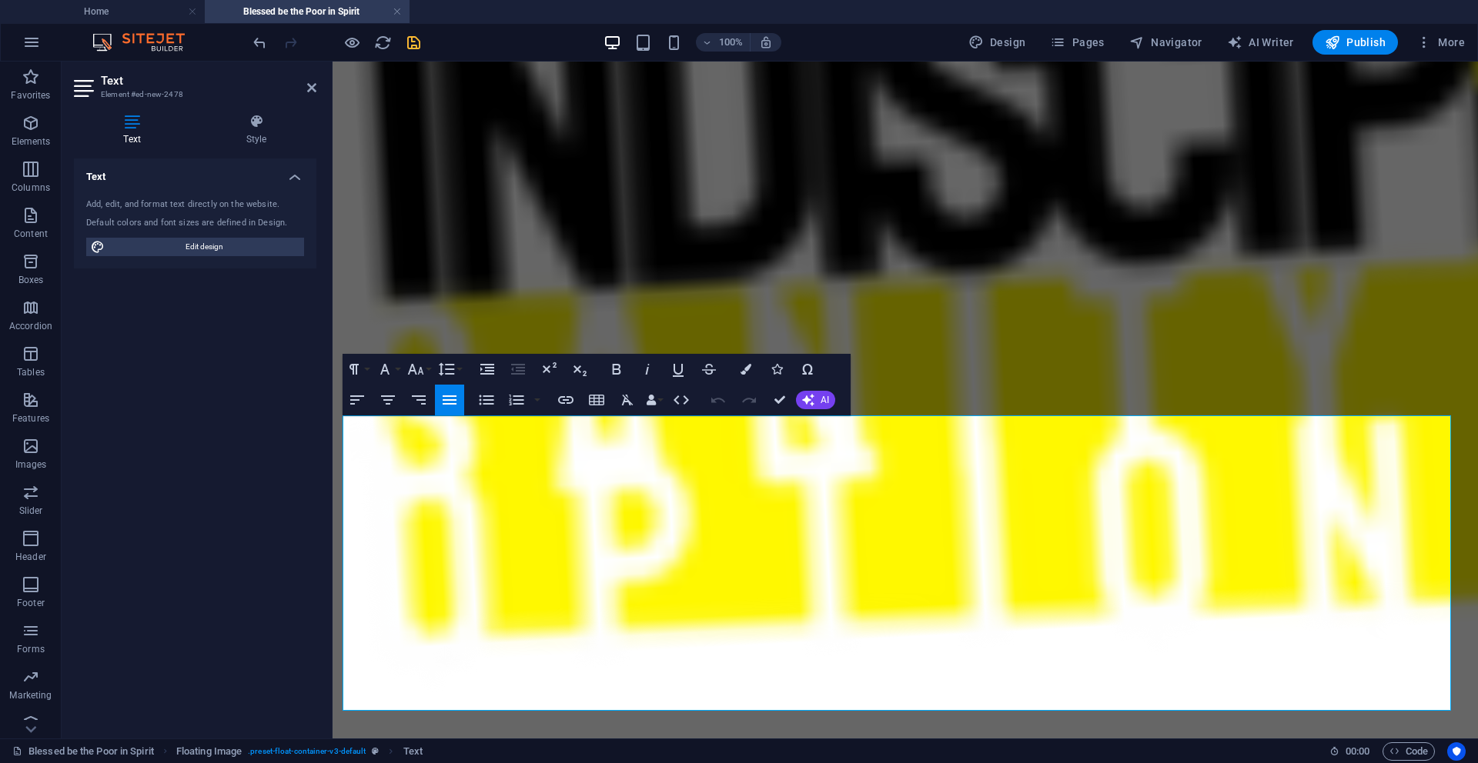
scroll to position [2544, 3]
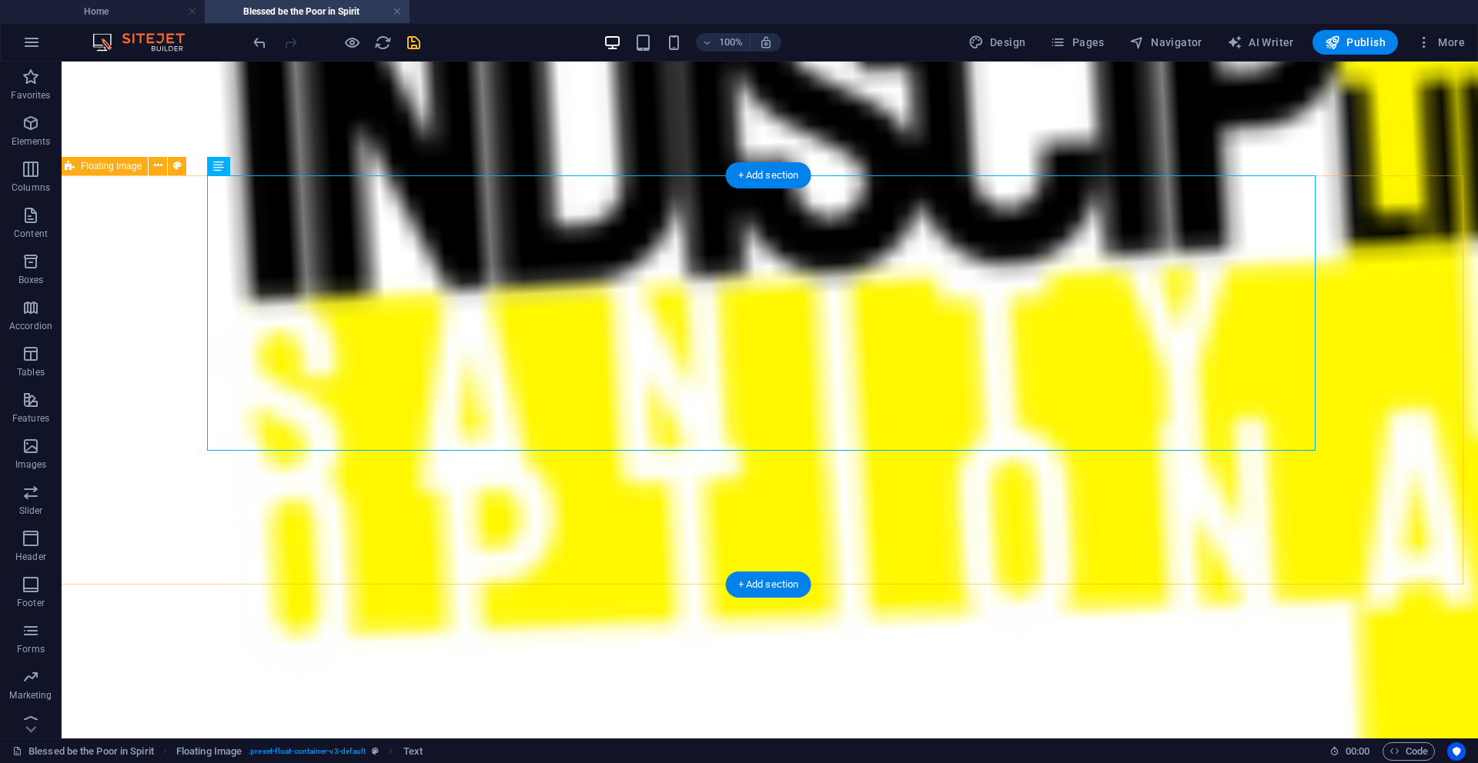
scroll to position [2902, 3]
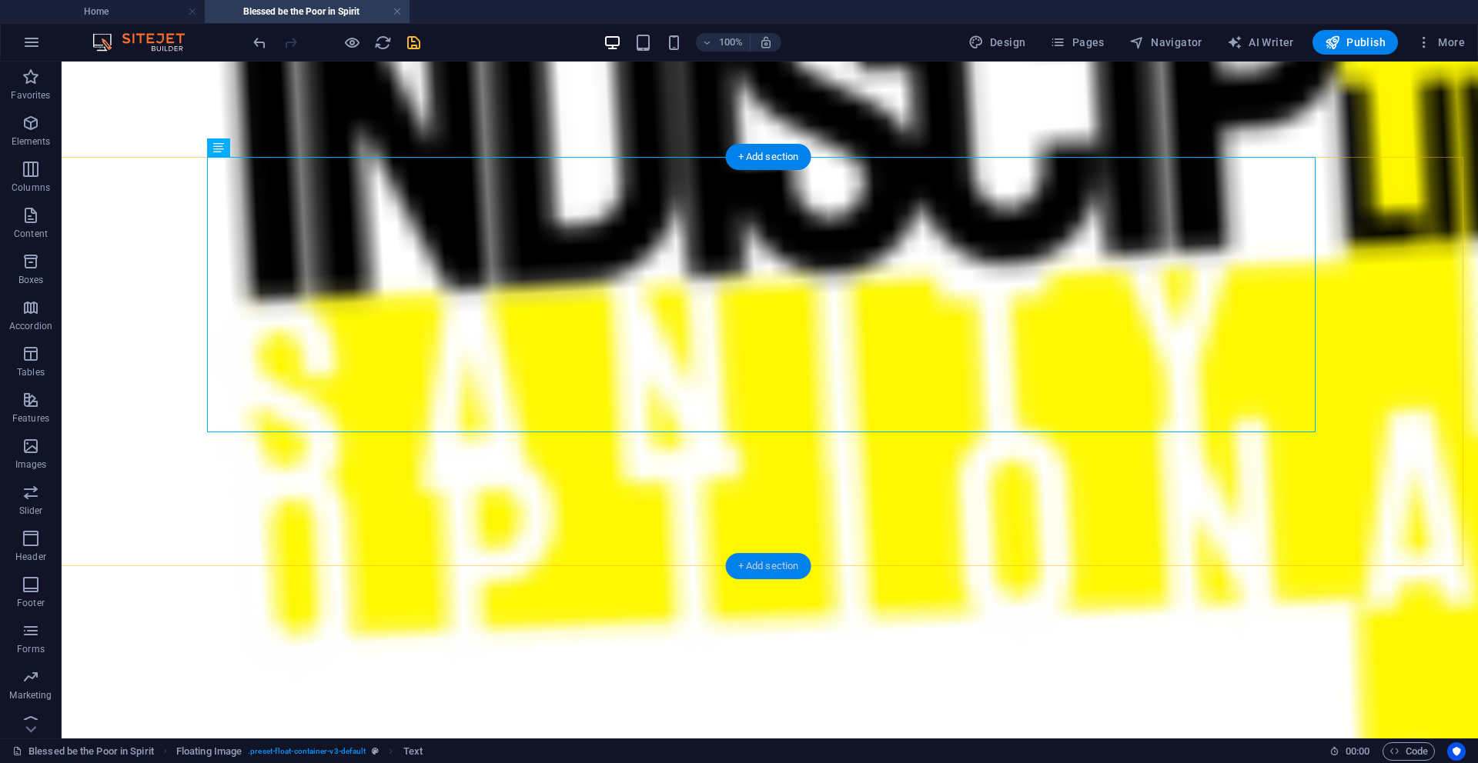
click at [790, 570] on div "+ Add section" at bounding box center [768, 566] width 85 height 26
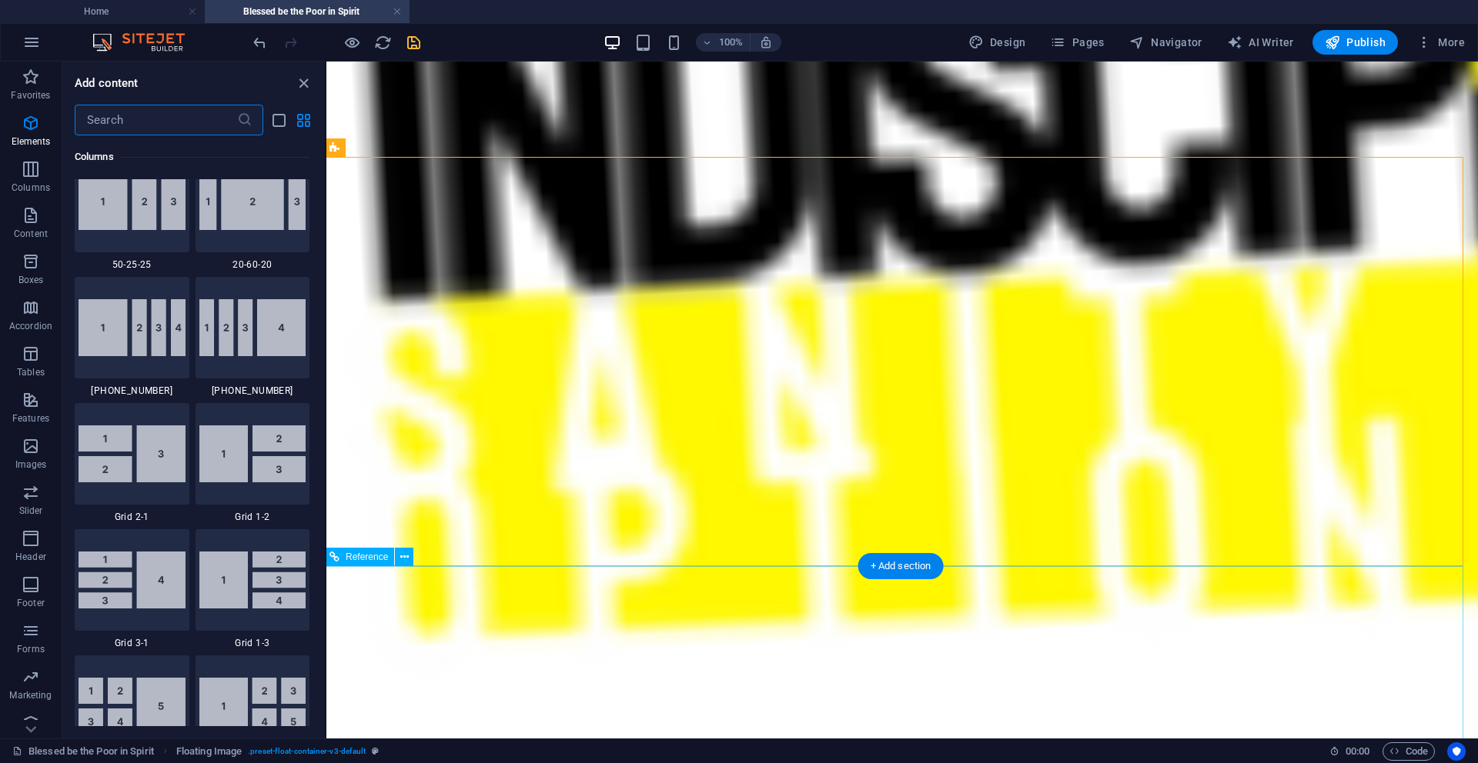
scroll to position [2693, 0]
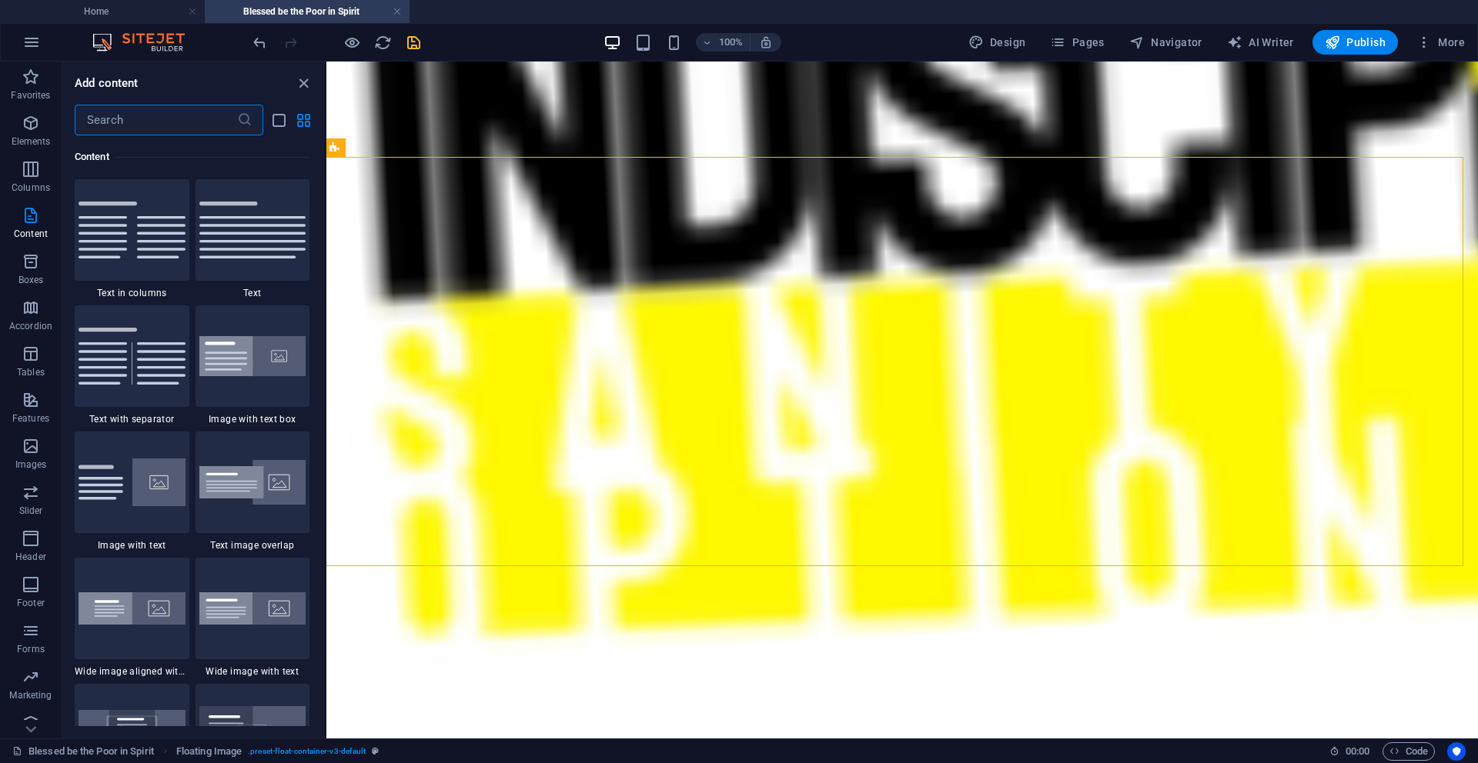
click at [109, 124] on input "text" at bounding box center [156, 120] width 162 height 31
type input "x"
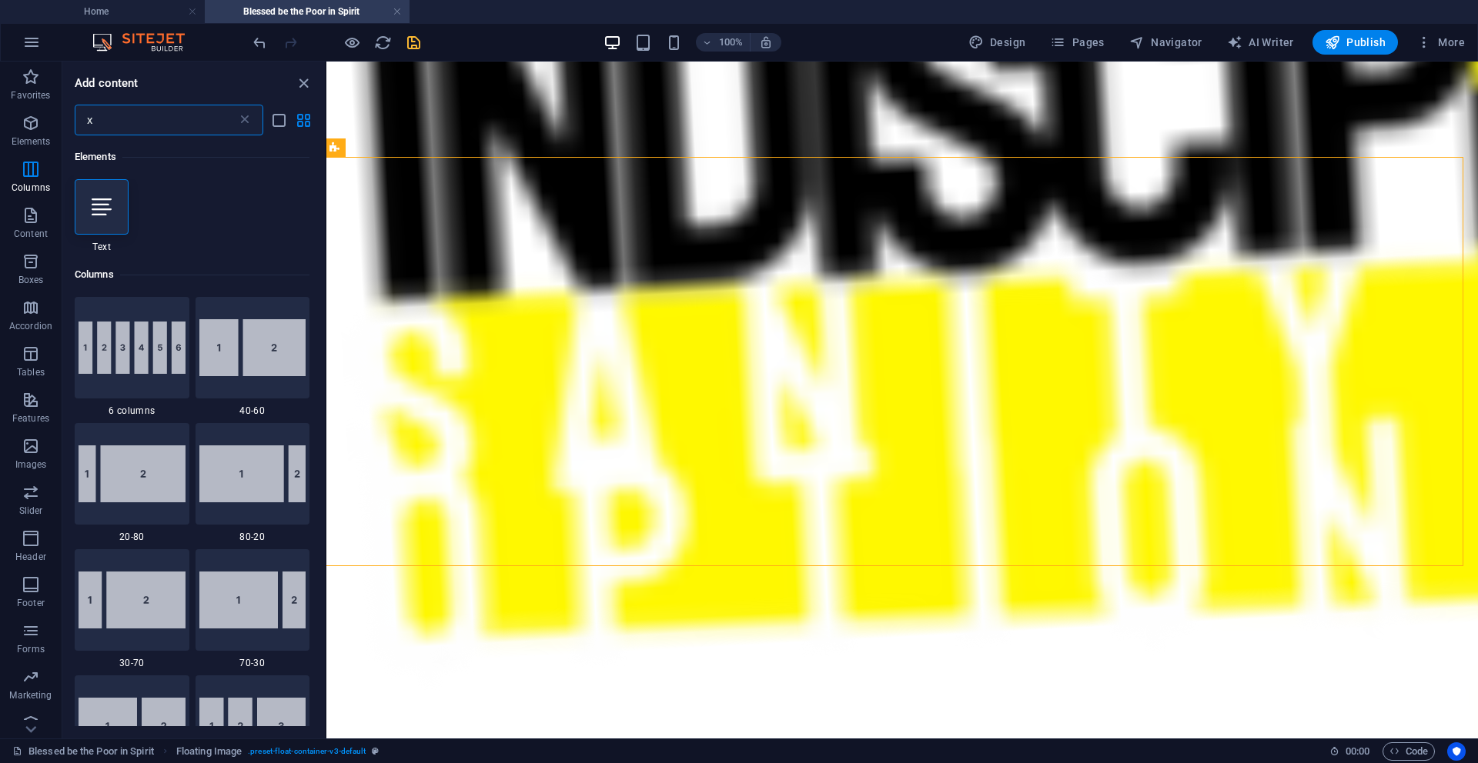
scroll to position [0, 0]
type input "z"
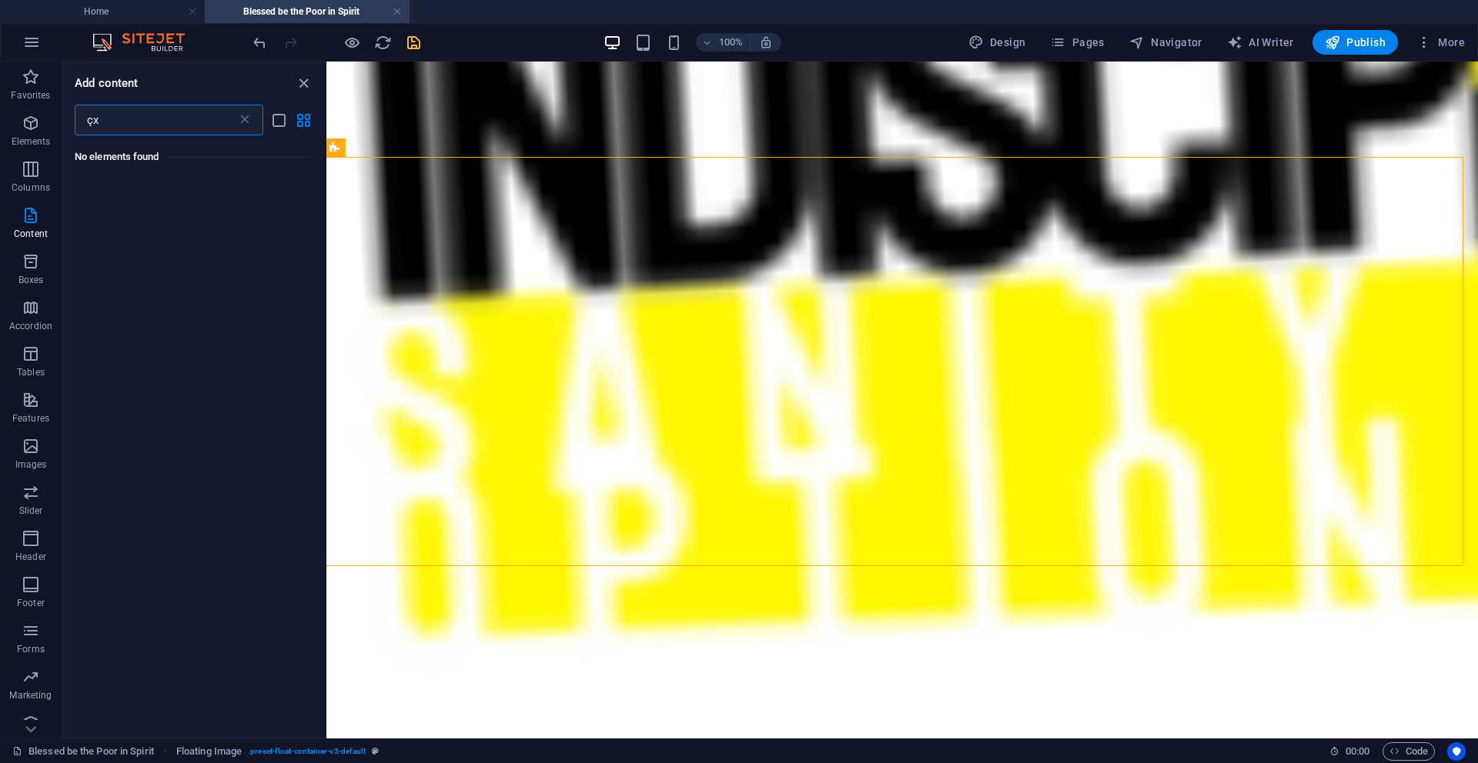
type input "ç"
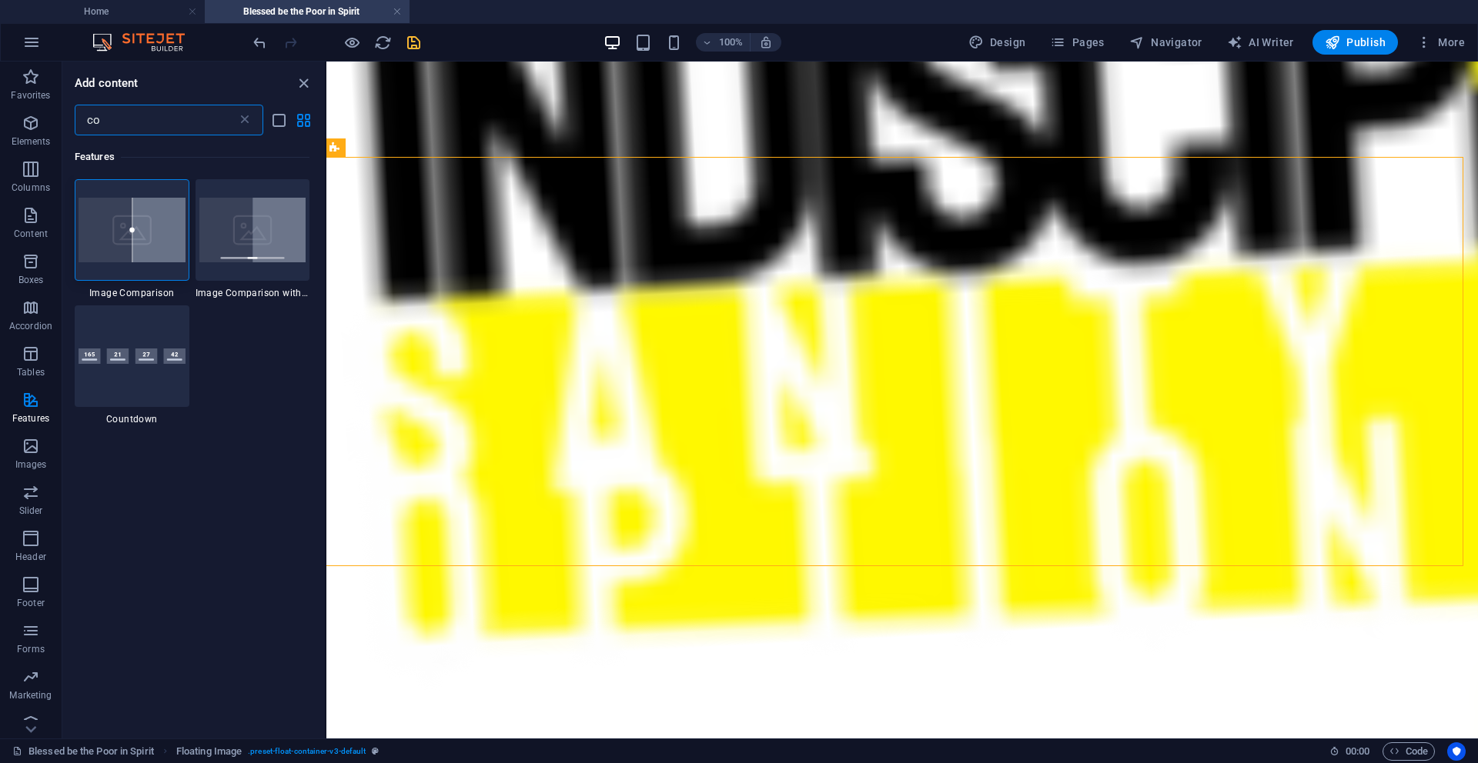
type input "c"
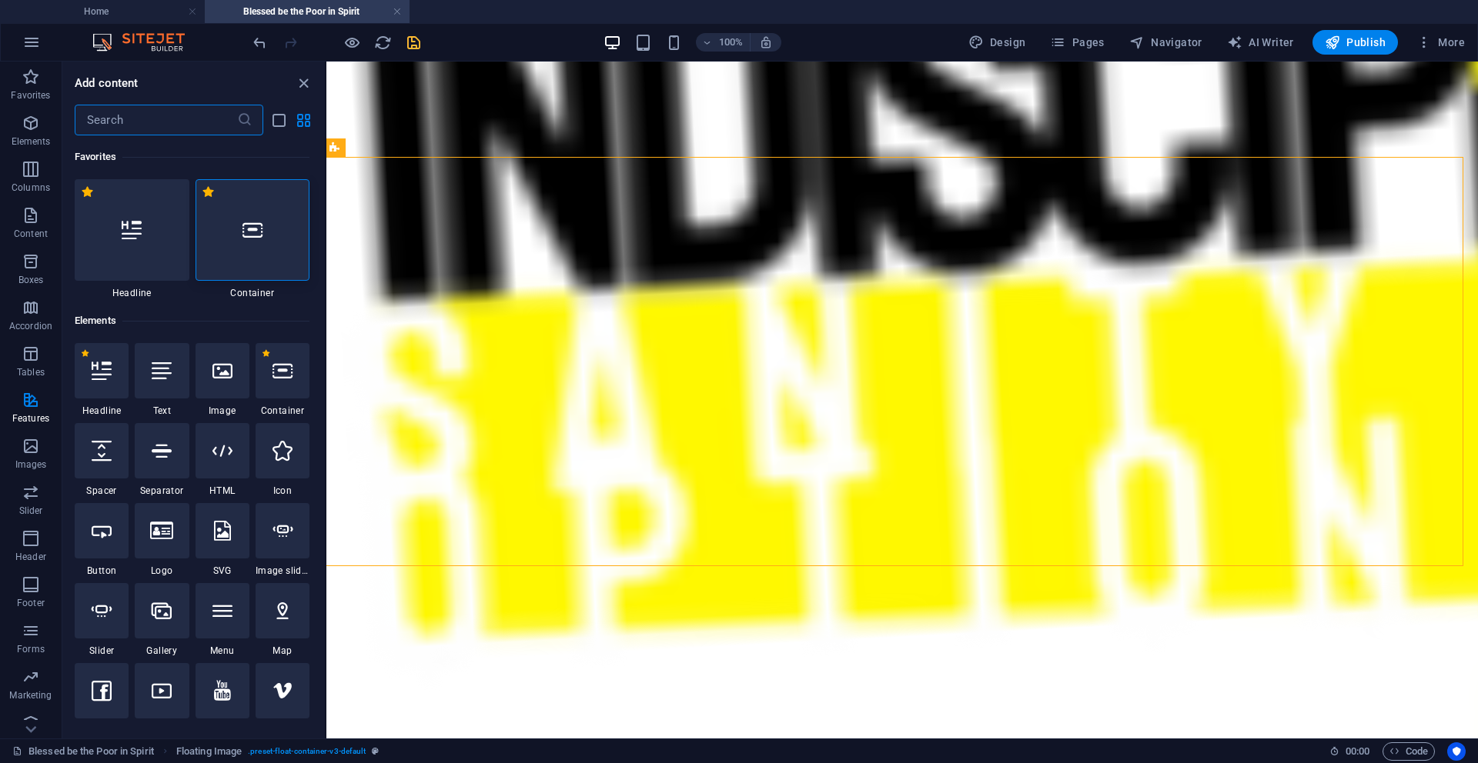
type input "n"
click at [414, 41] on icon "save" at bounding box center [414, 43] width 18 height 18
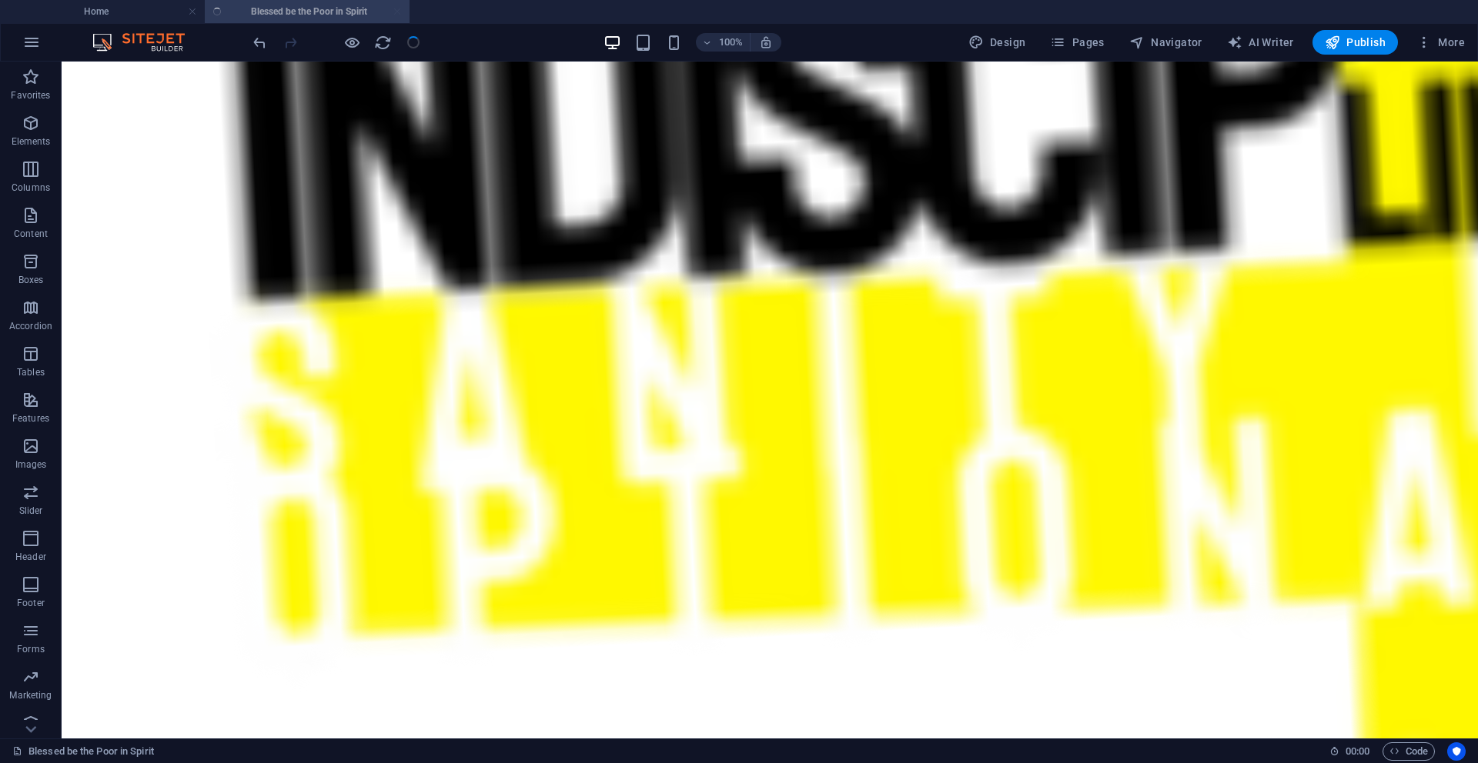
scroll to position [2902, 3]
click at [923, 35] on span "Publish" at bounding box center [1354, 42] width 61 height 15
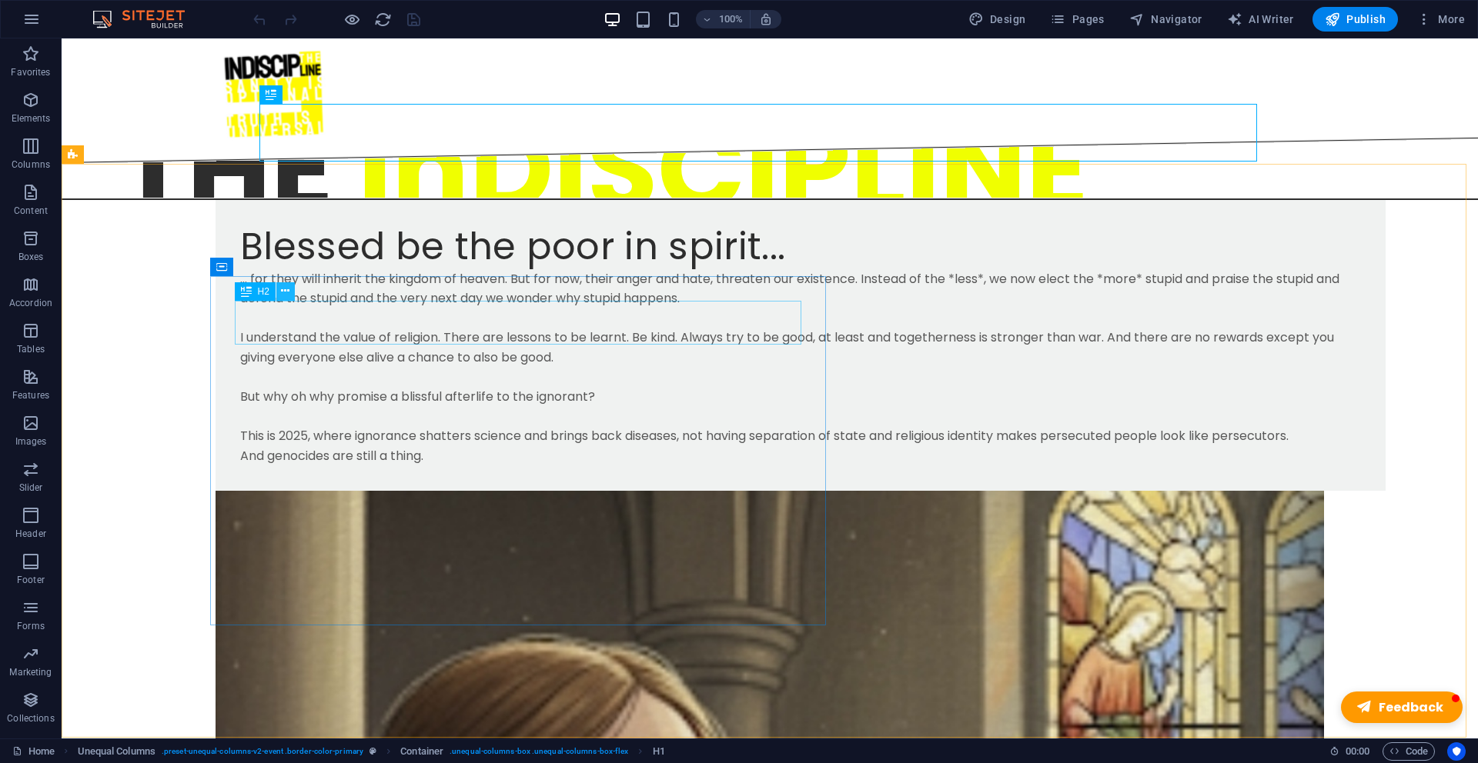
click at [283, 294] on icon at bounding box center [285, 291] width 8 height 16
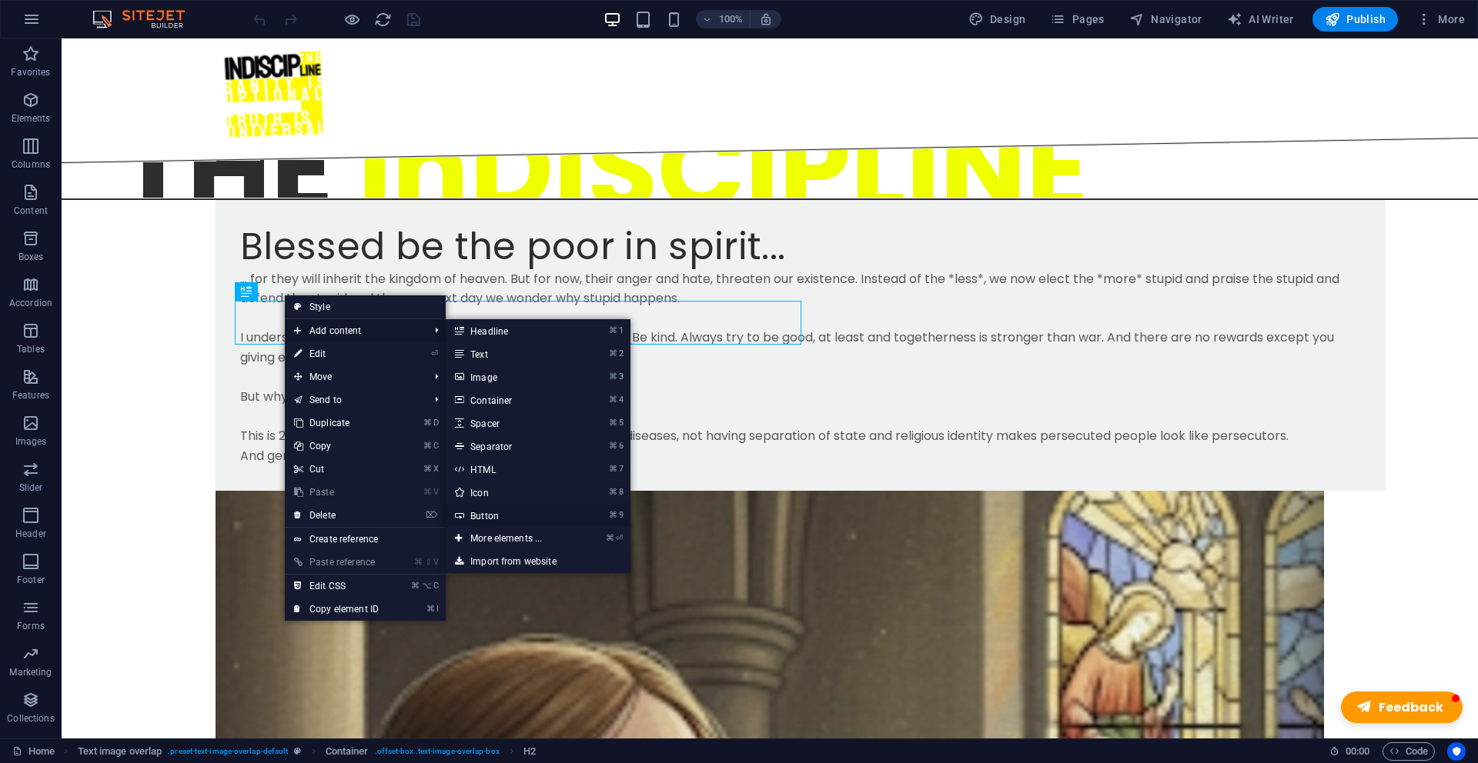
click at [514, 521] on link "⌘ 9 Button" at bounding box center [509, 515] width 127 height 23
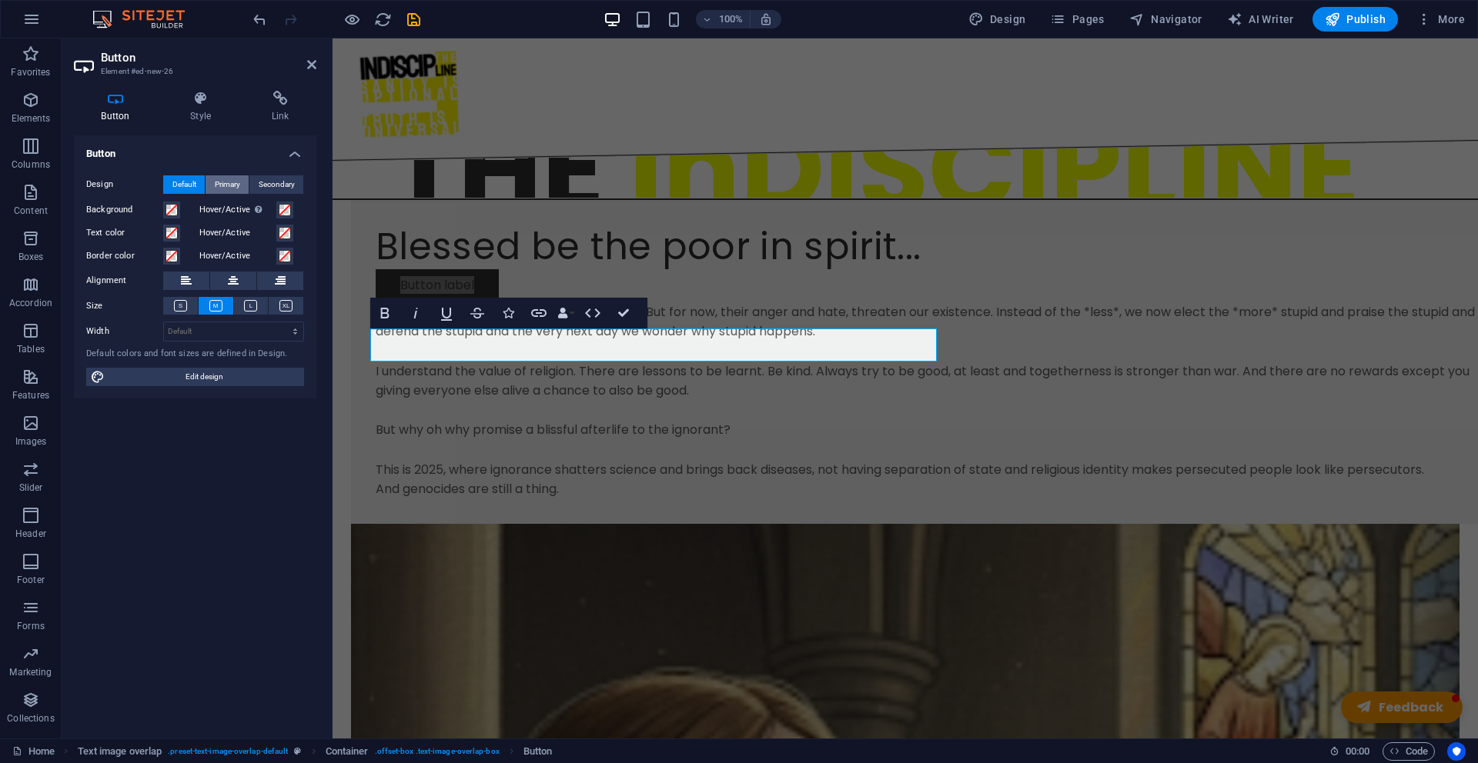
click at [219, 183] on span "Primary" at bounding box center [227, 184] width 25 height 18
click at [275, 105] on icon at bounding box center [280, 98] width 72 height 15
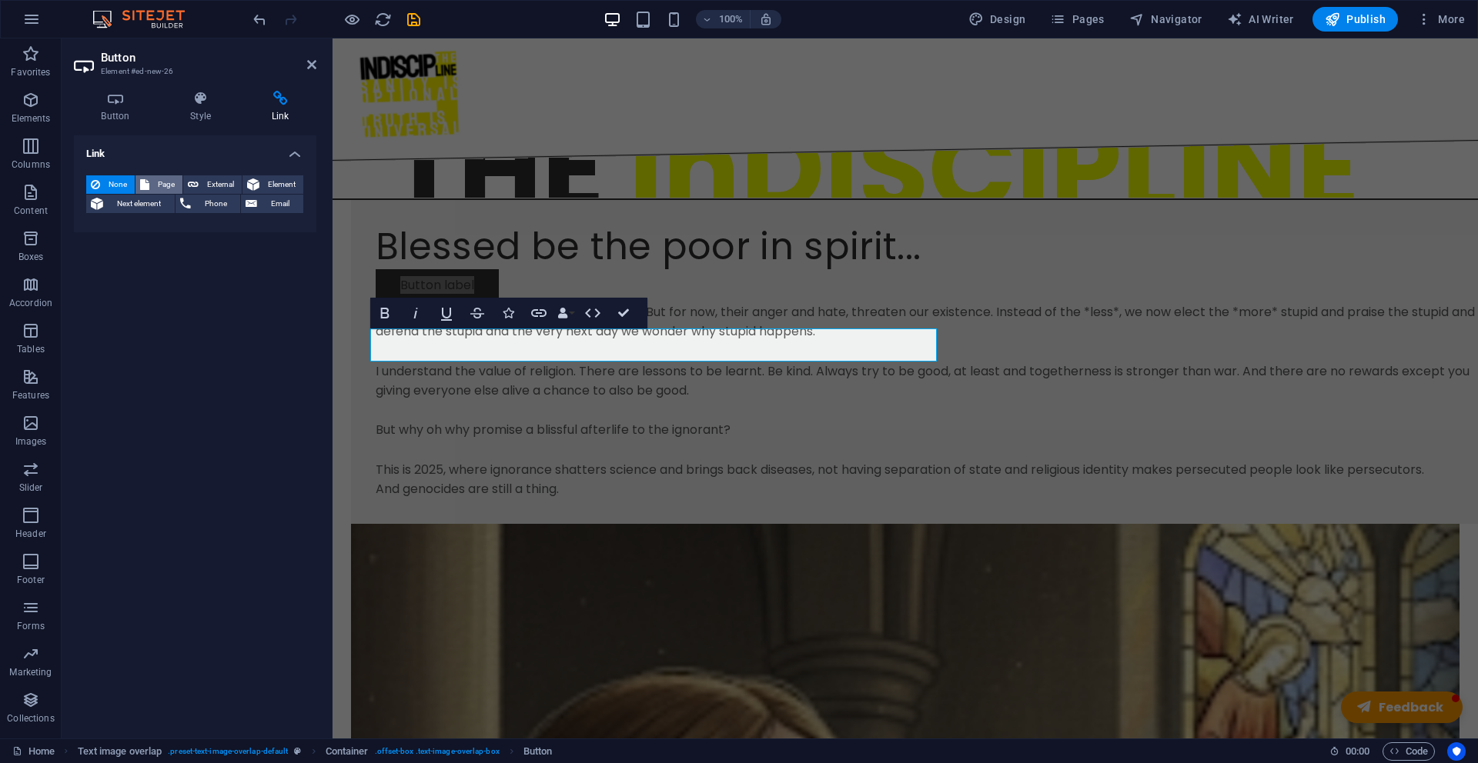
click at [165, 189] on span "Page" at bounding box center [166, 184] width 24 height 18
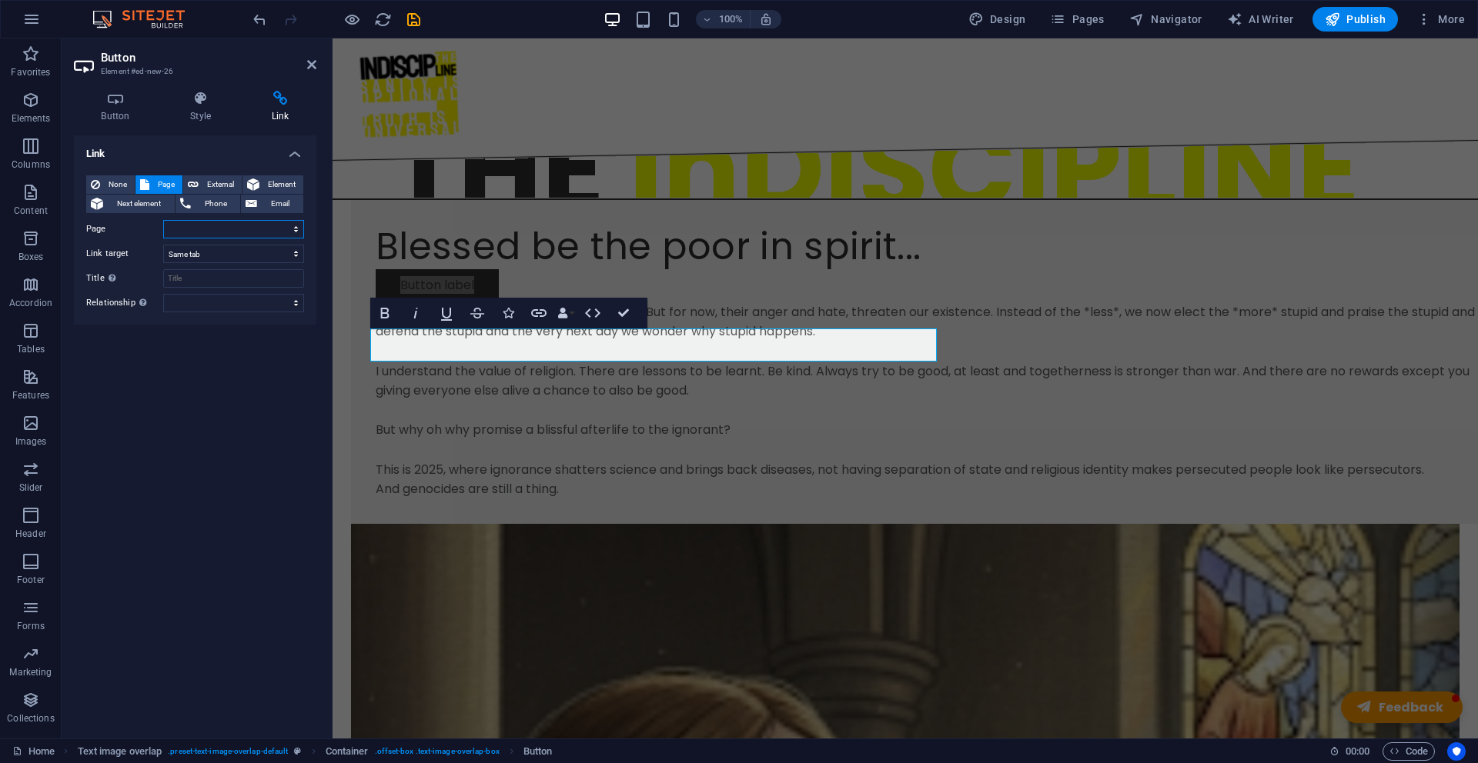
click at [195, 222] on select "Home Legal Notice Privacy ABOUT Blessed be the Poor in Spirit" at bounding box center [233, 229] width 141 height 18
select select "4"
click at [163, 220] on select "Home Legal Notice Privacy ABOUT Blessed be the Poor in Spirit" at bounding box center [233, 229] width 141 height 18
click at [237, 314] on div "None Page External Element Next element Phone Email Page Home Legal Notice Priv…" at bounding box center [195, 244] width 242 height 162
click at [241, 306] on select "alternate author bookmark external help license next nofollow noreferrer noopen…" at bounding box center [233, 303] width 141 height 18
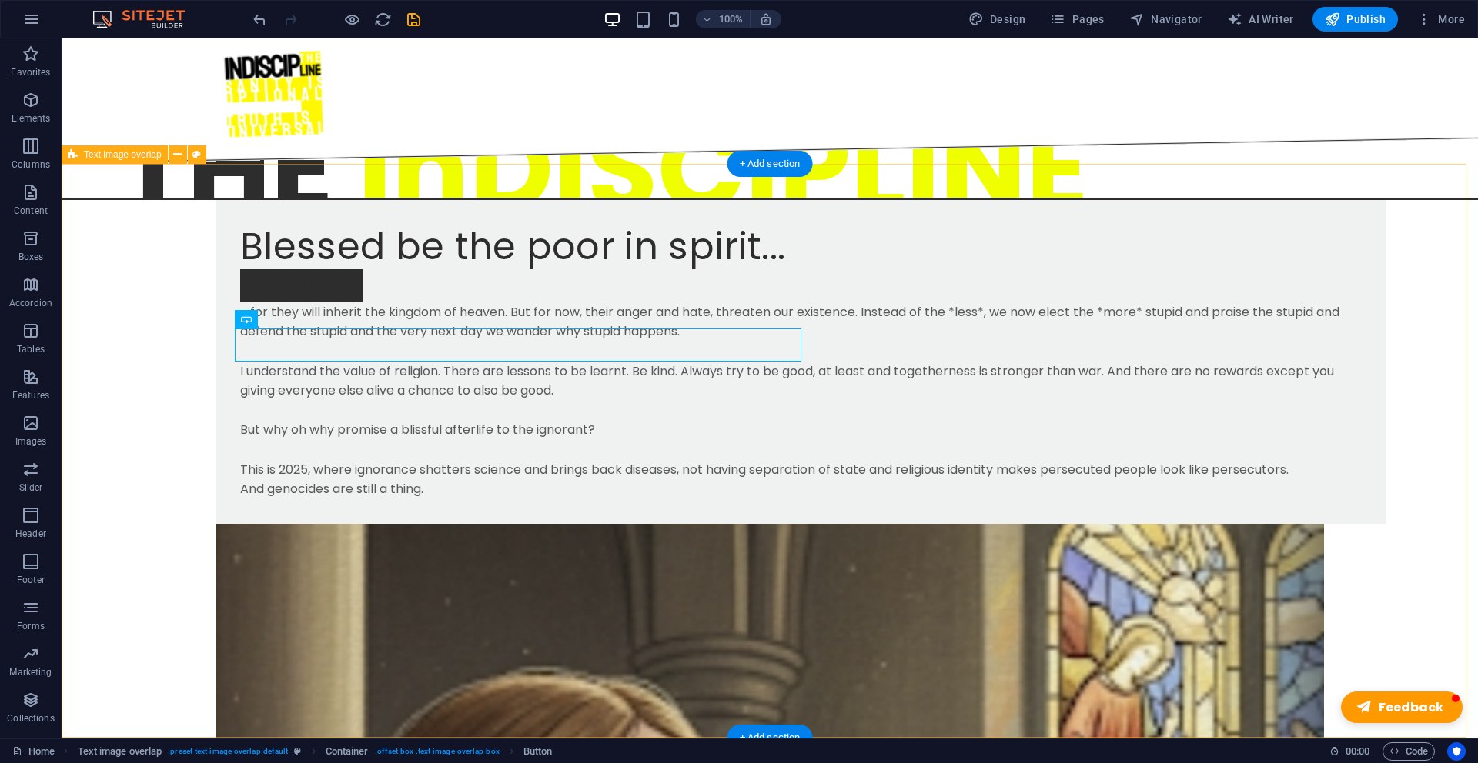
click at [296, 302] on div "Button label" at bounding box center [800, 285] width 1120 height 33
select select "4"
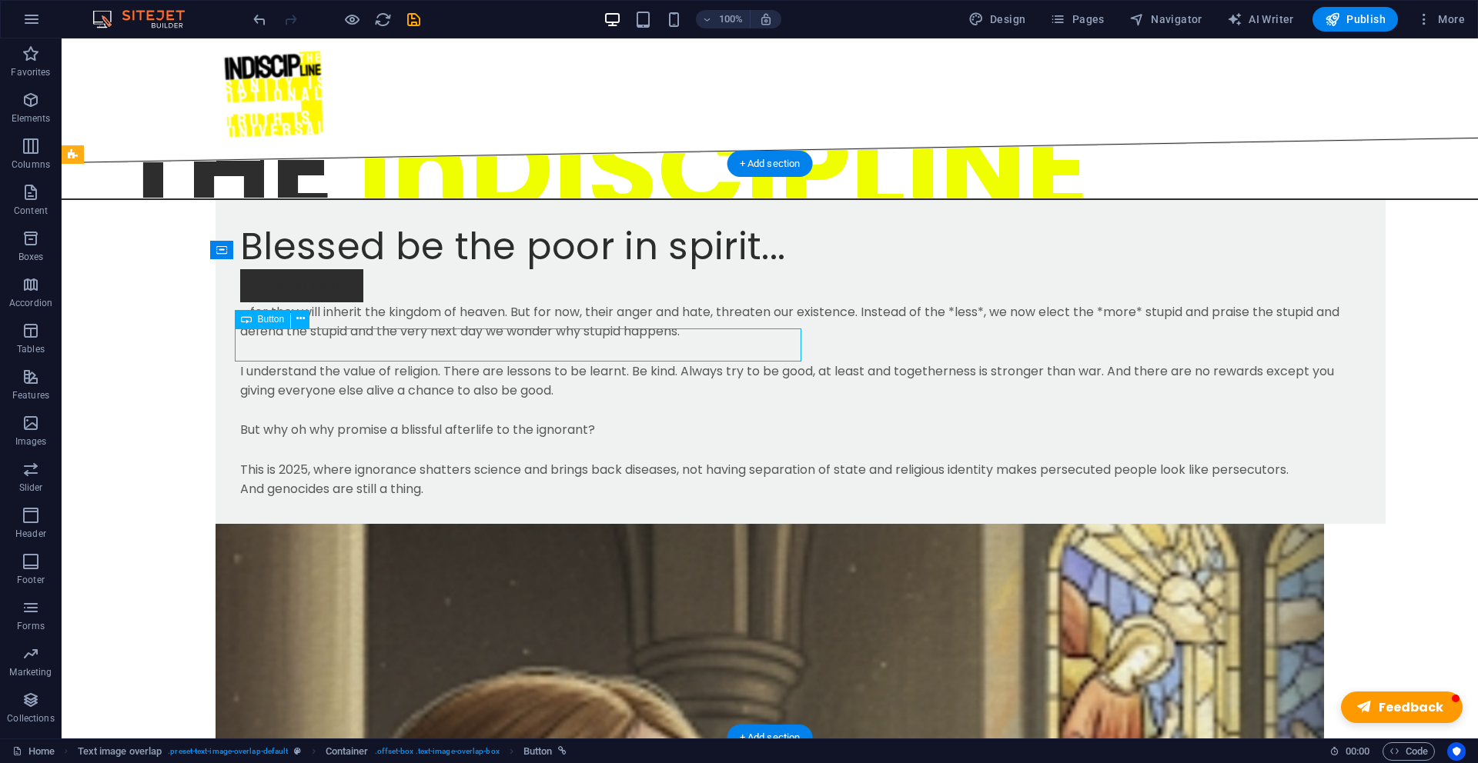
select select
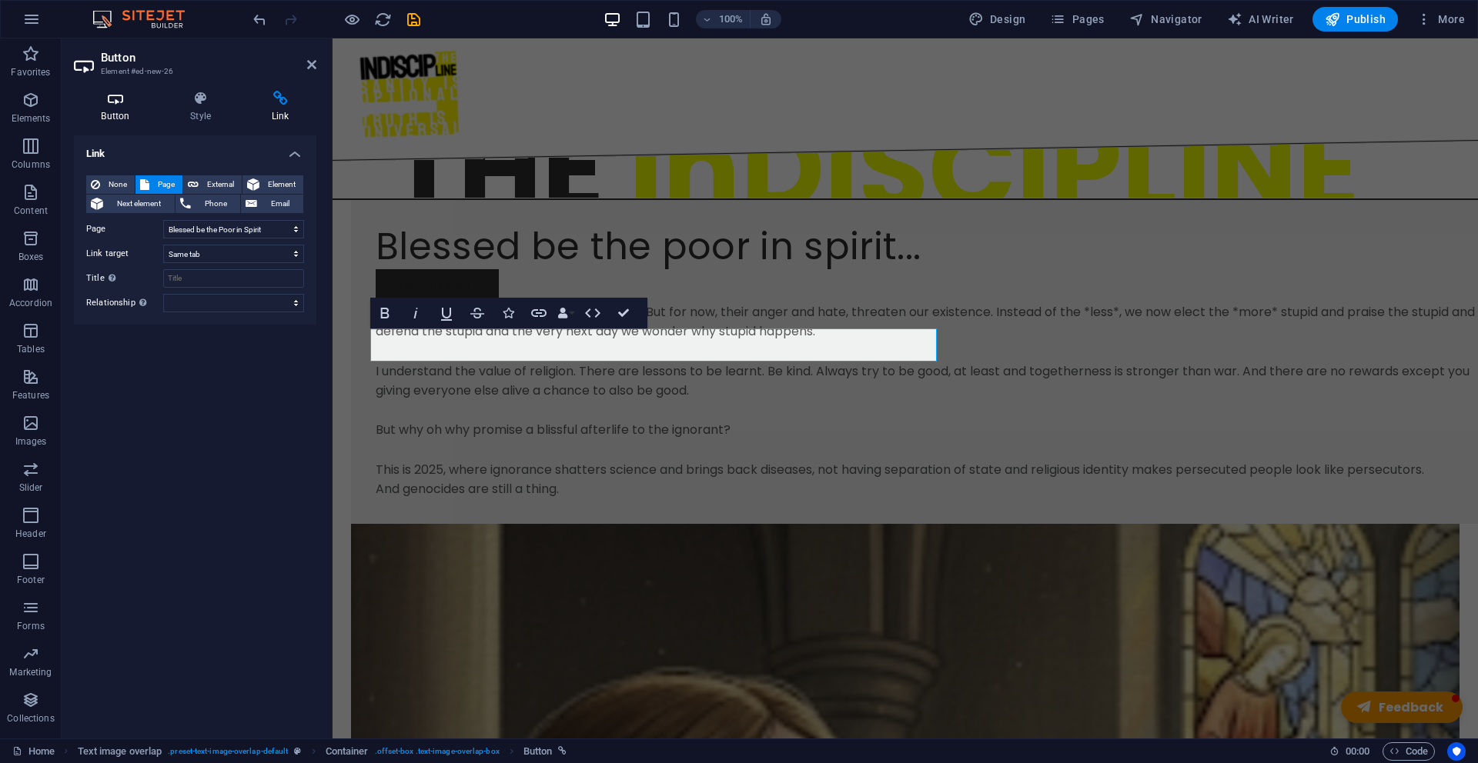
click at [105, 108] on h4 "Button" at bounding box center [118, 107] width 89 height 32
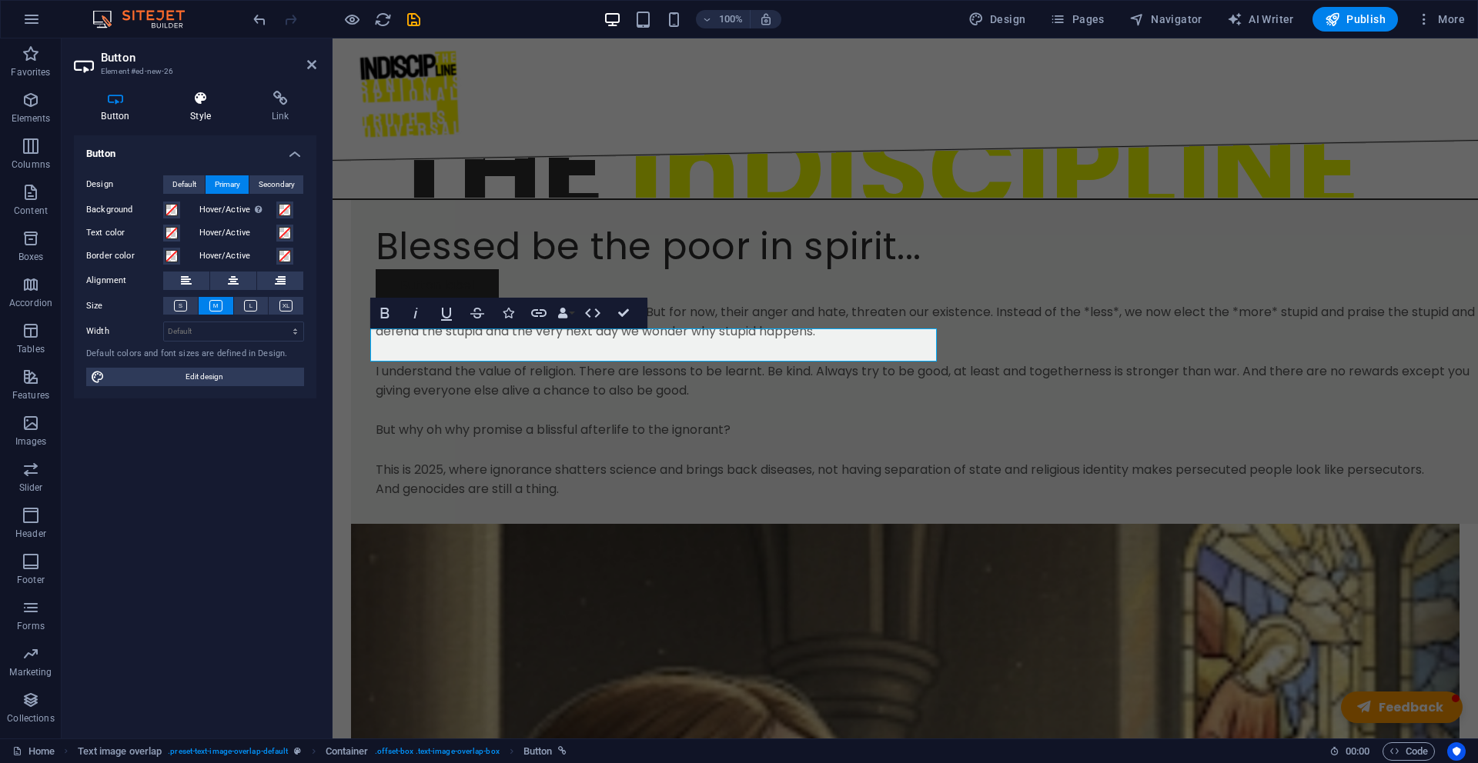
click at [192, 116] on h4 "Style" at bounding box center [204, 107] width 82 height 32
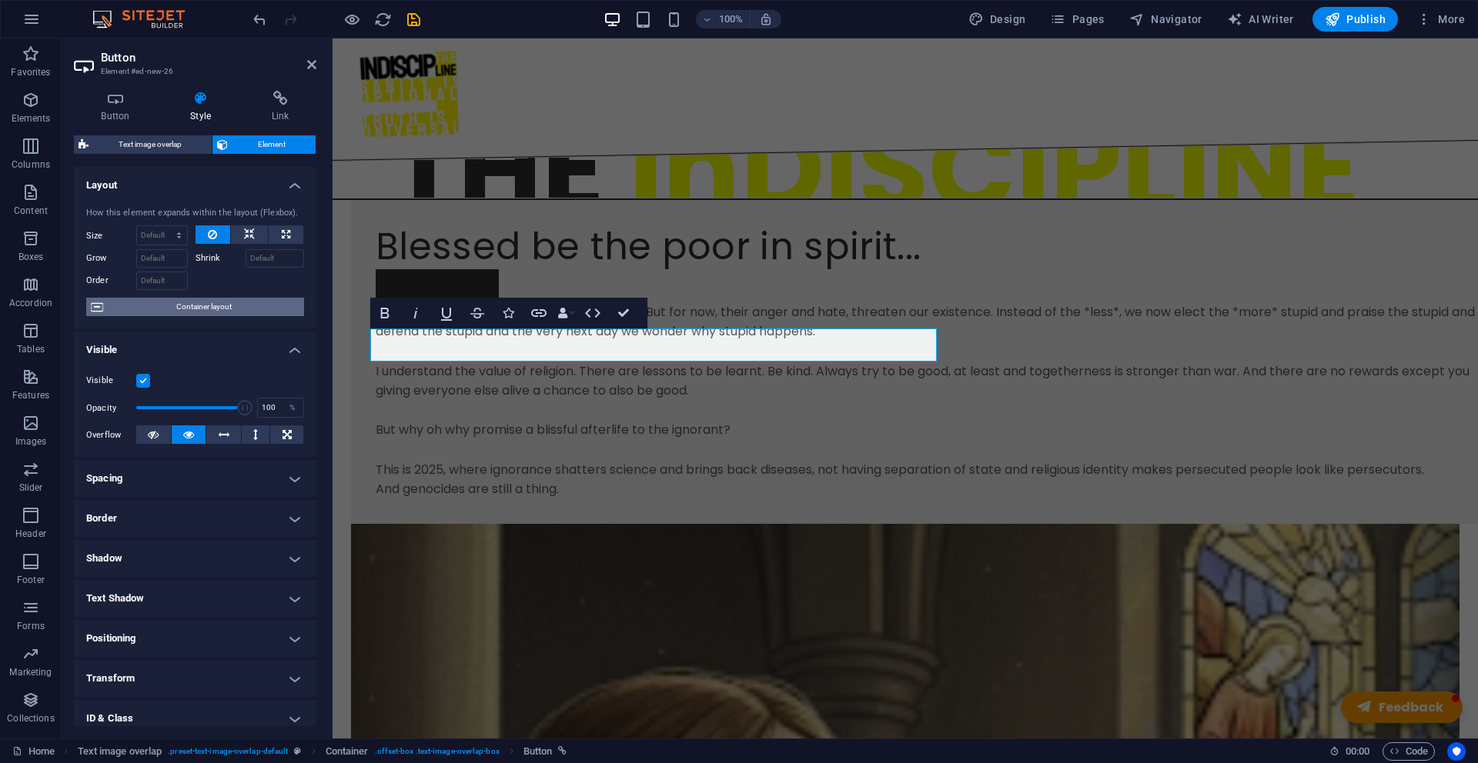
click at [204, 306] on span "Container layout" at bounding box center [204, 307] width 192 height 18
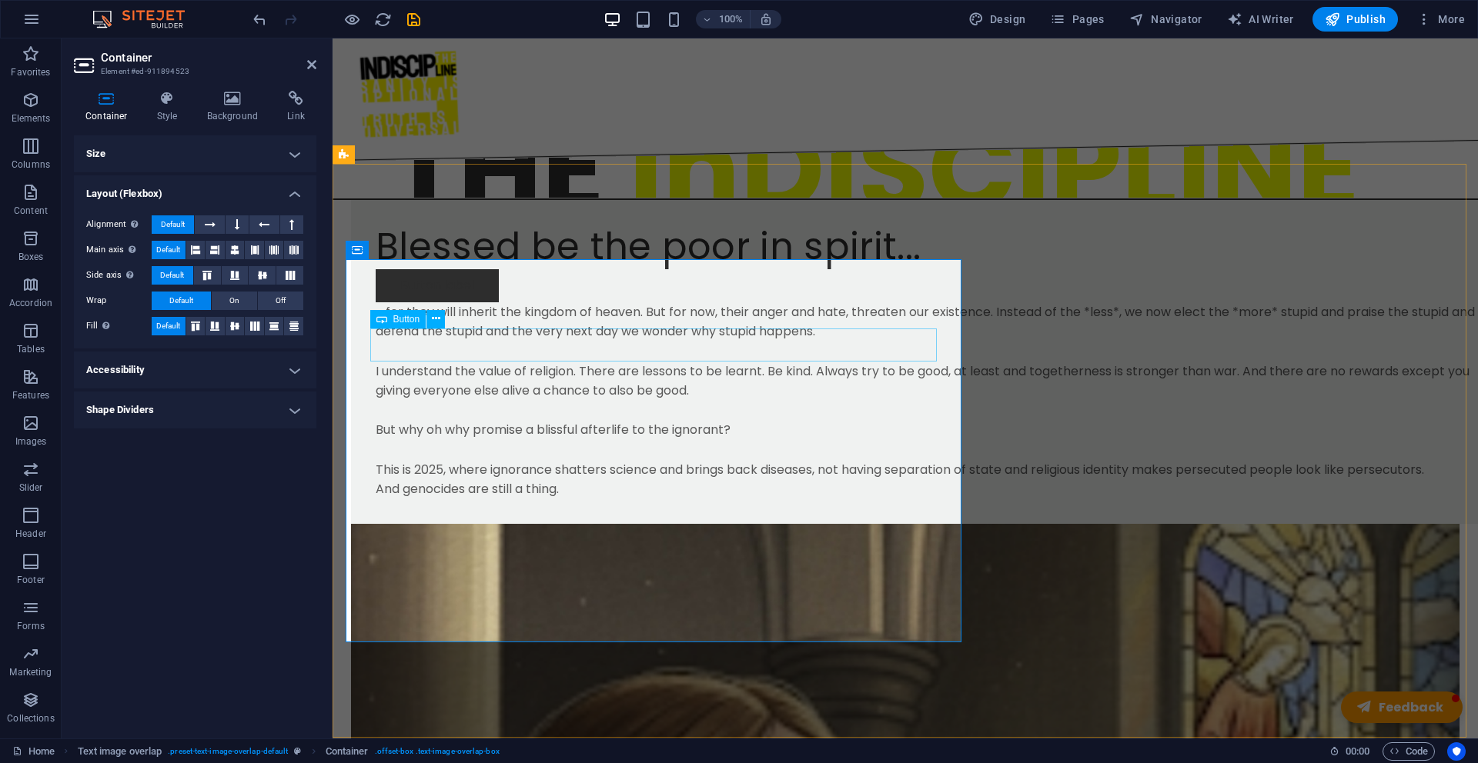
click at [460, 302] on div "Button label" at bounding box center [936, 285] width 1120 height 33
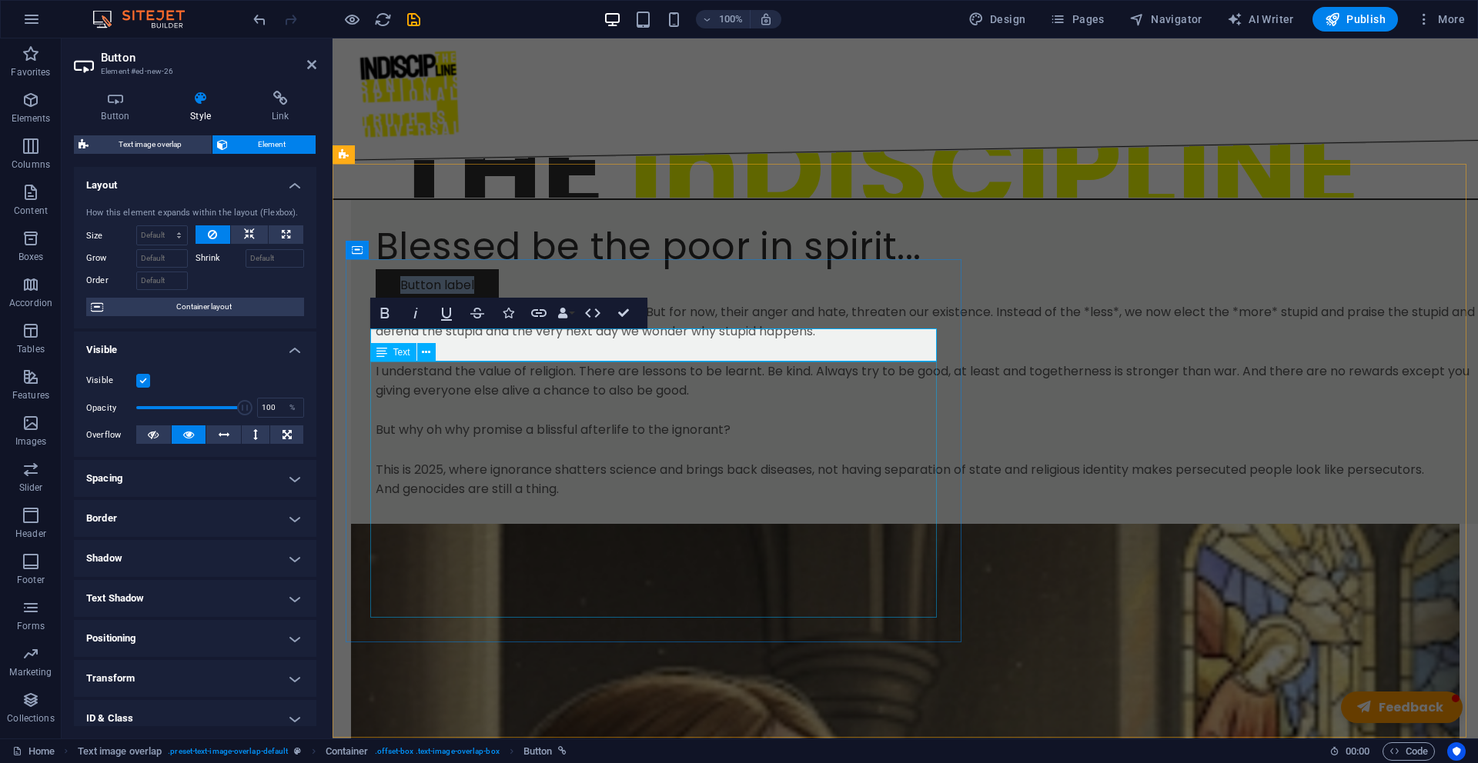
click at [421, 393] on div "... for they will inherit the kingdom of heaven. But for now, their anger and h…" at bounding box center [936, 400] width 1120 height 197
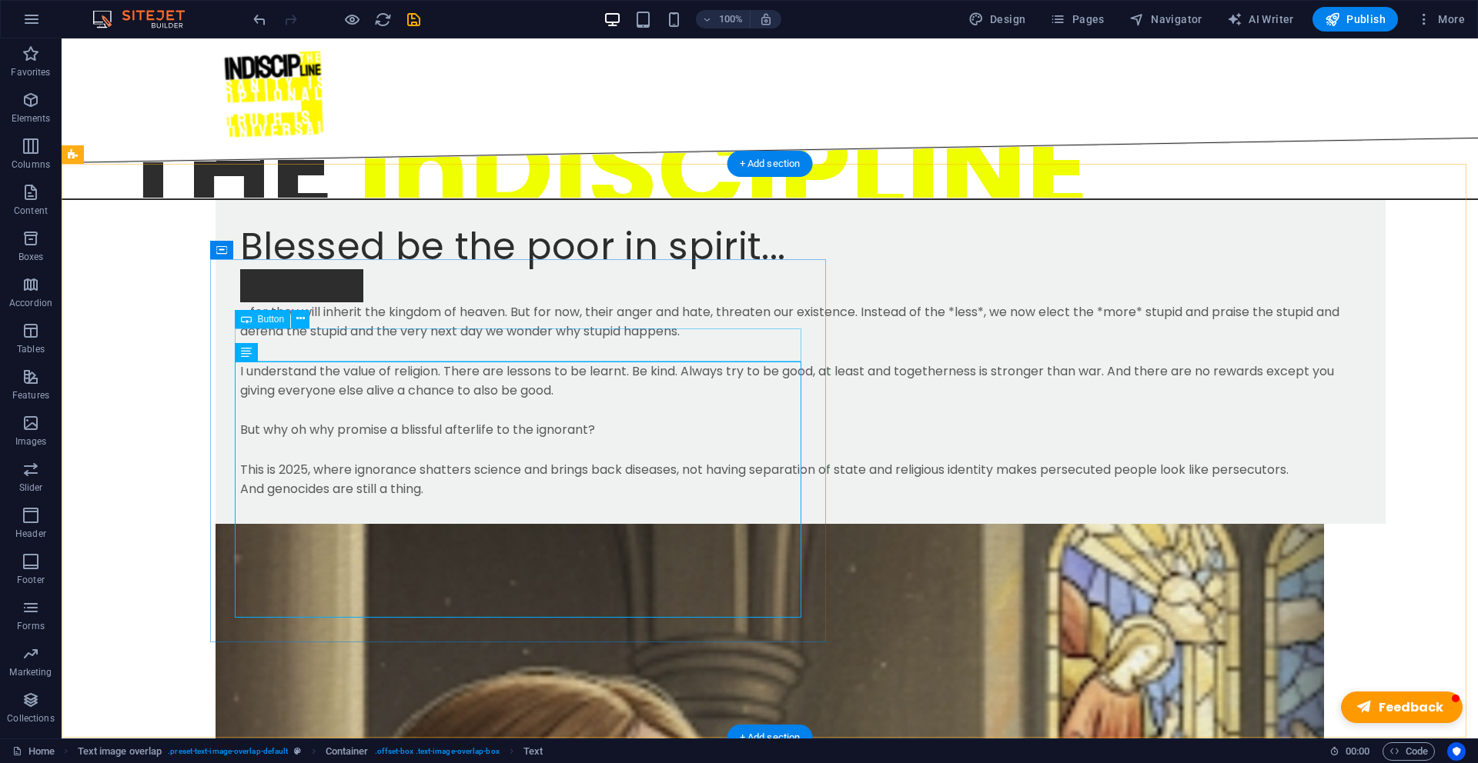
click at [347, 302] on div "Button label" at bounding box center [800, 285] width 1120 height 33
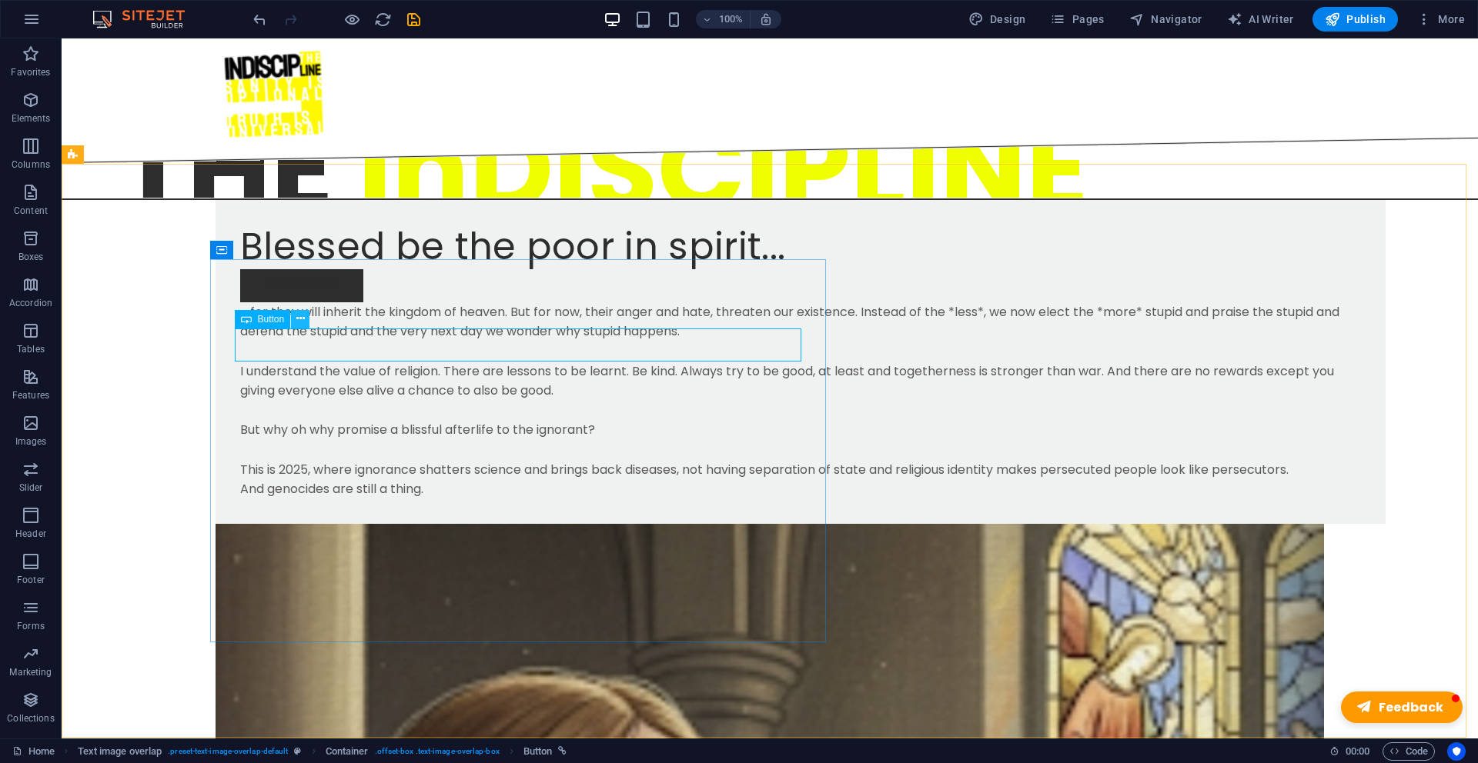
click at [304, 318] on icon at bounding box center [300, 319] width 8 height 16
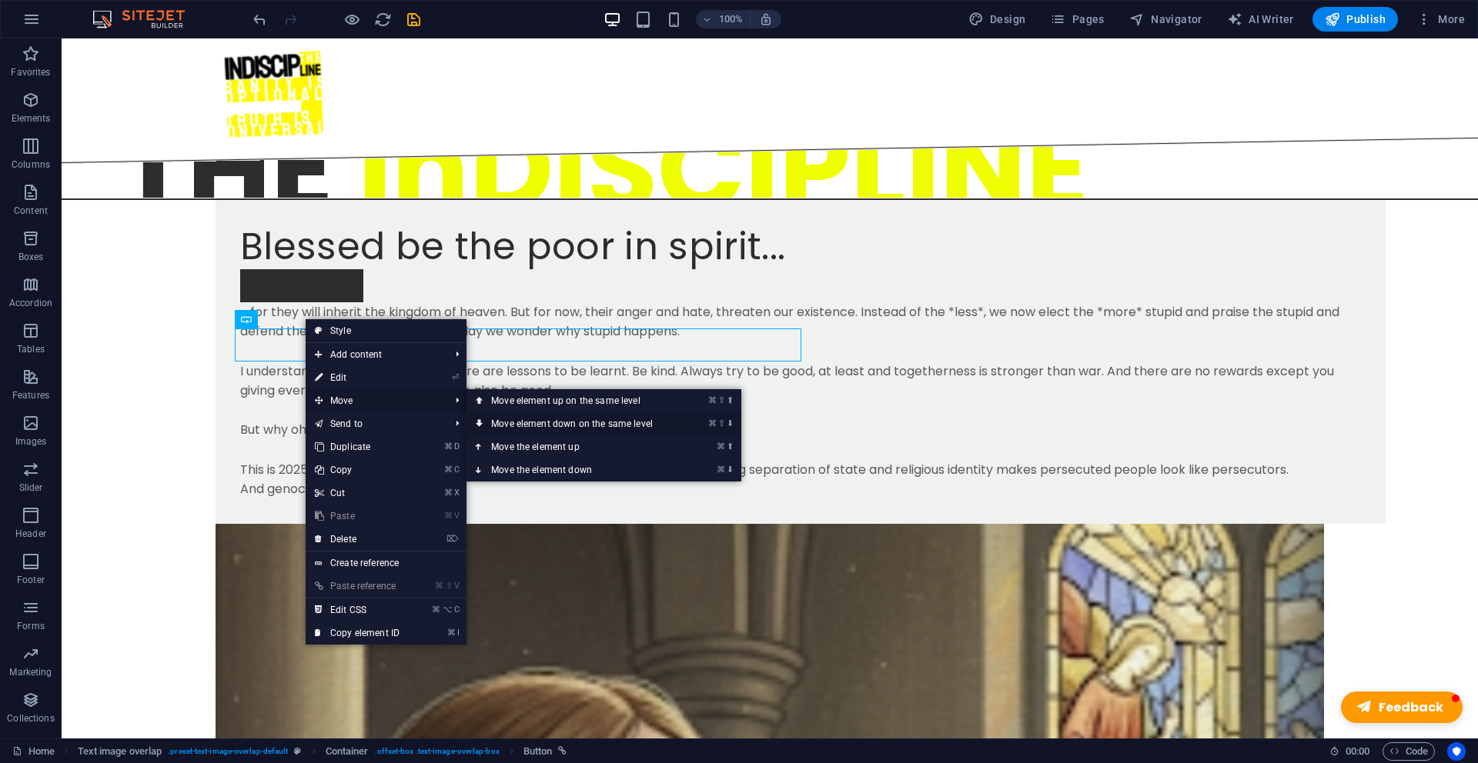
click at [539, 424] on link "⌘ ⇧ ⬇ Move element down on the same level" at bounding box center [574, 423] width 217 height 23
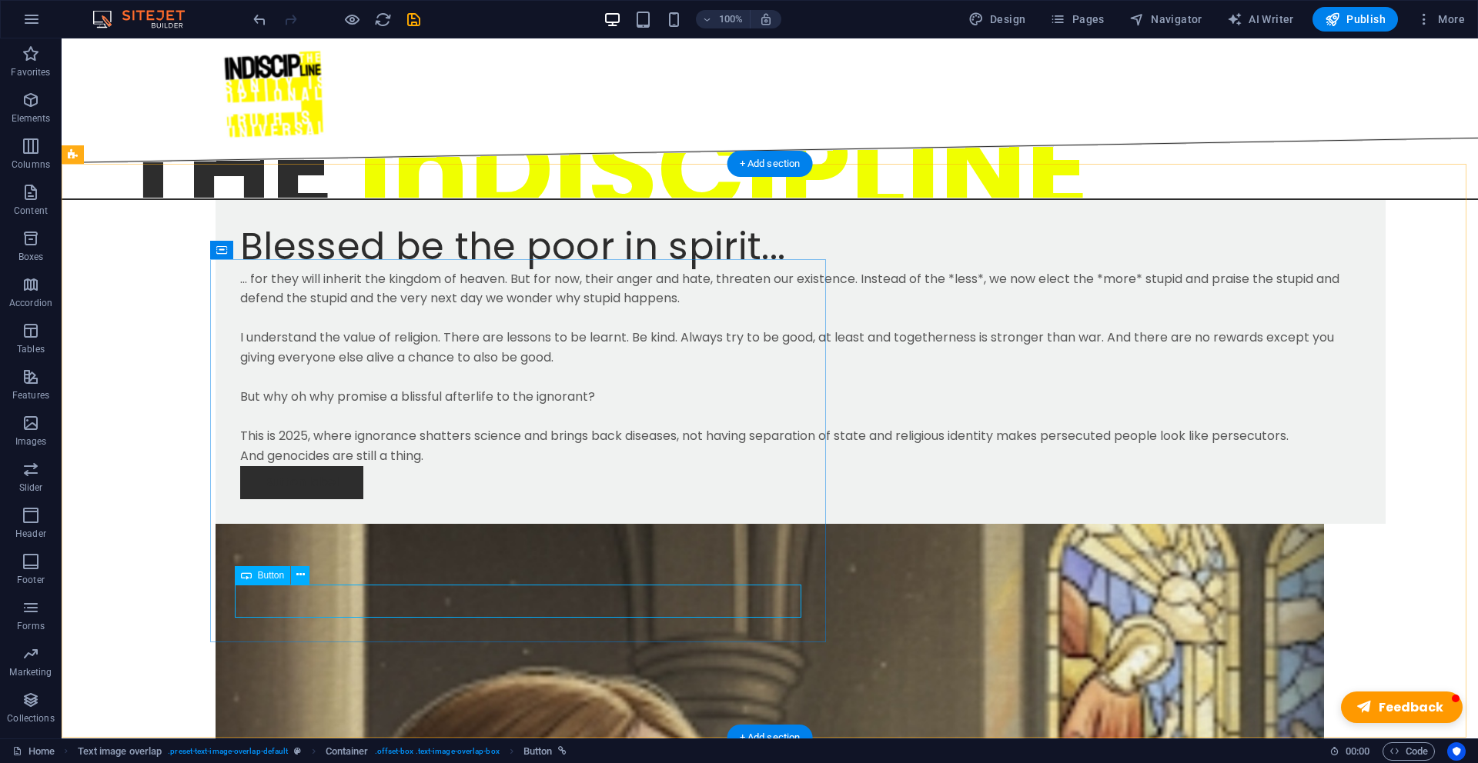
click at [292, 499] on div "Button label" at bounding box center [800, 482] width 1120 height 33
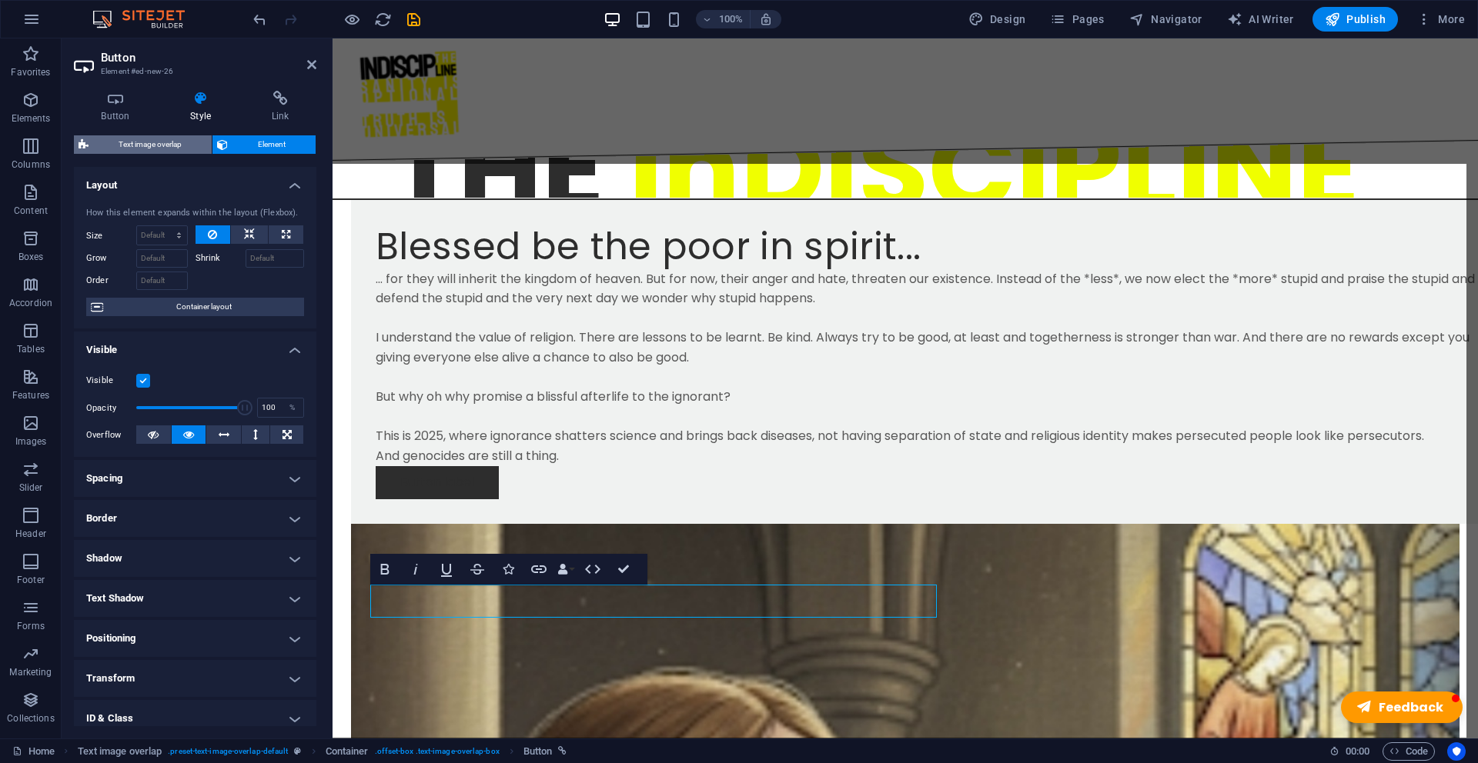
click at [175, 146] on span "Text image overlap" at bounding box center [150, 144] width 114 height 18
select select "rem"
select select "px"
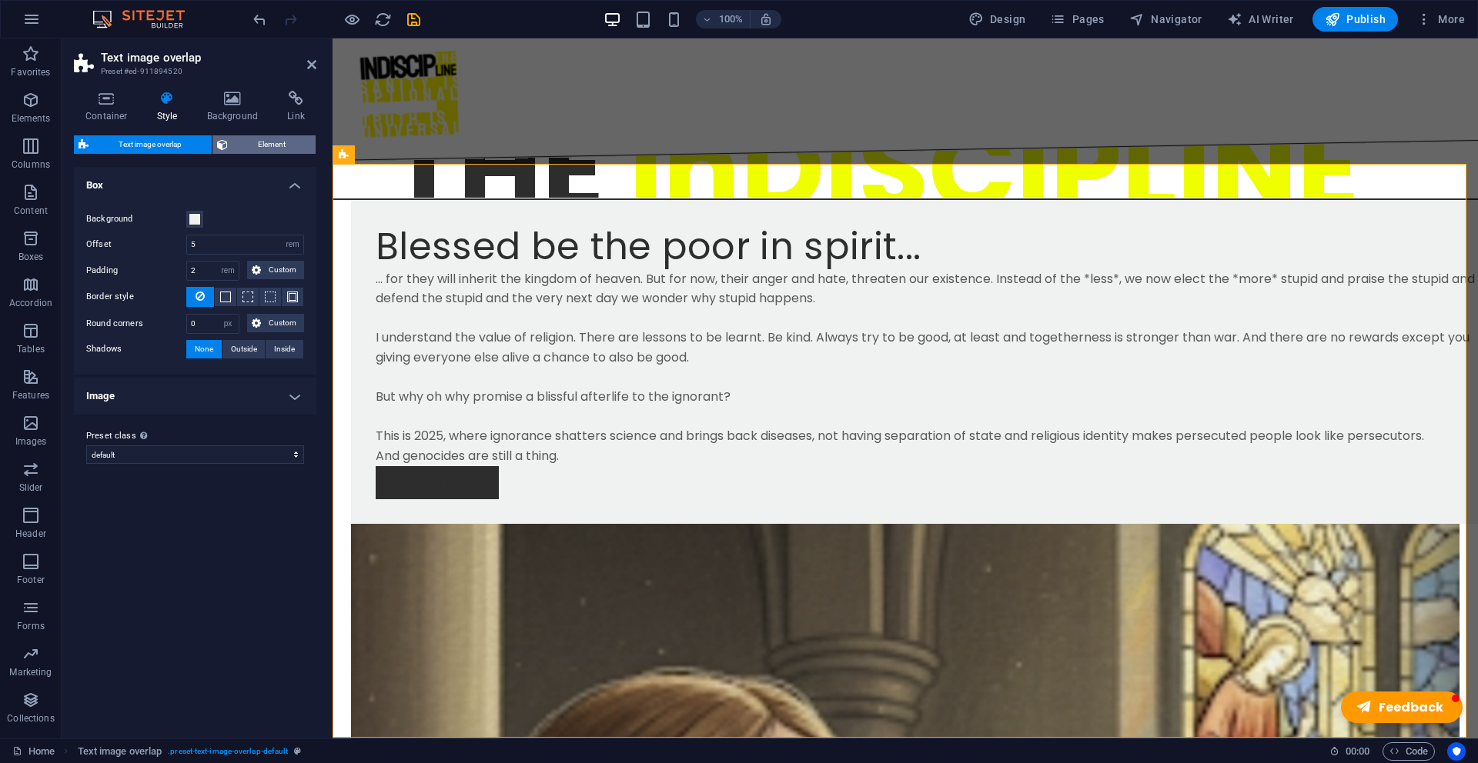
click at [269, 149] on span "Element" at bounding box center [271, 144] width 78 height 18
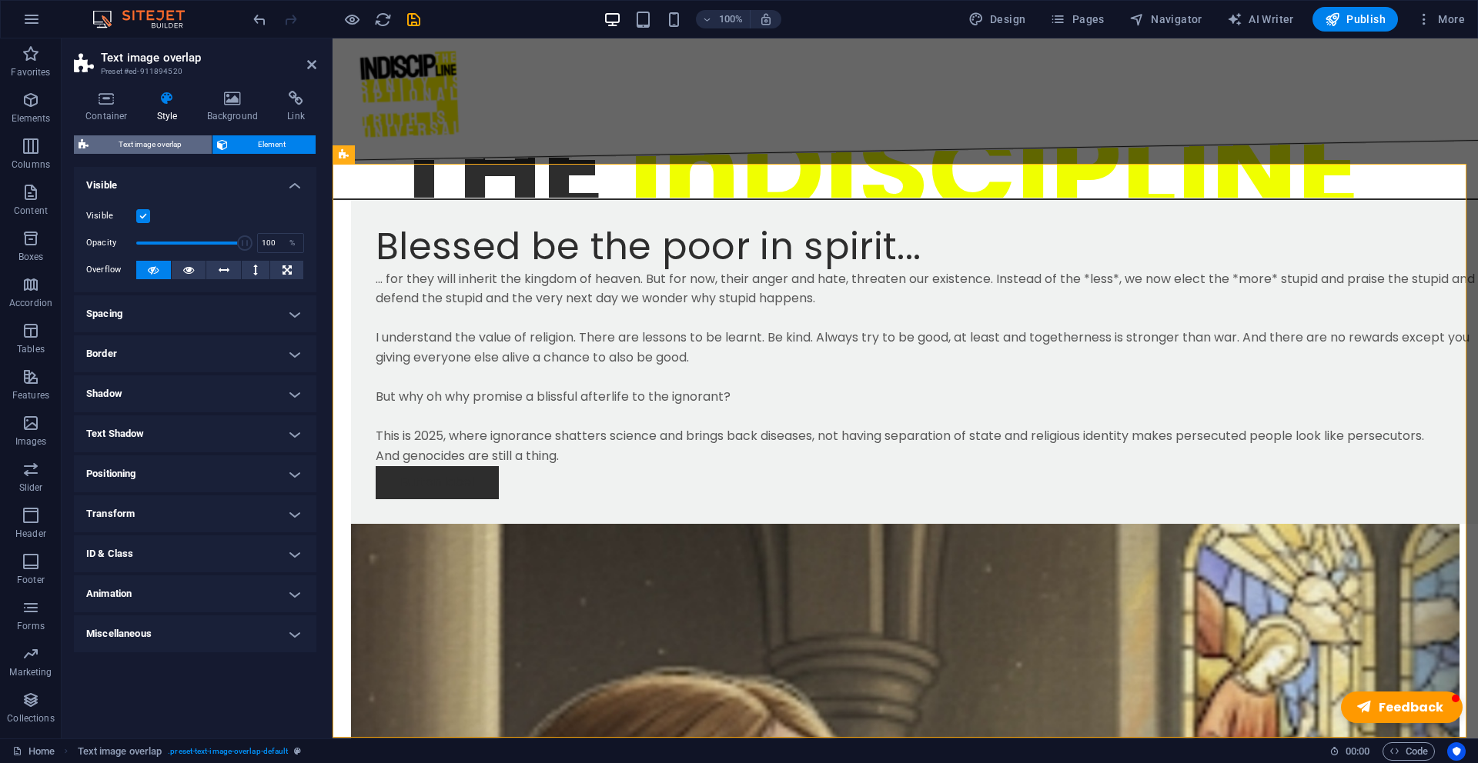
click at [186, 144] on span "Text image overlap" at bounding box center [150, 144] width 114 height 18
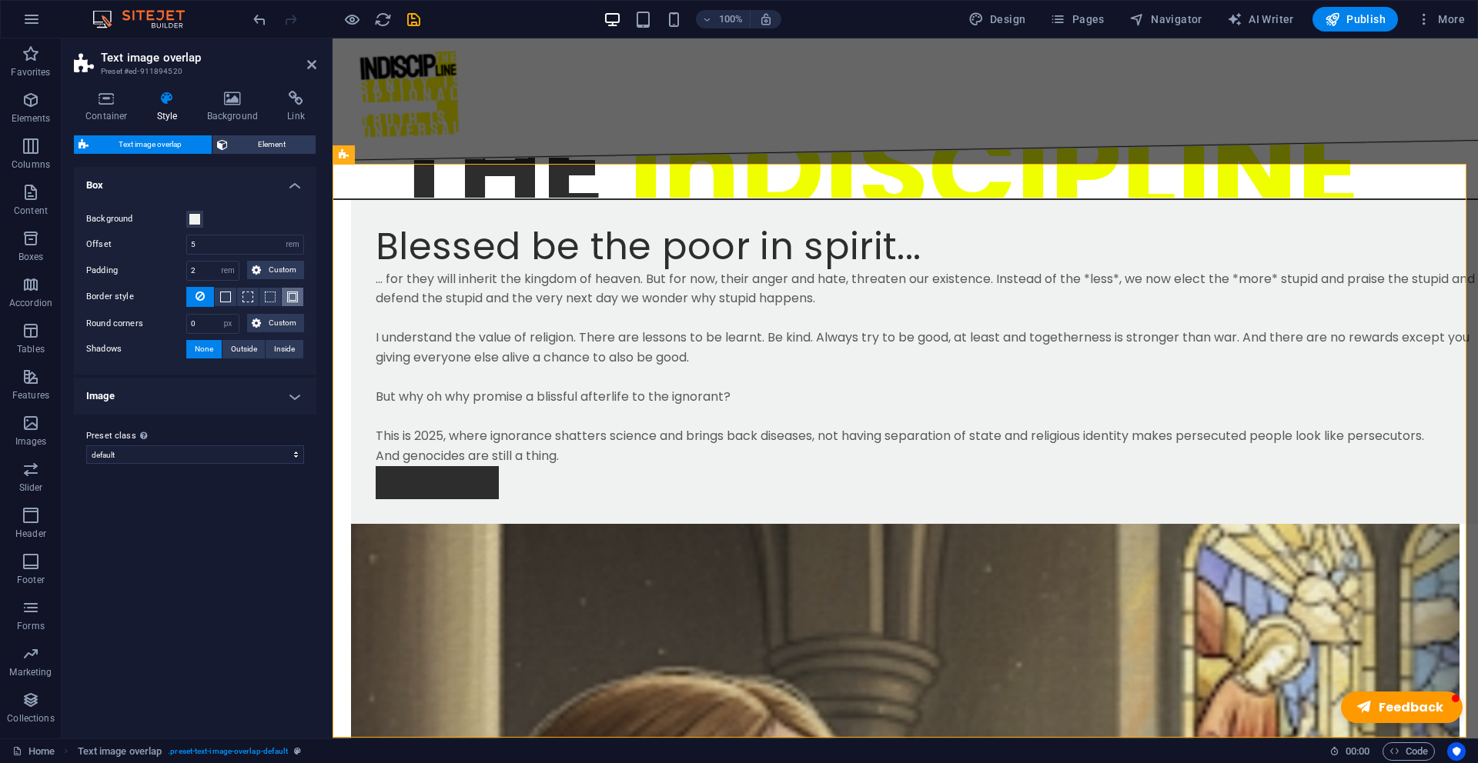
click at [295, 301] on span at bounding box center [292, 297] width 11 height 11
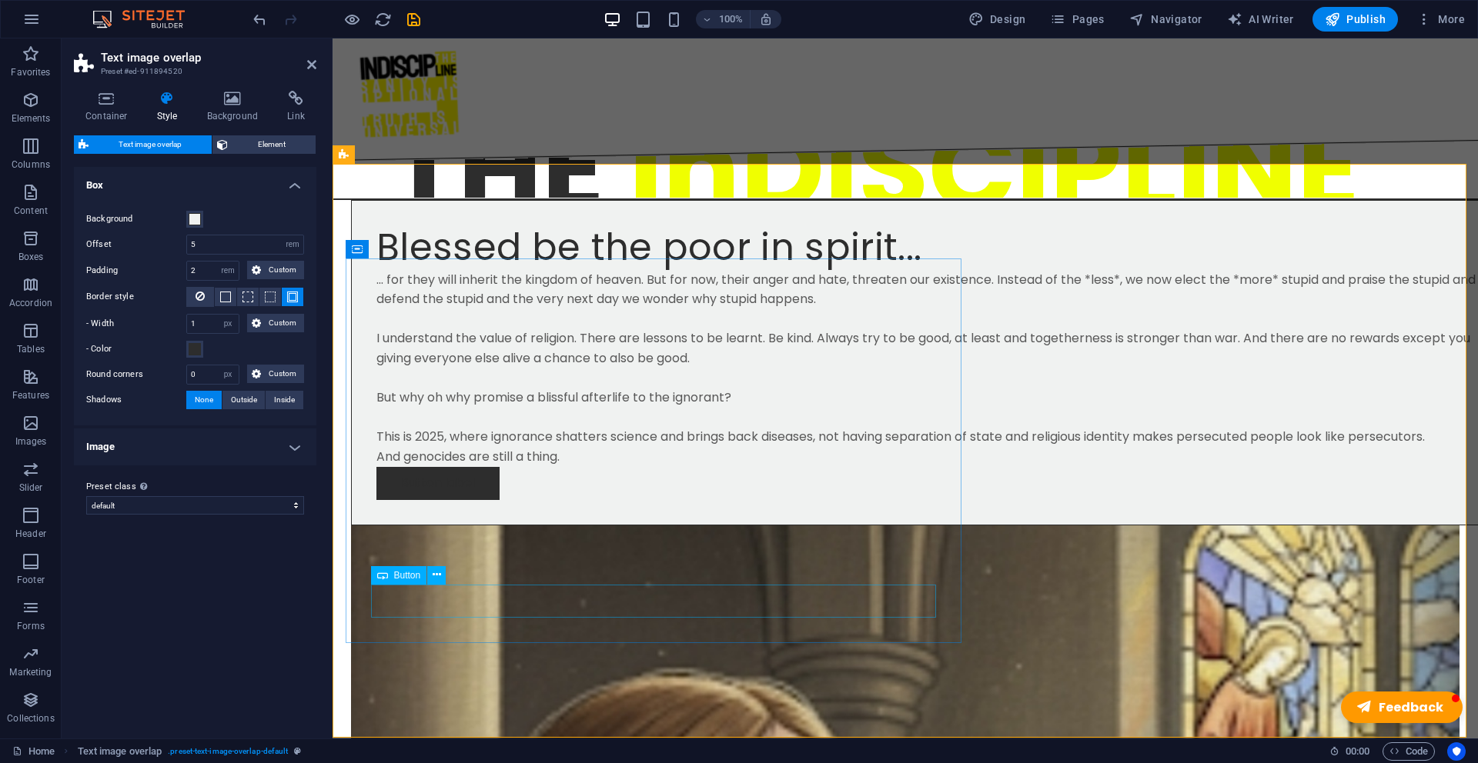
click at [410, 500] on div "Button label" at bounding box center [935, 483] width 1119 height 33
click at [412, 500] on div "Button label" at bounding box center [935, 483] width 1119 height 33
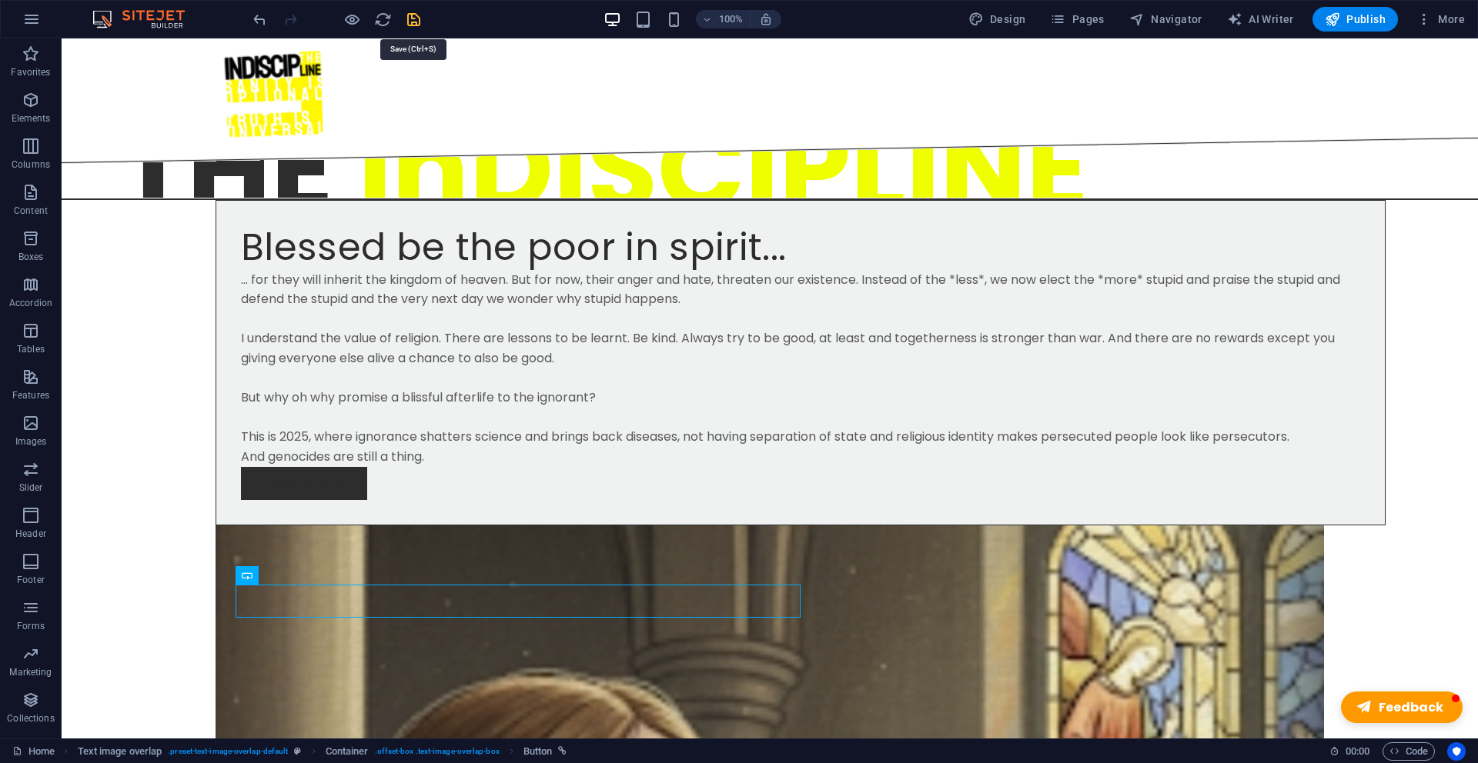
click at [411, 21] on icon "save" at bounding box center [414, 20] width 18 height 18
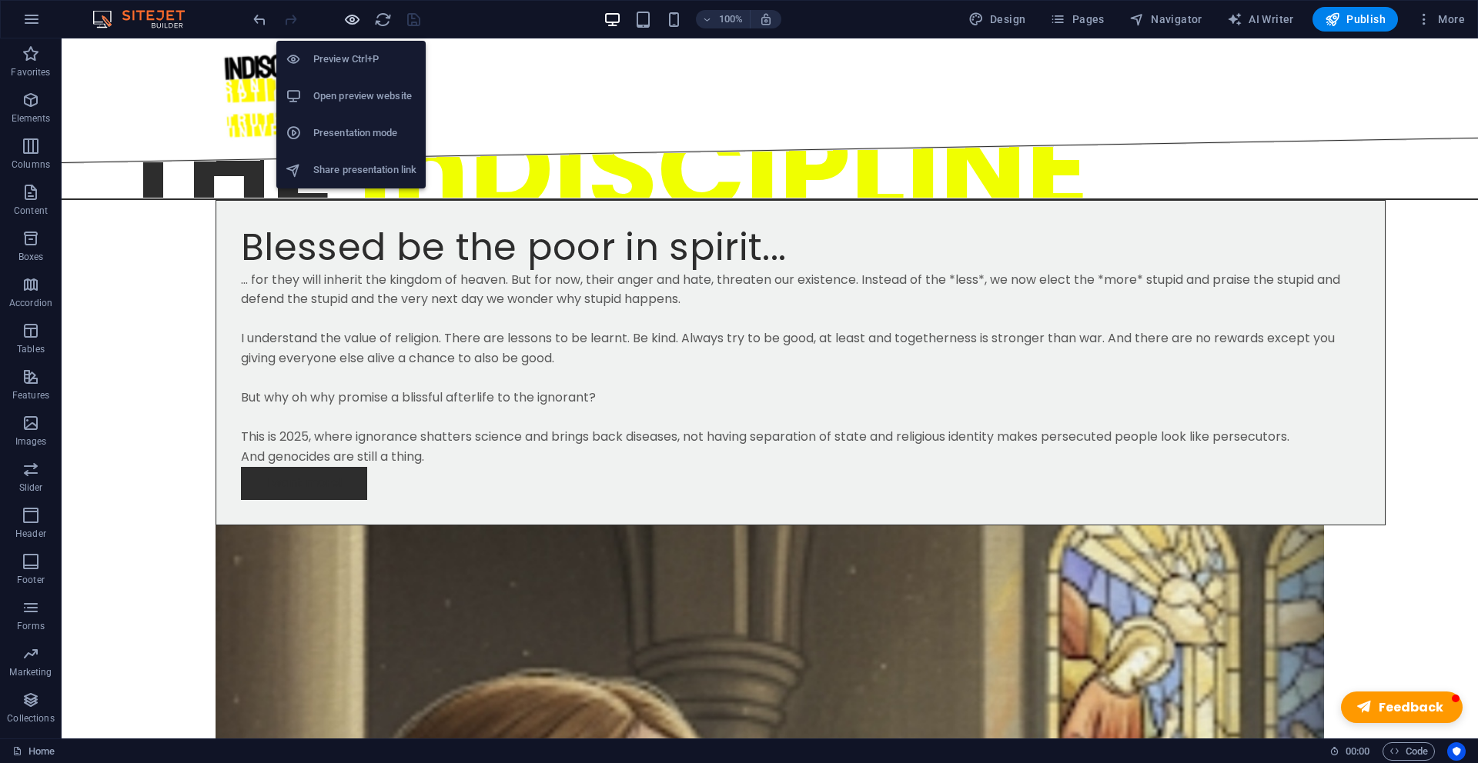
click at [349, 18] on icon "button" at bounding box center [352, 20] width 18 height 18
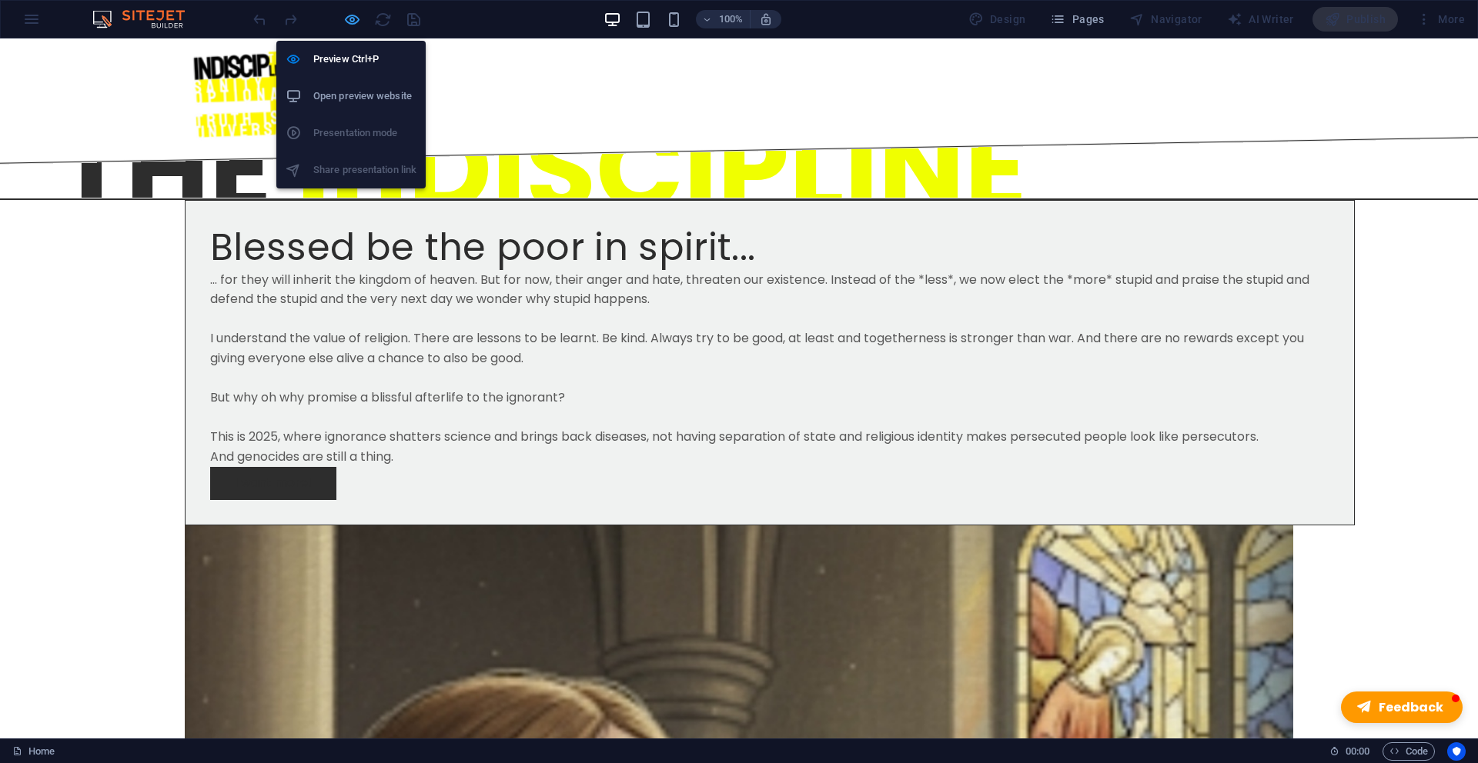
click at [353, 22] on icon "button" at bounding box center [352, 20] width 18 height 18
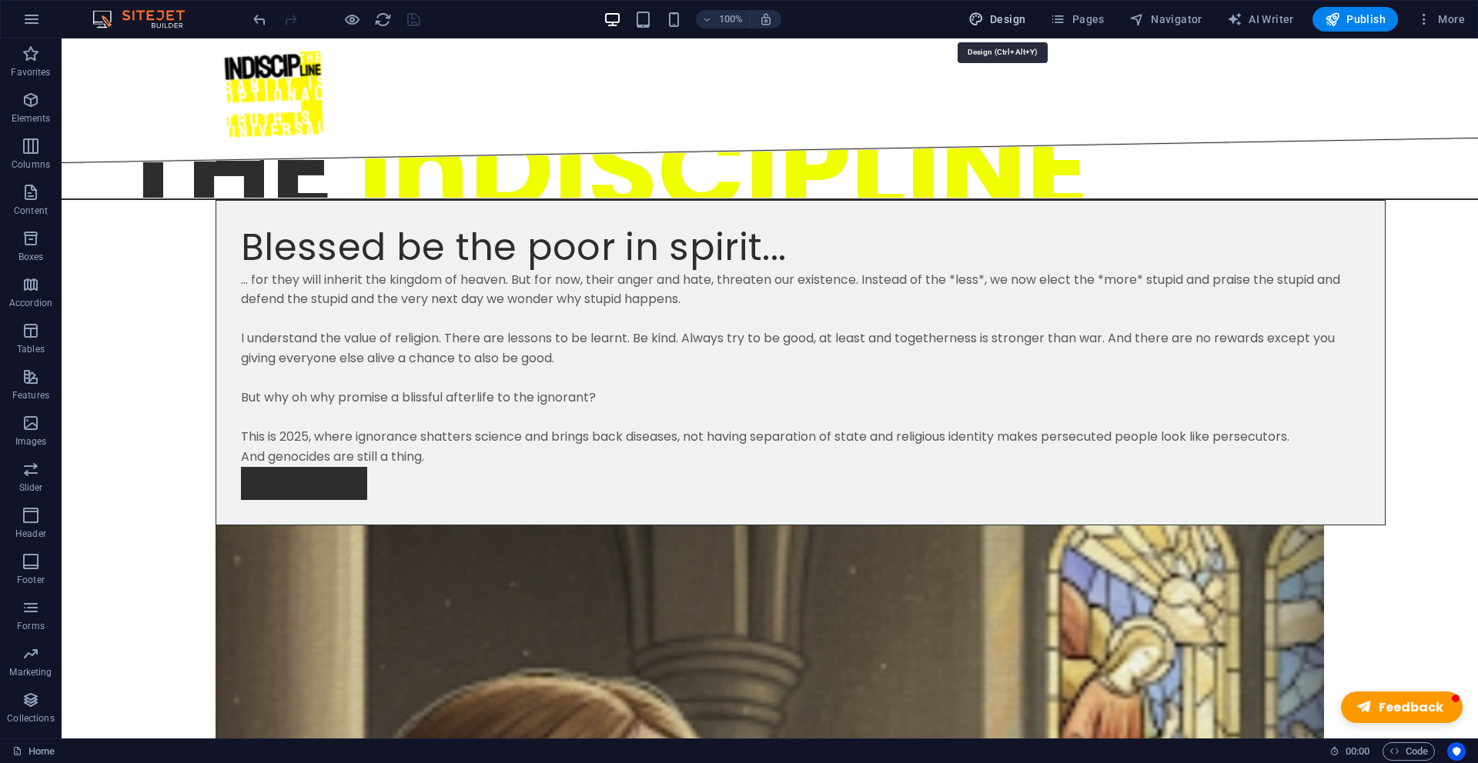
click at [997, 20] on span "Design" at bounding box center [997, 19] width 58 height 15
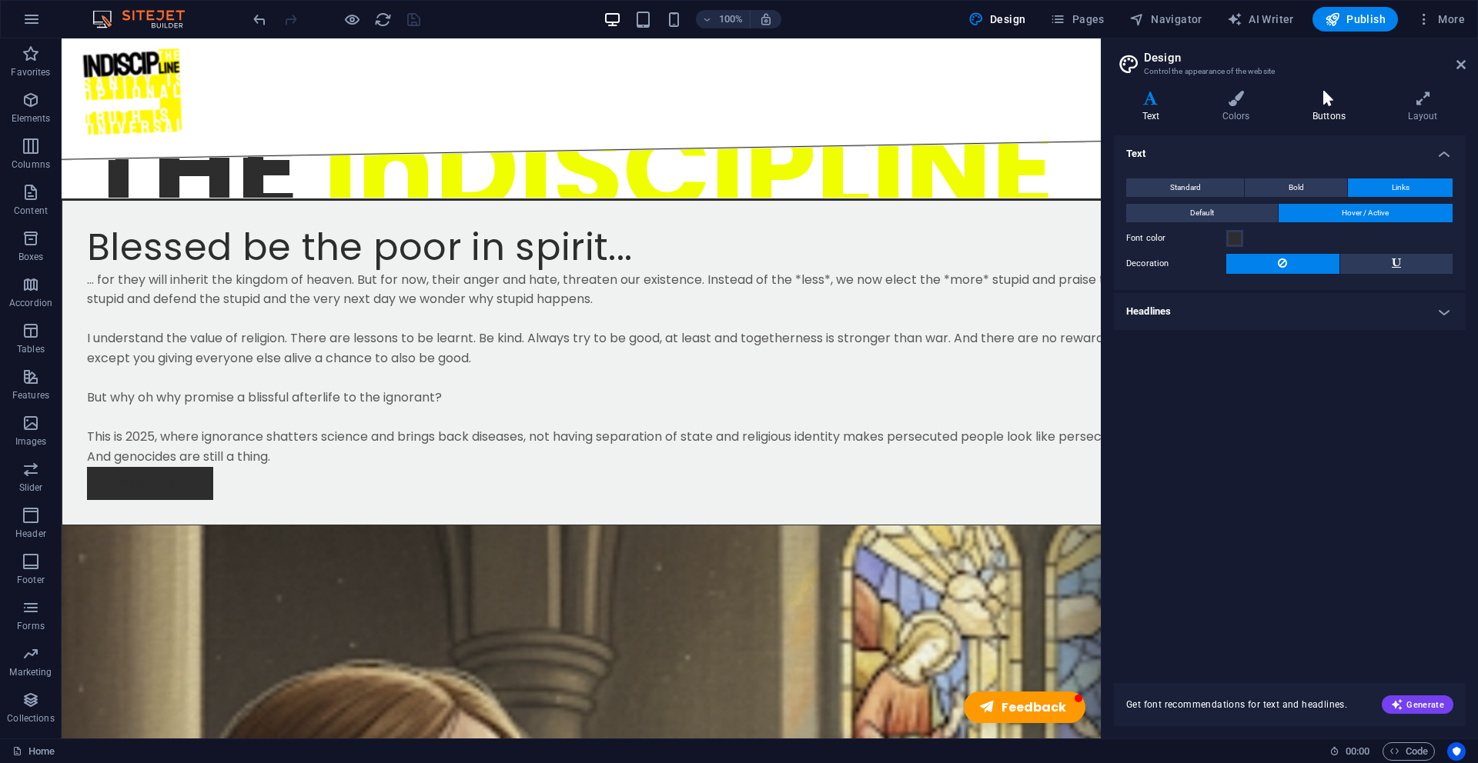
click at [1336, 116] on h4 "Buttons" at bounding box center [1331, 107] width 95 height 32
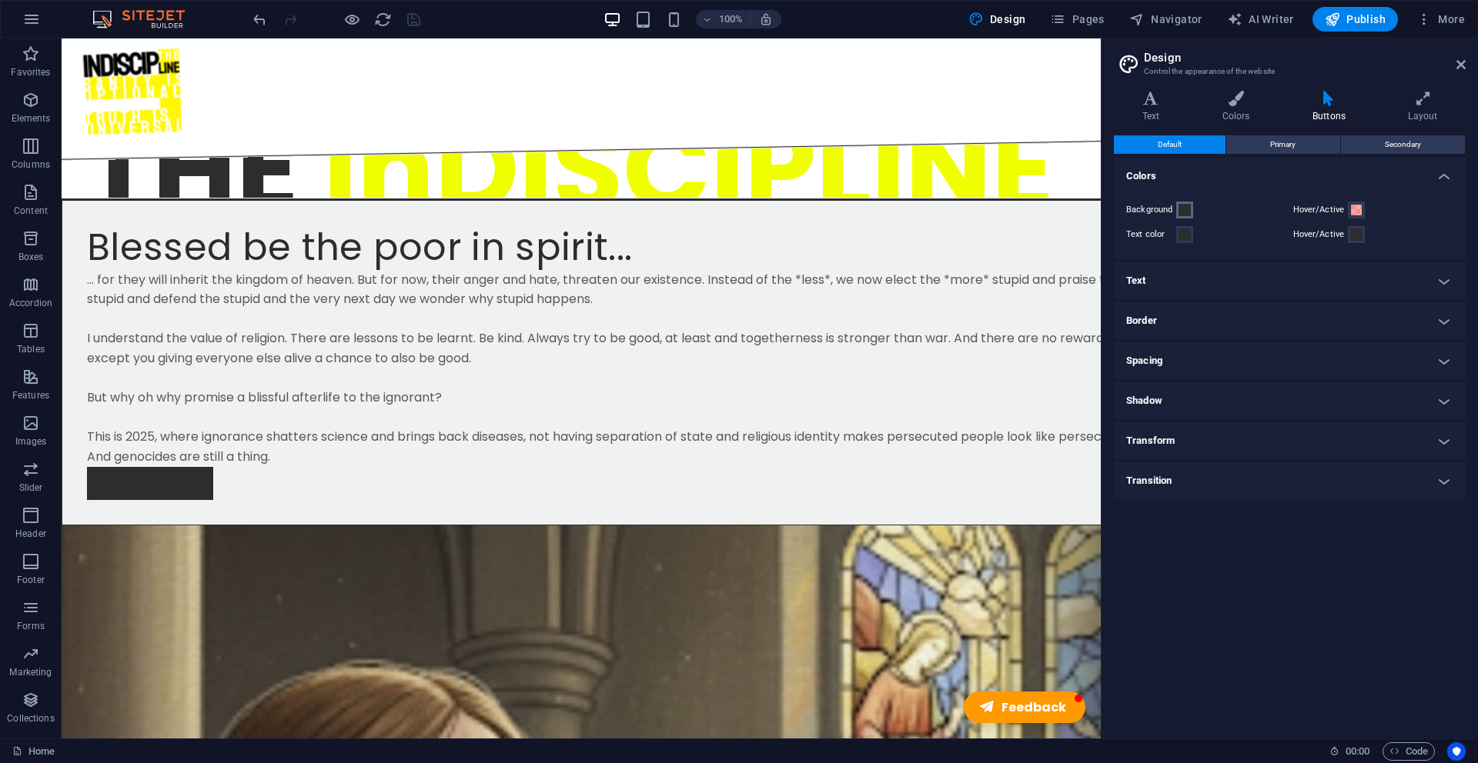
click at [1184, 212] on span at bounding box center [1184, 210] width 12 height 12
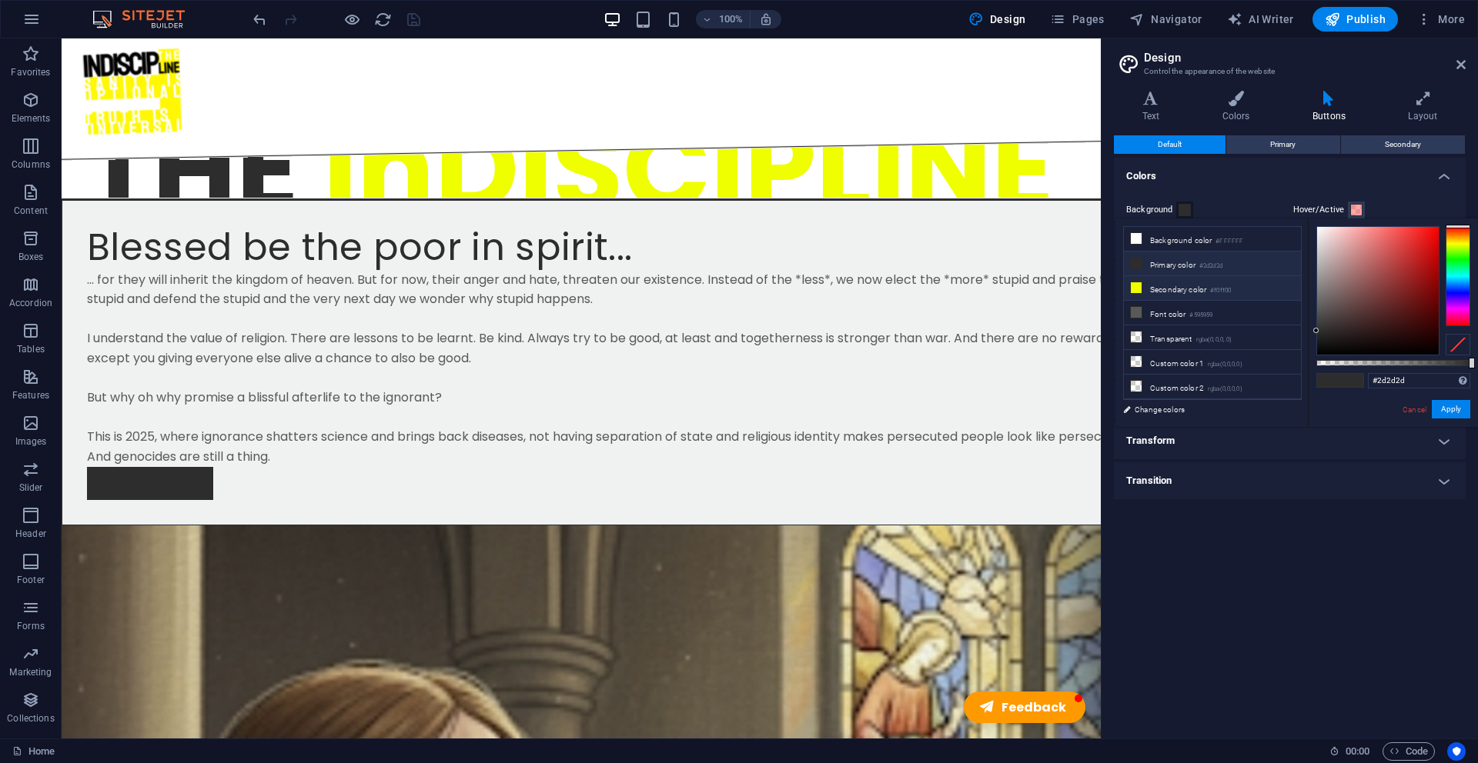
click at [1193, 289] on li "Secondary color #f0ff00" at bounding box center [1212, 288] width 177 height 25
type input "#f0ff00"
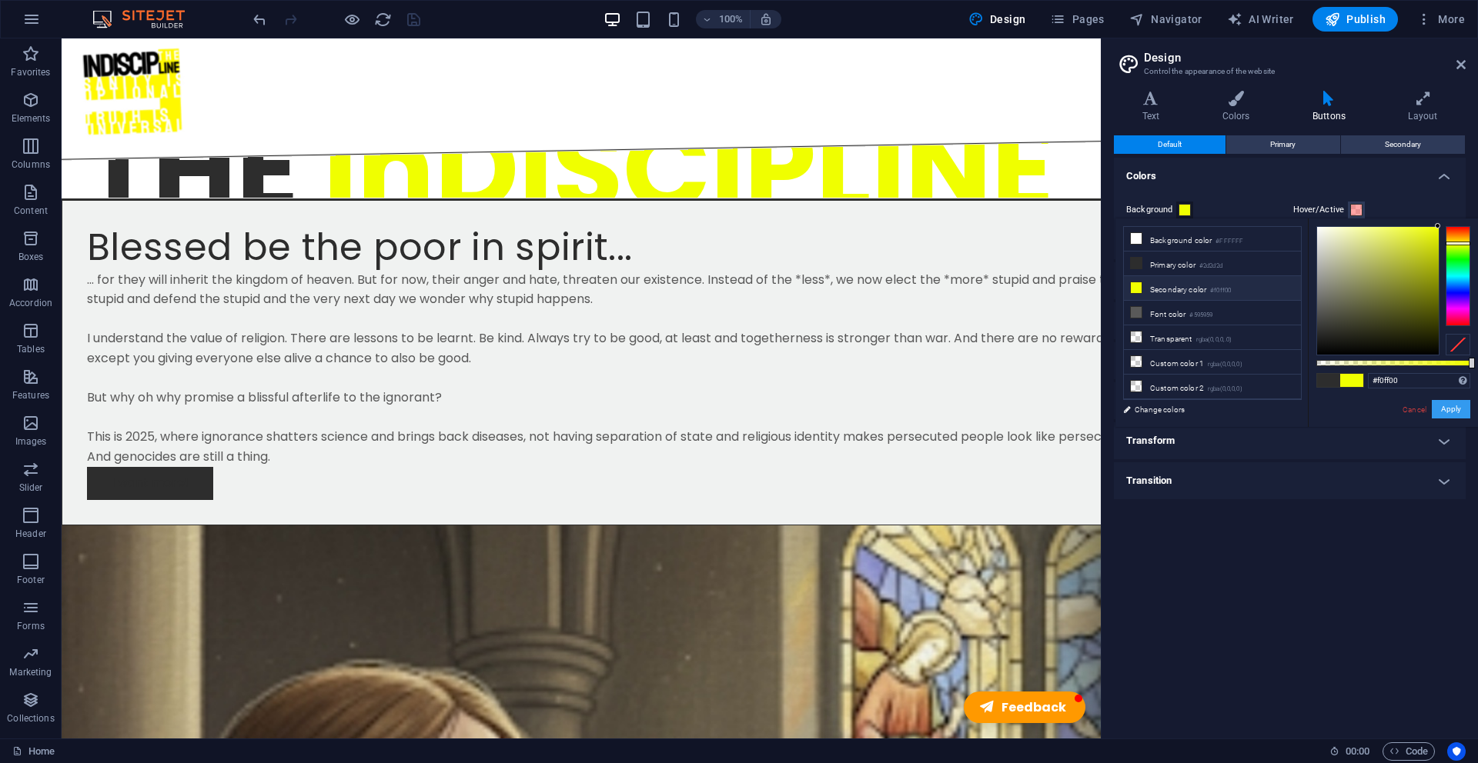
click at [1450, 412] on button "Apply" at bounding box center [1450, 409] width 38 height 18
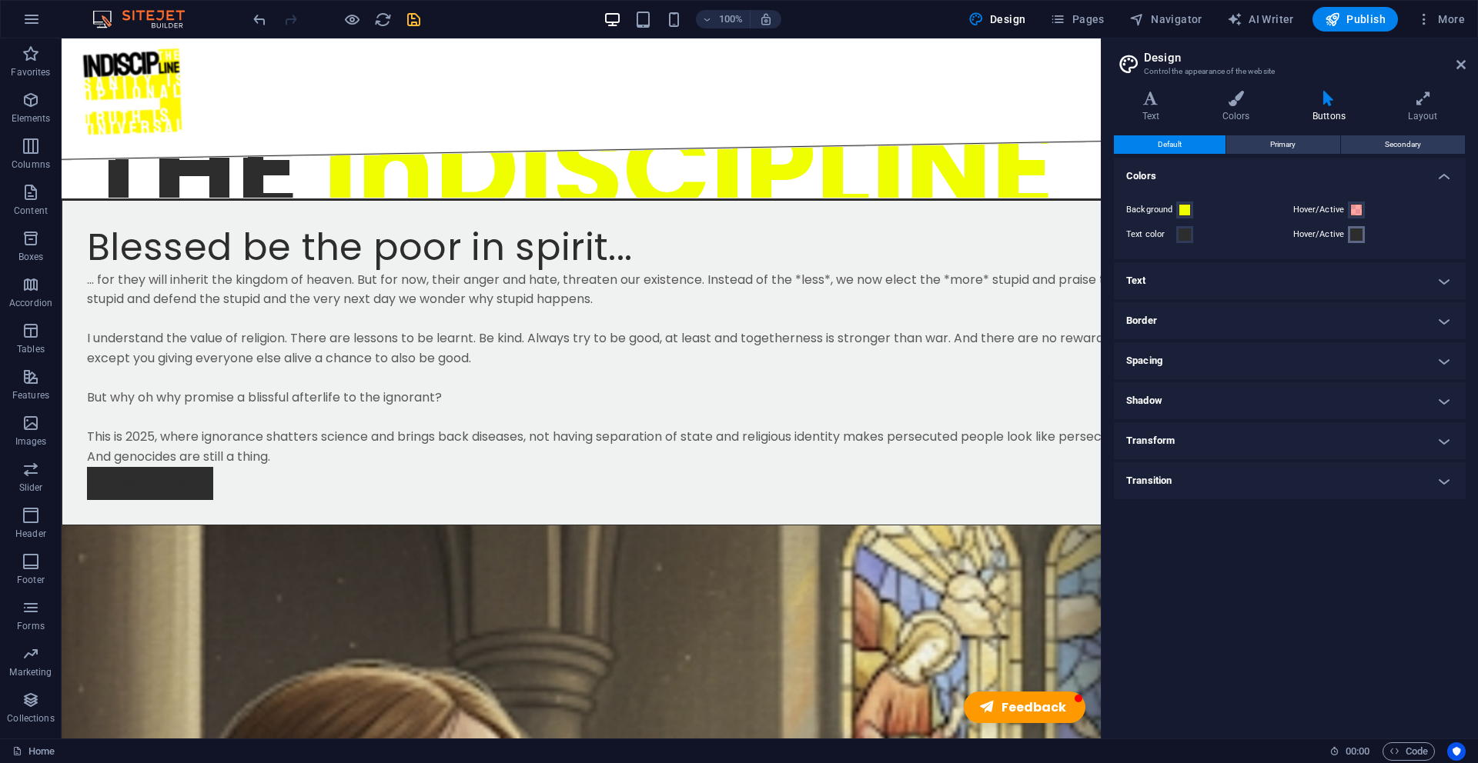
click at [1352, 234] on span at bounding box center [1356, 235] width 12 height 12
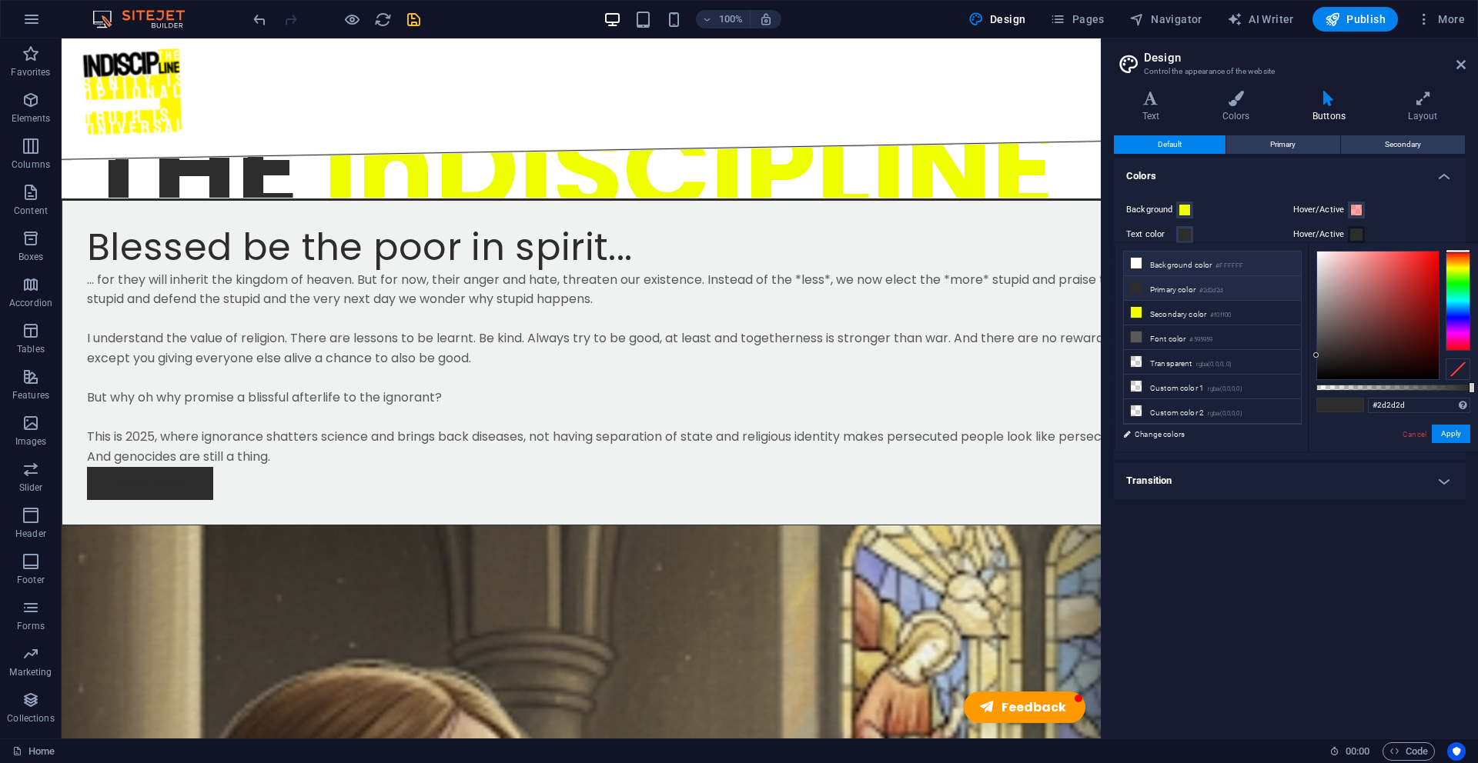
click at [1193, 265] on li "Background color #FFFFFF" at bounding box center [1212, 264] width 177 height 25
type input "#ffffff"
click at [1455, 420] on div "#ffffff Supported formats #0852ed rgb(8, 82, 237) rgba(8, 82, 237, 90%) hsv(221…" at bounding box center [1392, 459] width 170 height 432
click at [1454, 430] on button "Apply" at bounding box center [1450, 434] width 38 height 18
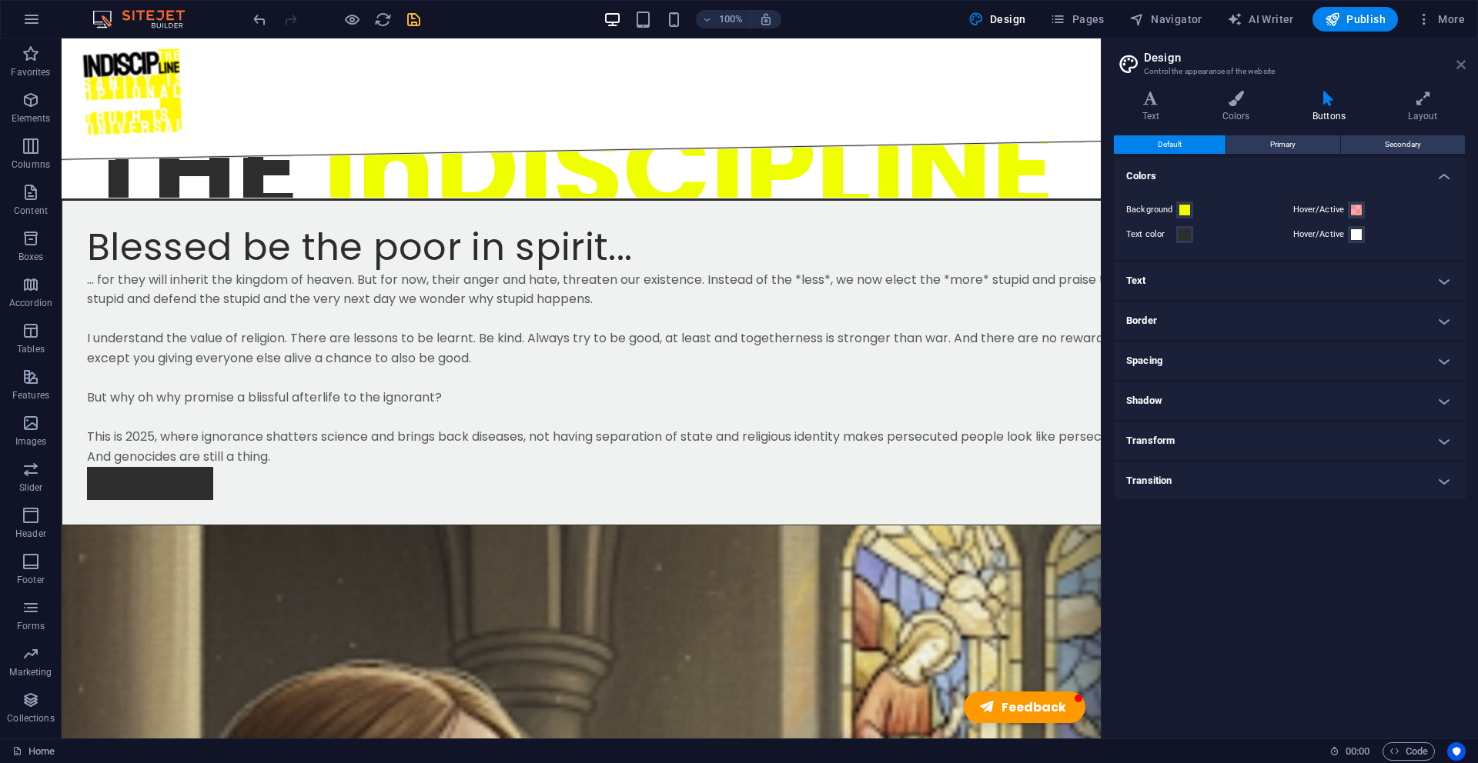
click at [1461, 68] on icon at bounding box center [1460, 64] width 9 height 12
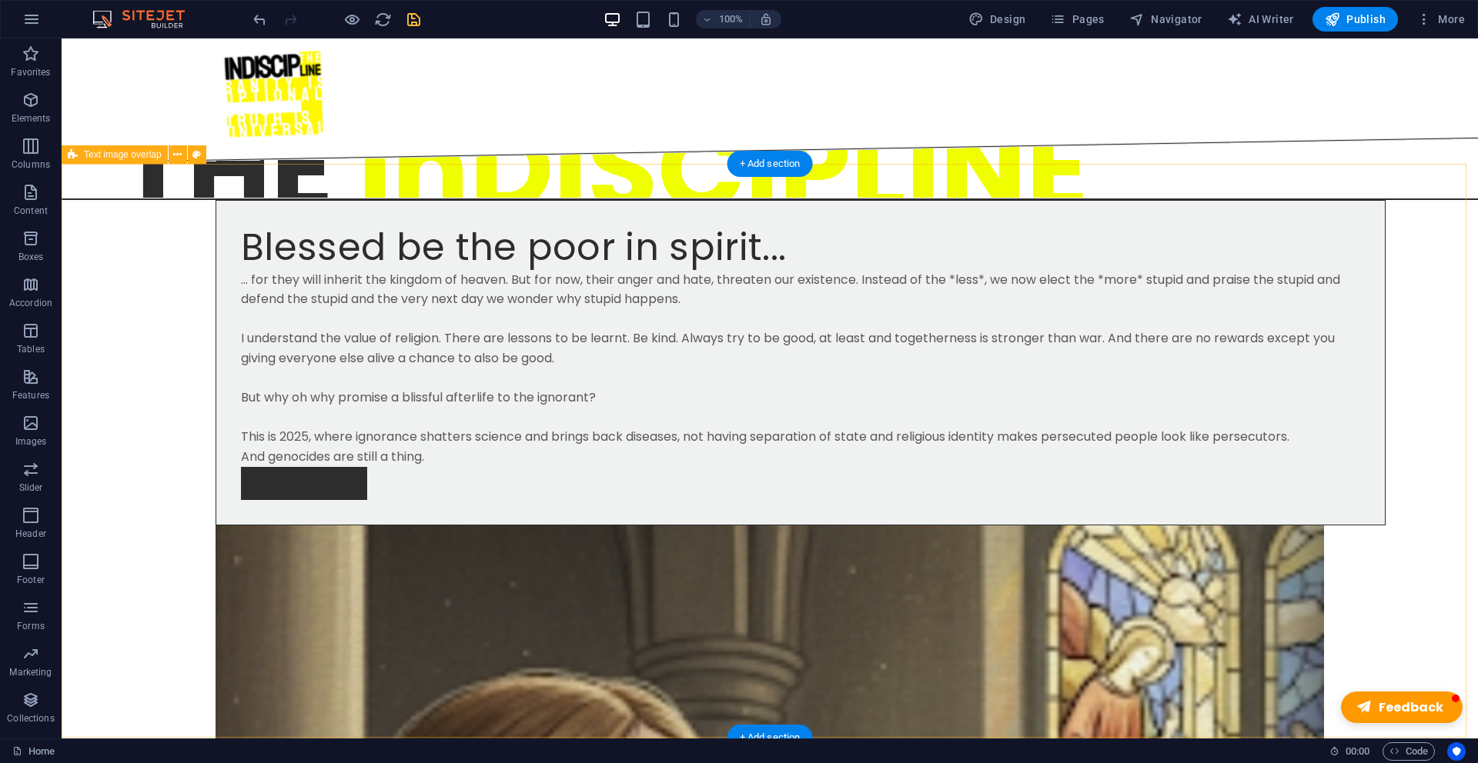
click at [315, 500] on div "I want more!" at bounding box center [800, 483] width 1119 height 33
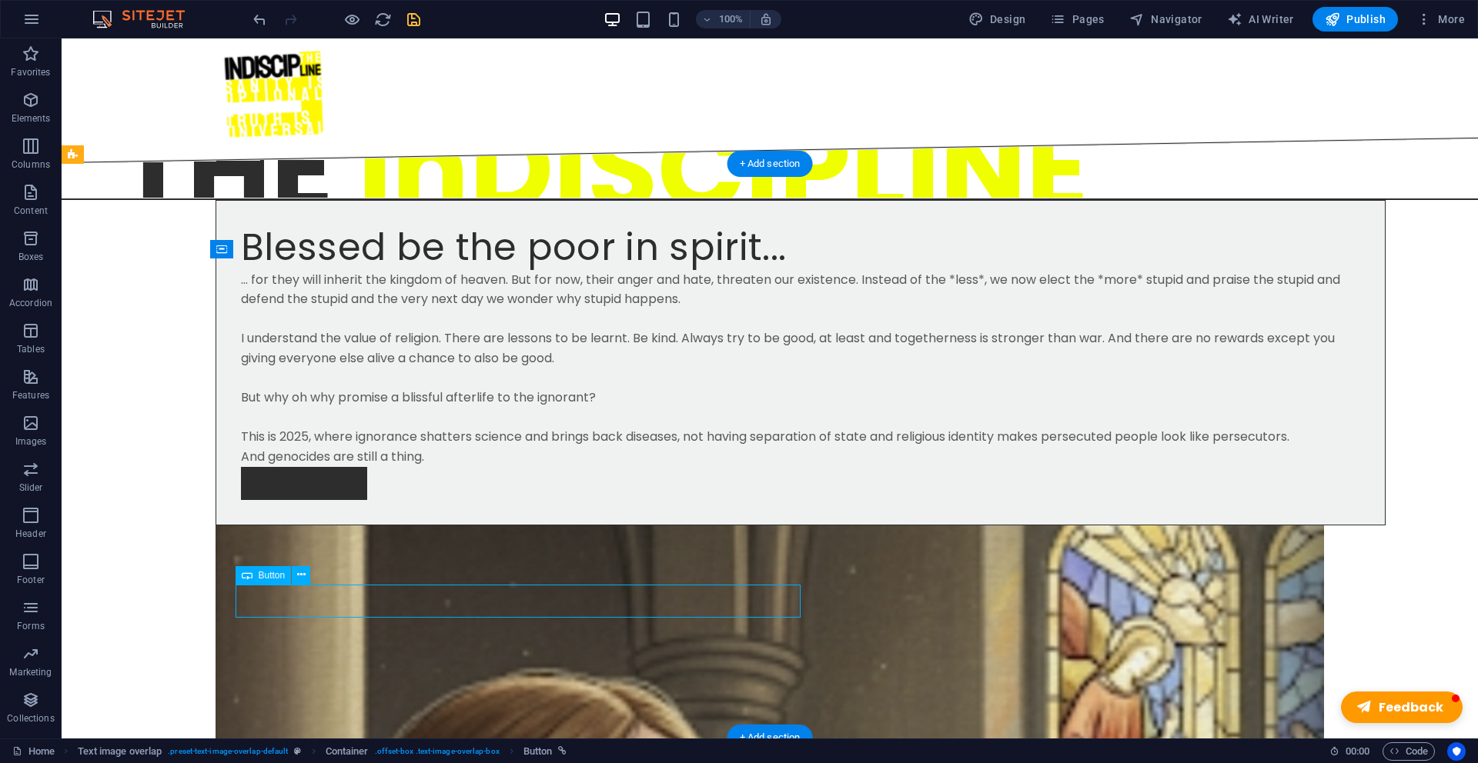
click at [315, 500] on div "I want more!" at bounding box center [800, 483] width 1119 height 33
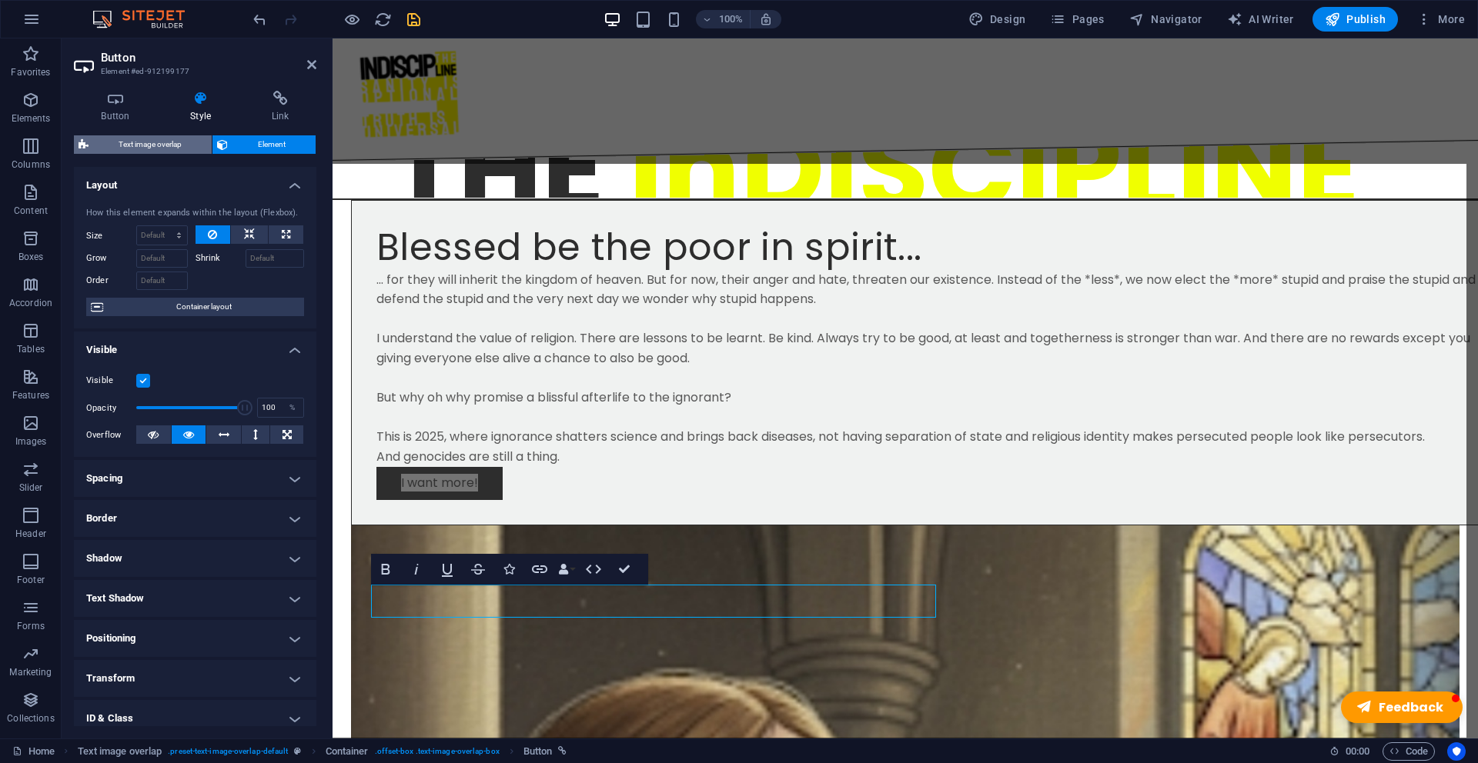
click at [172, 149] on span "Text image overlap" at bounding box center [150, 144] width 114 height 18
select select "rem"
select select "px"
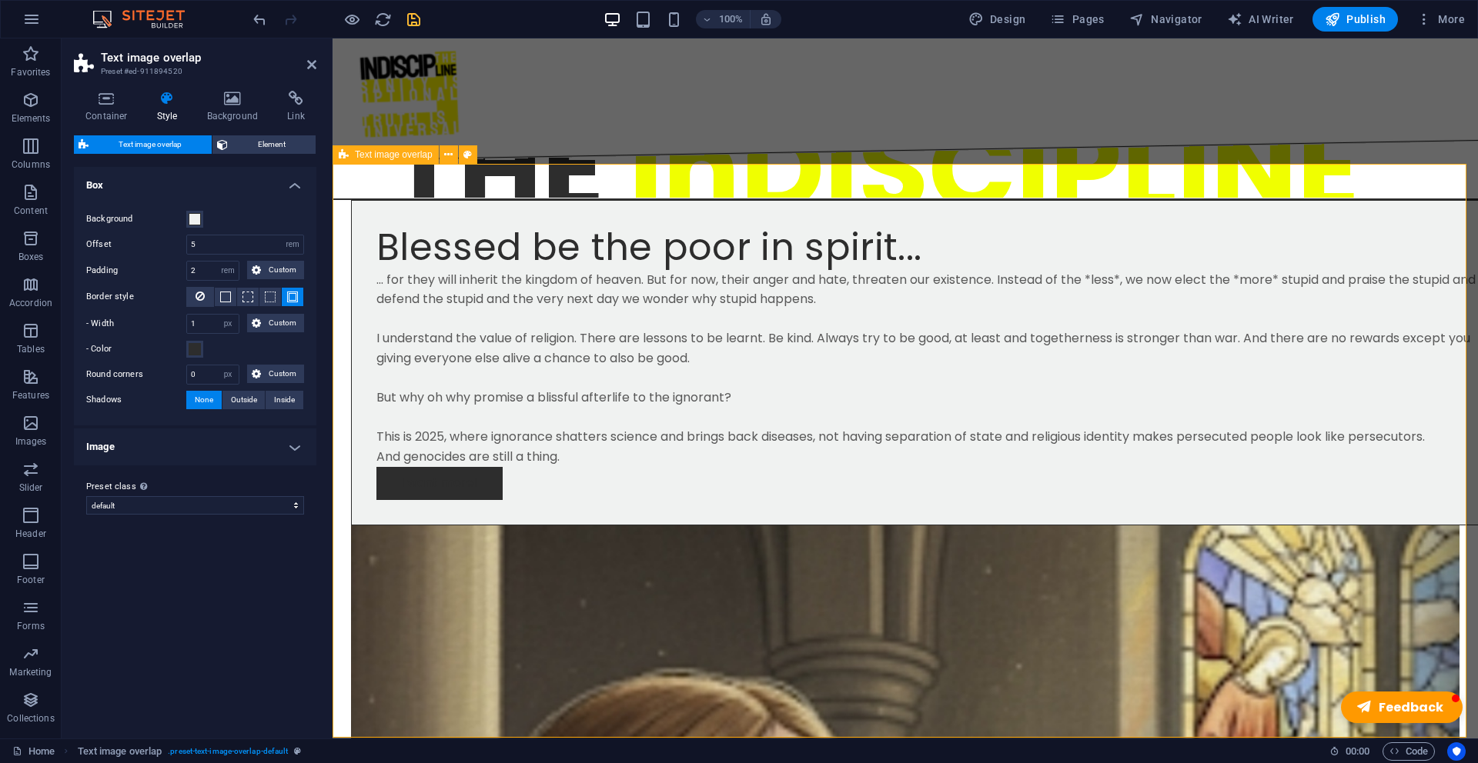
click at [1368, 15] on span "Publish" at bounding box center [1354, 19] width 61 height 15
